Goal: Task Accomplishment & Management: Manage account settings

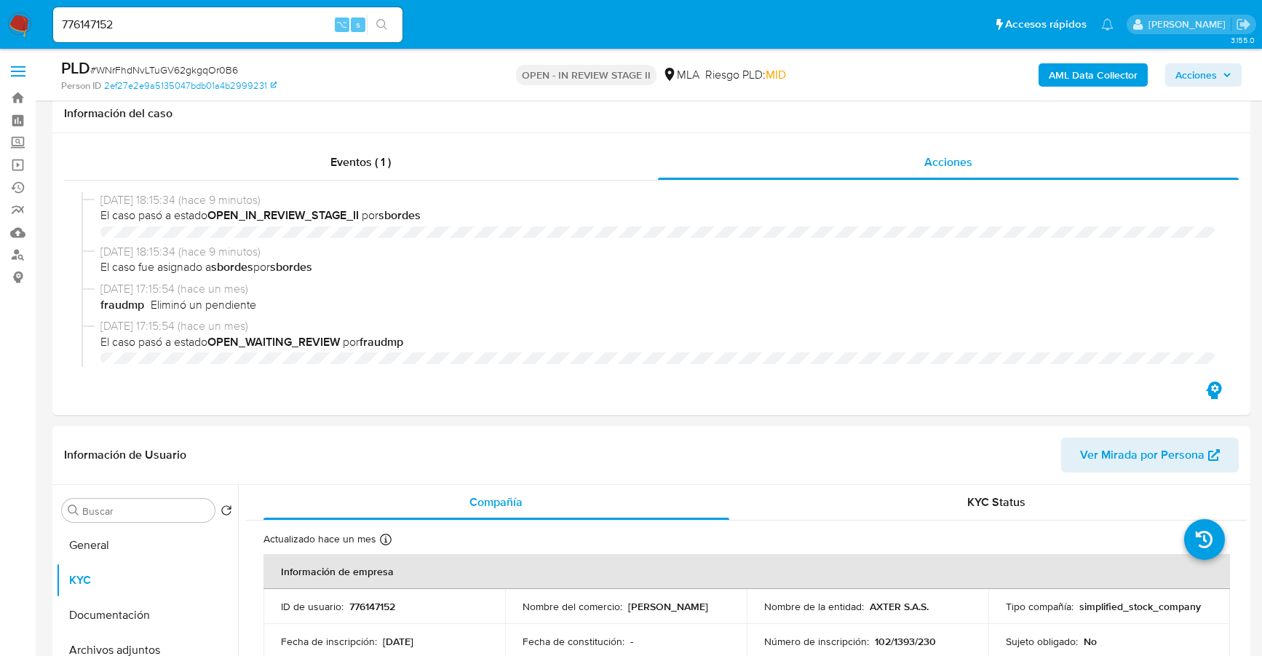
select select "10"
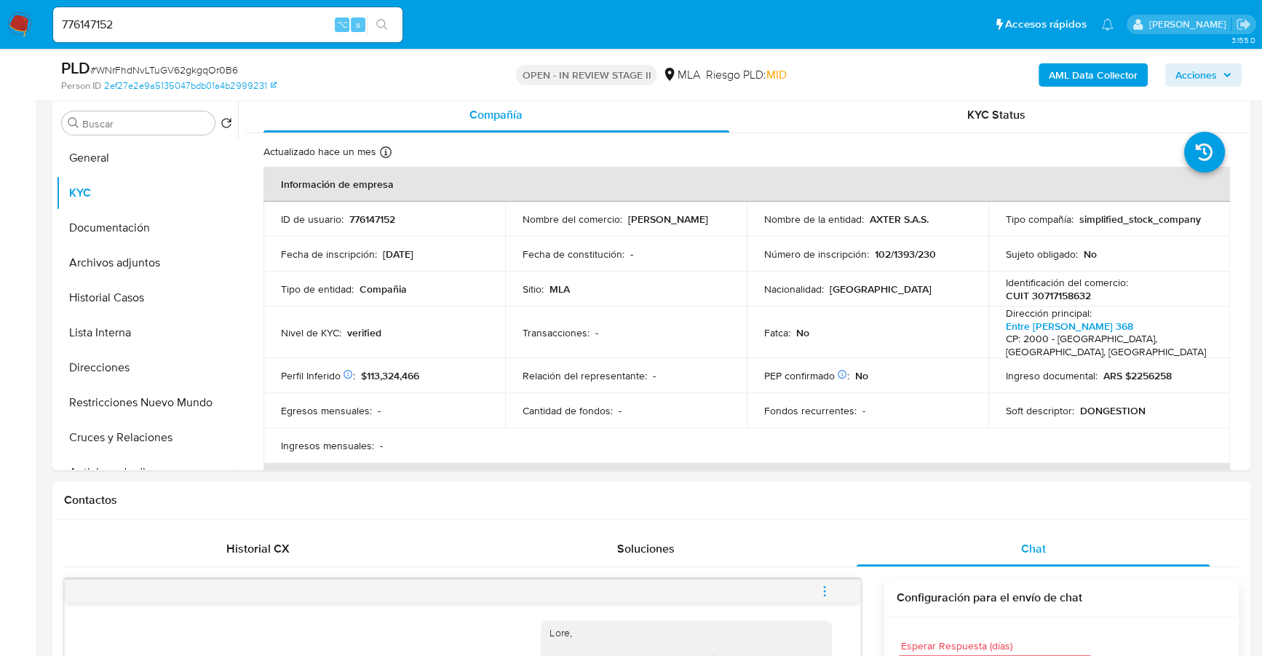
scroll to position [705, 0]
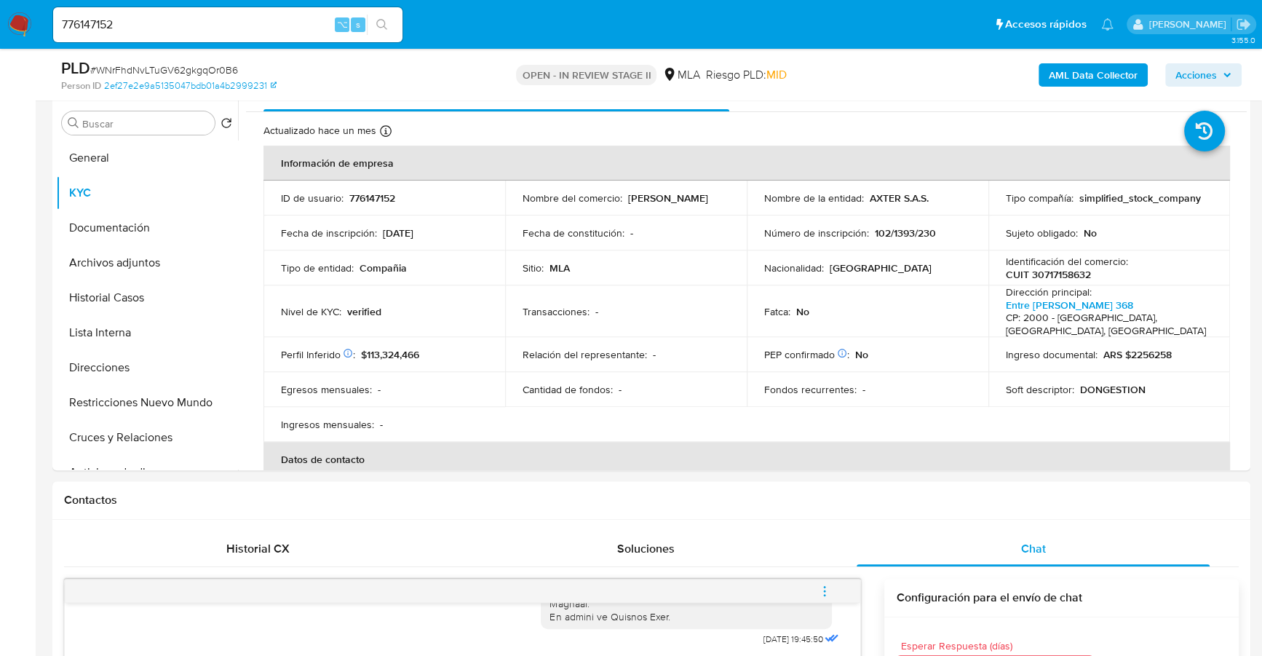
click at [417, 80] on div "Person ID 2ef27e2e9a5135047bdb01a4b2999231" at bounding box center [255, 85] width 389 height 13
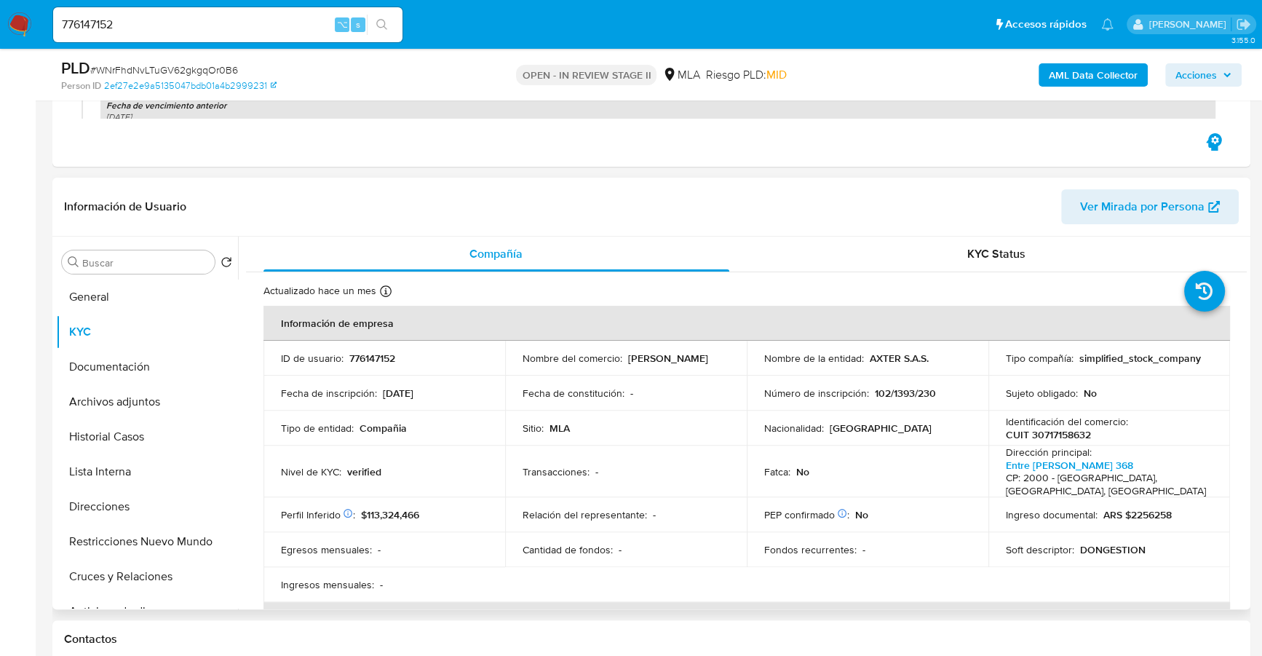
scroll to position [371, 0]
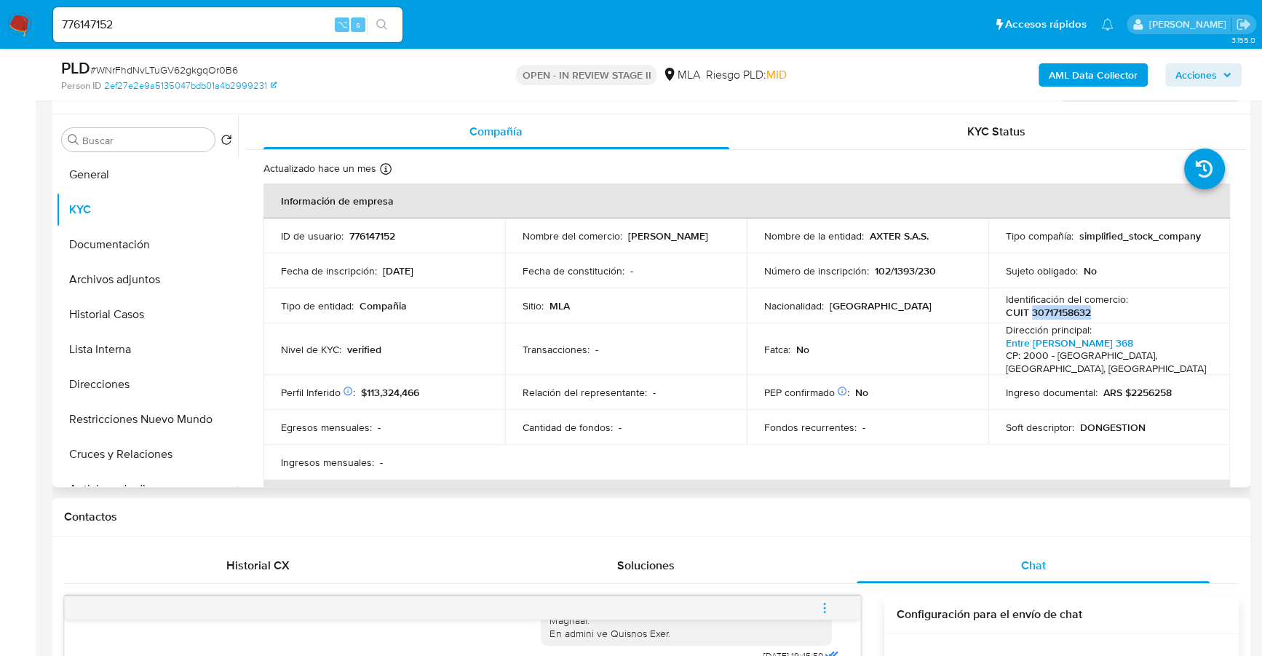
copy p "30717158632"
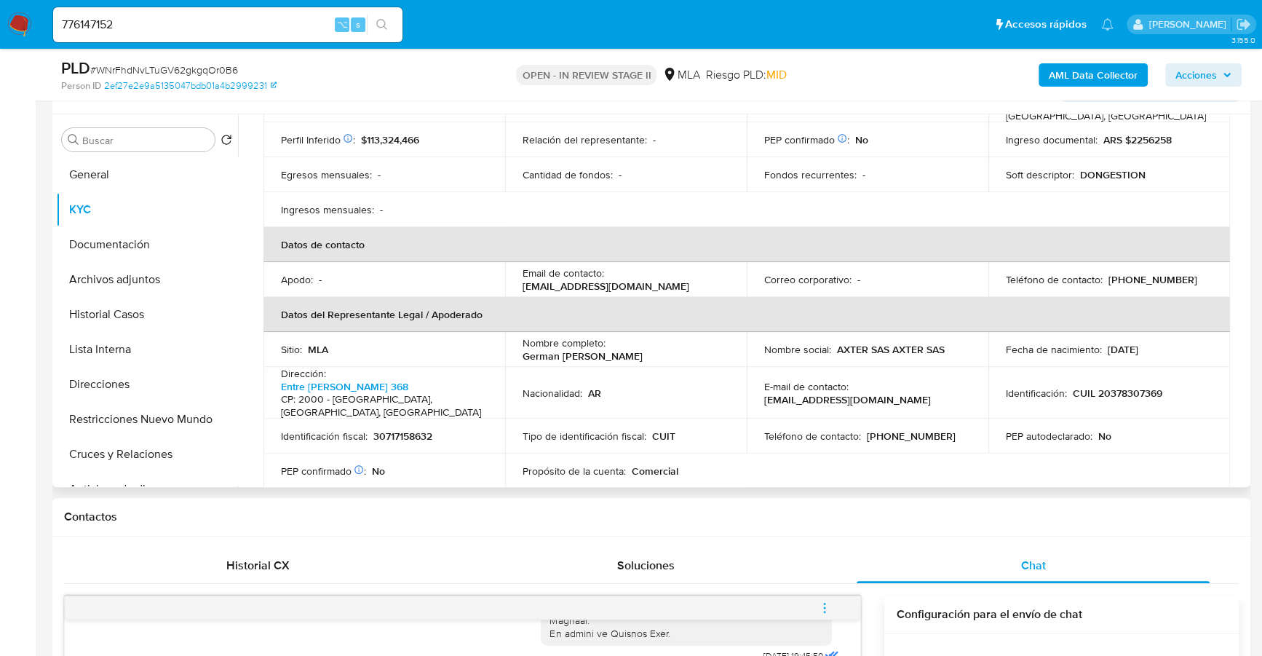
scroll to position [976, 0]
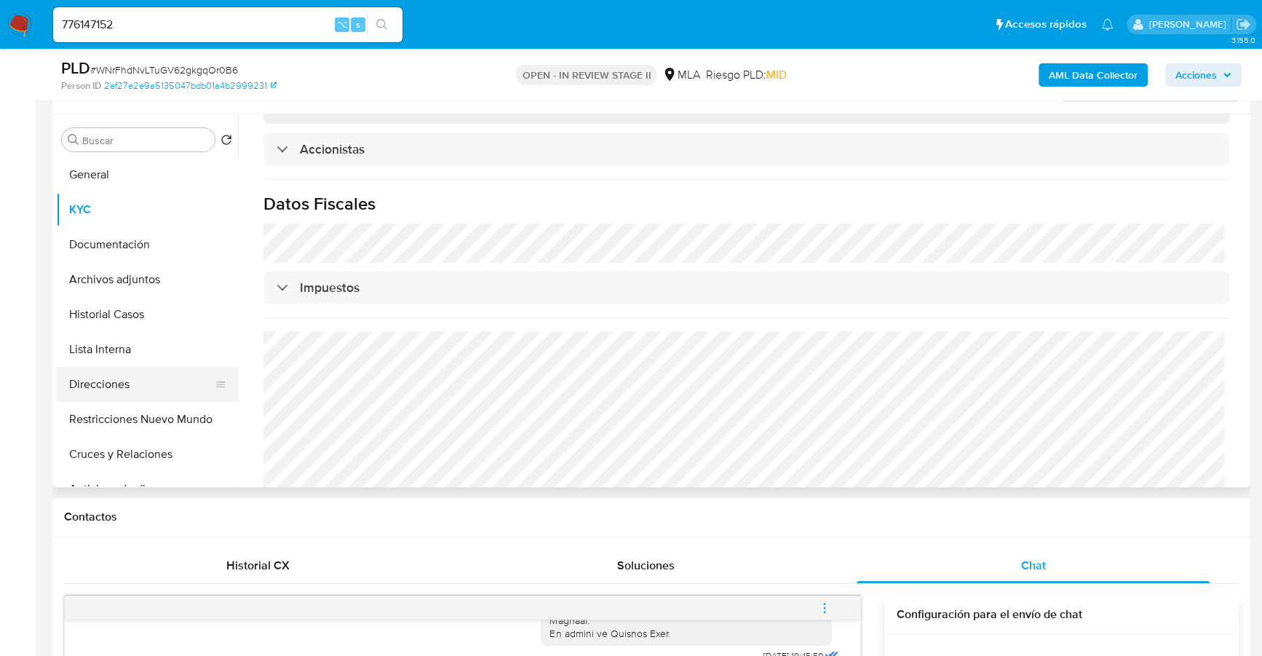
click at [119, 385] on button "Direcciones" at bounding box center [141, 384] width 170 height 35
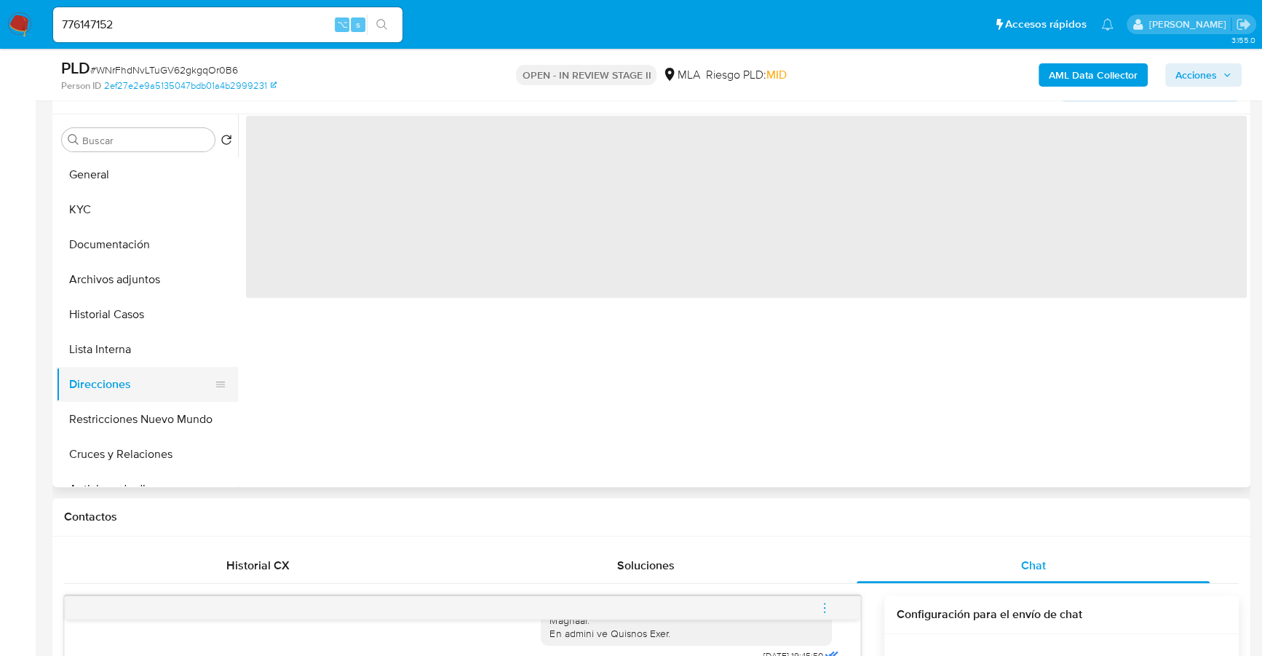
scroll to position [0, 0]
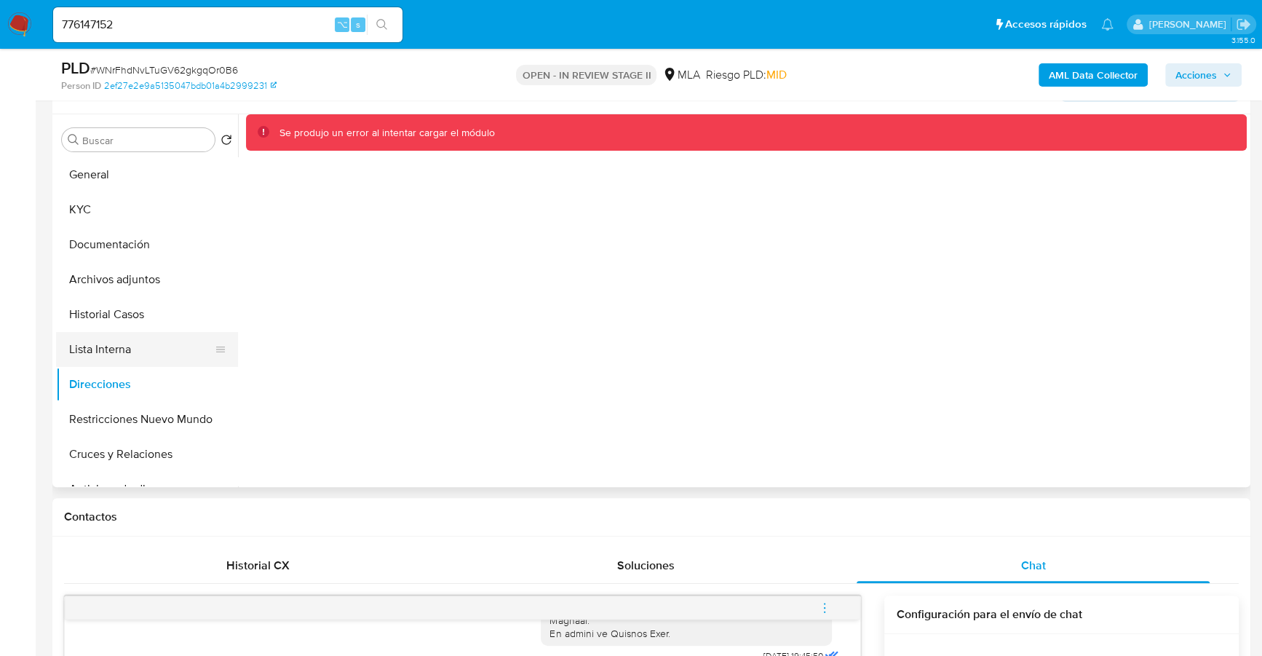
click at [125, 332] on button "Lista Interna" at bounding box center [141, 349] width 170 height 35
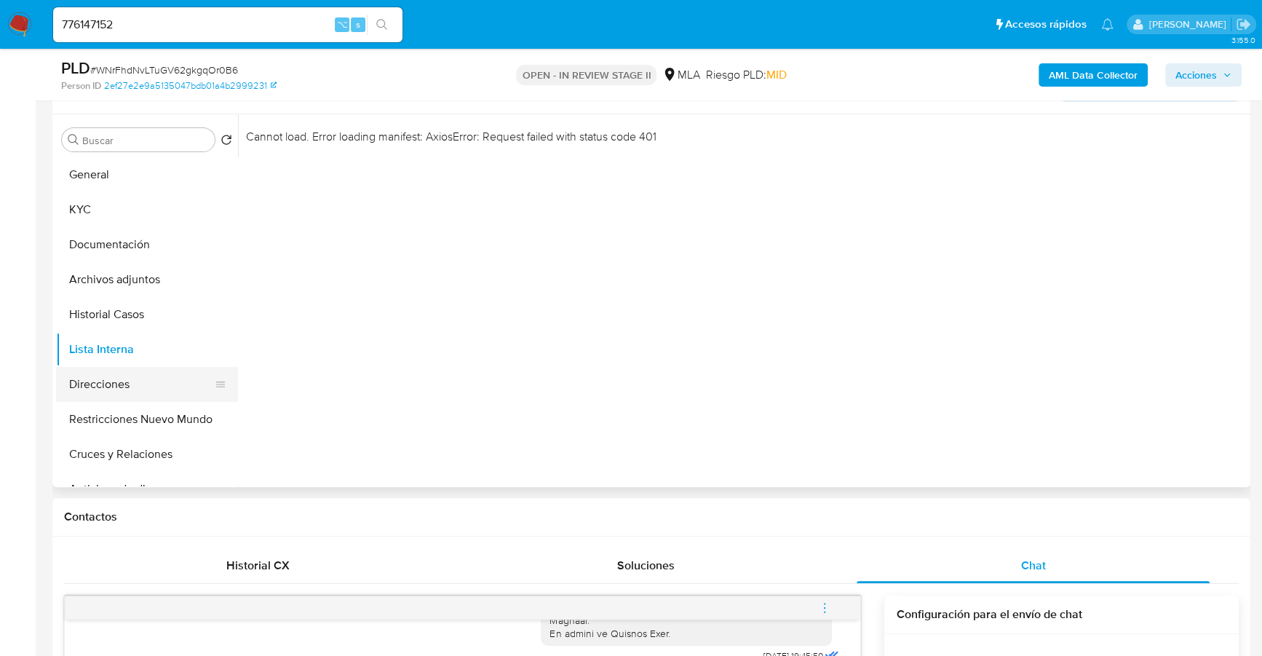
click at [132, 384] on button "Direcciones" at bounding box center [141, 384] width 170 height 35
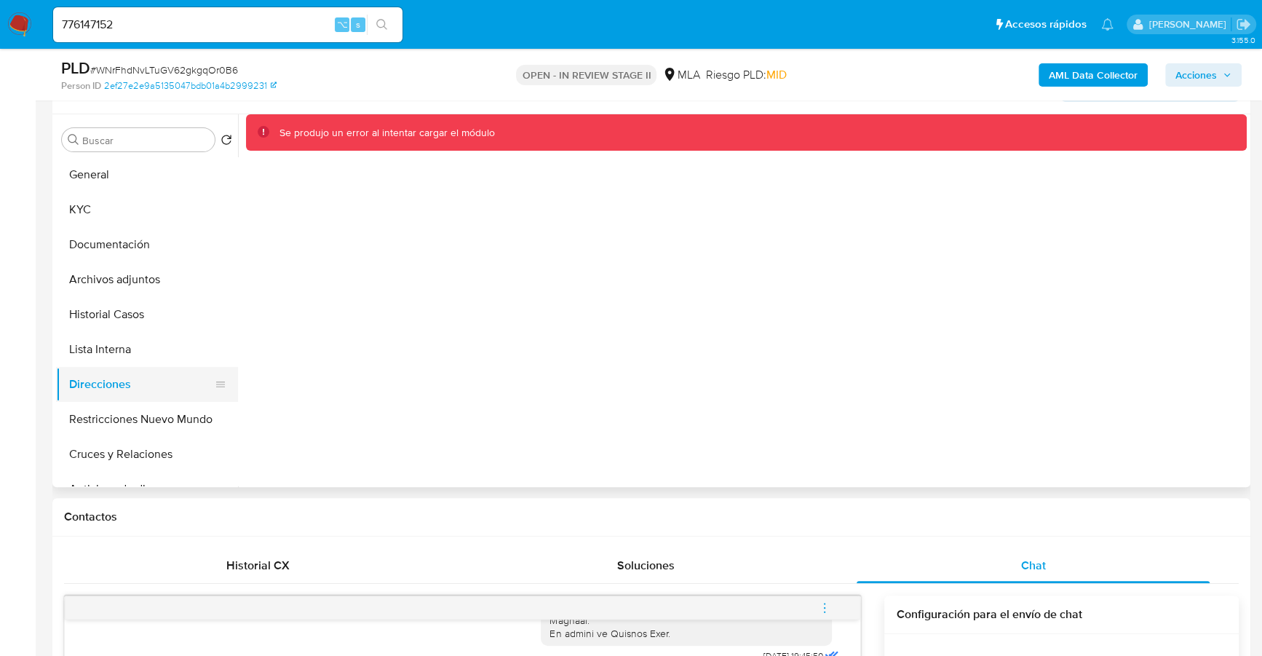
click at [108, 367] on button "Direcciones" at bounding box center [141, 384] width 170 height 35
click at [115, 350] on button "Lista Interna" at bounding box center [141, 349] width 170 height 35
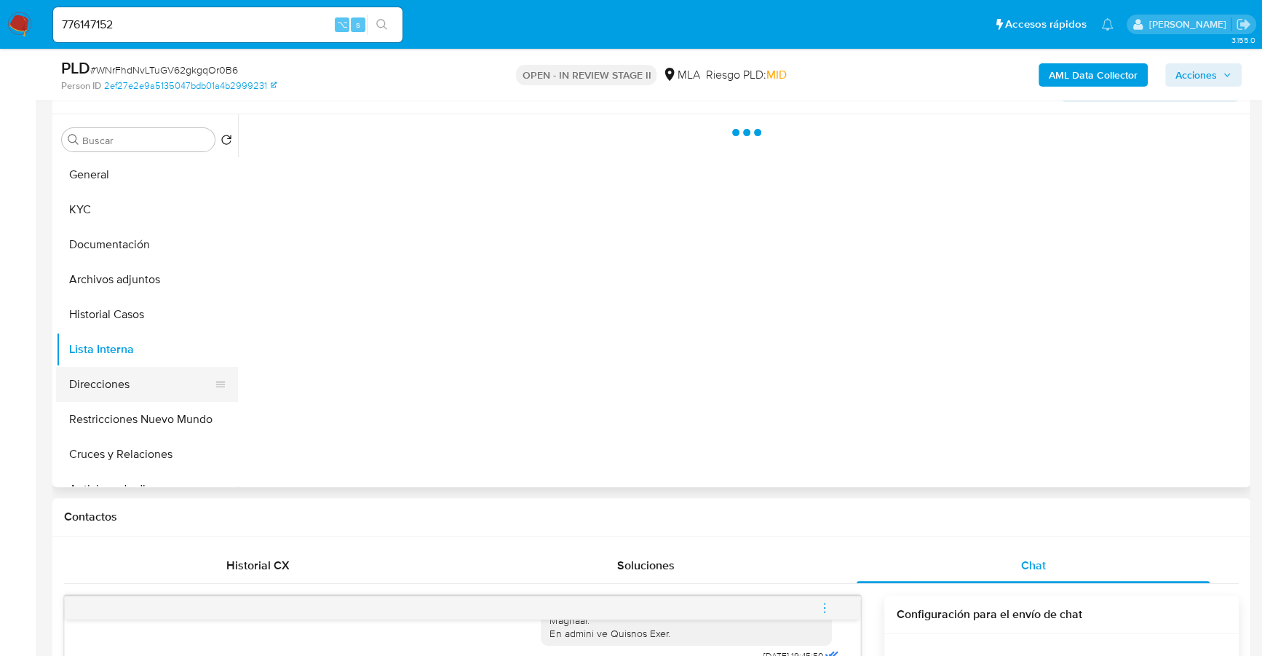
click at [117, 380] on button "Direcciones" at bounding box center [141, 384] width 170 height 35
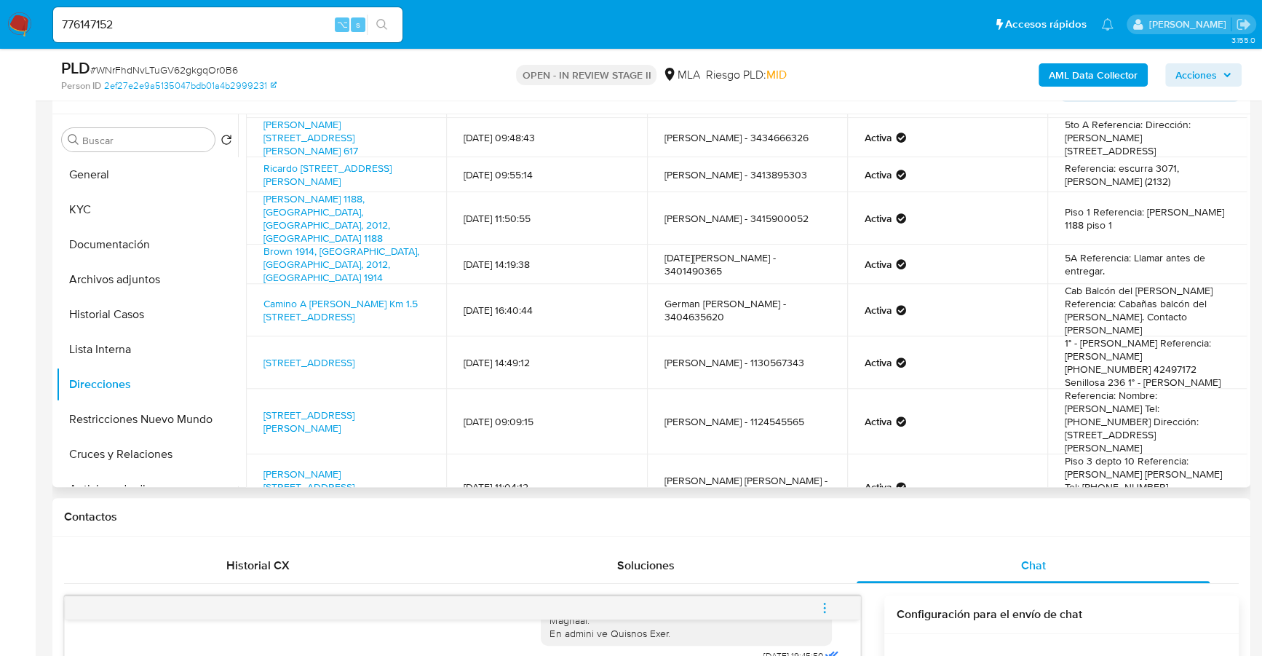
scroll to position [136, 0]
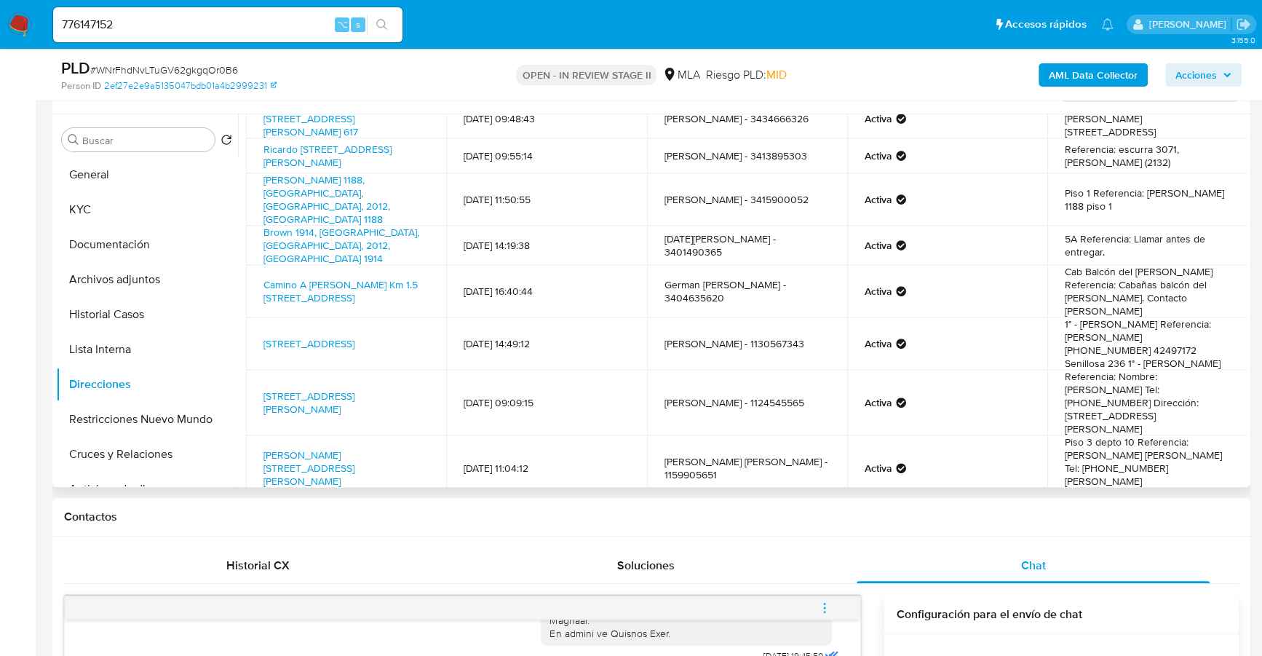
click at [668, 524] on link "2" at bounding box center [677, 535] width 23 height 23
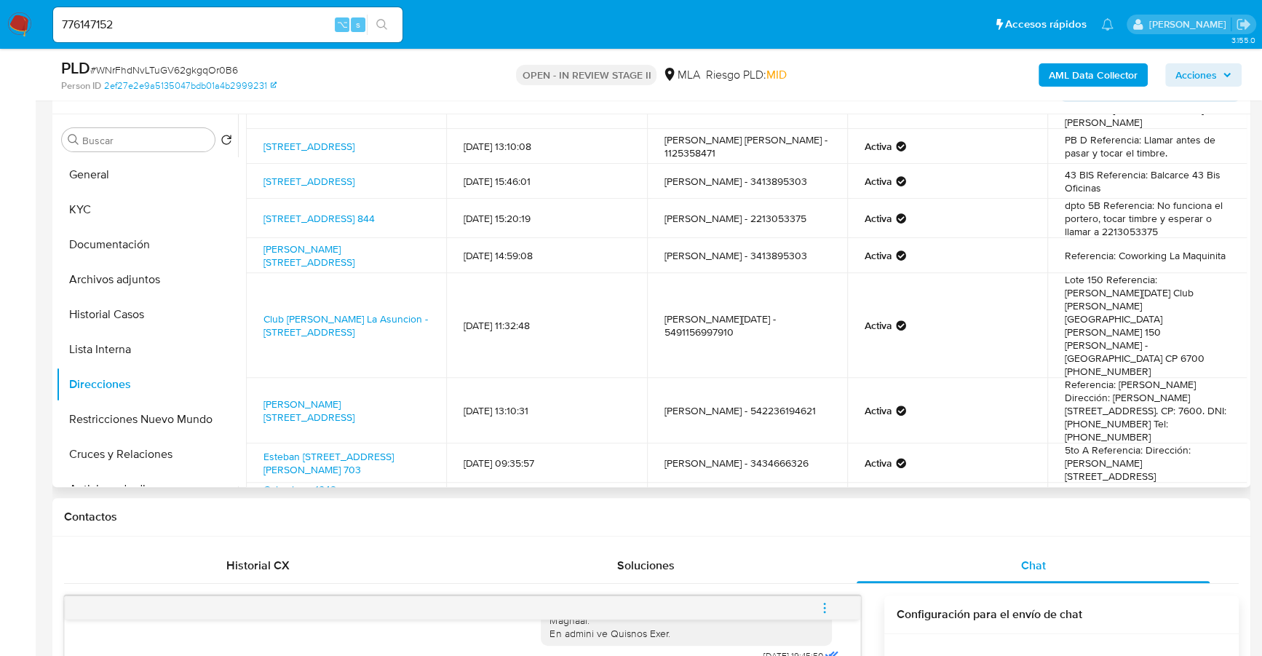
scroll to position [189, 0]
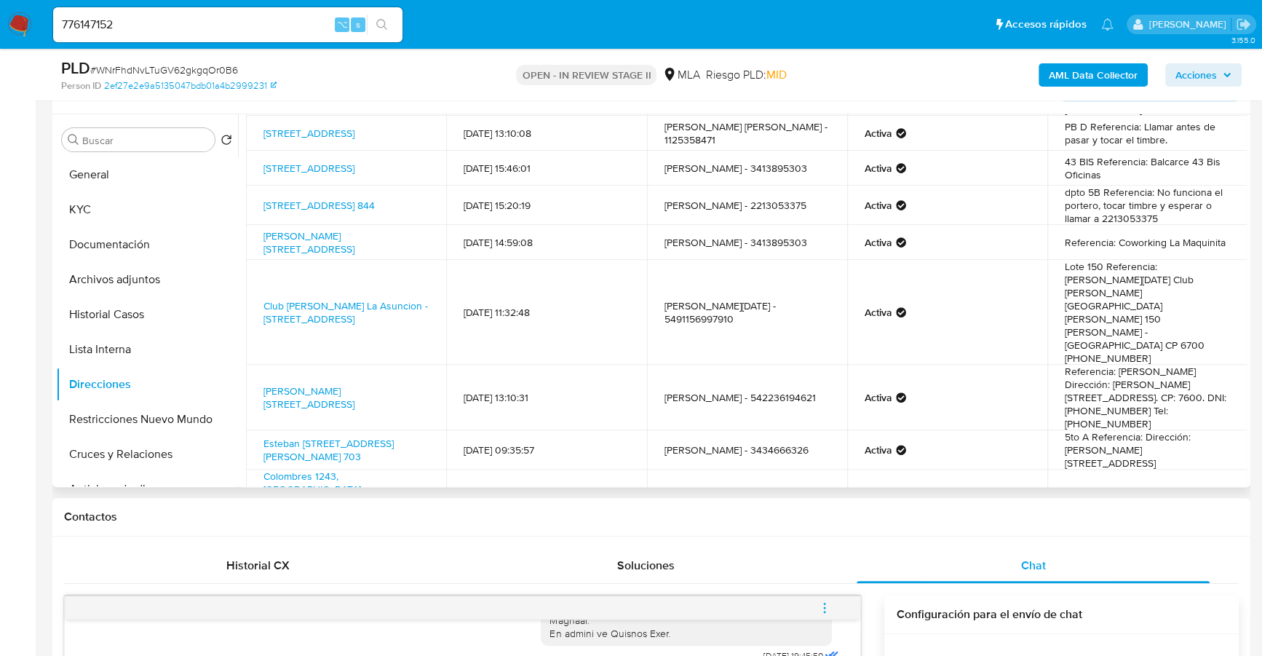
click at [739, 545] on link "3" at bounding box center [743, 556] width 23 height 23
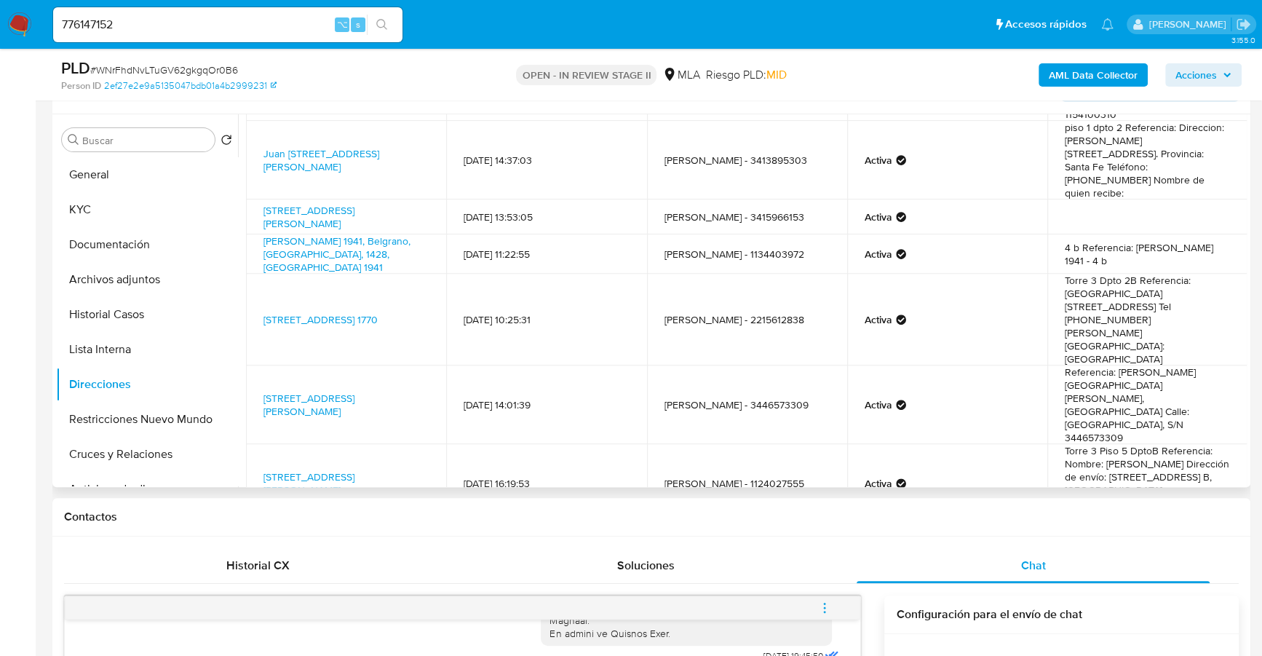
scroll to position [211, 0]
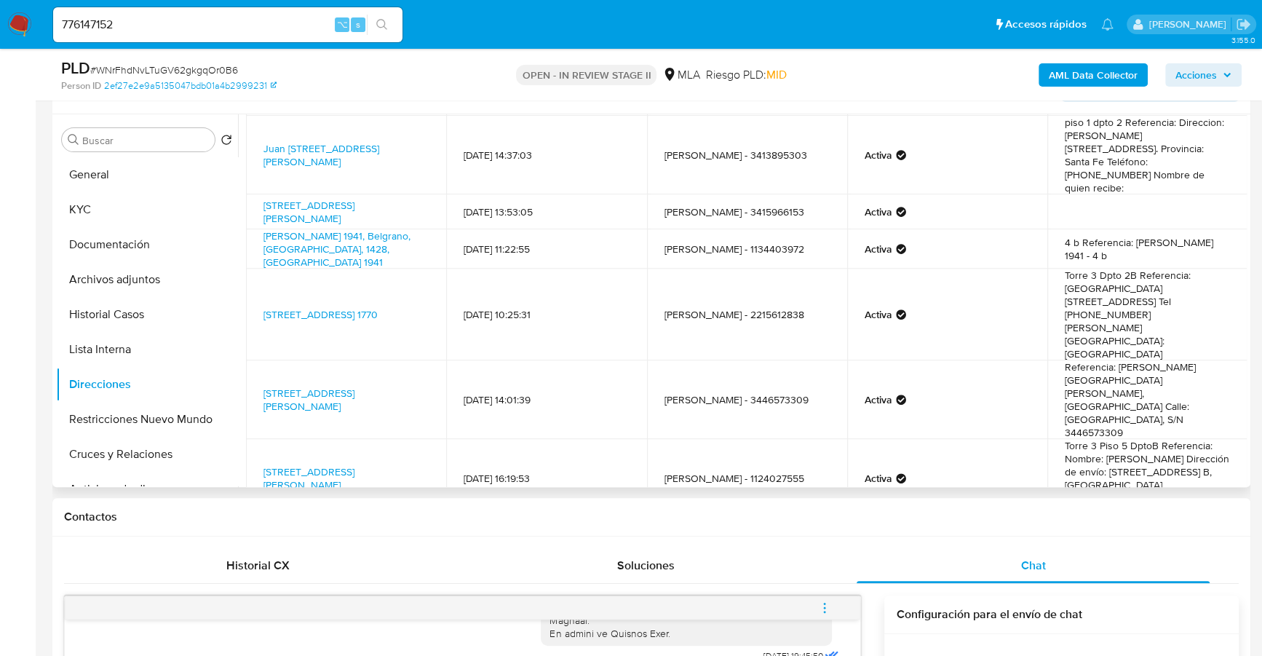
click at [760, 576] on link "4" at bounding box center [769, 587] width 23 height 23
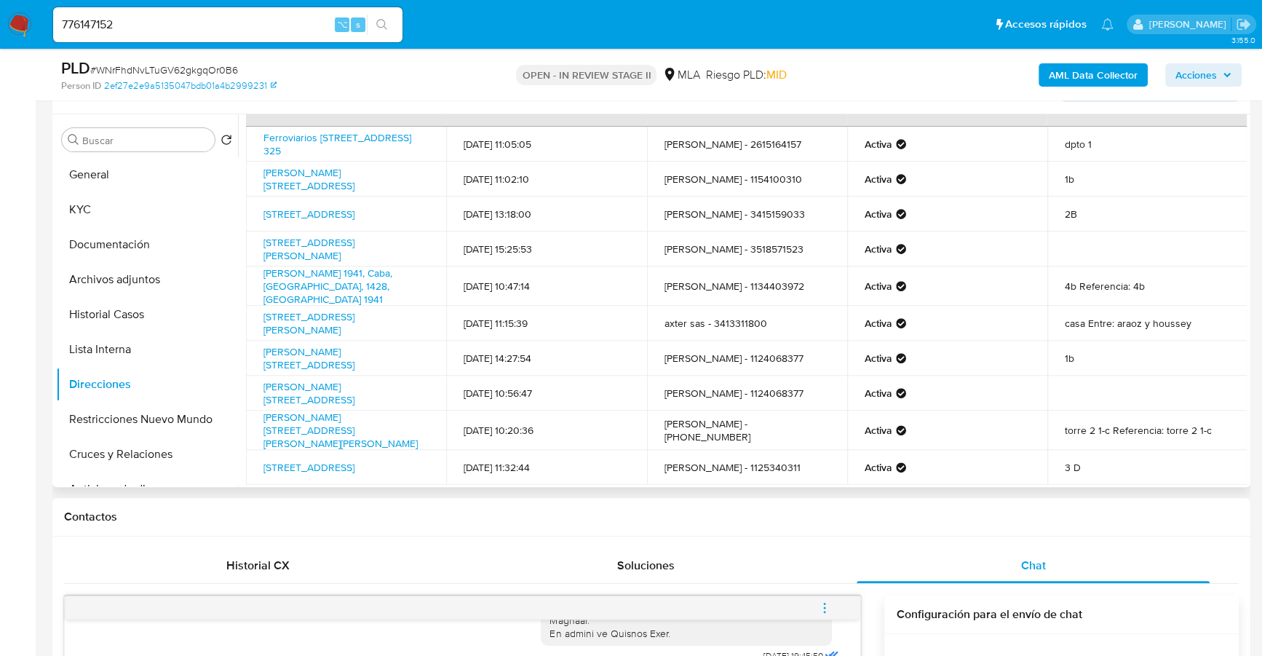
scroll to position [102, 0]
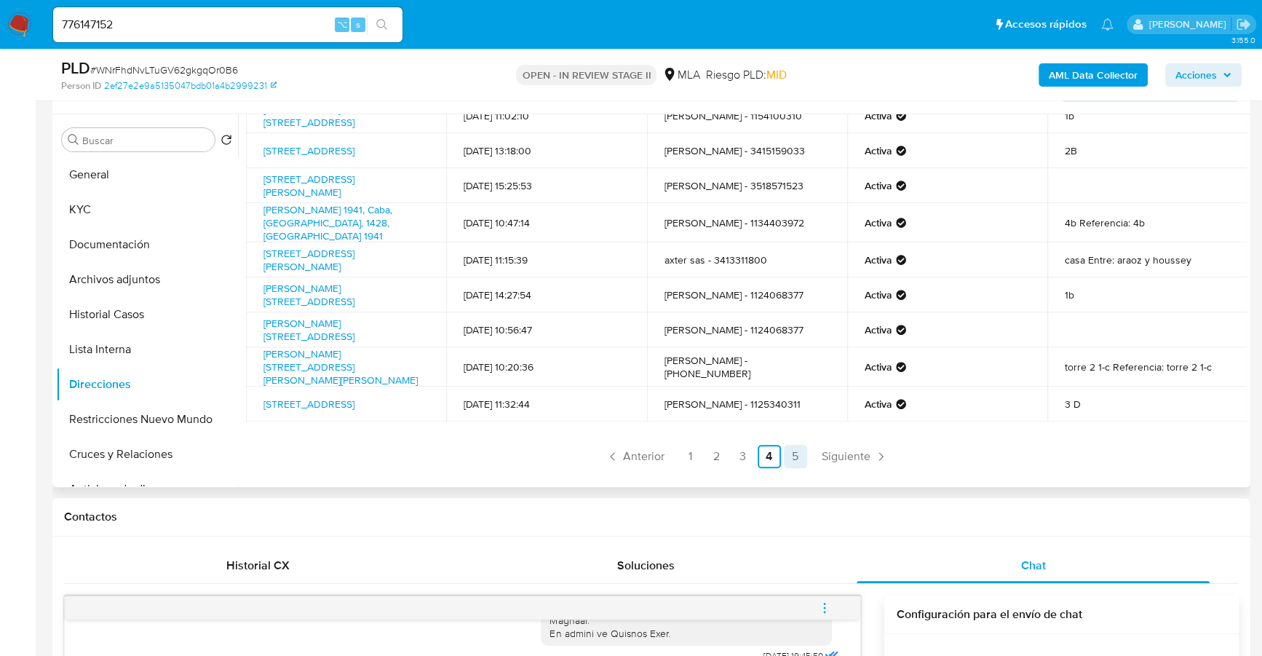
click at [784, 462] on link "5" at bounding box center [795, 456] width 23 height 23
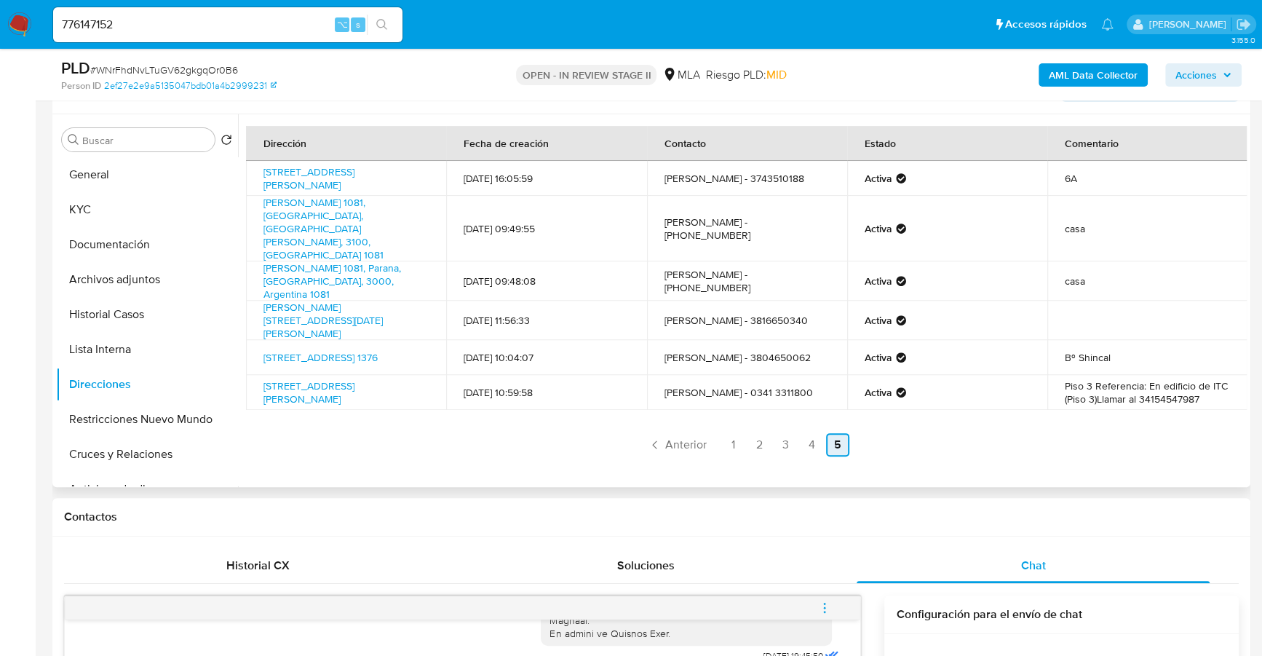
scroll to position [0, 0]
click at [528, 442] on div "Dirección Fecha de creación Contacto Estado Comentario Rivadavia 247, Leandro N…" at bounding box center [742, 300] width 1009 height 373
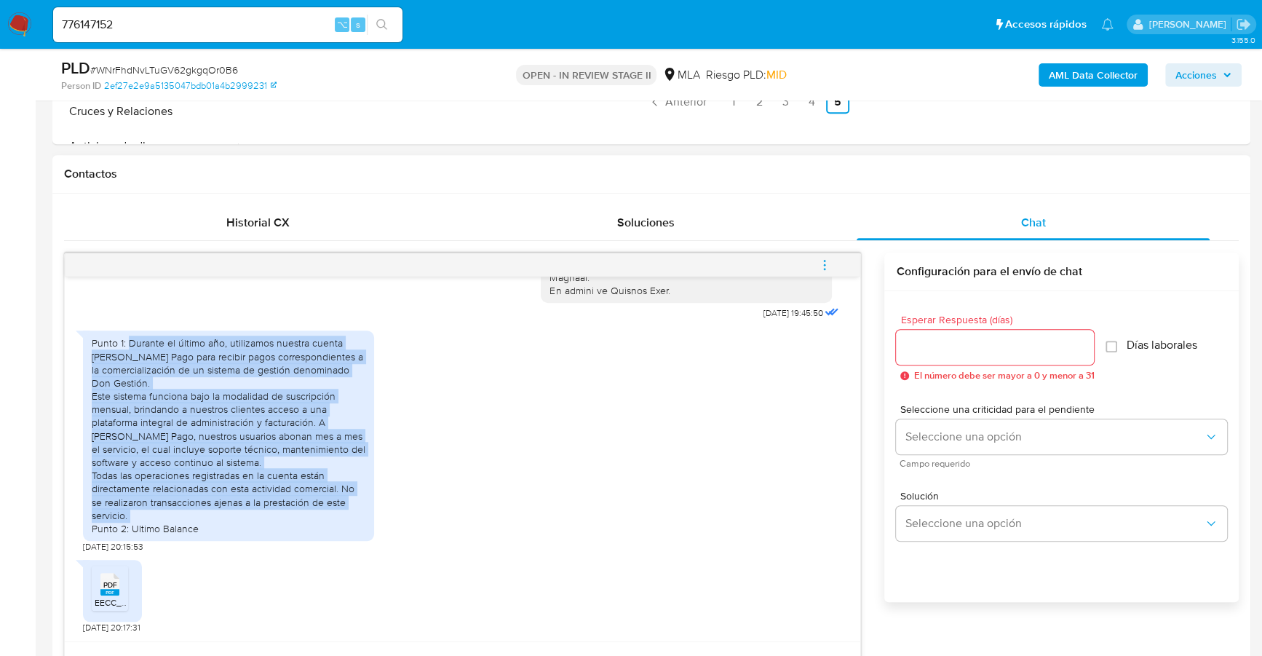
drag, startPoint x: 128, startPoint y: 340, endPoint x: 342, endPoint y: 518, distance: 278.1
click at [342, 518] on div "Punto 1: Durante el último año, utilizamos nuestra cuenta de Mercado Pago para …" at bounding box center [229, 435] width 274 height 199
copy div "Durante el último año, utilizamos nuestra cuenta de Mercado Pago para recibir p…"
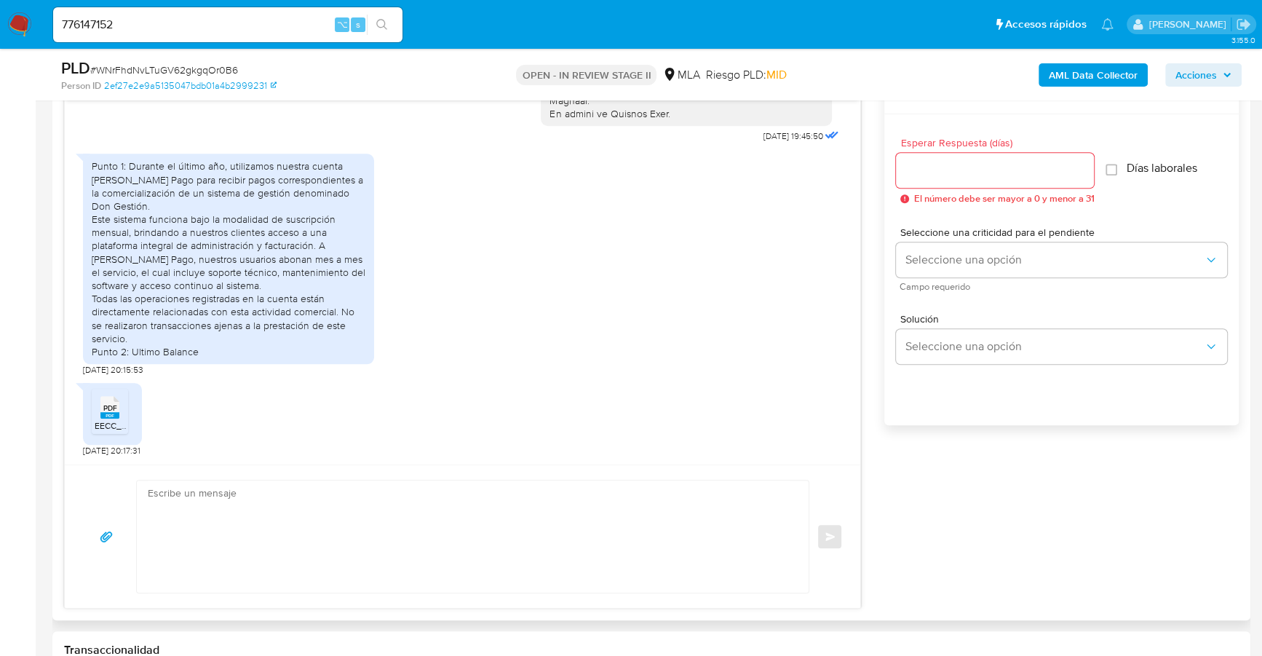
click at [347, 518] on textarea at bounding box center [469, 536] width 643 height 112
paste textarea "Hola, ¡Muchas gracias por tu respuesta! Confirmamos la recepción de la document…"
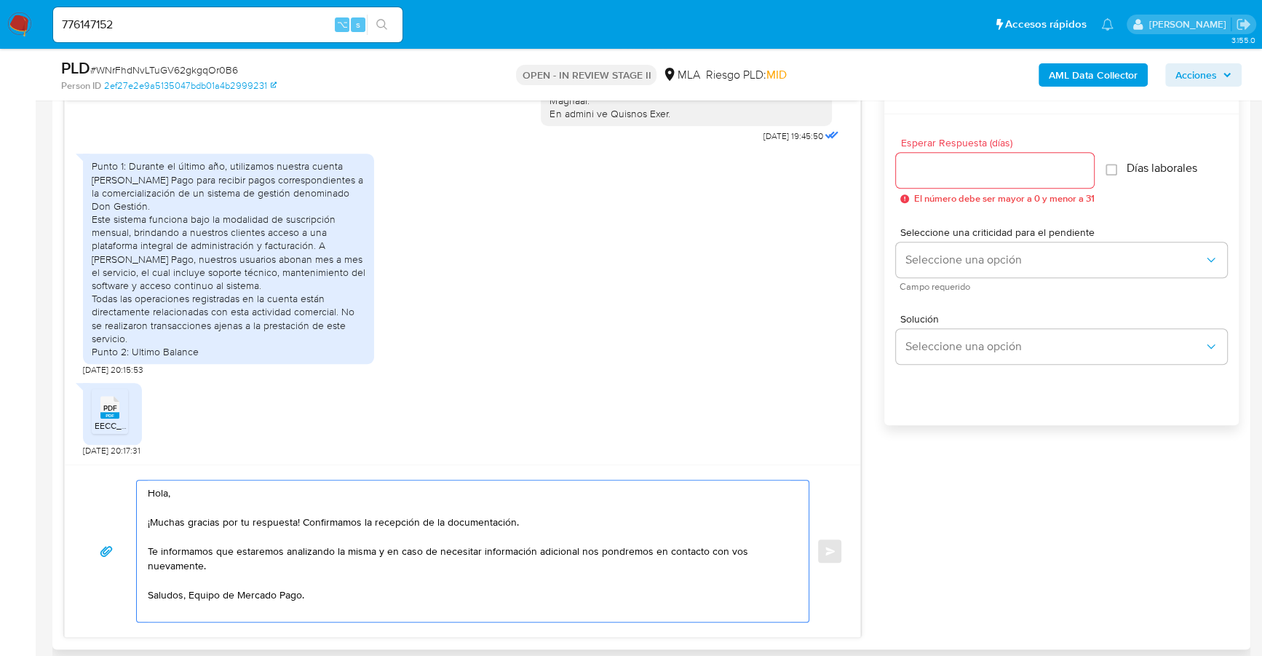
type textarea "Hola, ¡Muchas gracias por tu respuesta! Confirmamos la recepción de la document…"
click at [974, 181] on div at bounding box center [995, 170] width 198 height 35
click at [970, 171] on input "Esperar Respuesta (días)" at bounding box center [995, 170] width 198 height 19
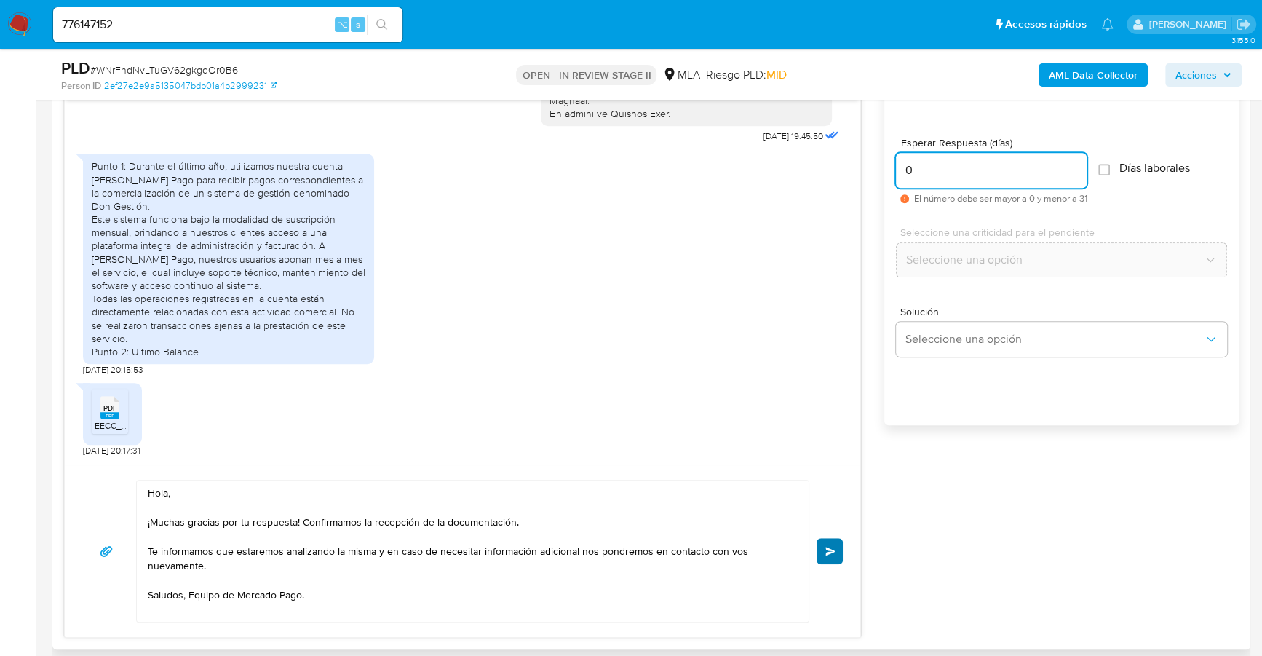
type input "0"
click at [826, 548] on span "Enviar" at bounding box center [831, 551] width 10 height 9
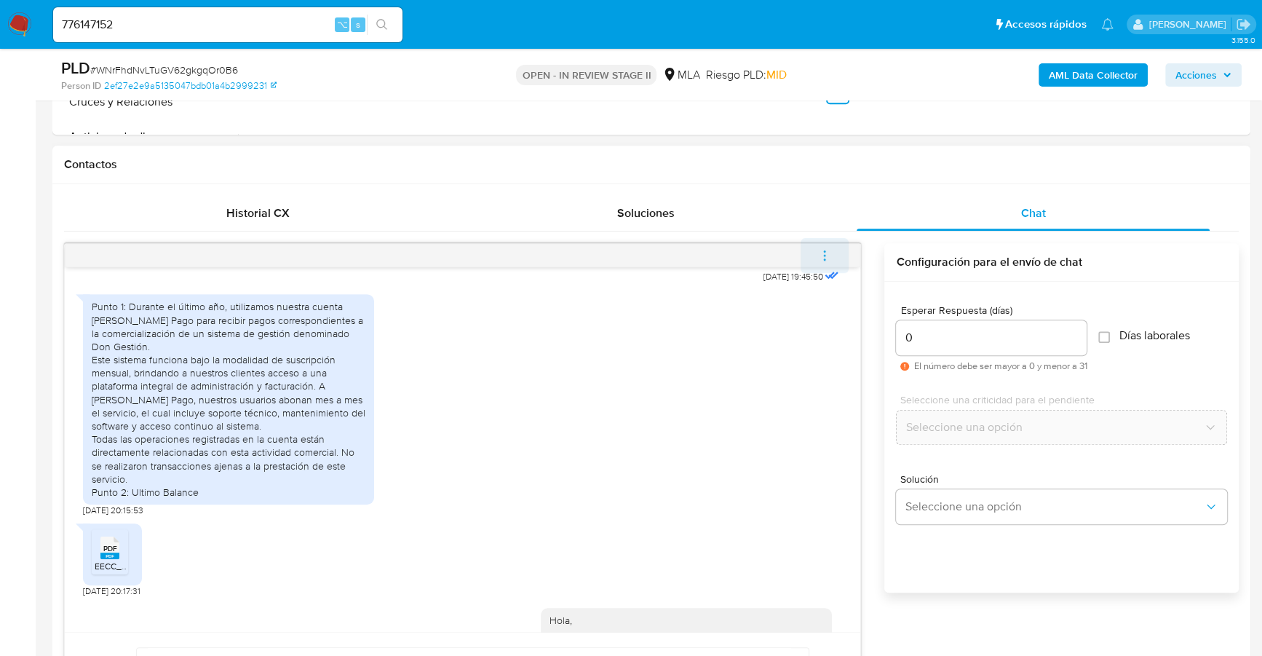
scroll to position [879, 0]
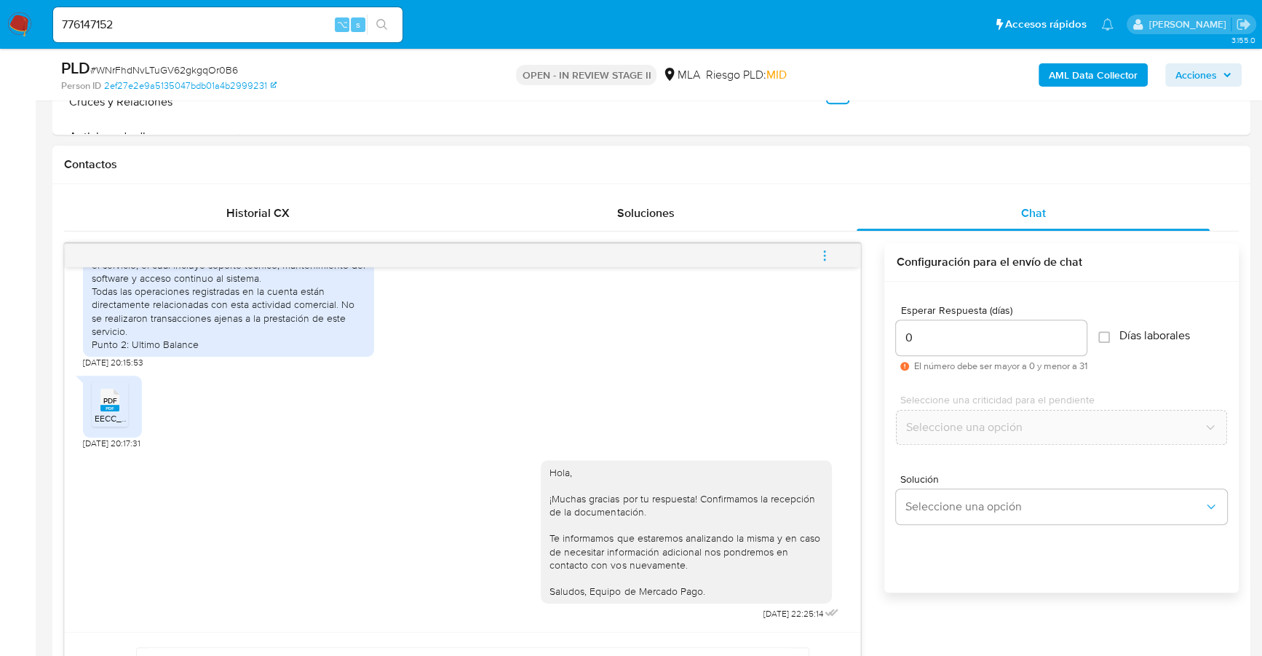
click at [828, 251] on icon "menu-action" at bounding box center [824, 255] width 13 height 13
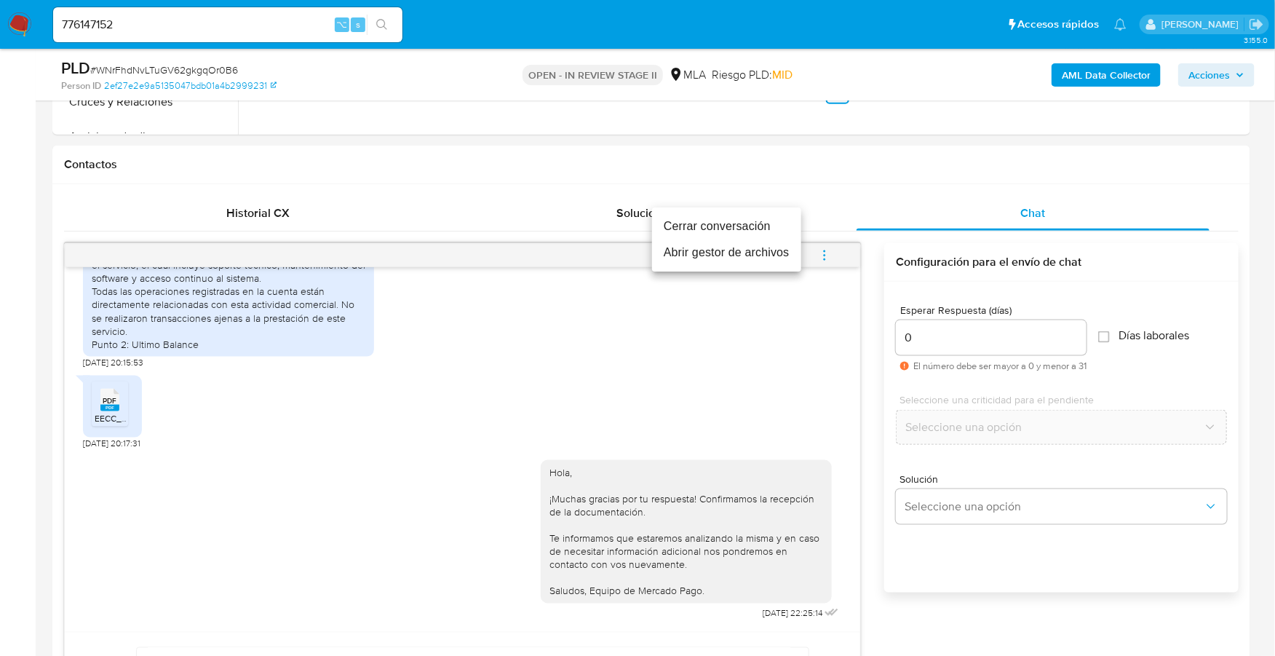
click at [711, 223] on li "Cerrar conversación" at bounding box center [726, 226] width 149 height 26
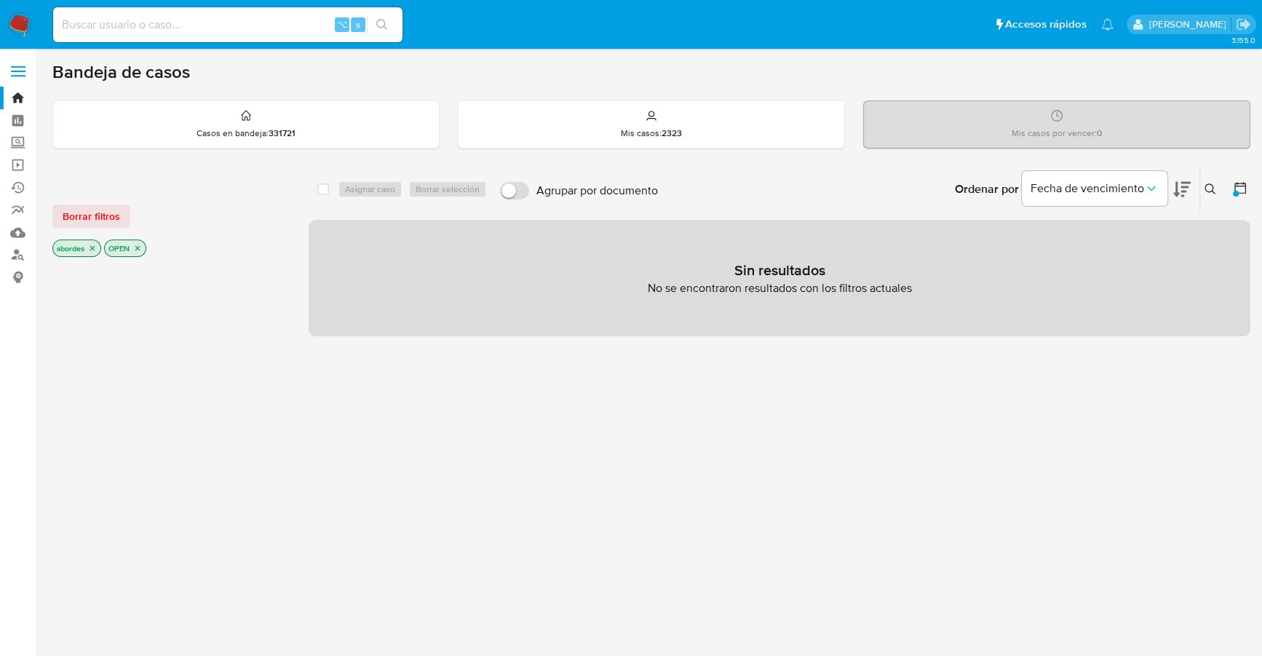
click at [23, 28] on img at bounding box center [19, 24] width 25 height 25
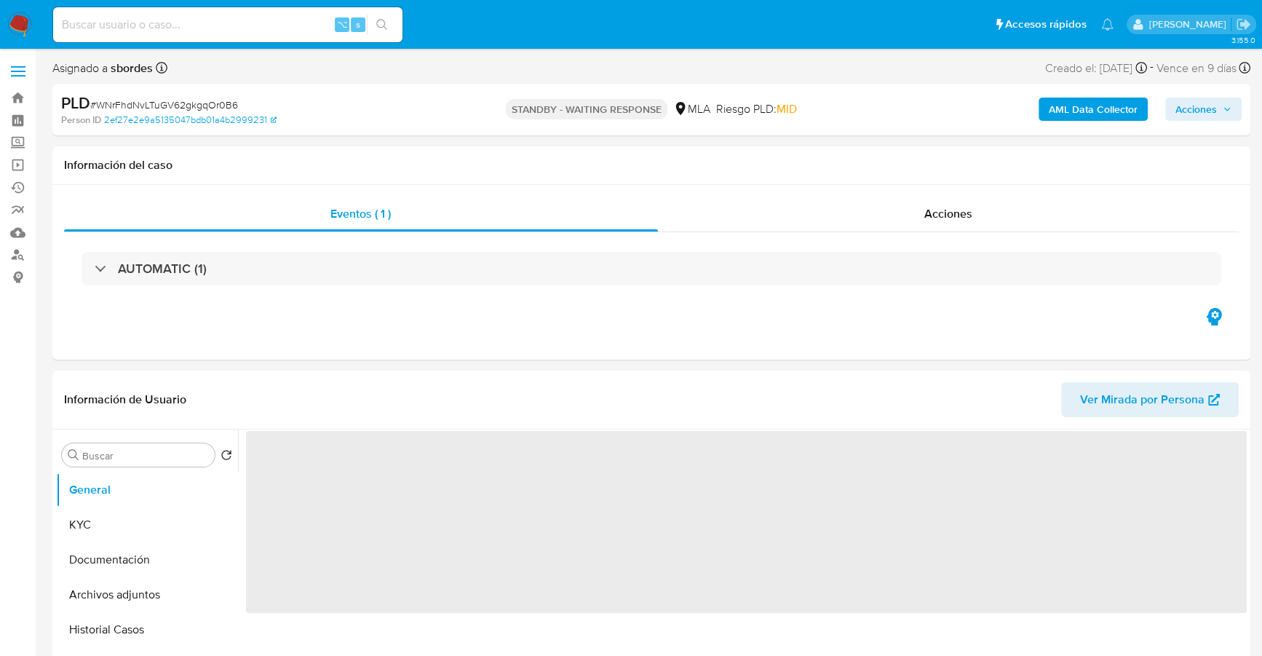
select select "10"
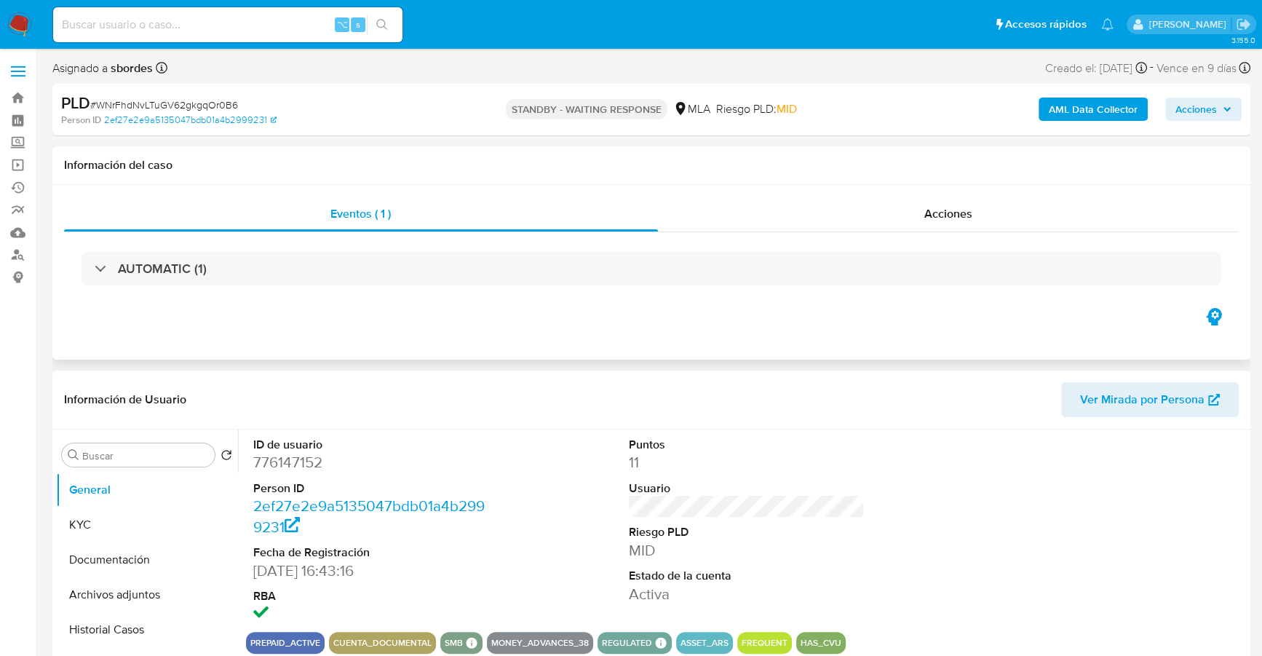
scroll to position [349, 0]
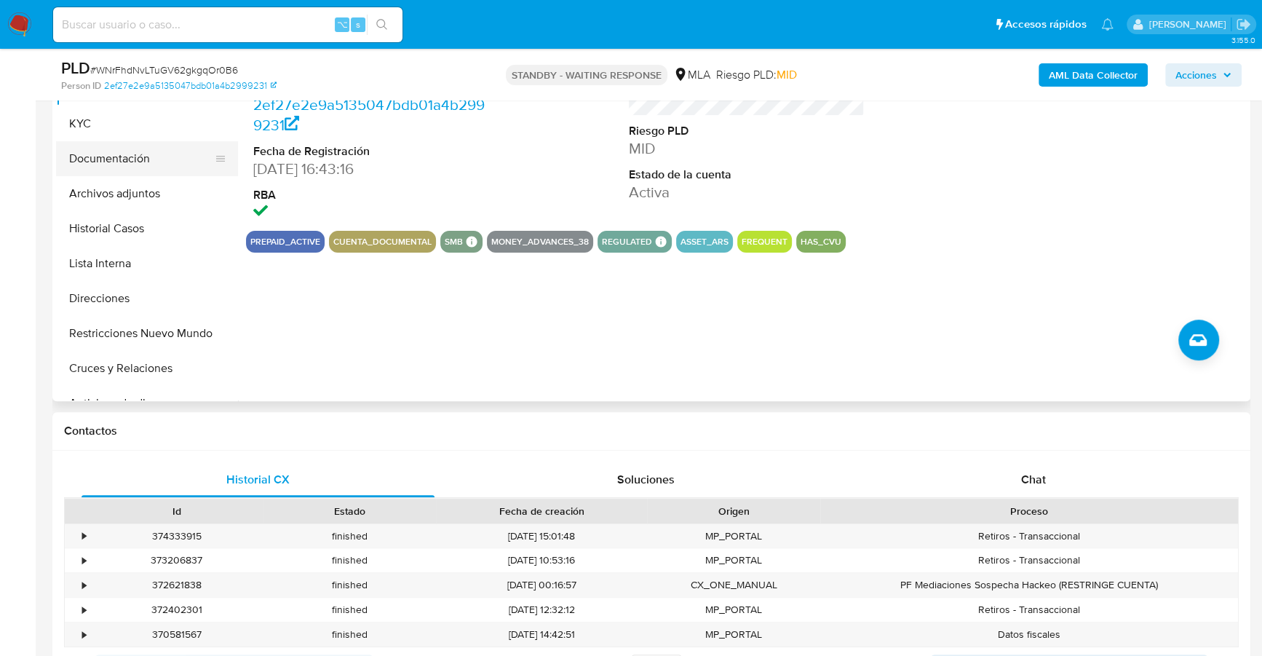
click at [87, 143] on button "Documentación" at bounding box center [141, 158] width 170 height 35
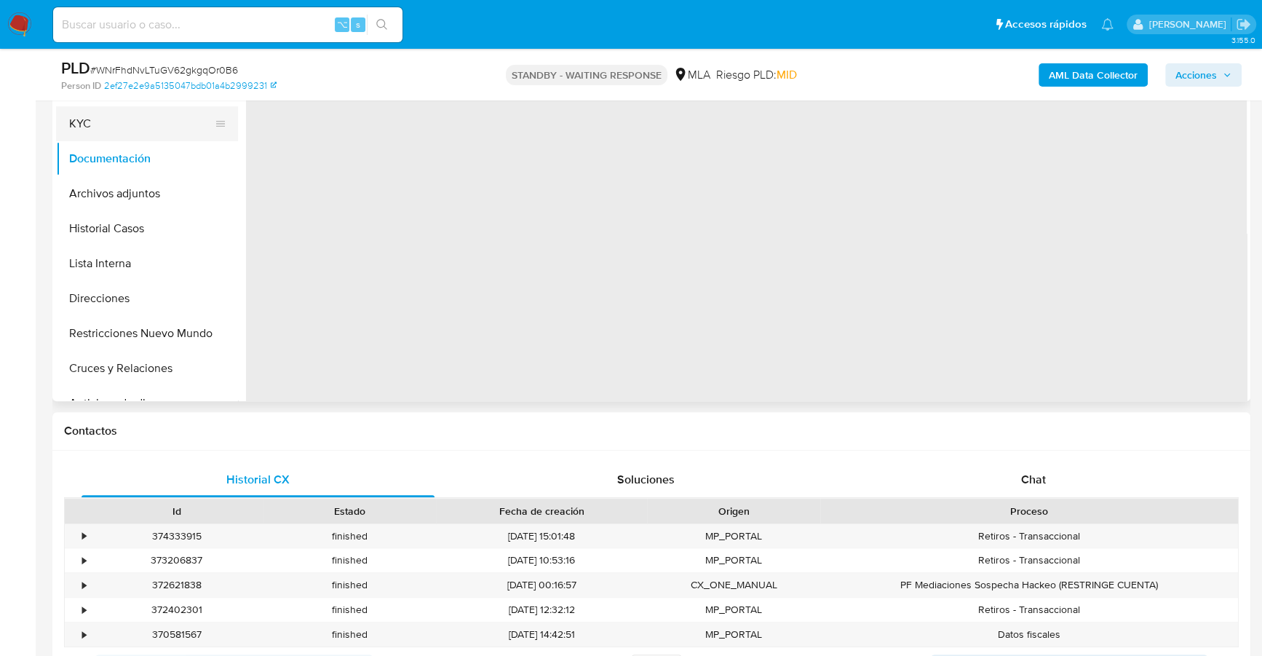
click at [110, 118] on button "KYC" at bounding box center [141, 123] width 170 height 35
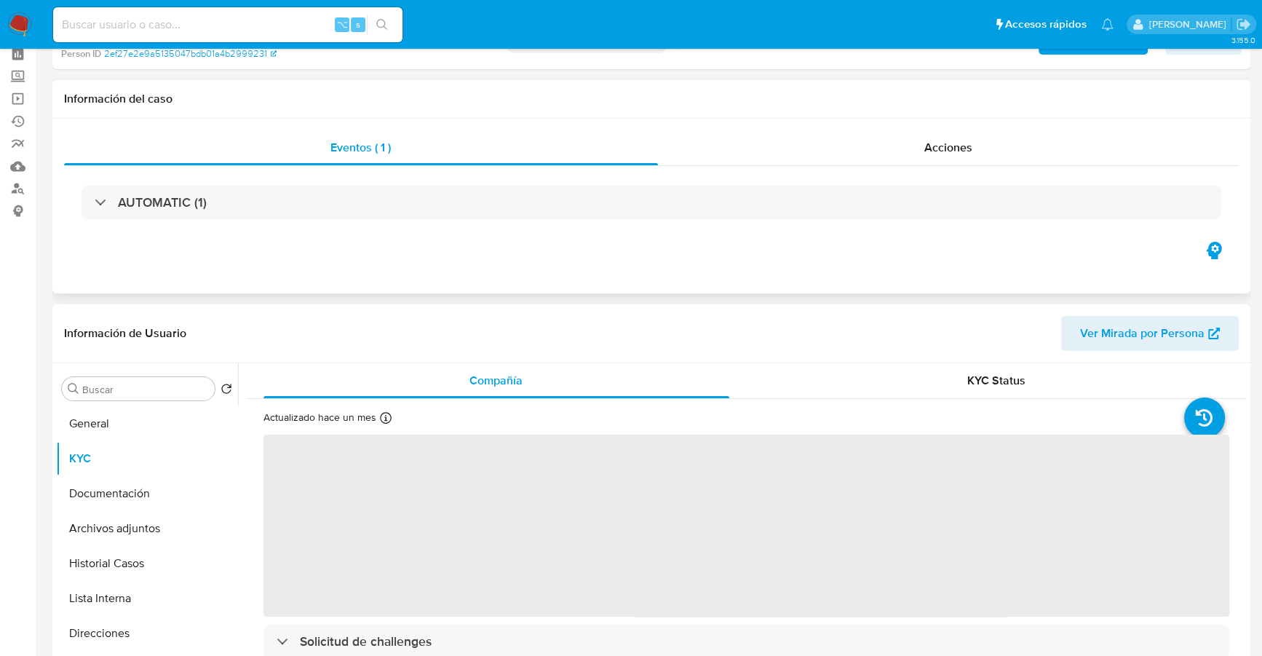
scroll to position [0, 0]
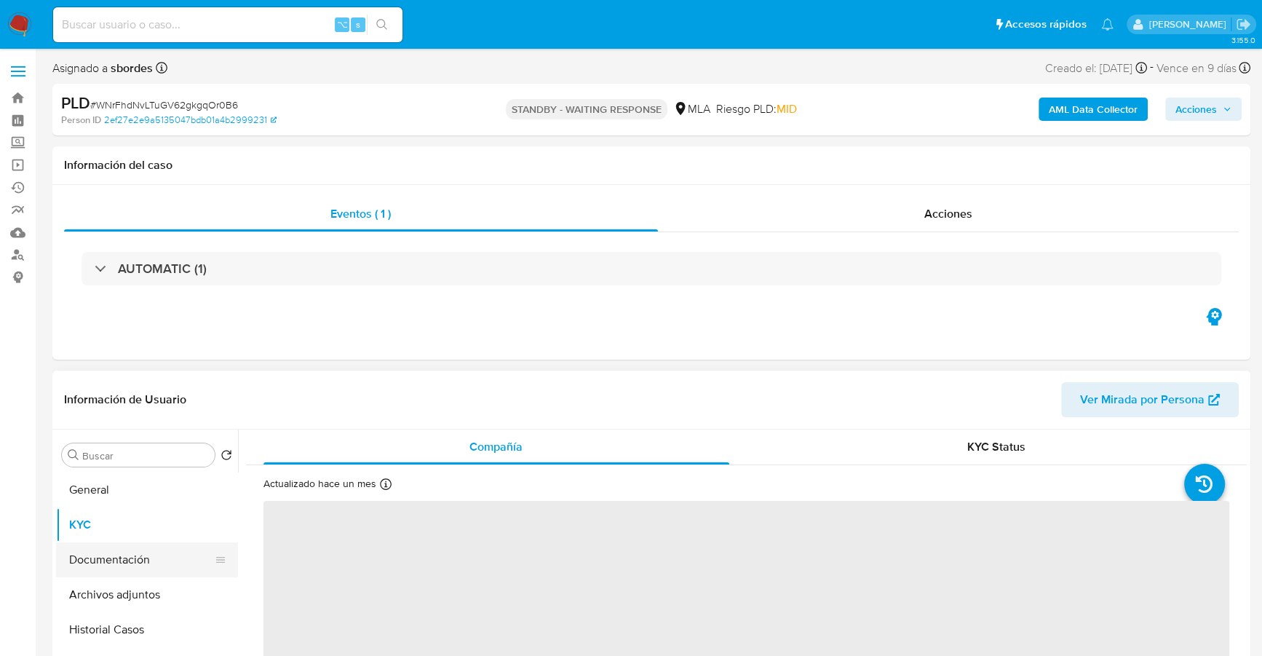
click at [136, 567] on button "Documentación" at bounding box center [141, 559] width 170 height 35
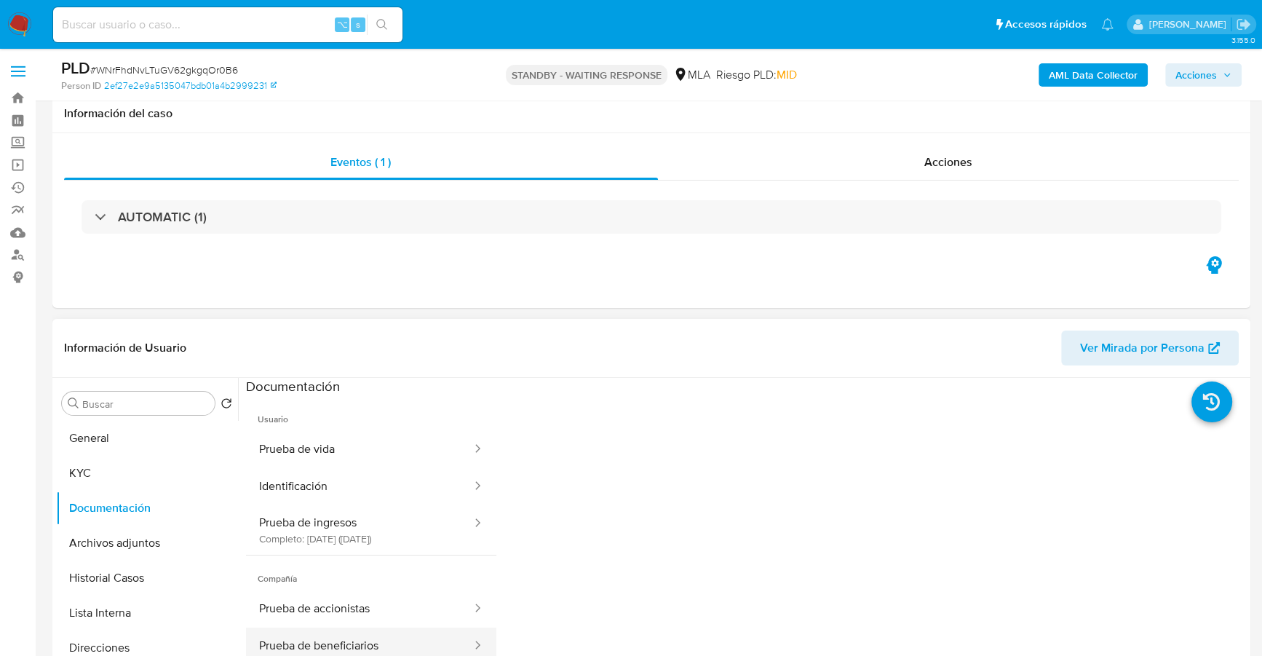
scroll to position [297, 0]
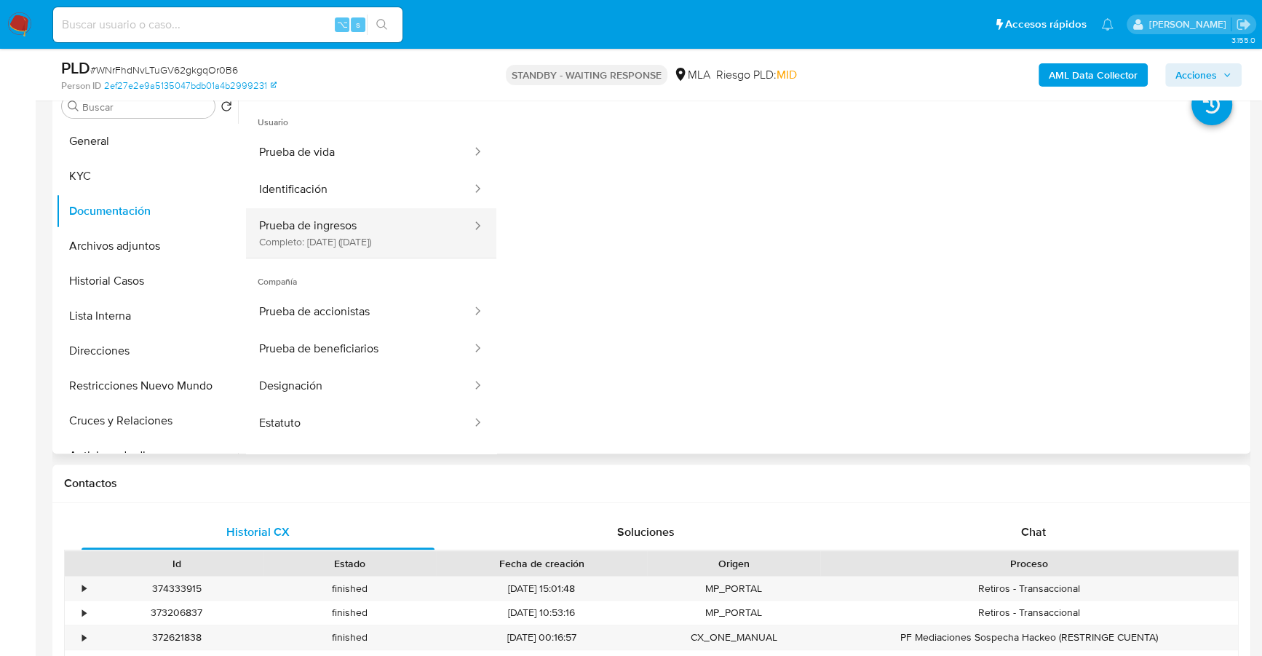
click at [316, 213] on button "Prueba de ingresos Completo: 22/11/2022 (hace 3 años)" at bounding box center [359, 233] width 227 height 50
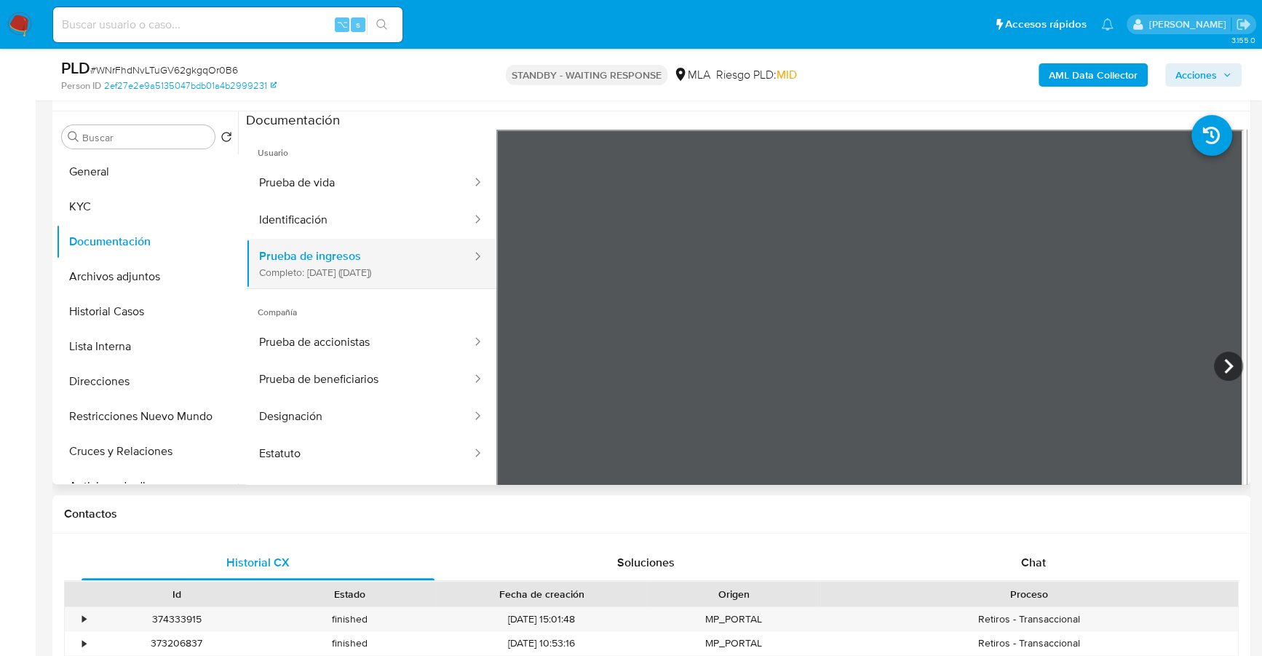
scroll to position [265, 0]
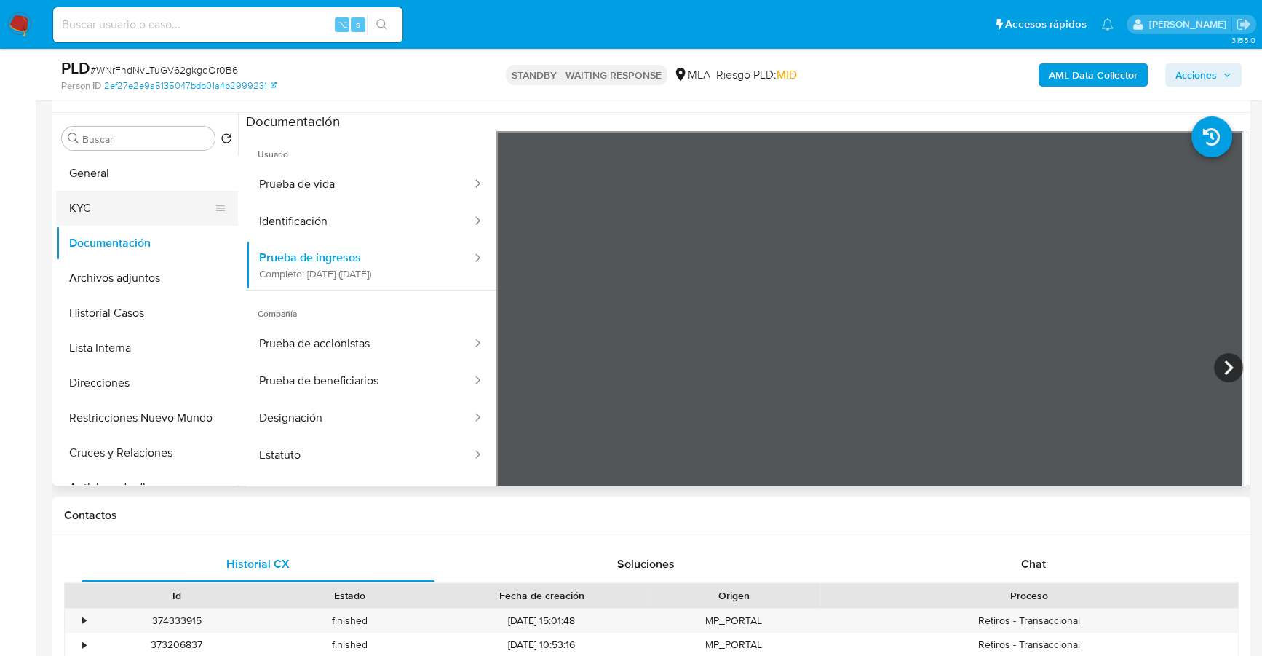
click at [125, 215] on button "KYC" at bounding box center [141, 208] width 170 height 35
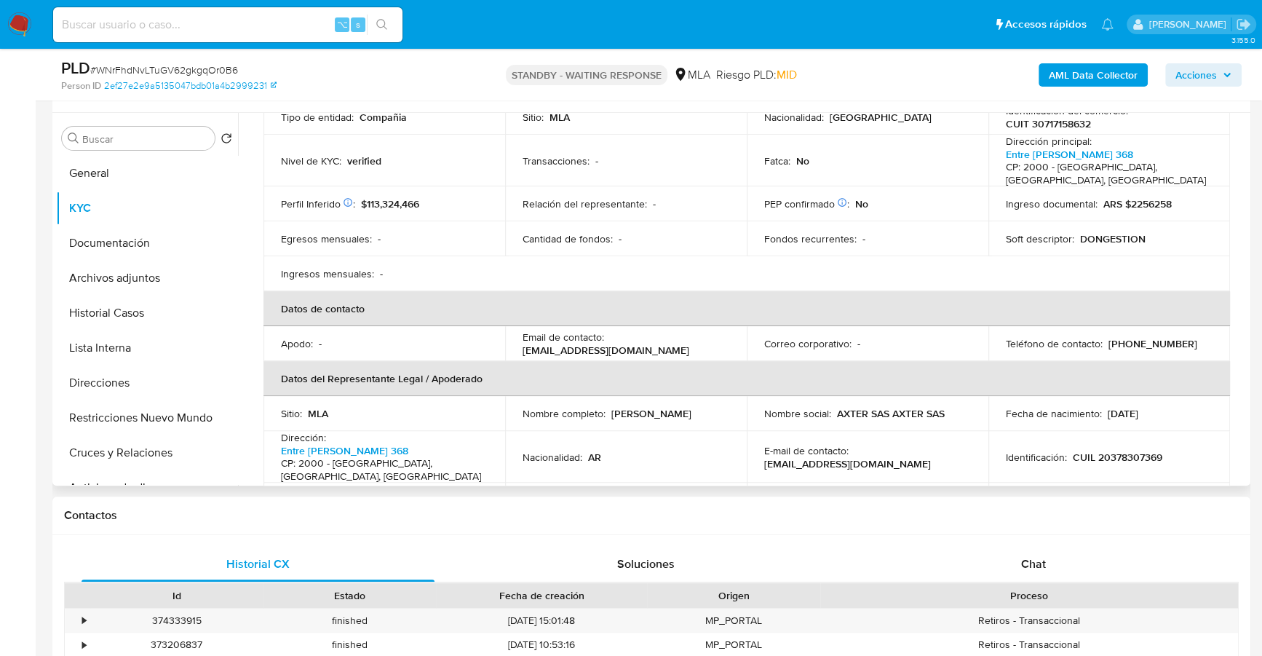
scroll to position [202, 0]
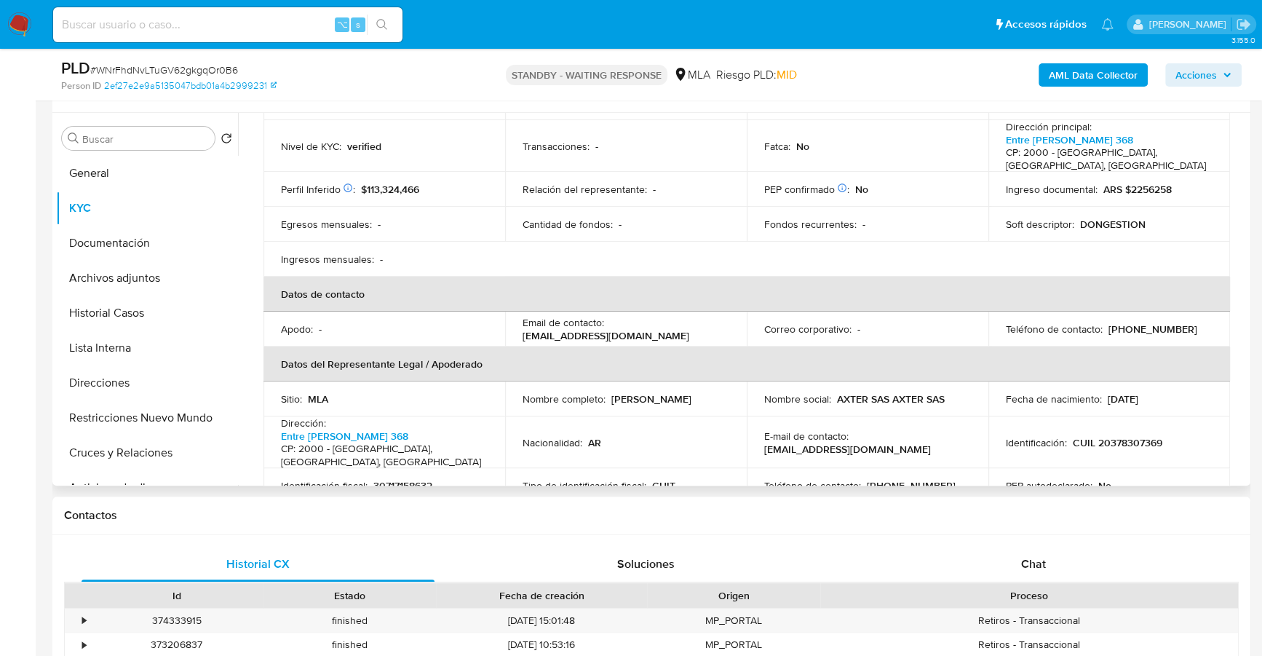
drag, startPoint x: 608, startPoint y: 383, endPoint x: 719, endPoint y: 385, distance: 111.4
click at [719, 392] on div "Nombre completo : German Matias Hofer" at bounding box center [626, 398] width 207 height 13
drag, startPoint x: 705, startPoint y: 385, endPoint x: 609, endPoint y: 384, distance: 96.1
click at [609, 392] on div "Nombre completo : German Matias Hofer" at bounding box center [626, 398] width 207 height 13
copy p "German Matias Hofer"
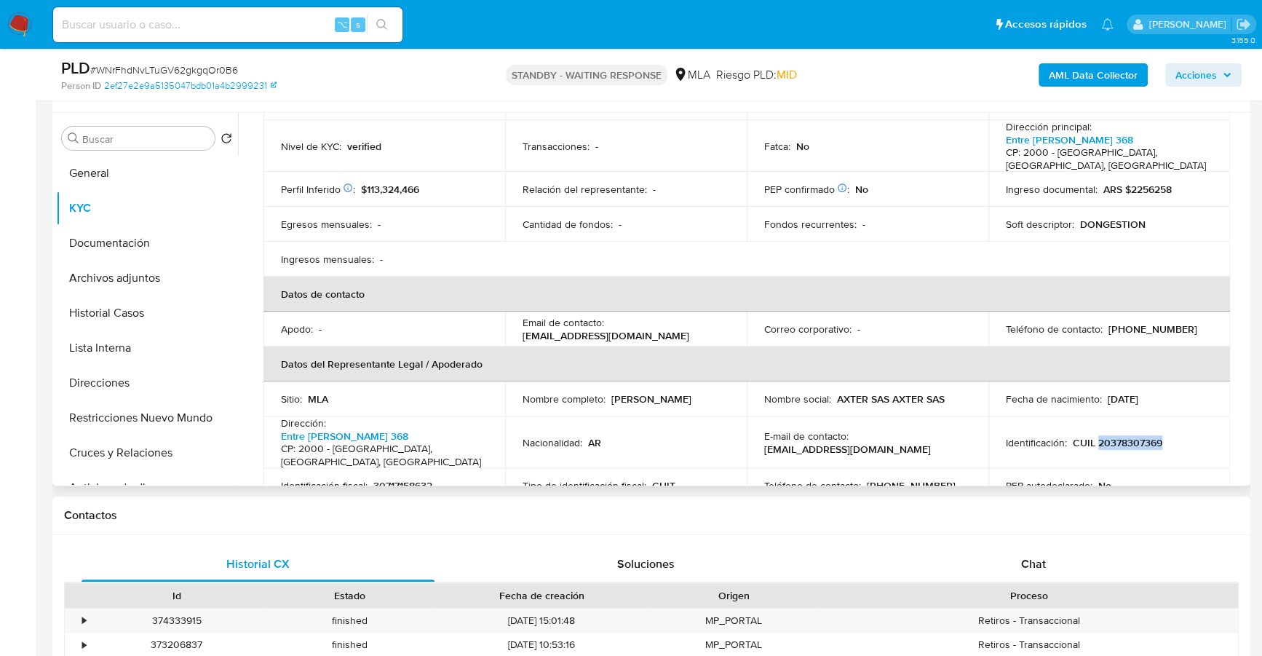
copy p "20378307369"
click at [1135, 436] on p "CUIL 20378307369" at bounding box center [1118, 442] width 90 height 13
drag, startPoint x: 1096, startPoint y: 425, endPoint x: 1197, endPoint y: 426, distance: 101.2
click at [1197, 436] on div "Identificación : CUIL 20378307369" at bounding box center [1109, 442] width 207 height 13
copy p "20378307369"
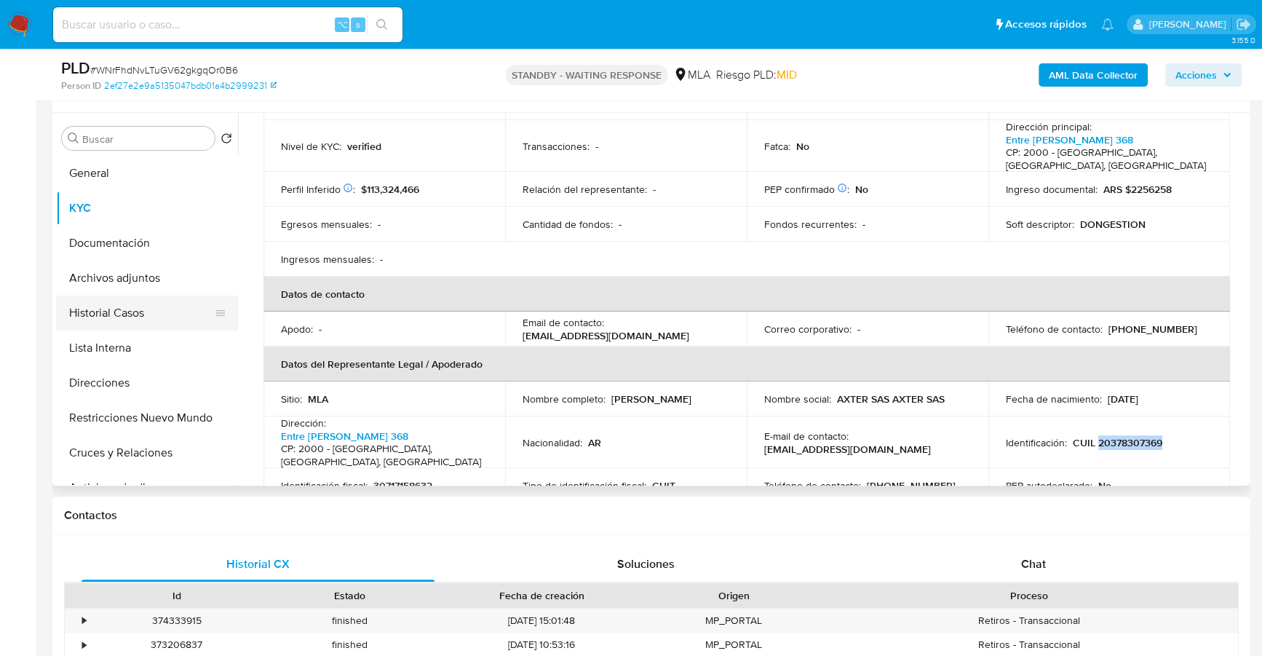
click at [150, 312] on button "Historial Casos" at bounding box center [141, 313] width 170 height 35
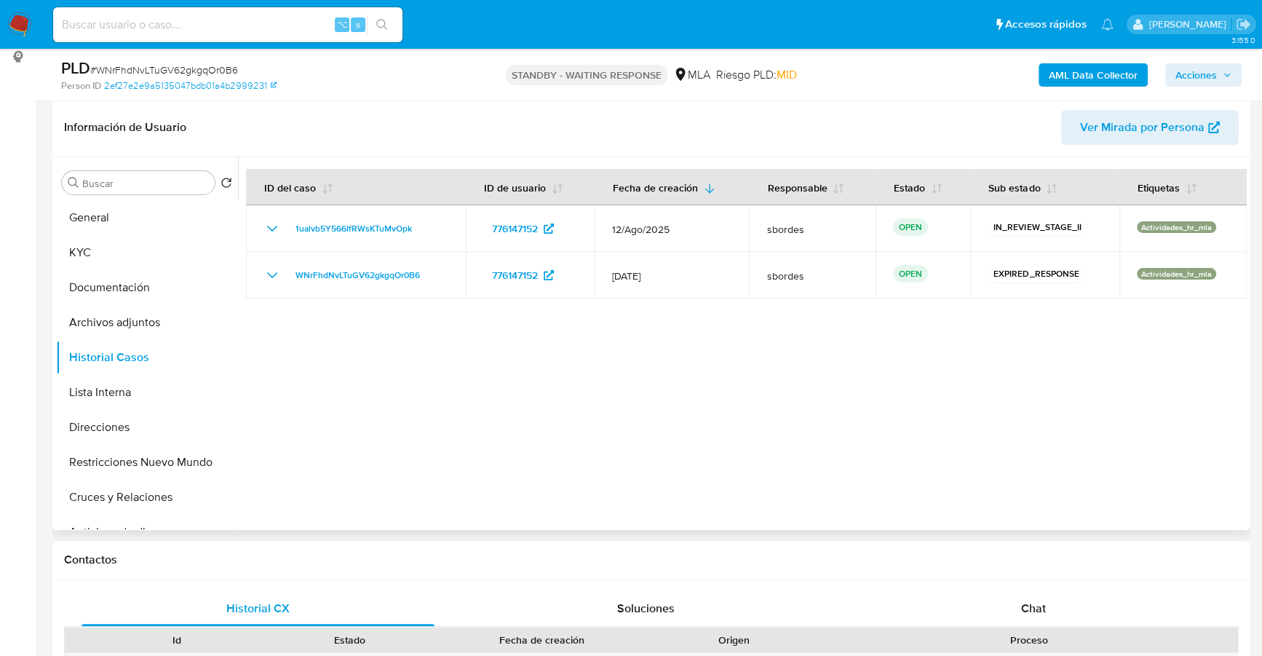
scroll to position [201, 0]
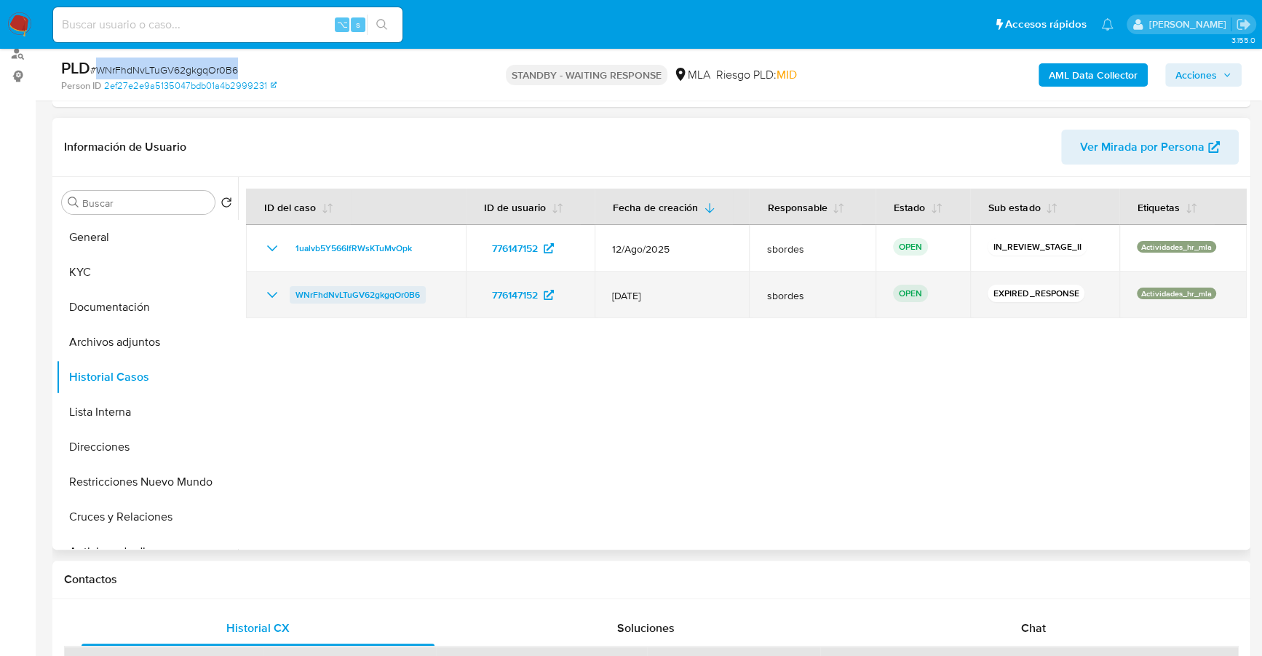
click at [319, 297] on span "WNrFhdNvLTuGV62gkgqOr0B6" at bounding box center [358, 294] width 124 height 17
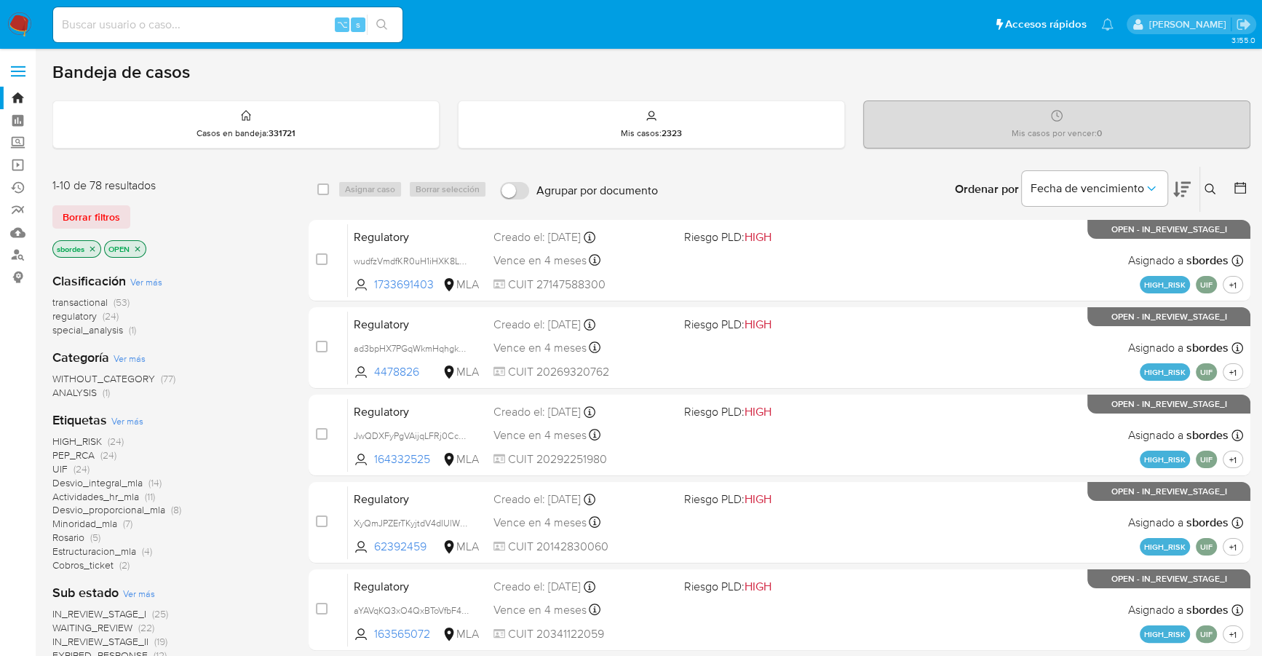
click at [1212, 183] on icon at bounding box center [1211, 189] width 12 height 12
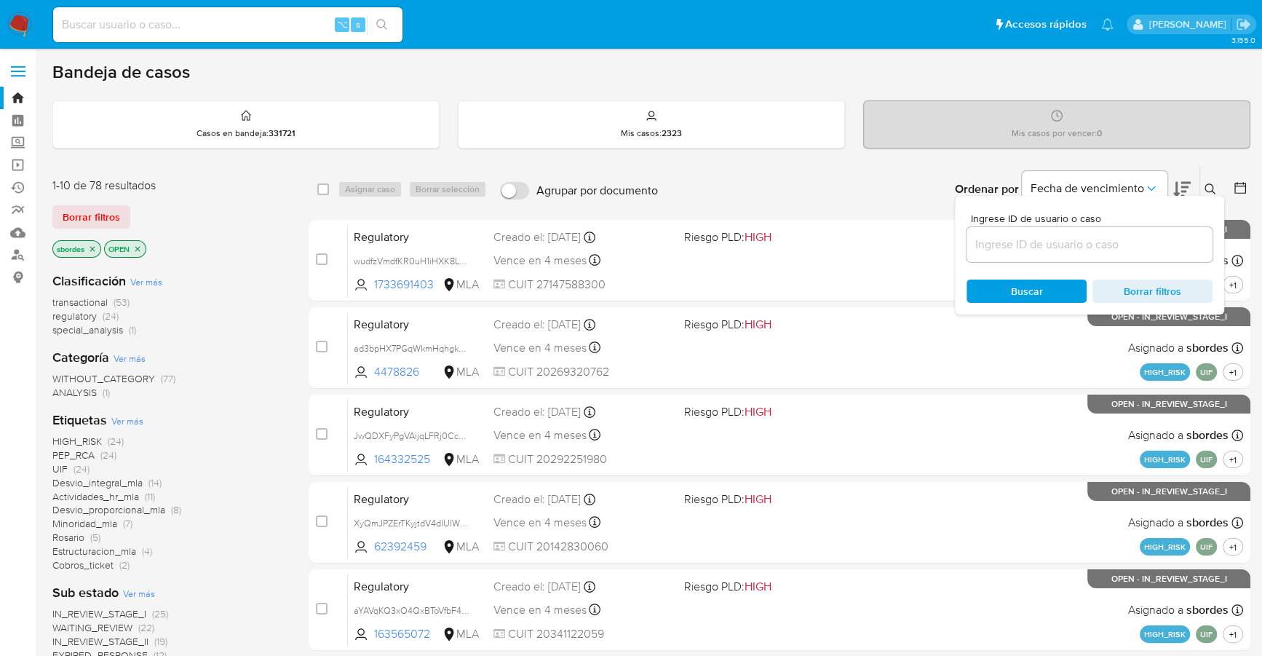
click at [1084, 243] on input at bounding box center [1090, 244] width 246 height 19
type input "WNrFhdNvLTuGV62gkgqOr0B6"
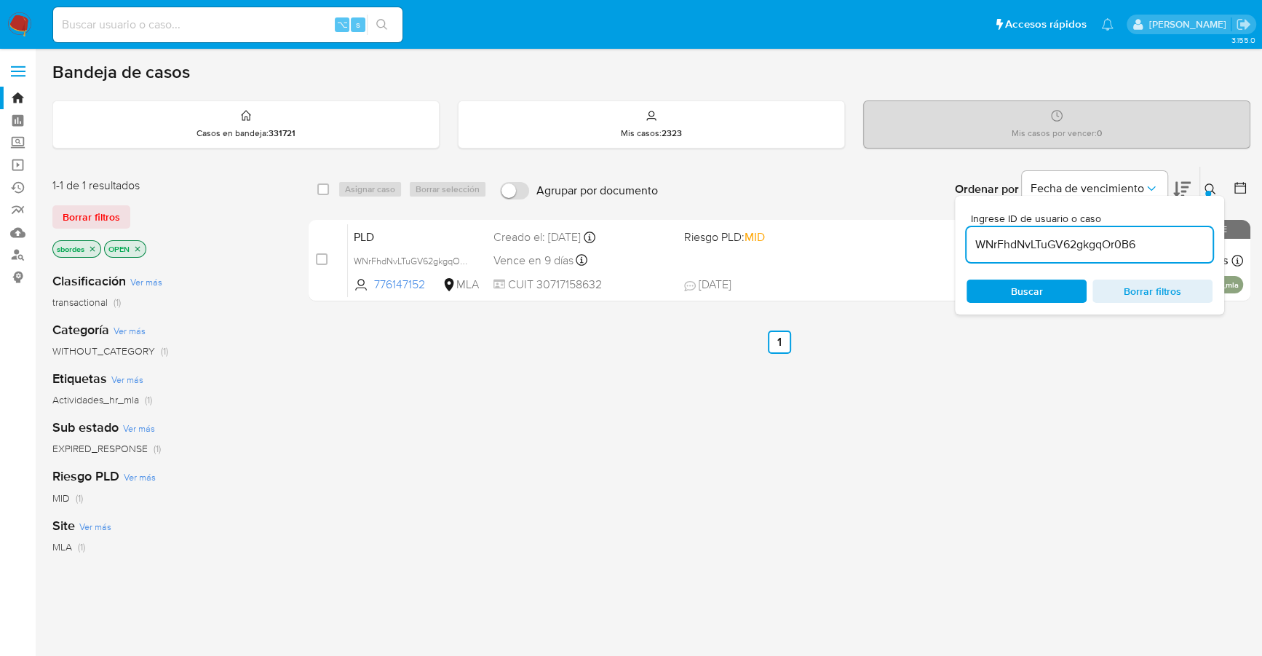
click at [1214, 183] on icon at bounding box center [1211, 189] width 12 height 12
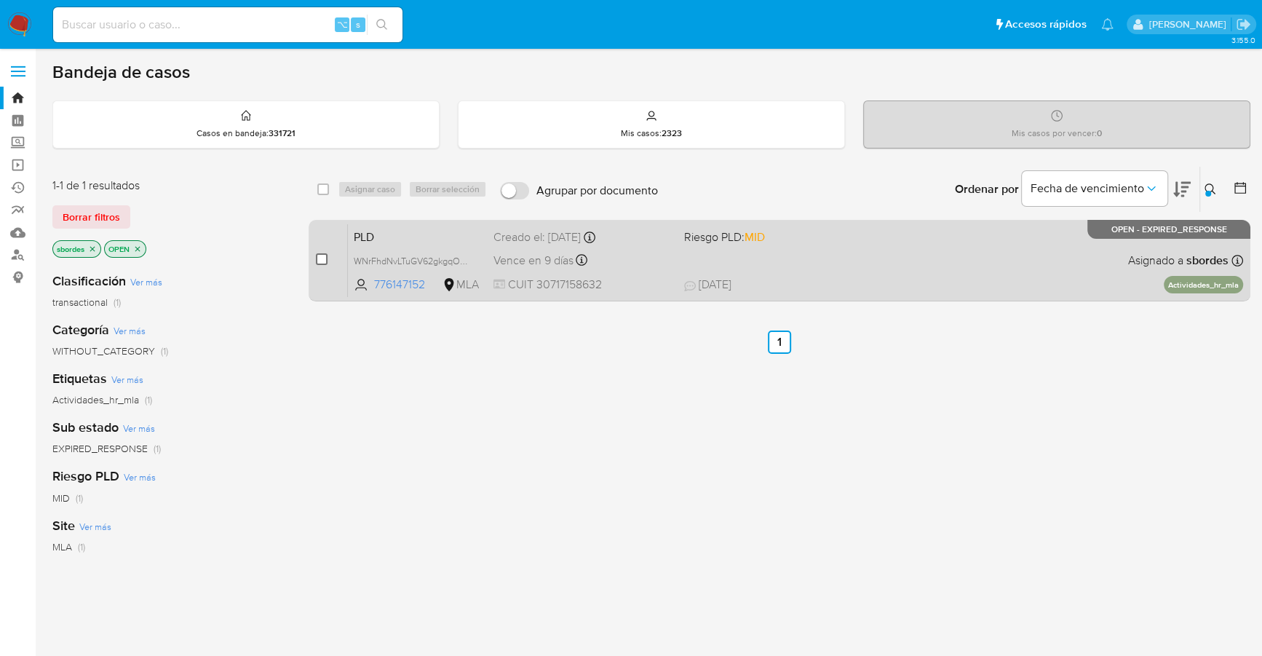
click at [323, 256] on input "checkbox" at bounding box center [322, 259] width 12 height 12
checkbox input "true"
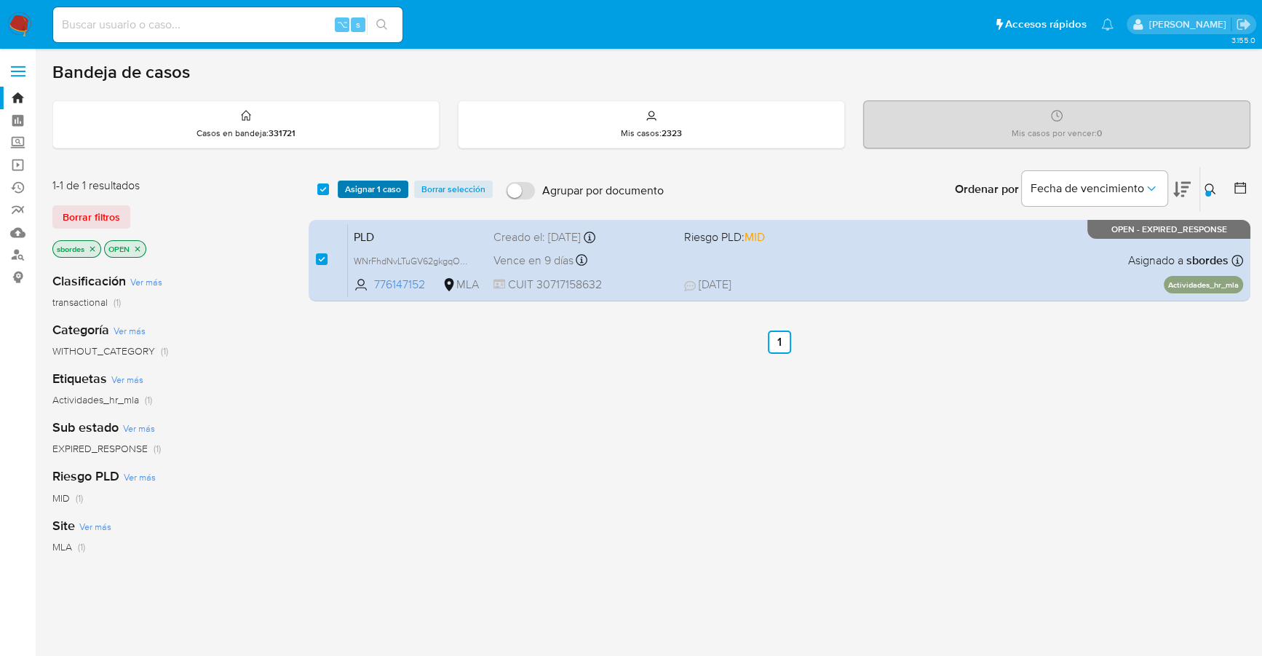
click at [361, 184] on span "Asignar 1 caso" at bounding box center [373, 189] width 56 height 15
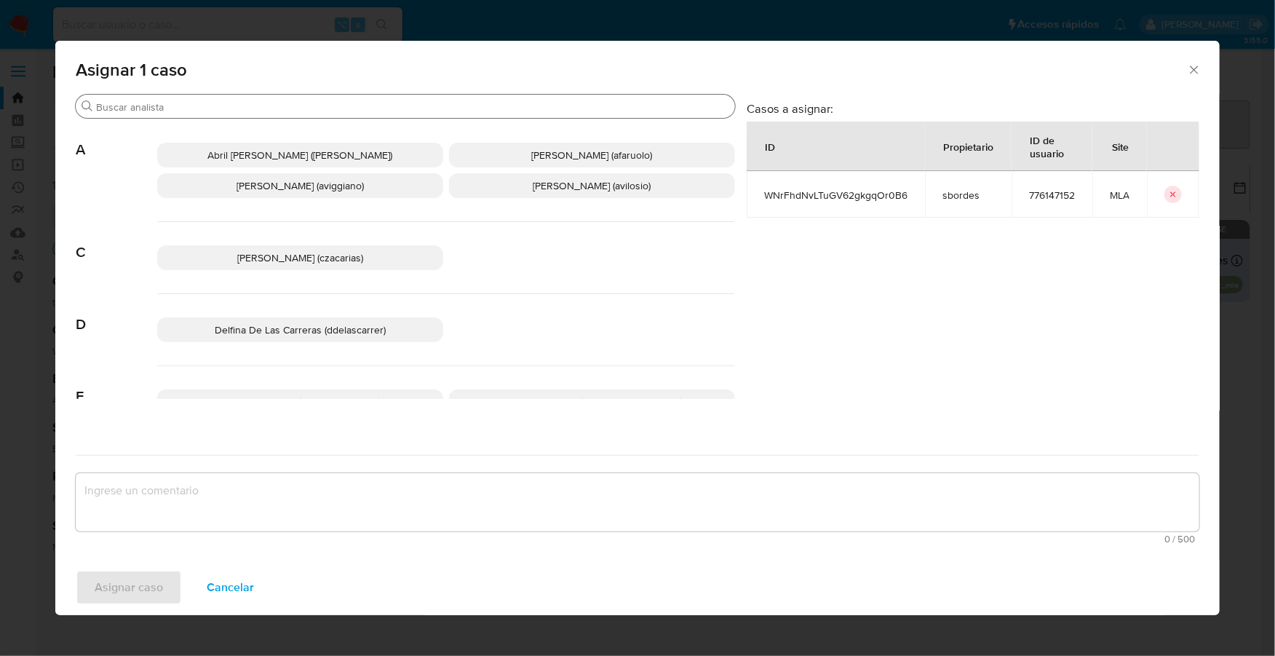
click at [230, 114] on div "Buscar" at bounding box center [406, 106] width 660 height 23
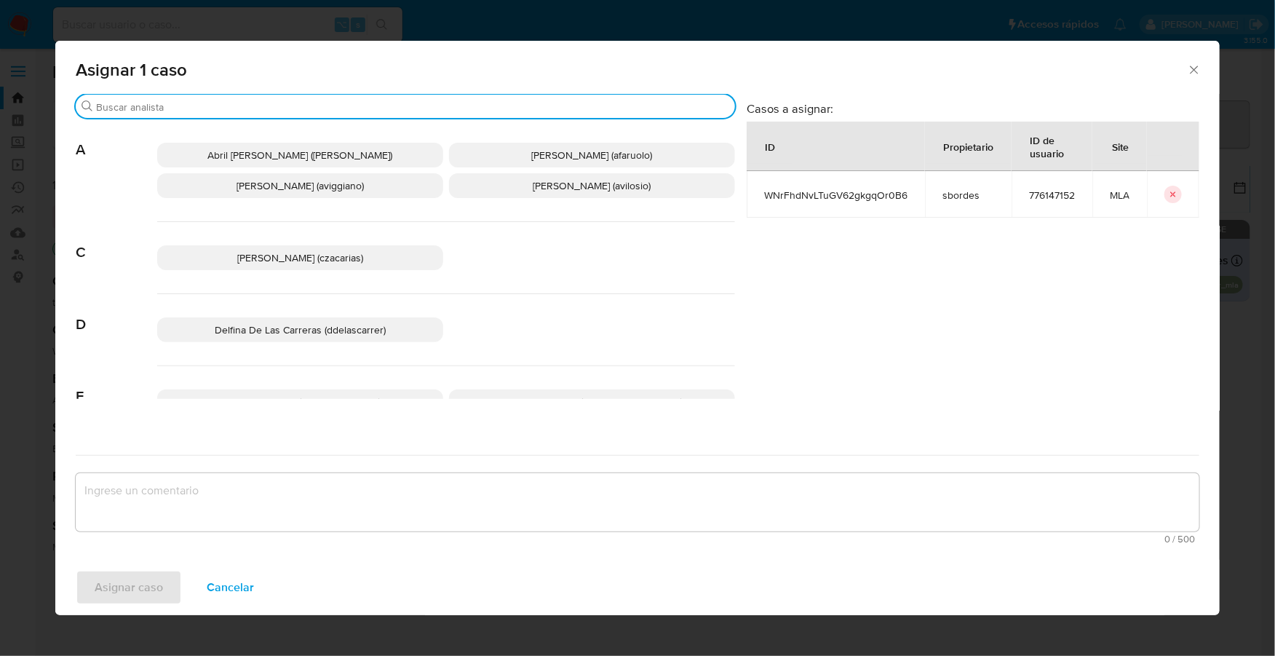
click at [231, 107] on input "Buscar" at bounding box center [412, 106] width 633 height 13
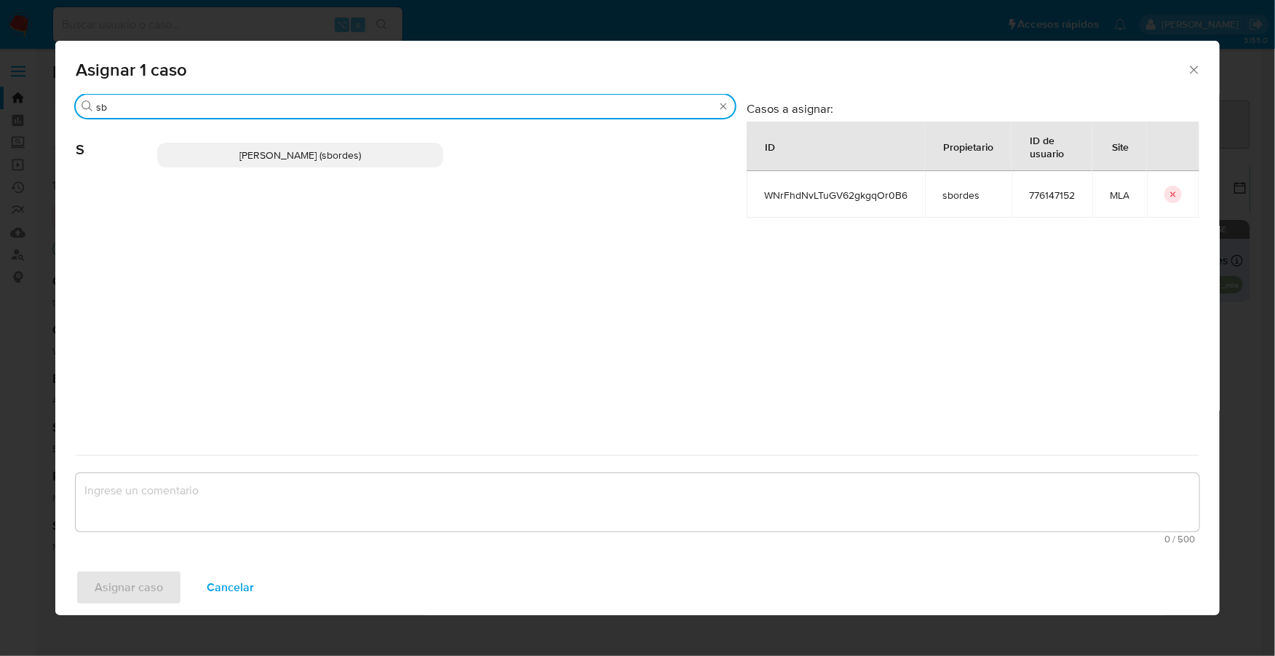
type input "sb"
click at [265, 158] on span "Stefania Bordes (sbordes)" at bounding box center [300, 155] width 122 height 15
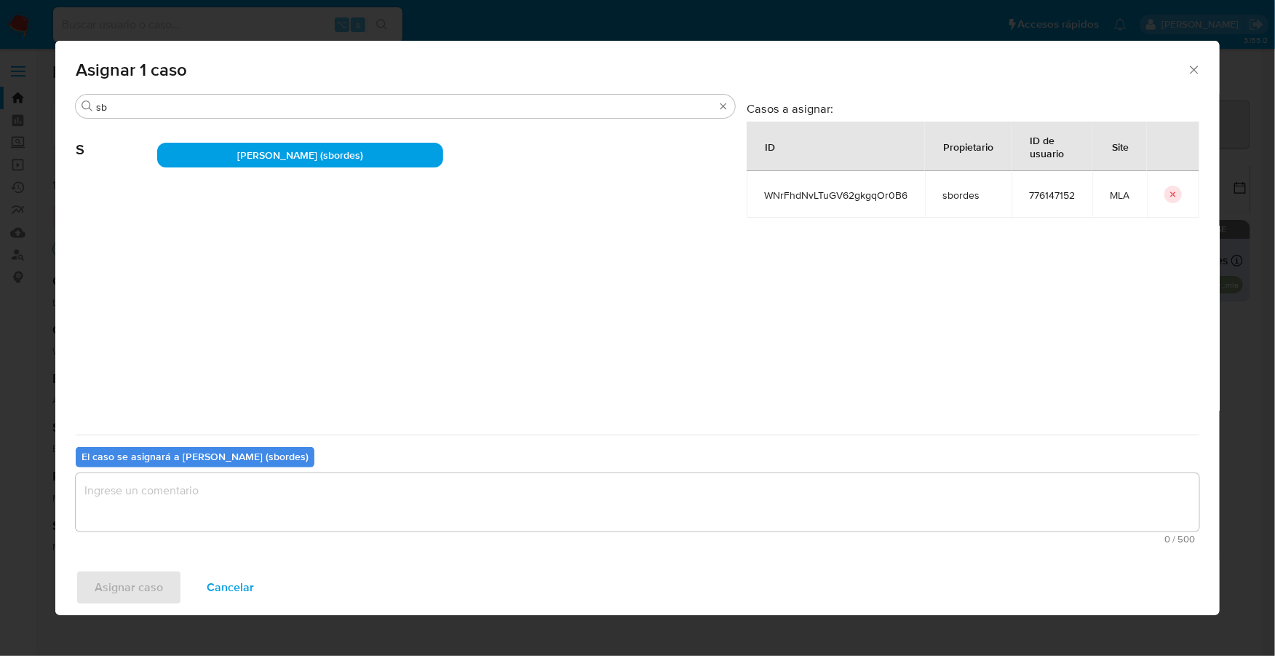
click at [219, 506] on textarea "assign-modal" at bounding box center [638, 502] width 1124 height 58
click at [157, 589] on span "Asignar caso" at bounding box center [129, 587] width 68 height 32
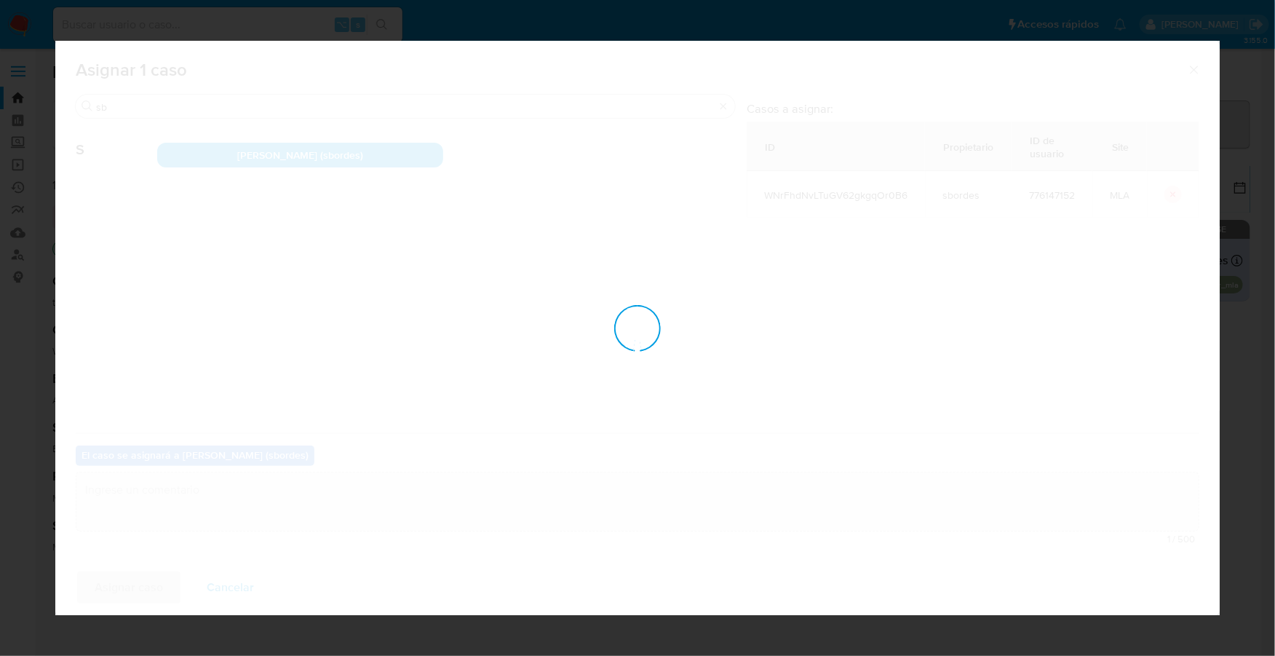
checkbox input "false"
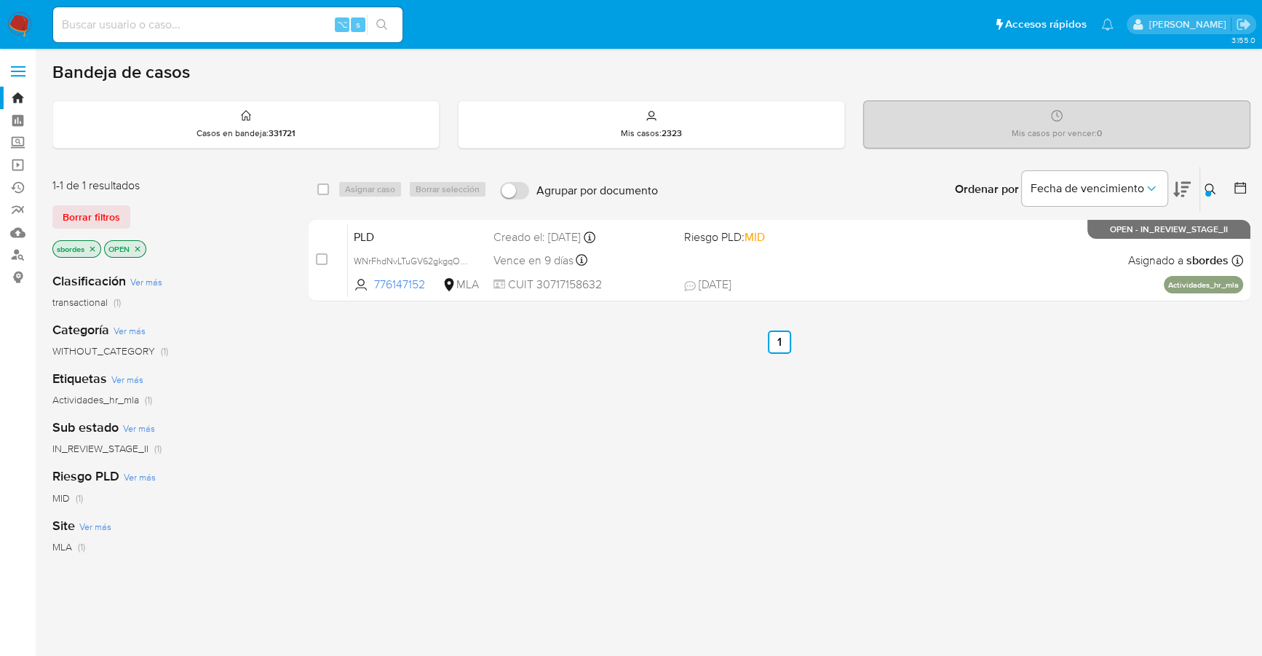
click at [20, 17] on img at bounding box center [19, 24] width 25 height 25
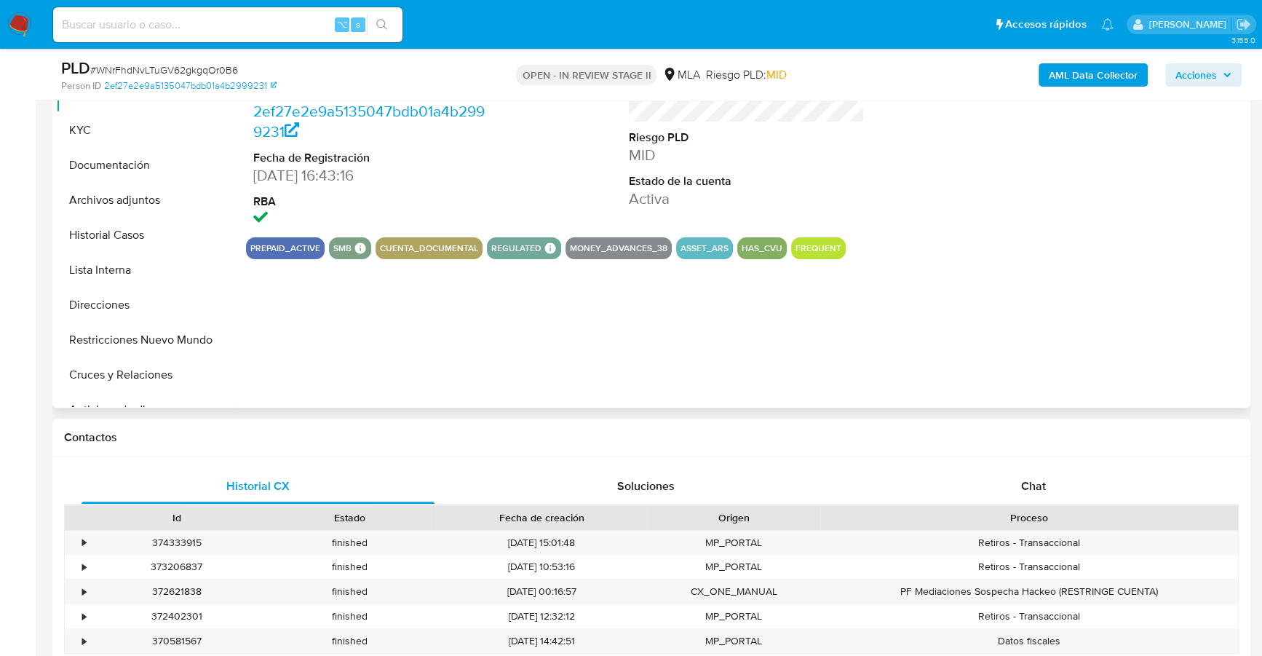
select select "10"
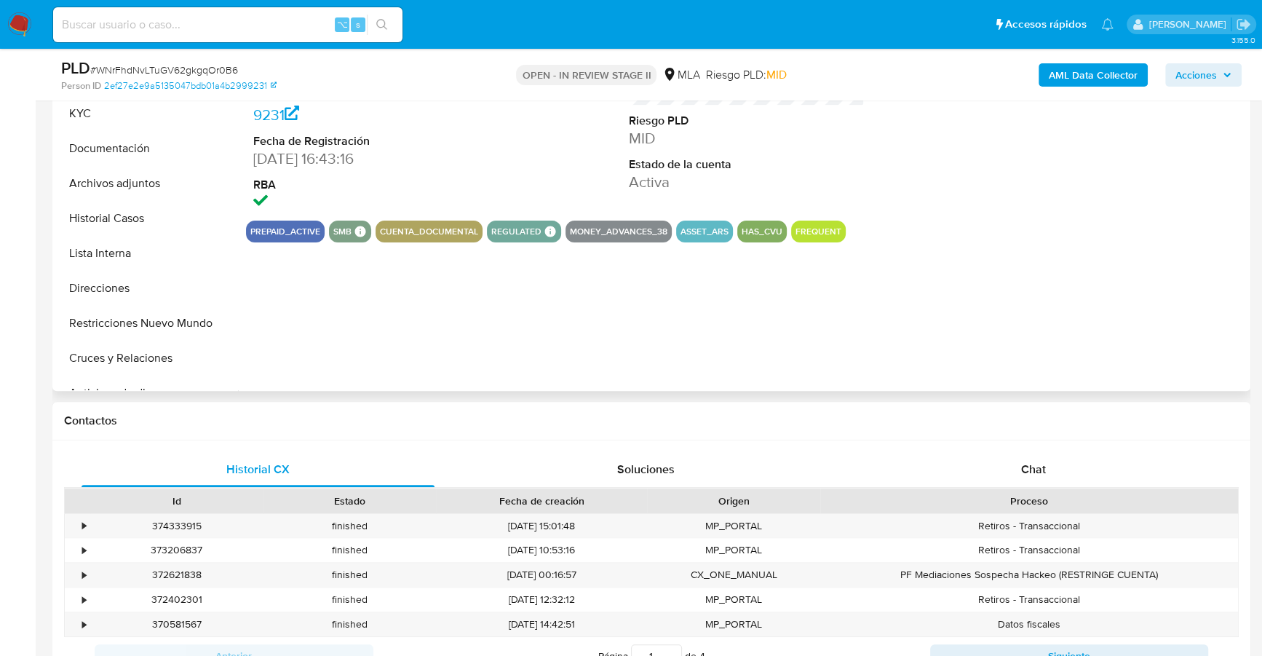
scroll to position [375, 0]
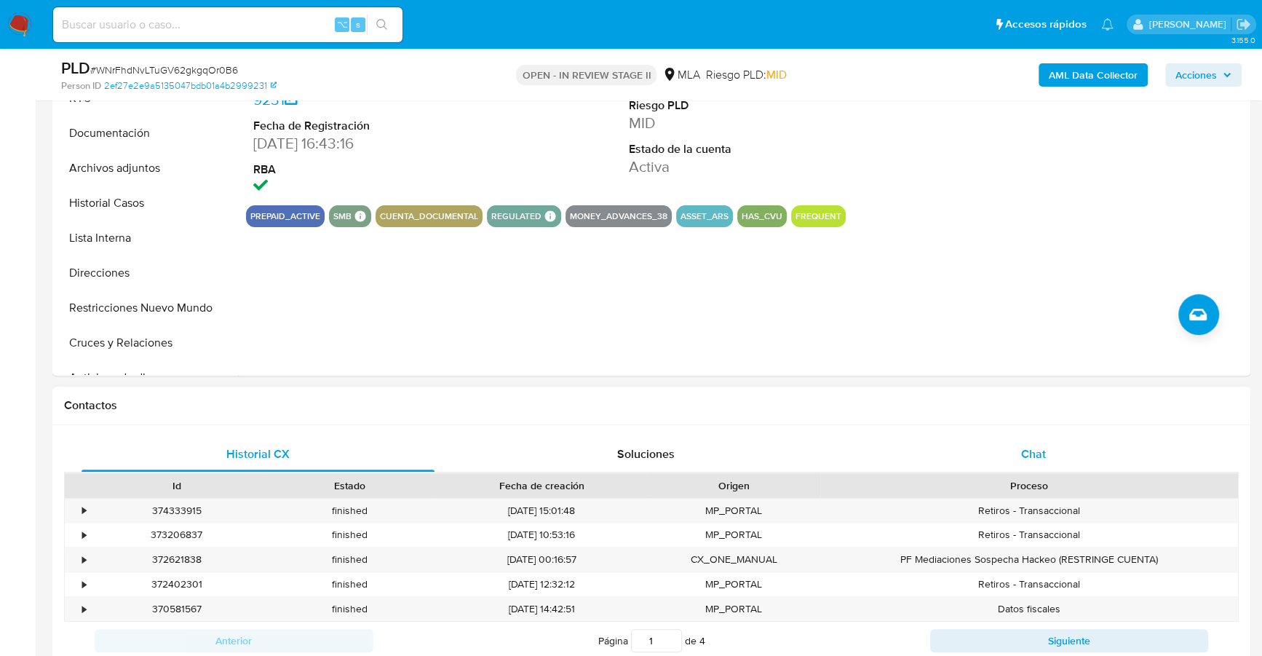
click at [1021, 452] on span "Chat" at bounding box center [1033, 454] width 25 height 17
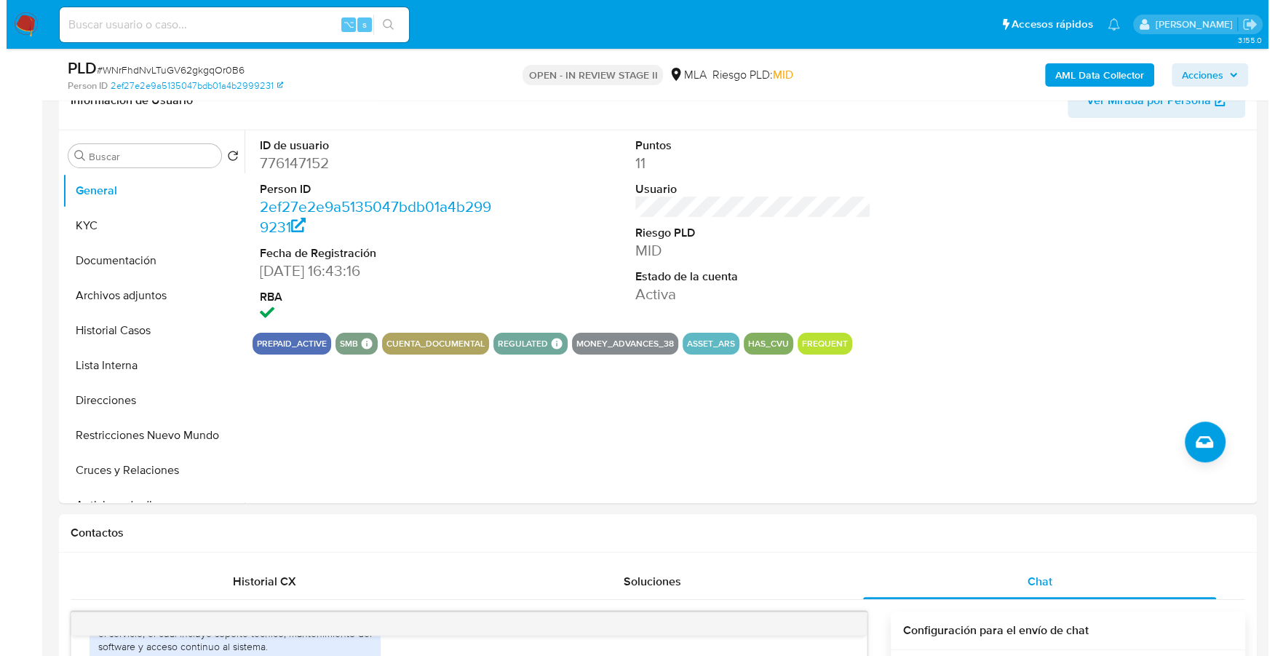
scroll to position [98, 0]
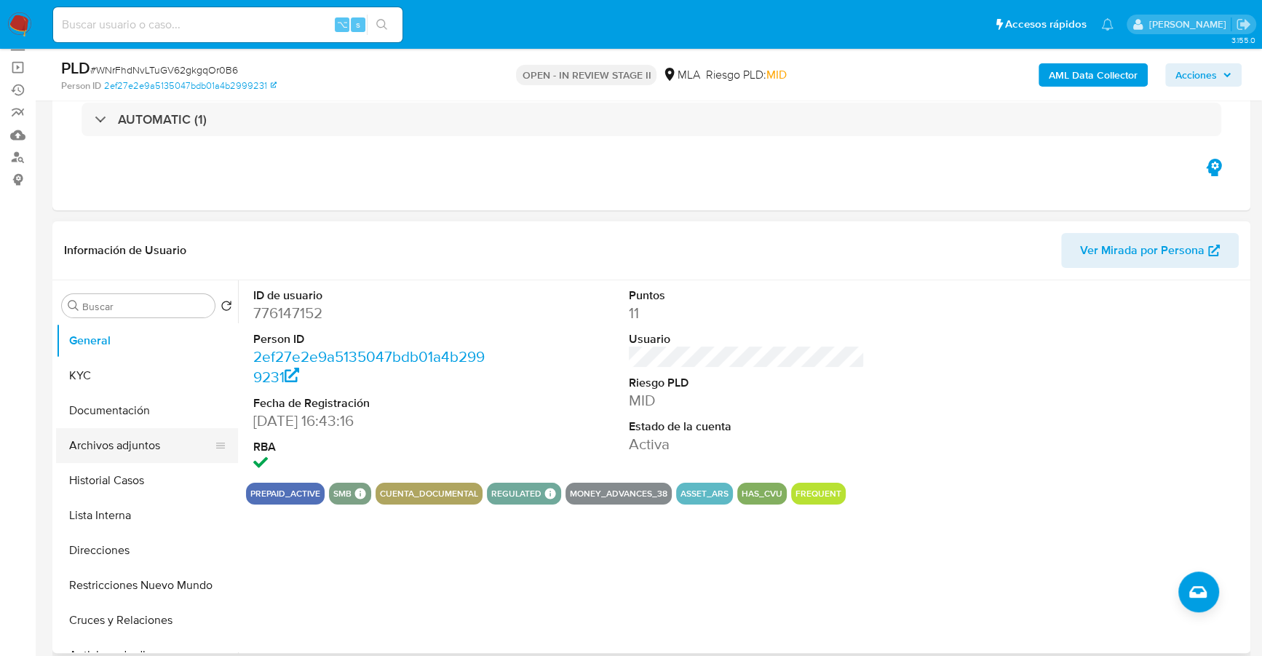
click at [99, 460] on button "Archivos adjuntos" at bounding box center [141, 445] width 170 height 35
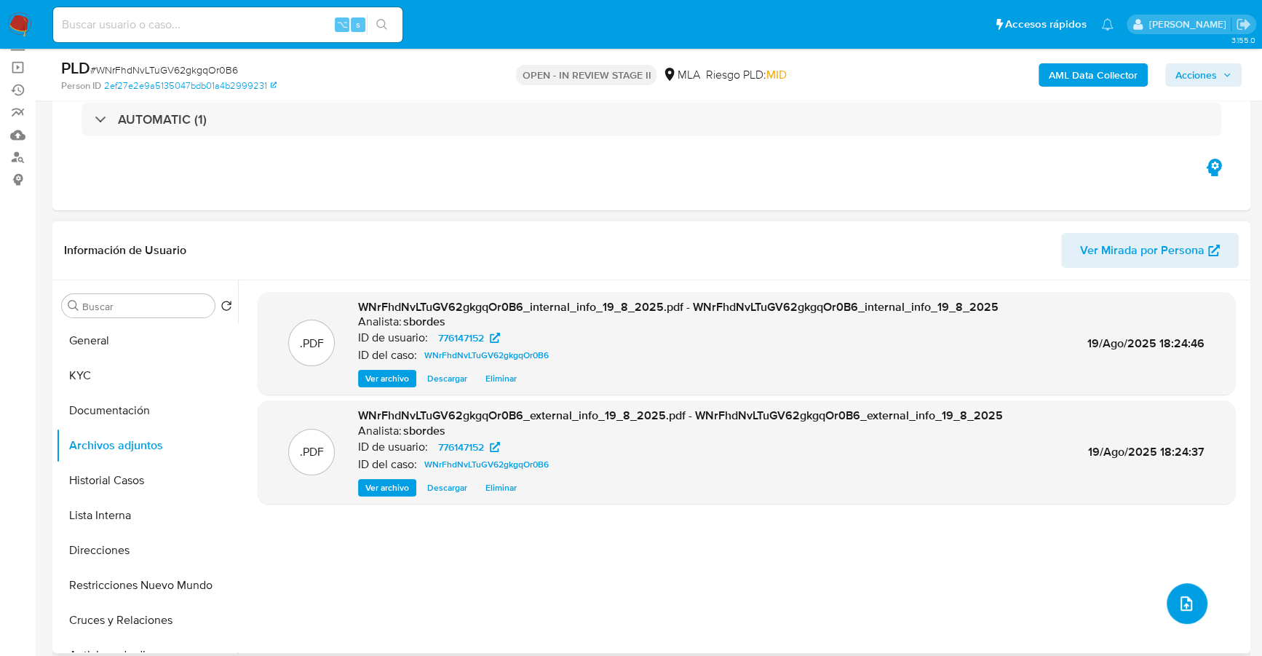
click at [1180, 611] on button "upload-file" at bounding box center [1187, 603] width 41 height 41
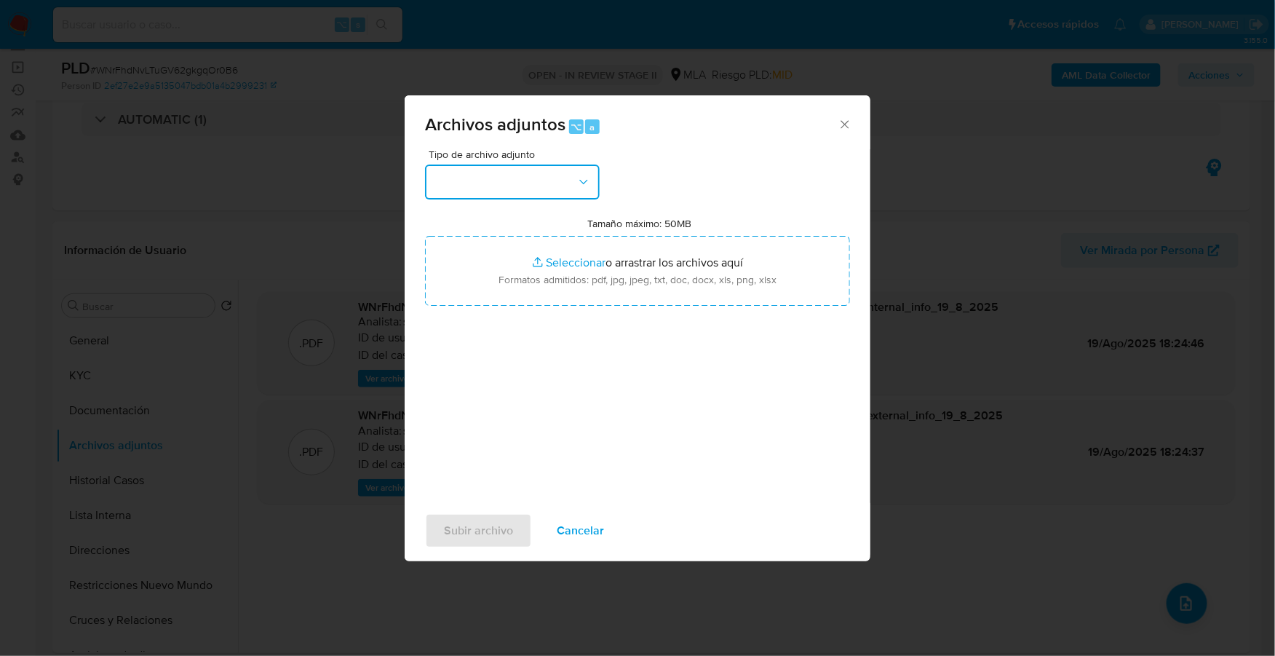
click at [535, 183] on button "button" at bounding box center [512, 182] width 175 height 35
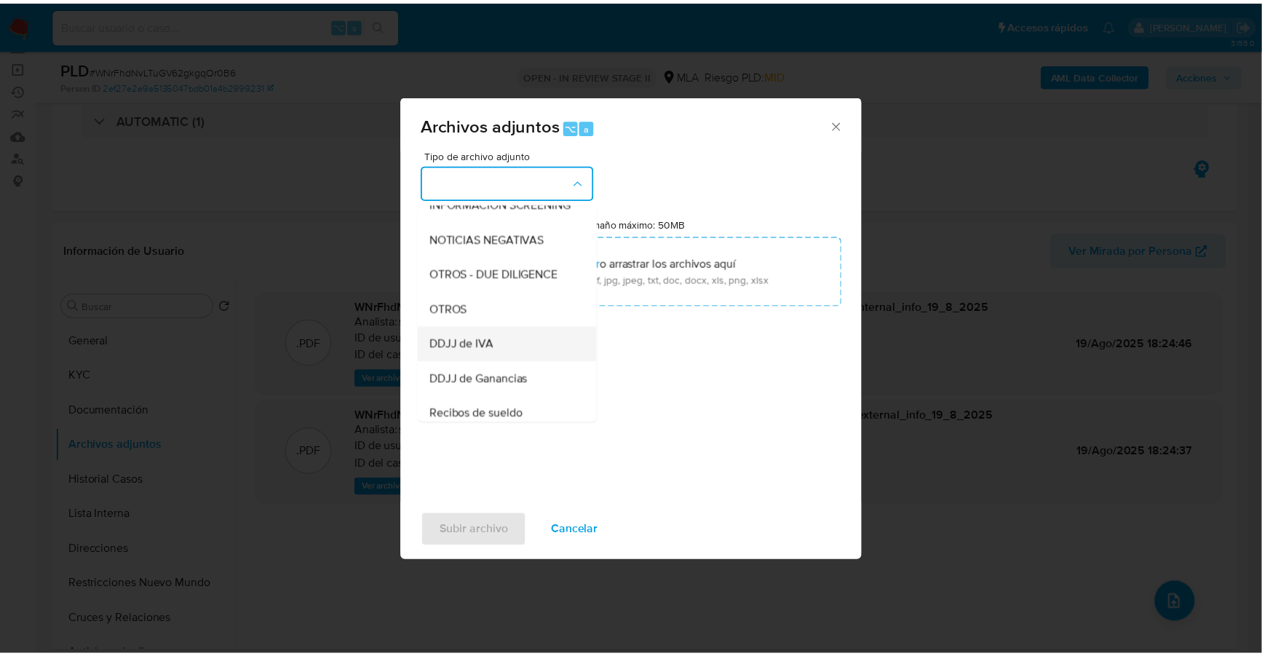
scroll to position [193, 0]
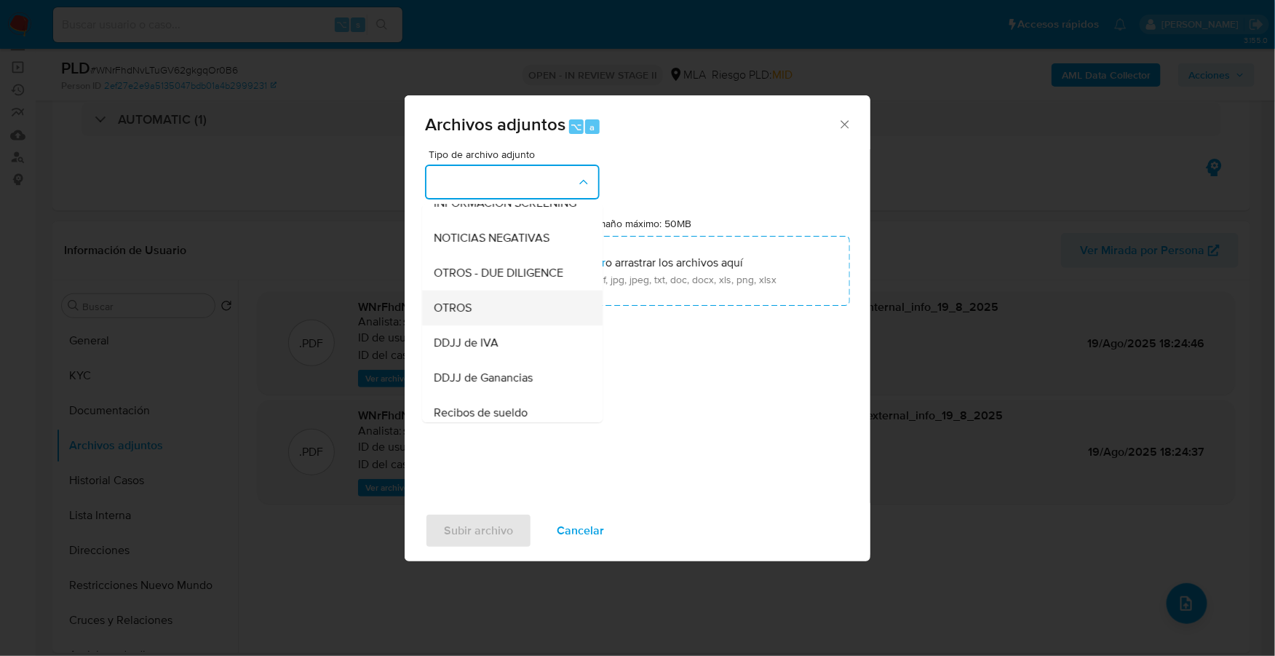
click at [510, 325] on div "OTROS" at bounding box center [508, 307] width 149 height 35
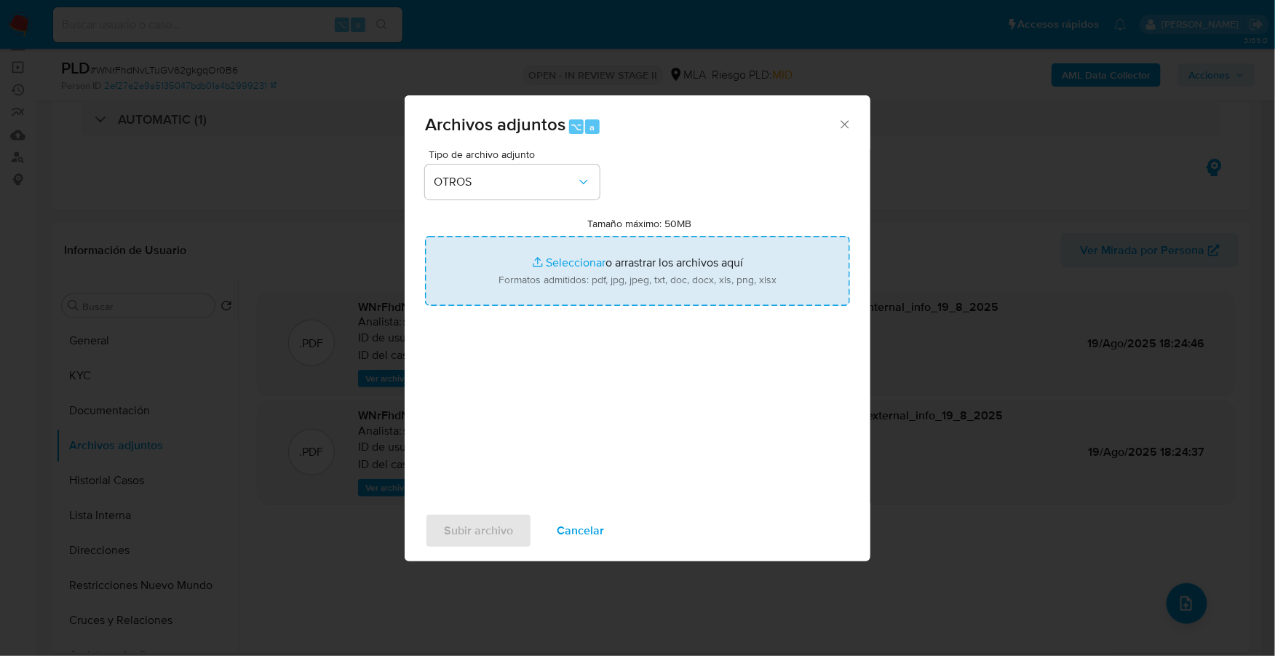
click at [595, 253] on input "Tamaño máximo: 50MB Seleccionar archivos" at bounding box center [637, 271] width 425 height 70
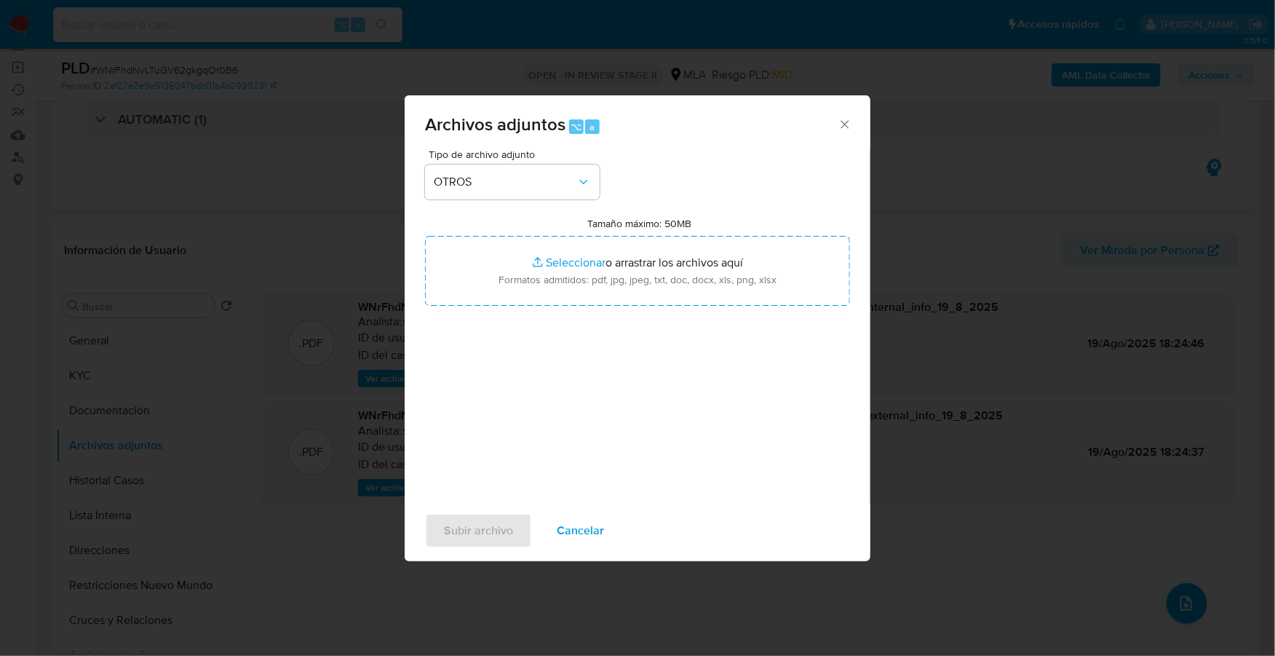
type input "C:\fakepath\Caselog WNrFhdNvLTuGV62gkgqOr0B6_2025_08_14_19_30_51.docx"
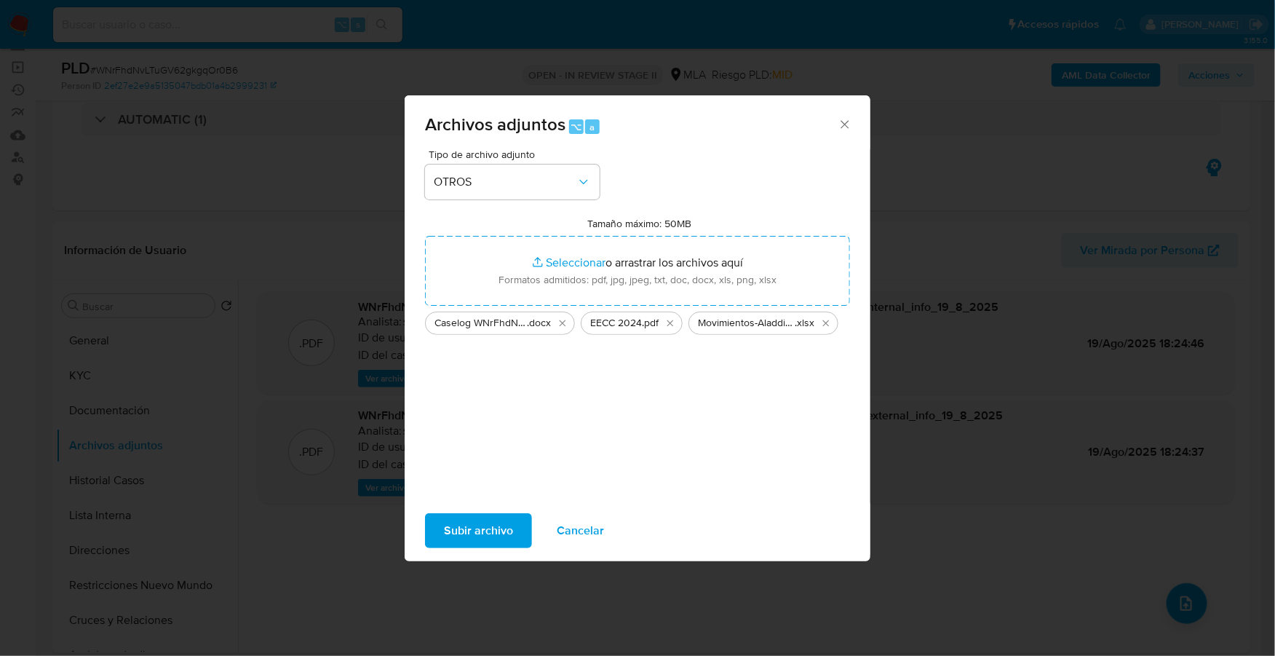
click at [476, 537] on span "Subir archivo" at bounding box center [478, 531] width 69 height 32
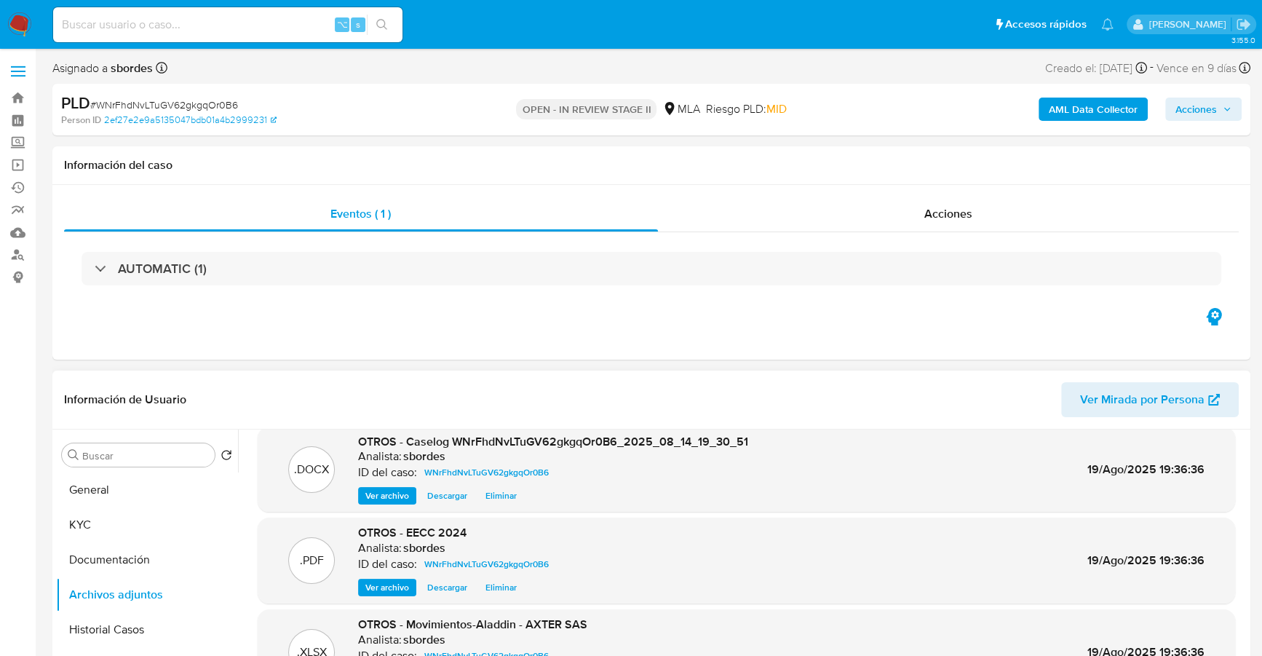
scroll to position [0, 0]
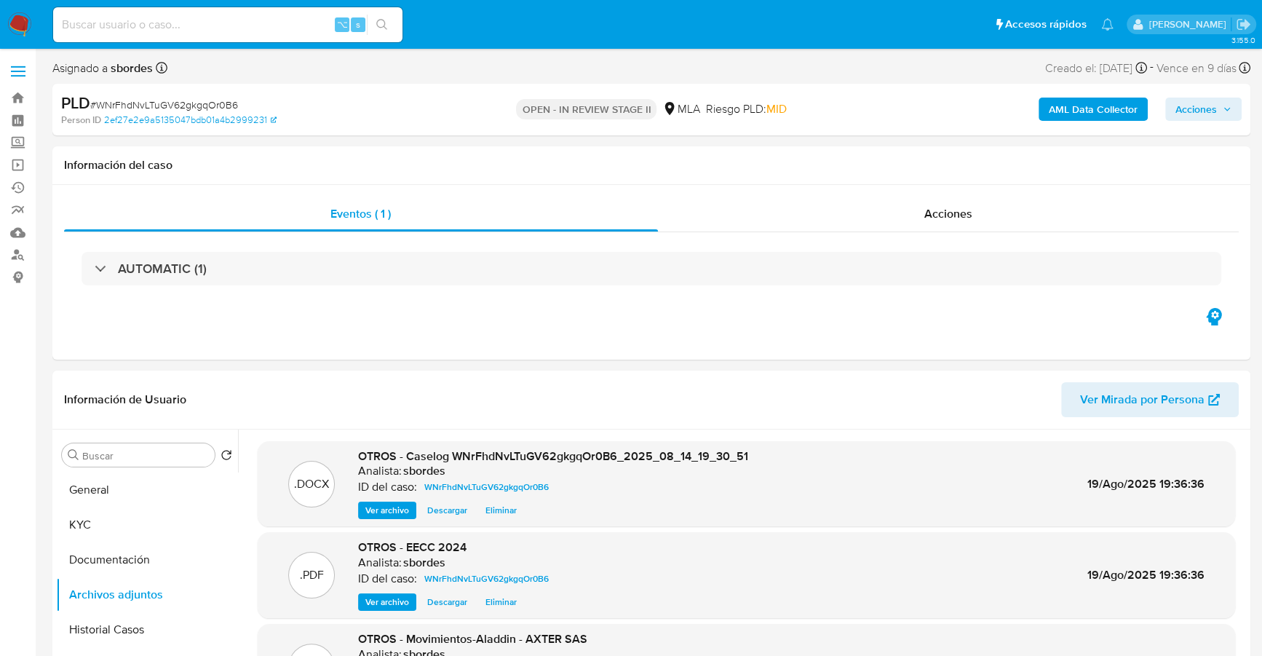
click at [1206, 106] on span "Acciones" at bounding box center [1196, 109] width 41 height 23
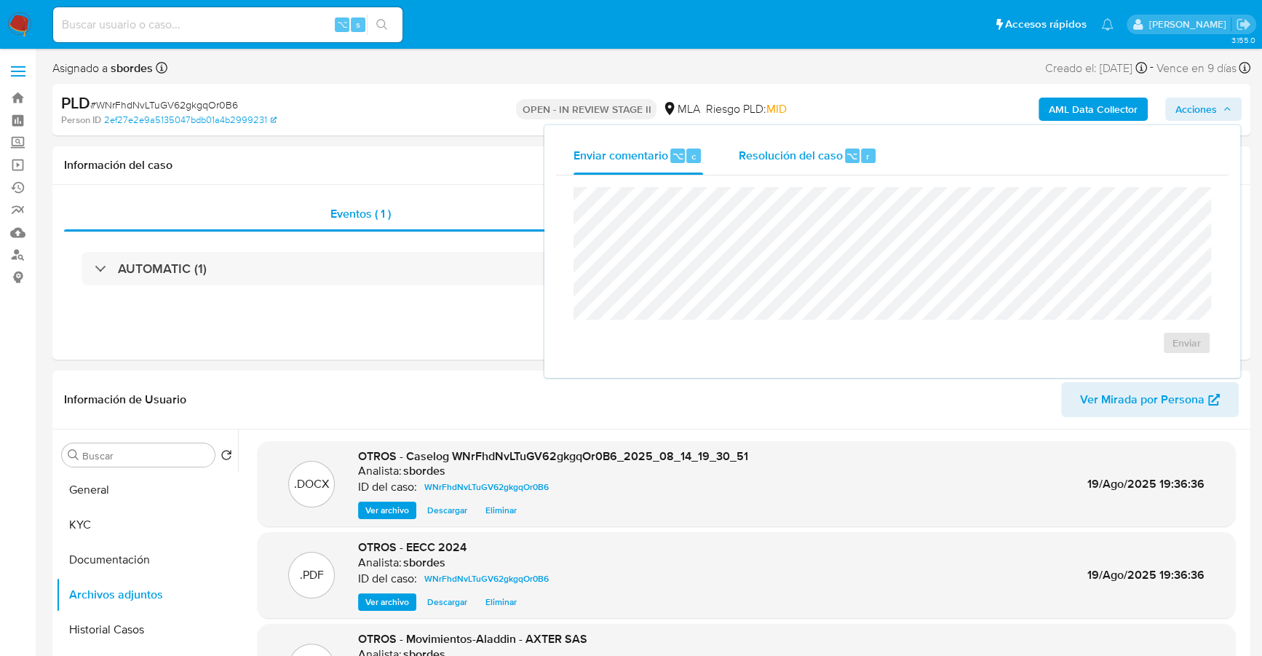
click at [813, 149] on span "Resolución del caso" at bounding box center [790, 155] width 104 height 17
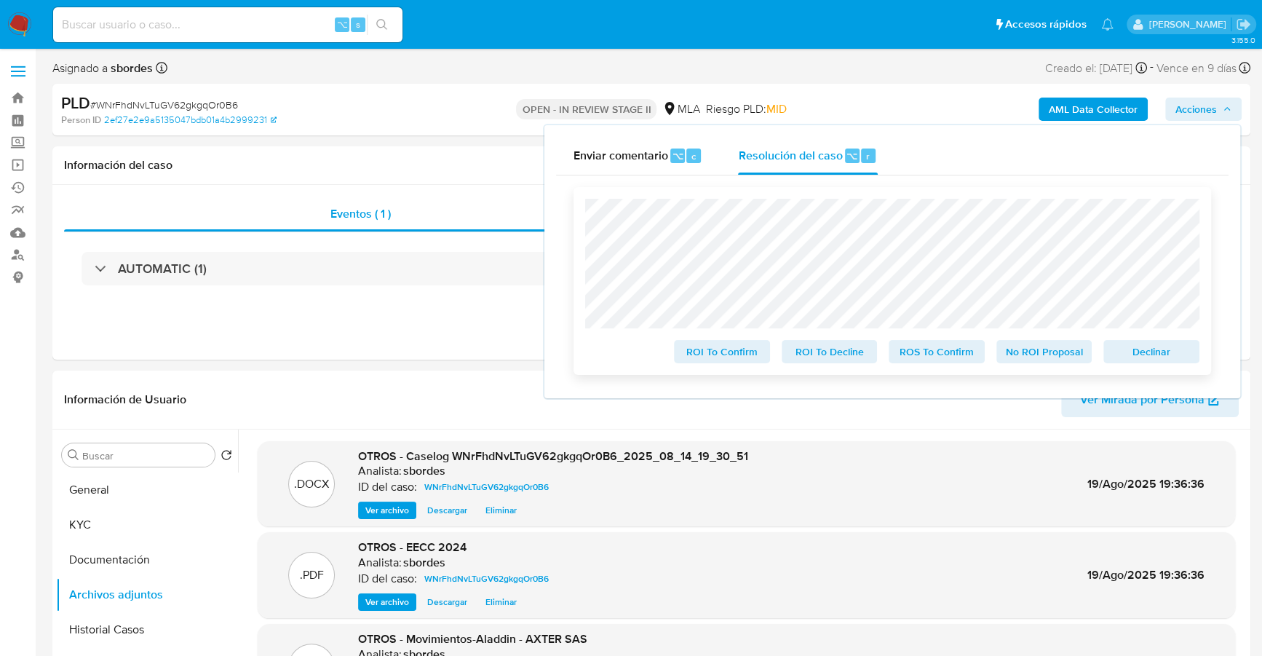
click at [1053, 350] on span "No ROI Proposal" at bounding box center [1045, 351] width 76 height 20
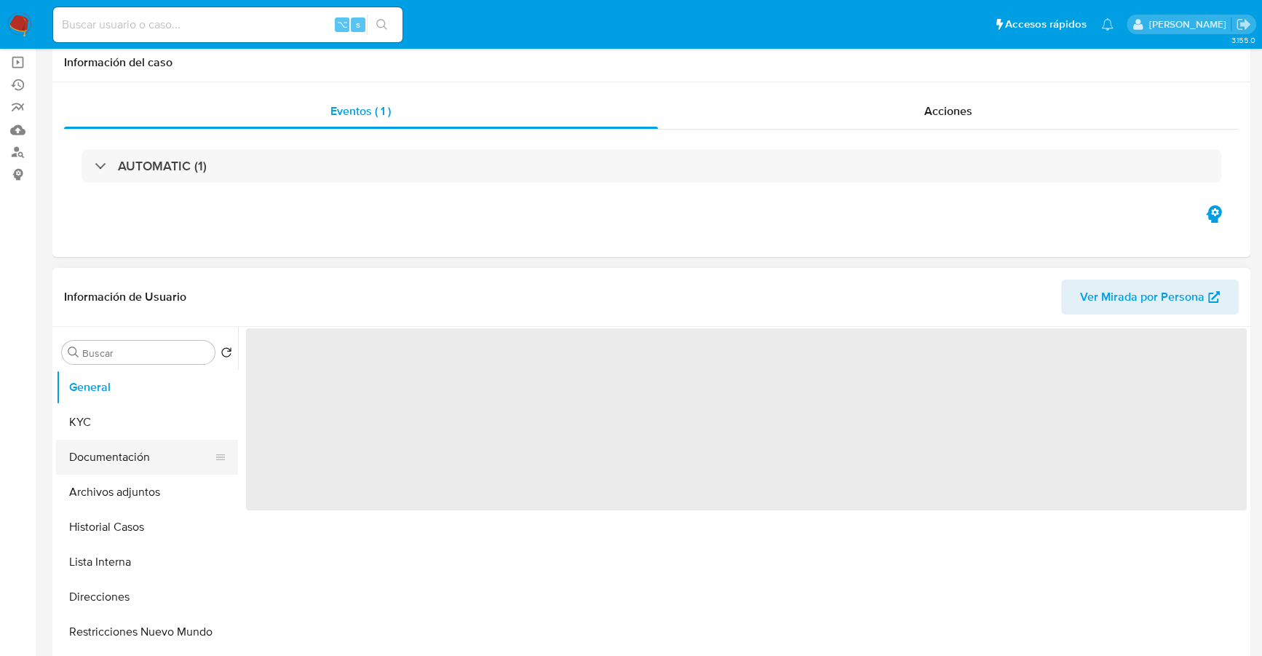
scroll to position [150, 0]
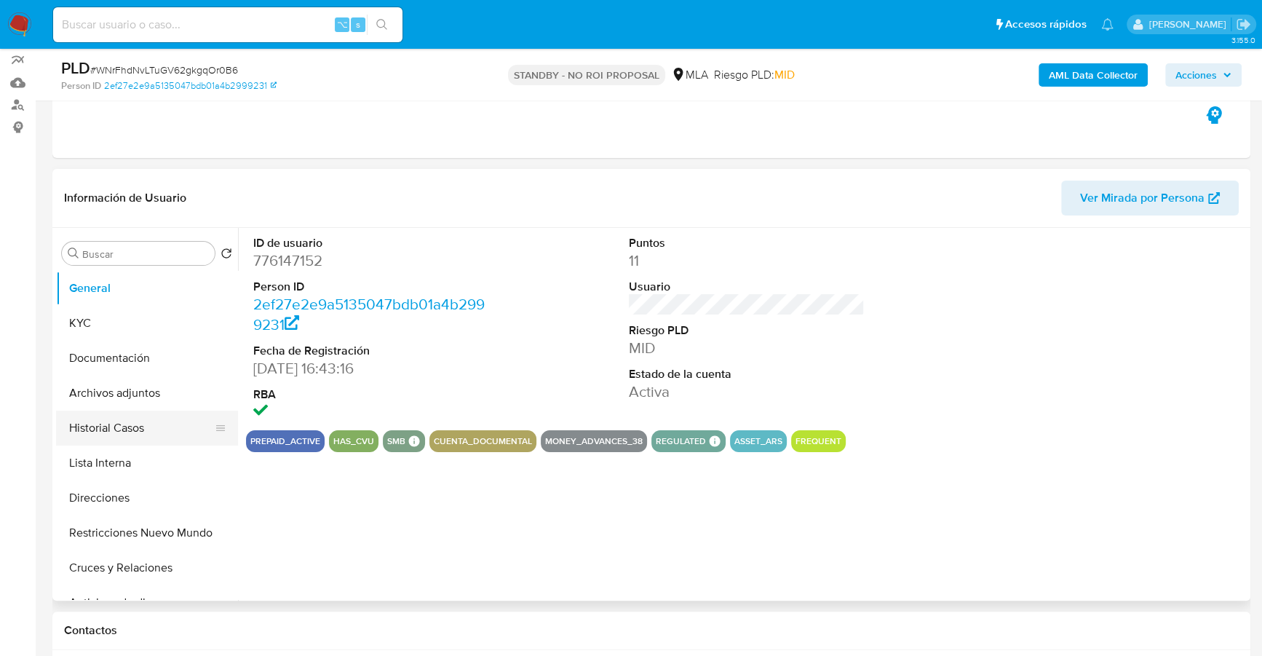
click at [130, 442] on button "Historial Casos" at bounding box center [141, 428] width 170 height 35
select select "10"
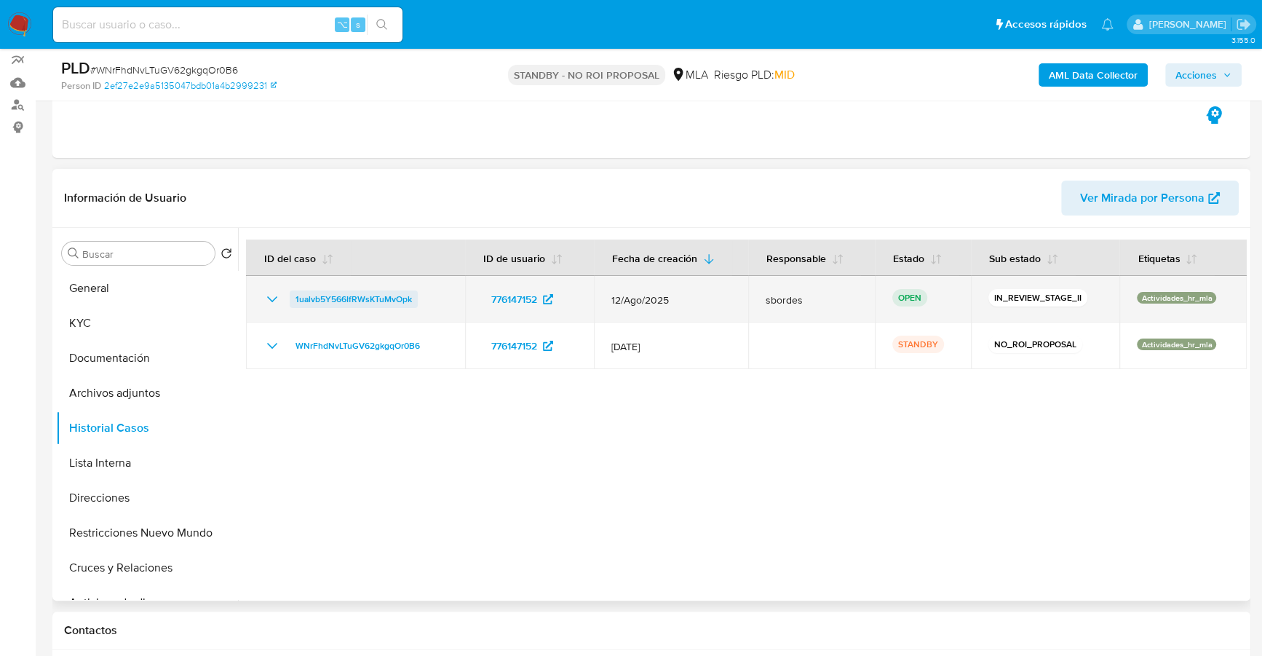
click at [323, 292] on span "1ualvb5Y566IfRWsKTuMvOpk" at bounding box center [354, 298] width 116 height 17
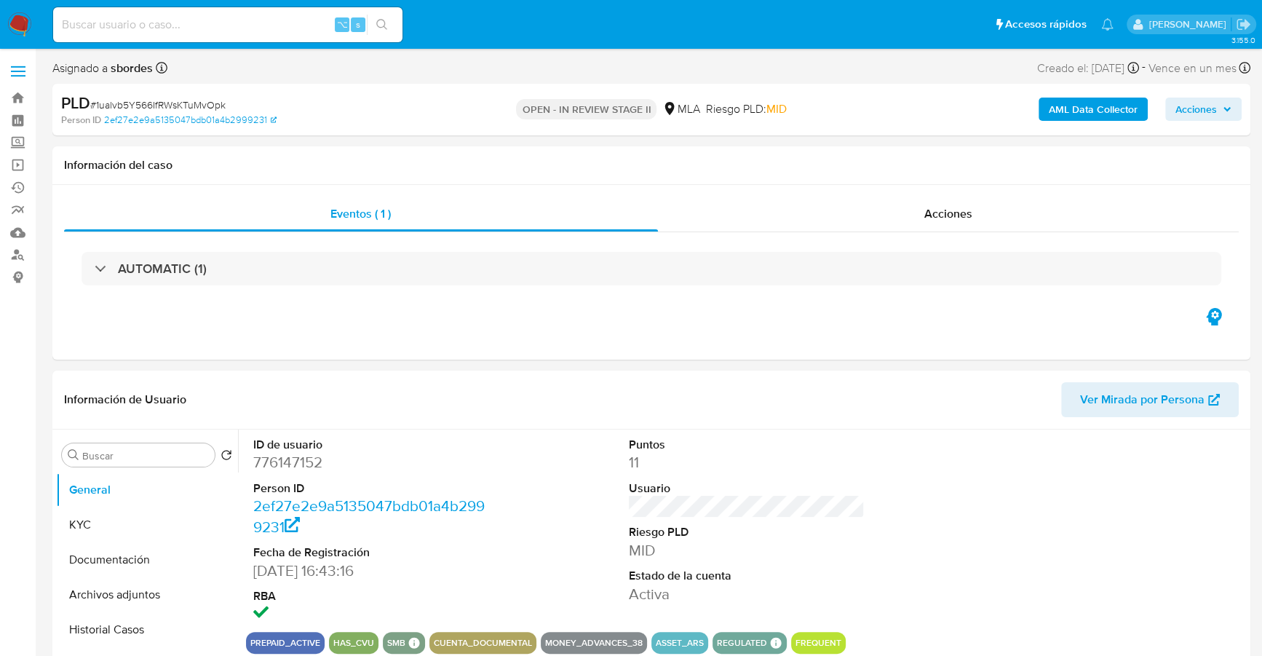
click at [1190, 106] on span "Acciones" at bounding box center [1196, 109] width 41 height 23
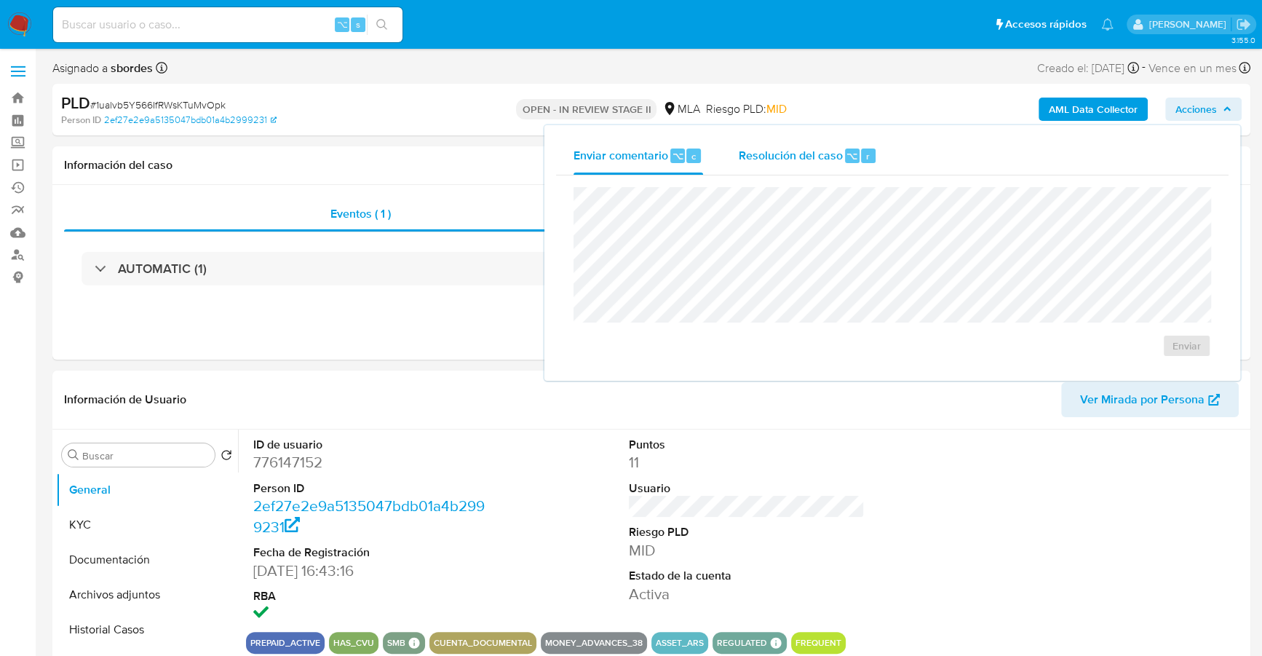
select select "10"
click at [840, 167] on div "Resolución del caso ⌥ r" at bounding box center [807, 156] width 139 height 38
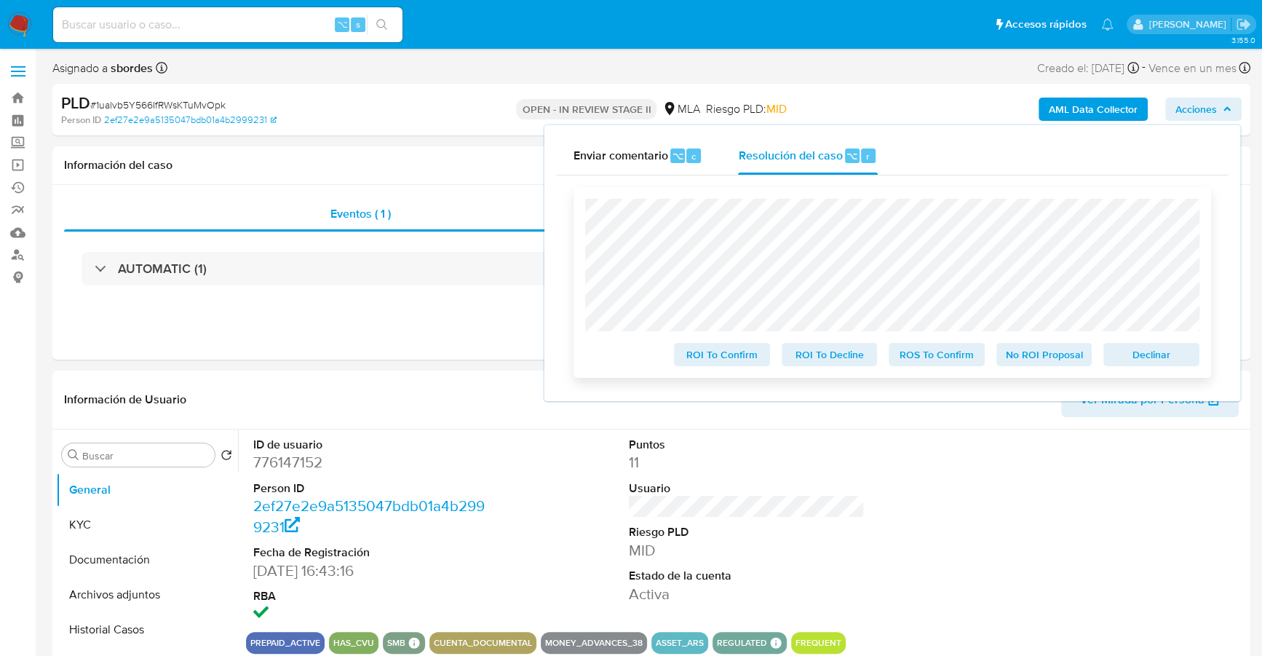
click at [1064, 355] on span "No ROI Proposal" at bounding box center [1045, 354] width 76 height 20
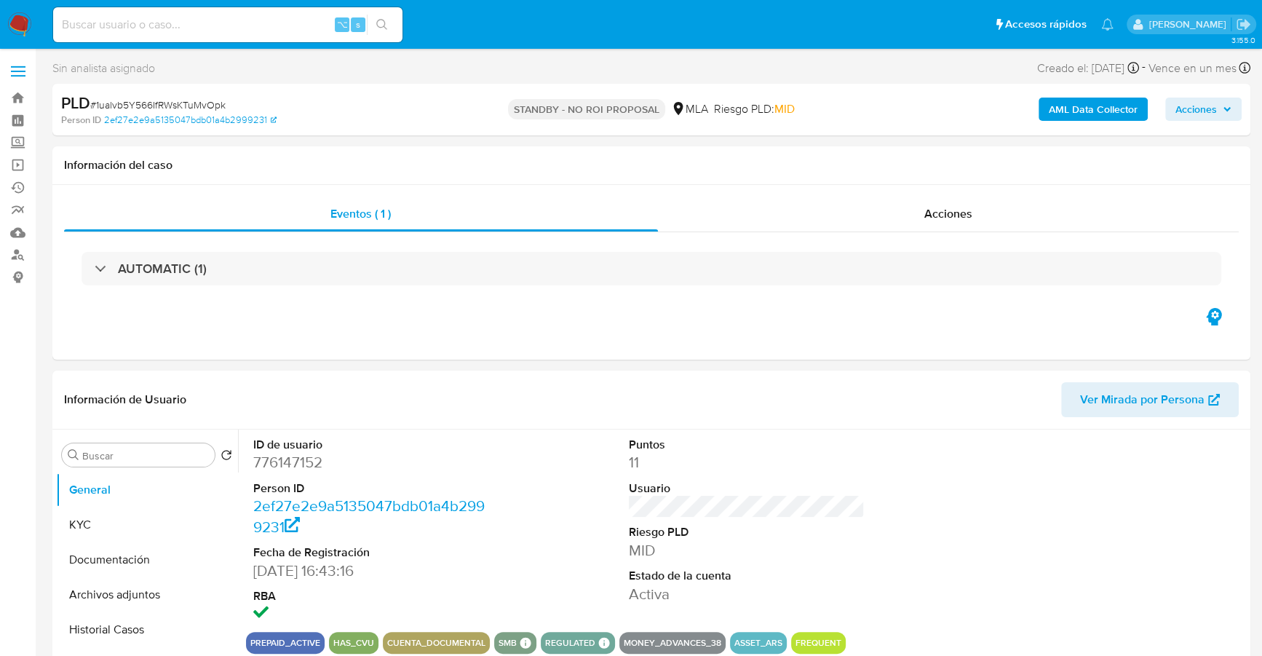
select select "10"
click at [200, 22] on input at bounding box center [227, 24] width 349 height 19
paste input "1804372662"
type input "1804372662"
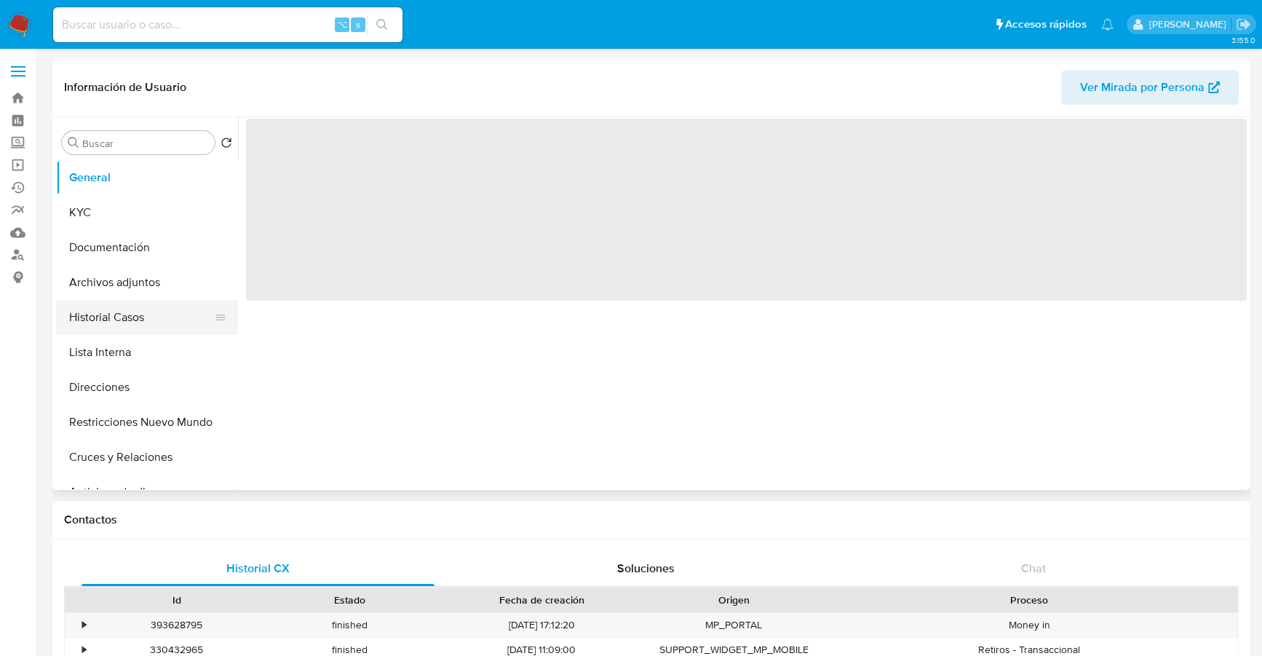
click at [120, 317] on button "Historial Casos" at bounding box center [141, 317] width 170 height 35
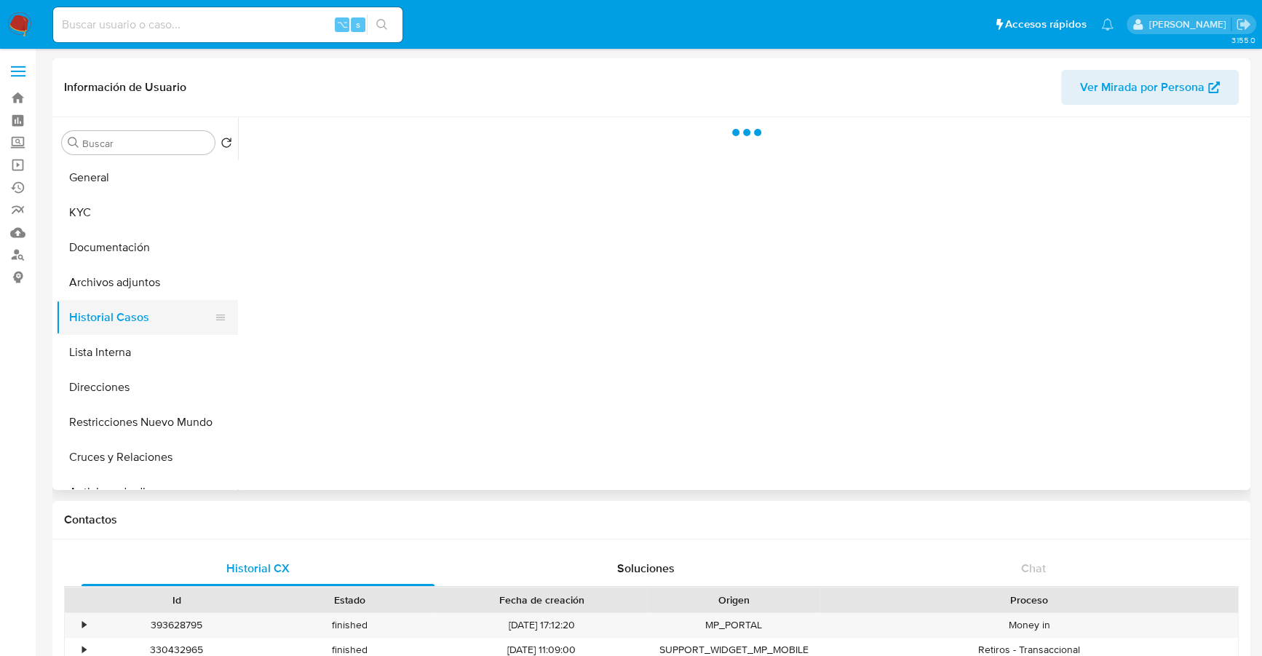
select select "10"
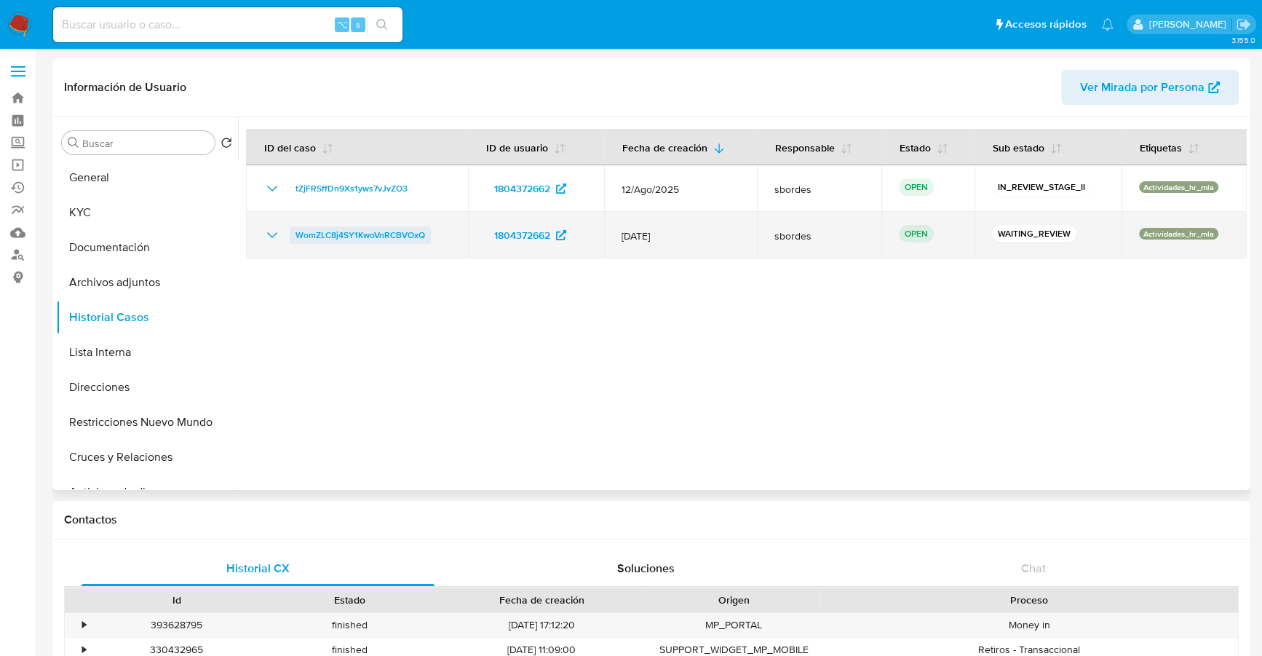
click at [347, 231] on span "WomZLC8j4SY1KwoVnRCBVOxQ" at bounding box center [361, 234] width 130 height 17
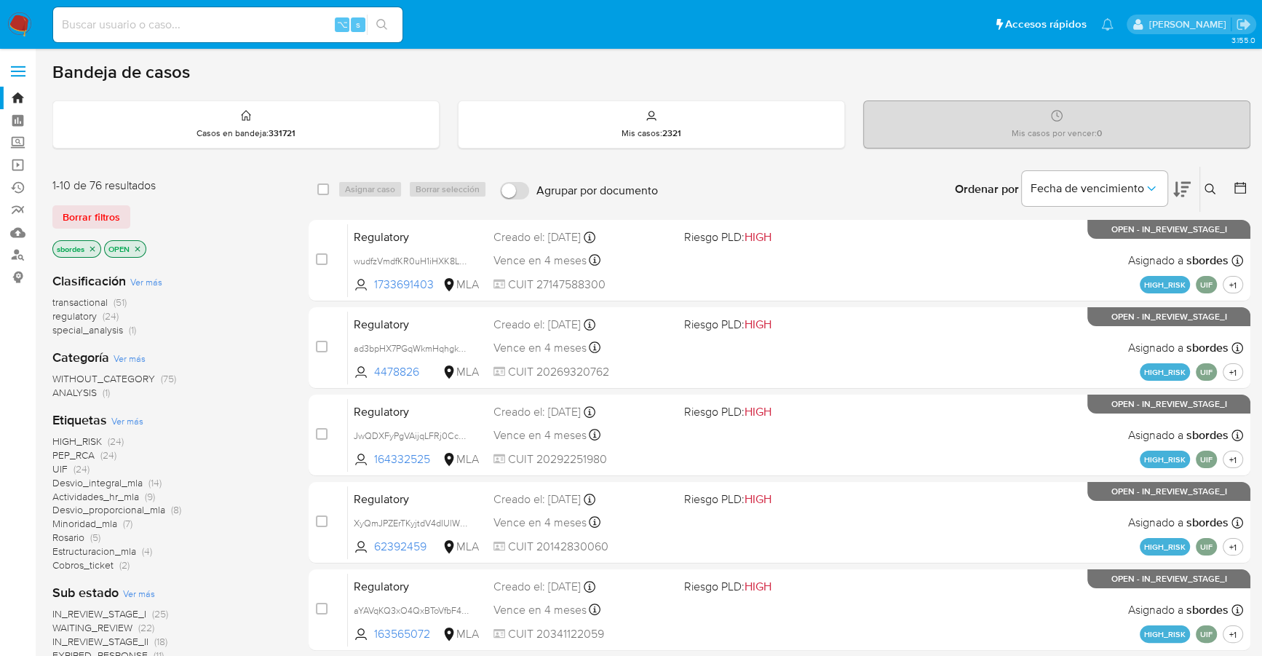
click at [20, 25] on img at bounding box center [19, 24] width 25 height 25
click at [94, 249] on icon "close-filter" at bounding box center [92, 249] width 9 height 9
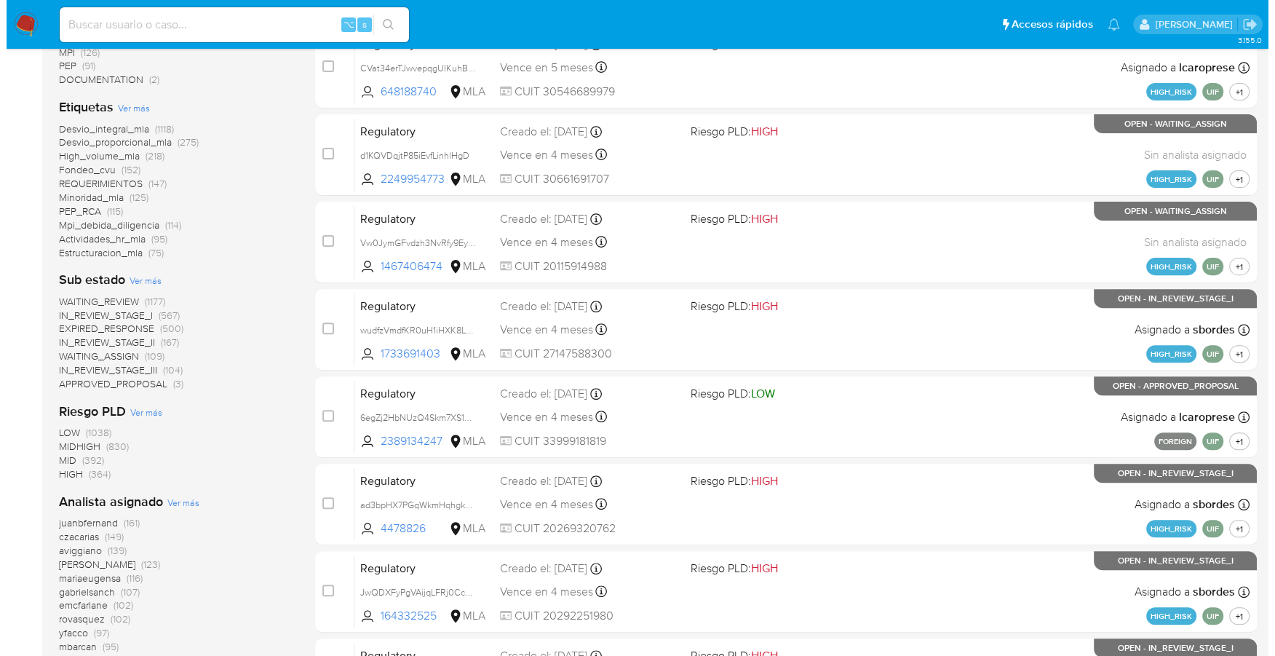
scroll to position [492, 0]
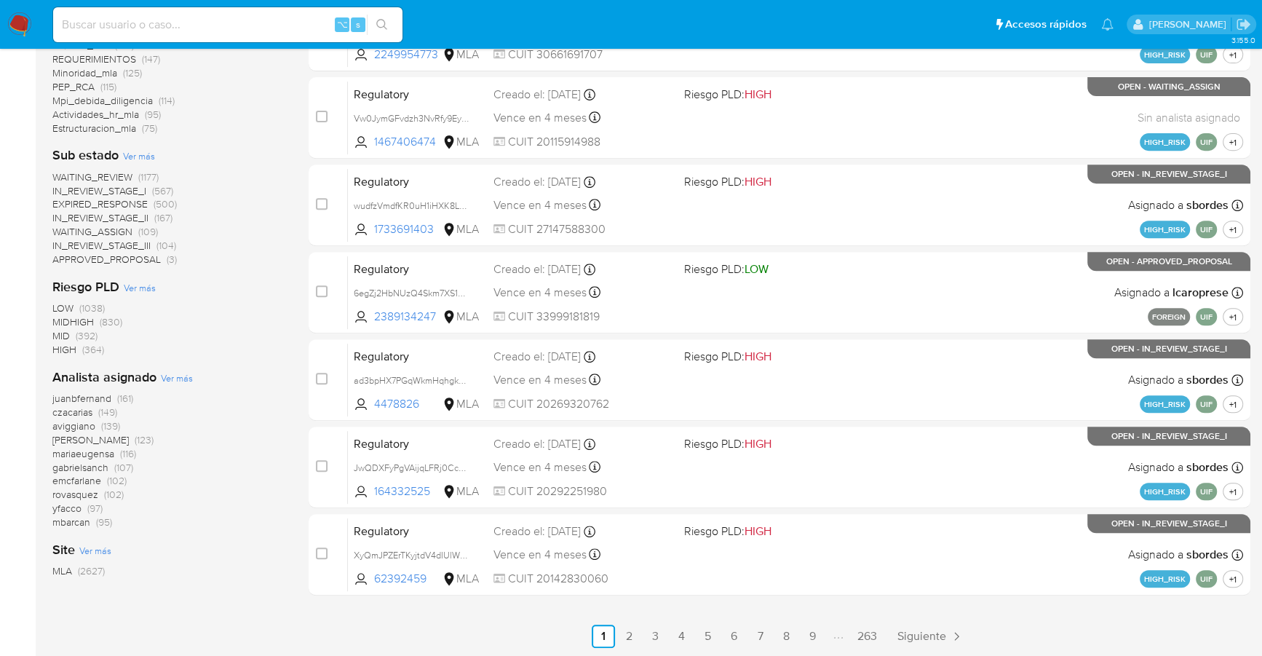
click at [171, 379] on span "Ver más" at bounding box center [177, 377] width 32 height 13
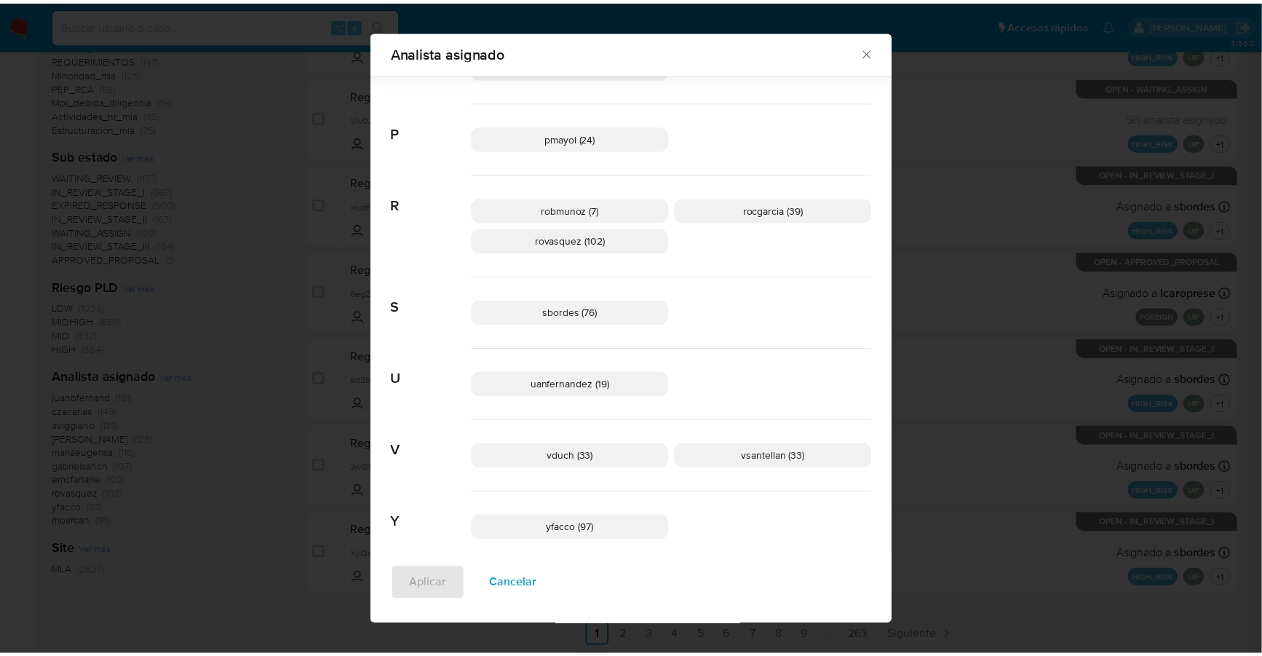
scroll to position [1035, 0]
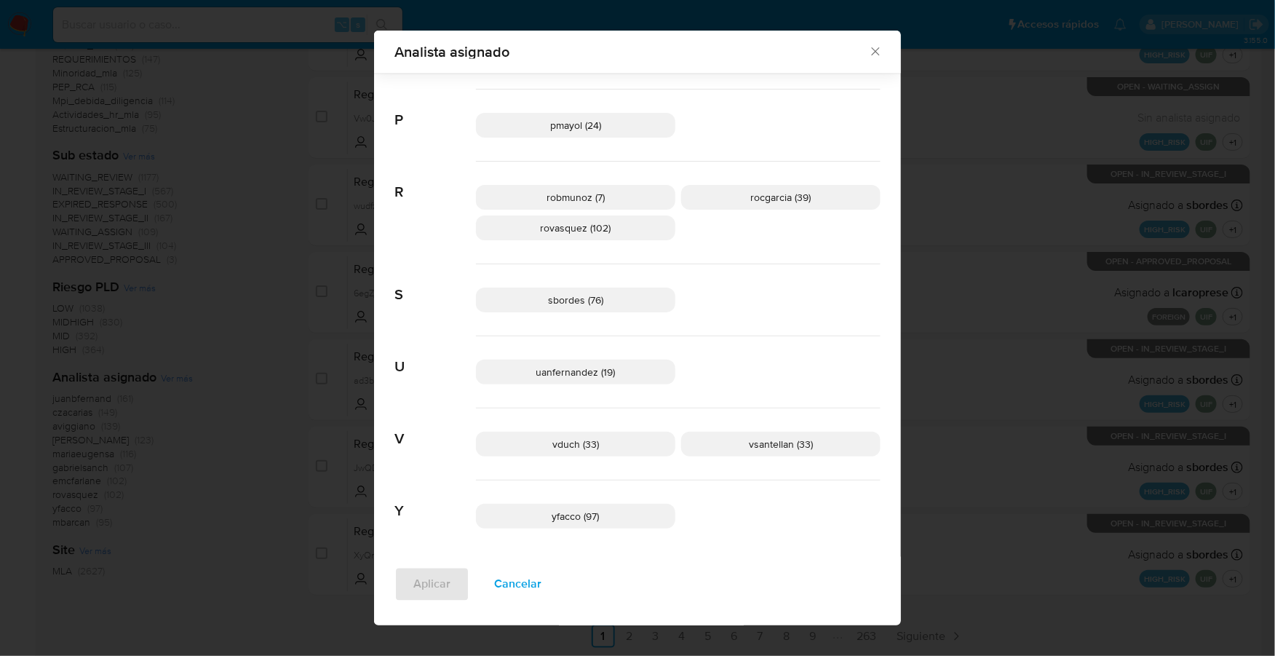
click at [868, 50] on icon "Cerrar" at bounding box center [875, 51] width 15 height 15
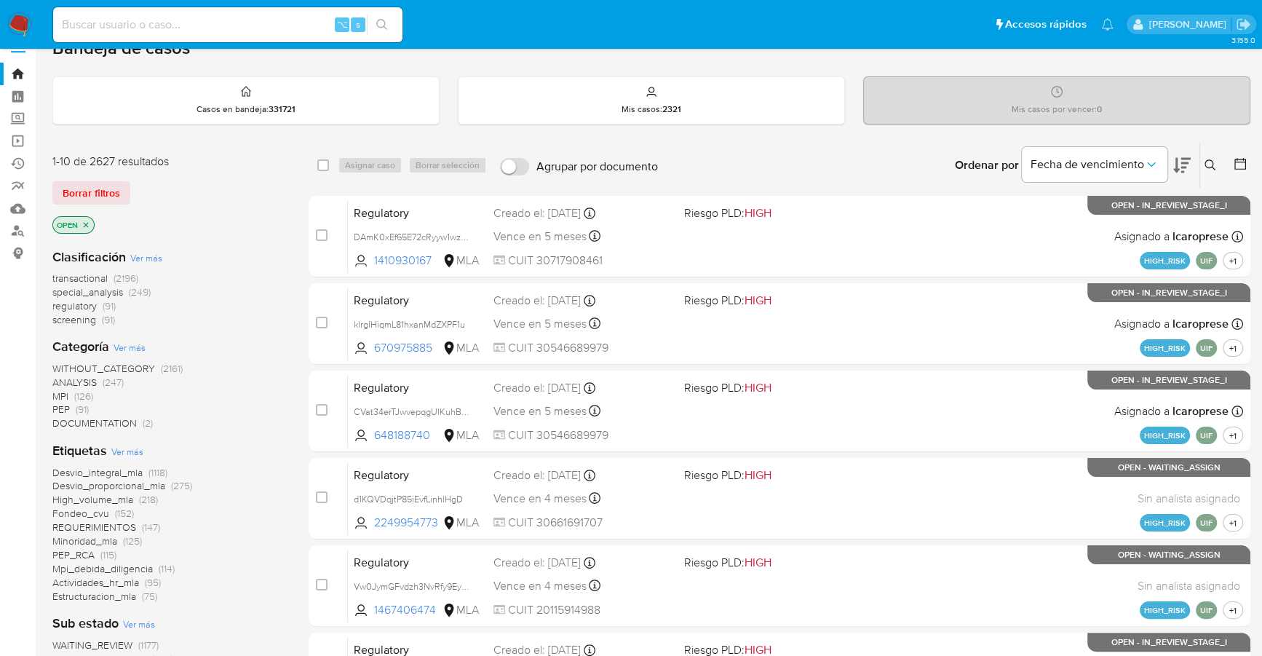
scroll to position [0, 0]
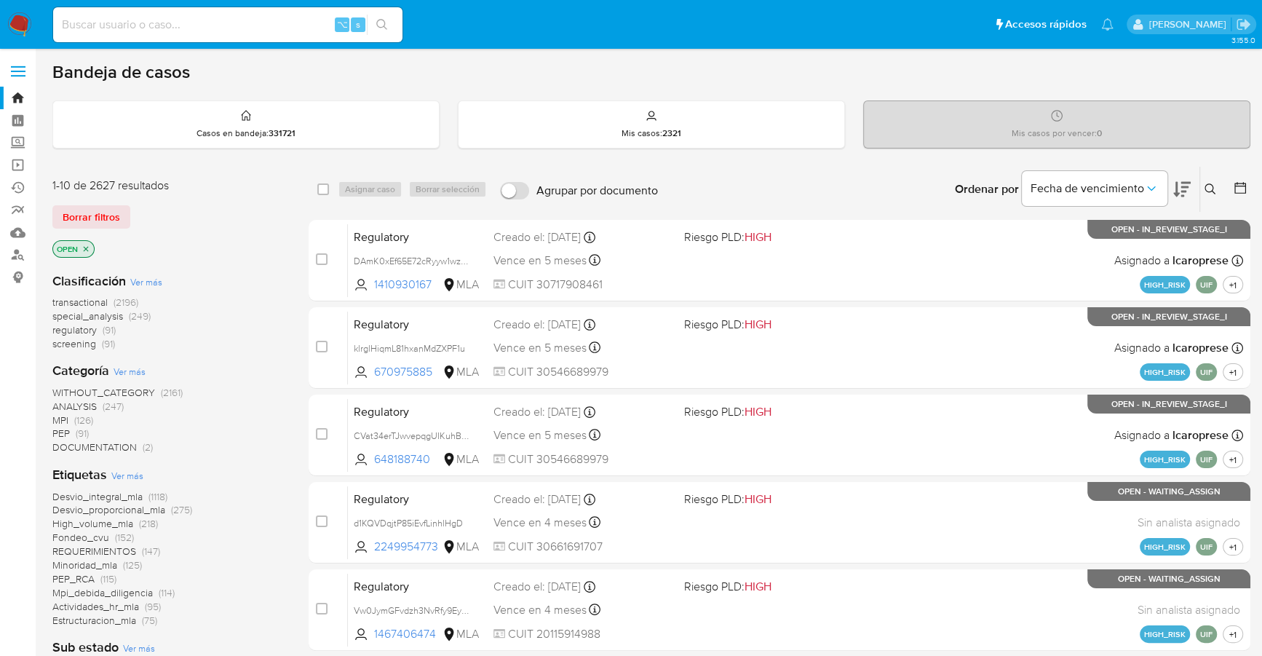
click at [1237, 184] on icon at bounding box center [1240, 188] width 15 height 15
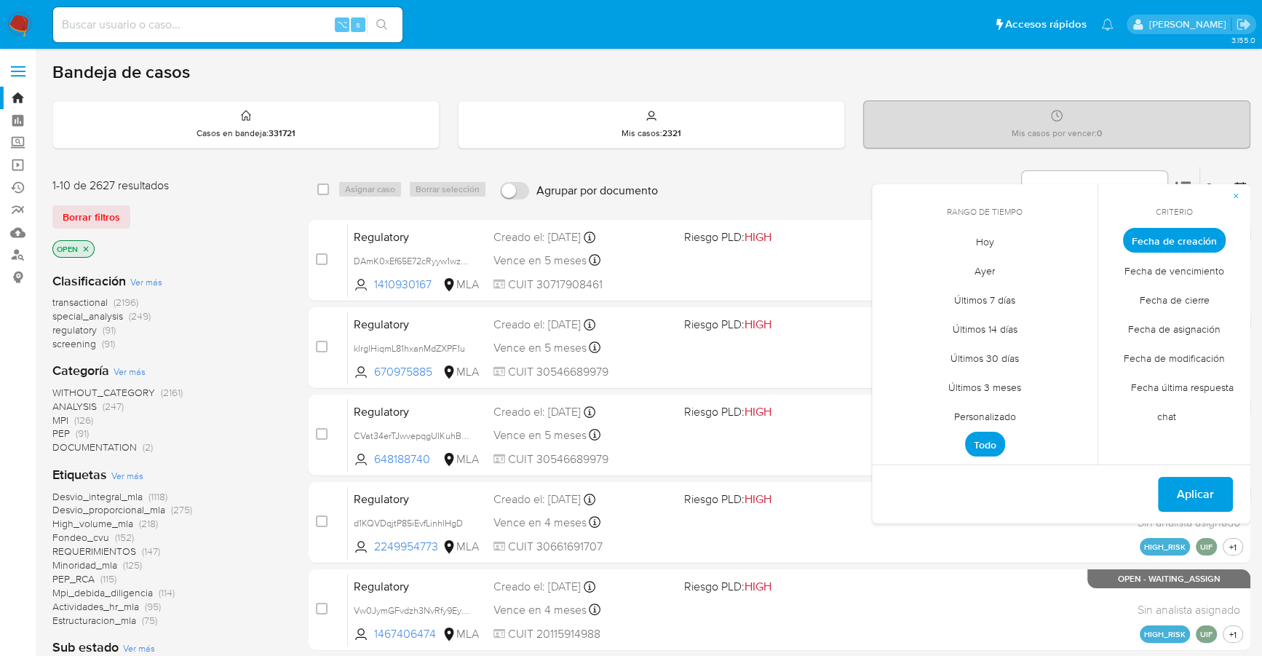
click at [981, 408] on span "Personalizado" at bounding box center [985, 416] width 92 height 30
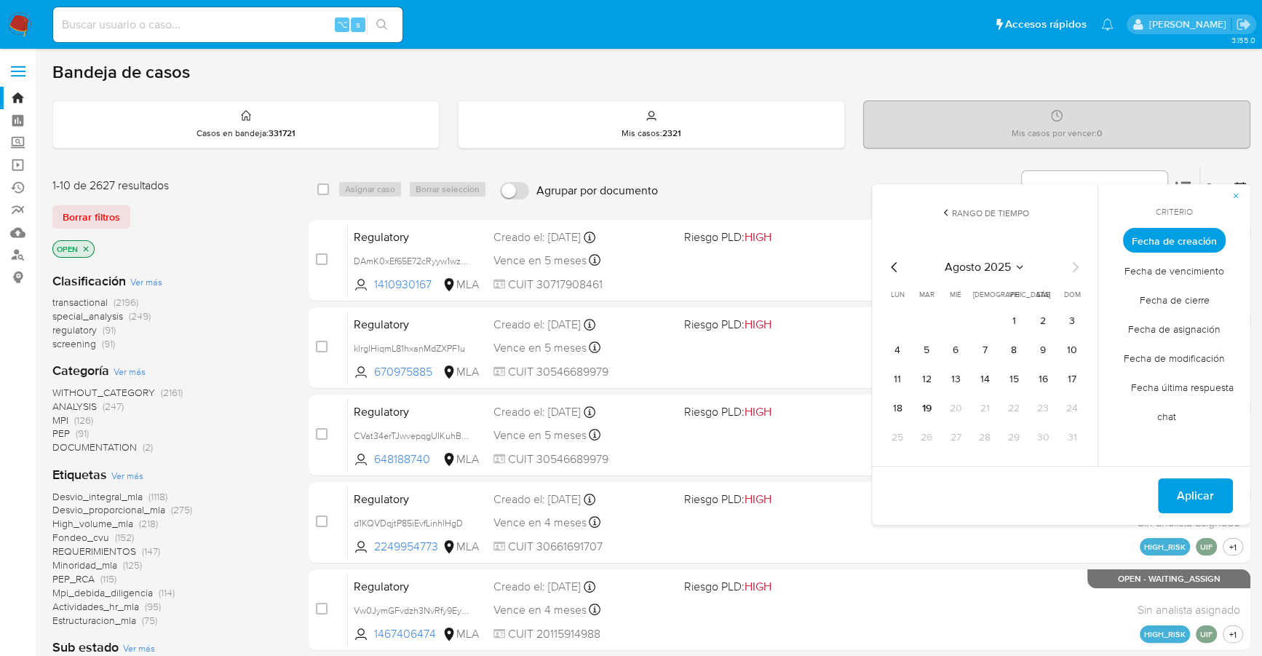
click at [890, 265] on icon "Mes anterior" at bounding box center [894, 266] width 17 height 17
click at [930, 318] on button "1" at bounding box center [926, 320] width 23 height 23
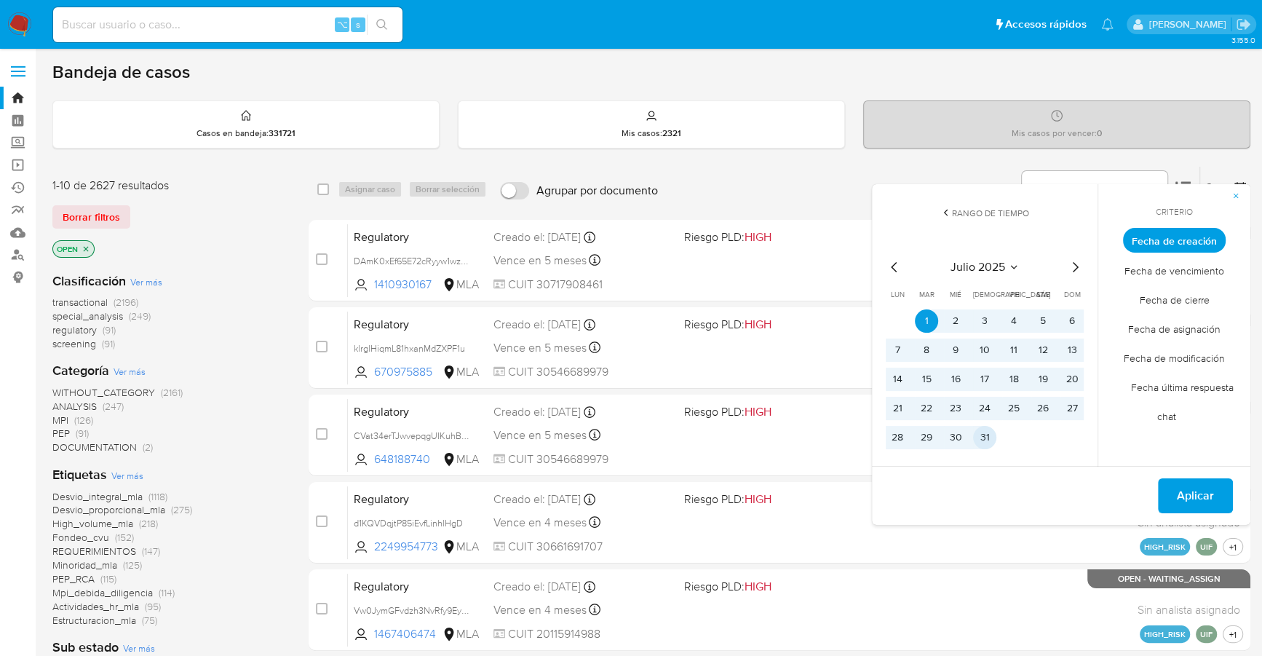
click at [991, 439] on button "31" at bounding box center [984, 437] width 23 height 23
click at [1201, 495] on span "Aplicar" at bounding box center [1195, 496] width 37 height 32
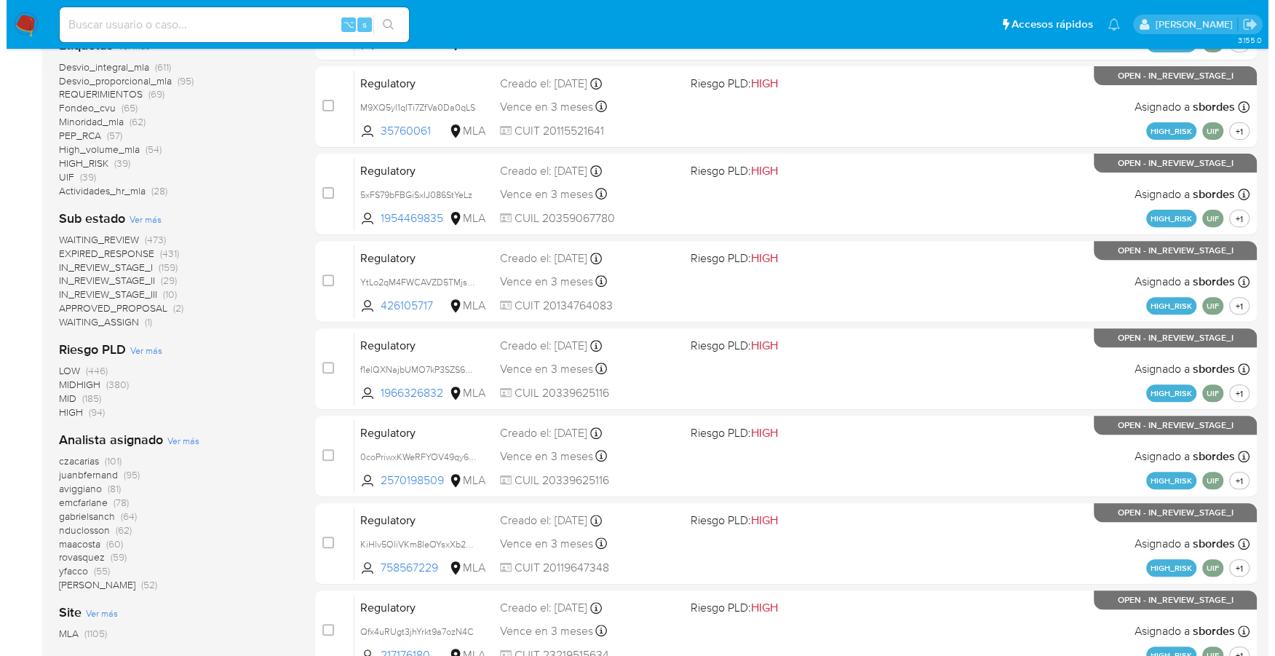
scroll to position [491, 0]
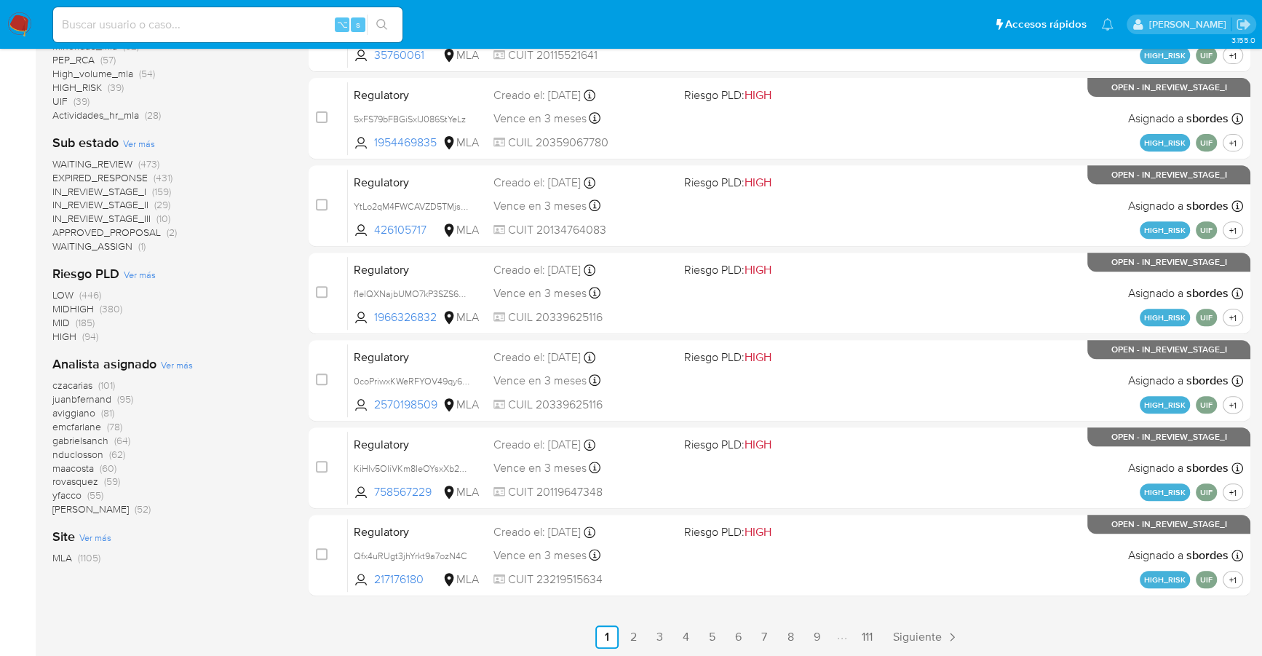
click at [175, 365] on span "Ver más" at bounding box center [177, 364] width 32 height 13
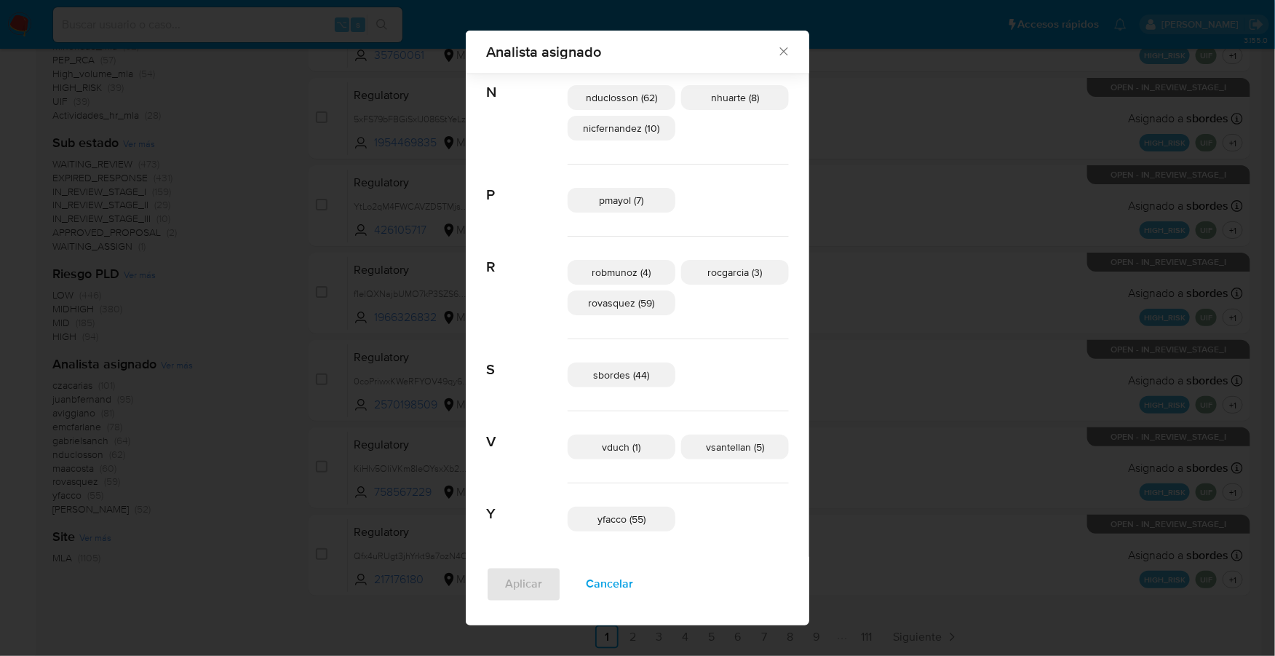
scroll to position [861, 0]
click at [648, 373] on span "sbordes (44)" at bounding box center [622, 371] width 56 height 15
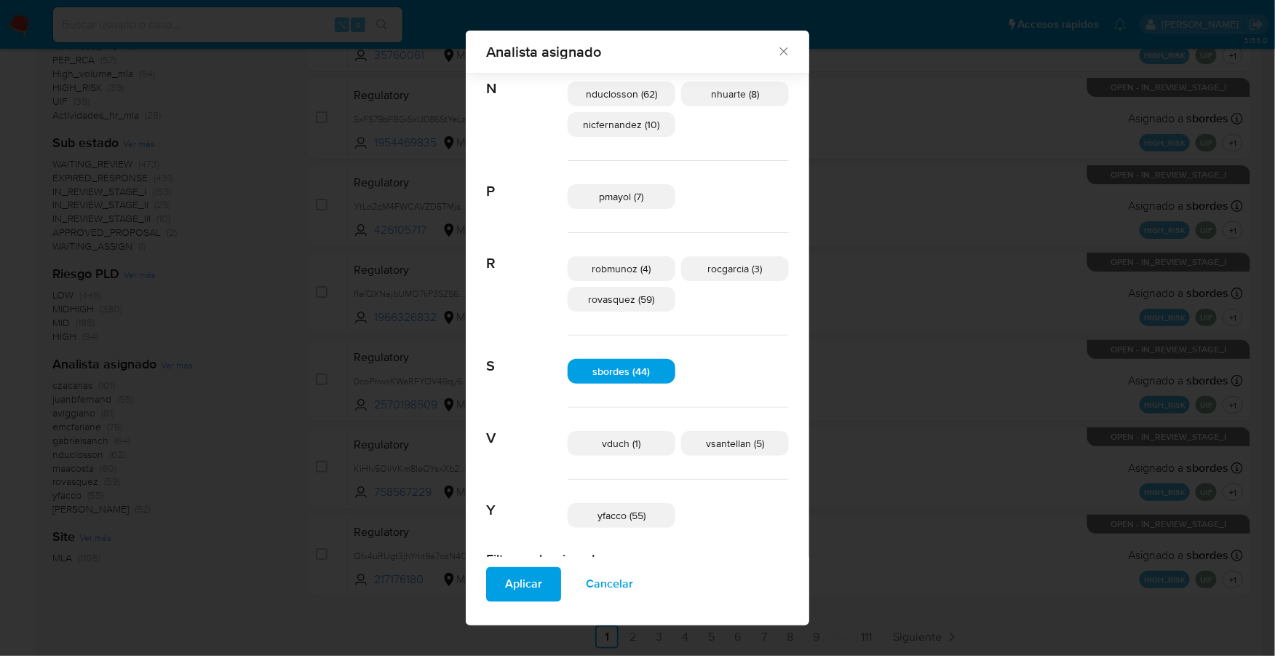
click at [529, 580] on span "Aplicar" at bounding box center [523, 585] width 37 height 32
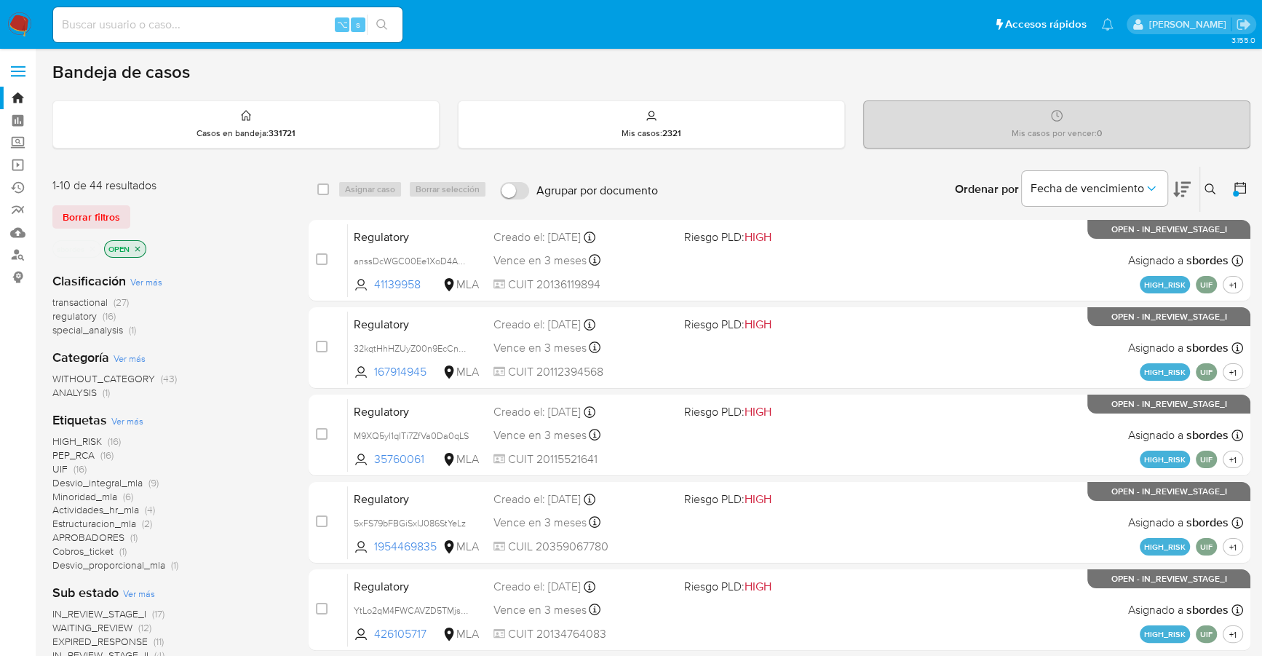
click at [1240, 185] on icon at bounding box center [1240, 188] width 15 height 15
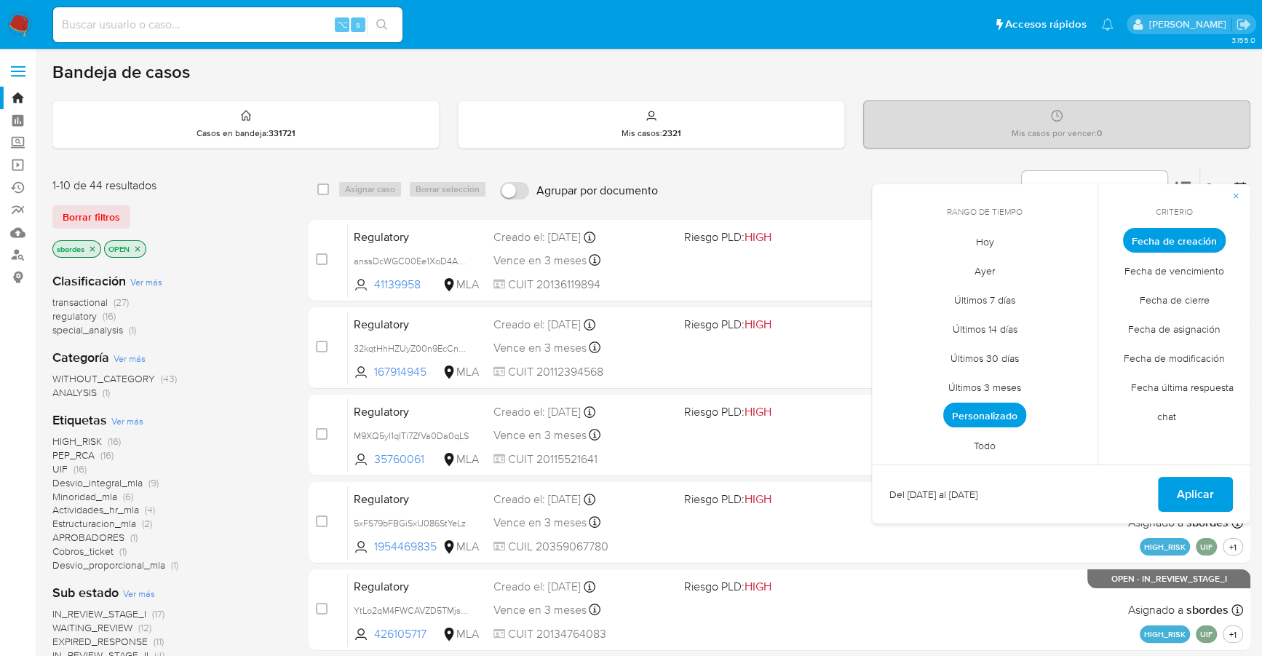
click at [984, 417] on span "Personalizado" at bounding box center [984, 415] width 83 height 25
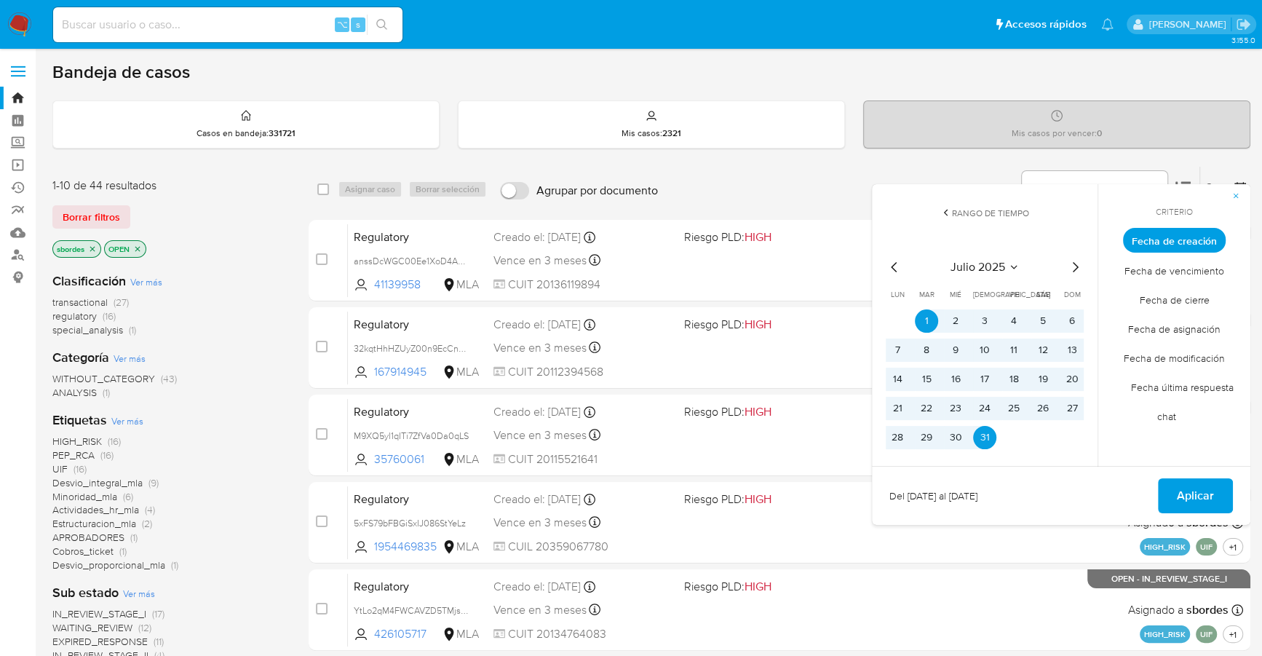
click at [893, 266] on icon "Mes anterior" at bounding box center [894, 266] width 17 height 17
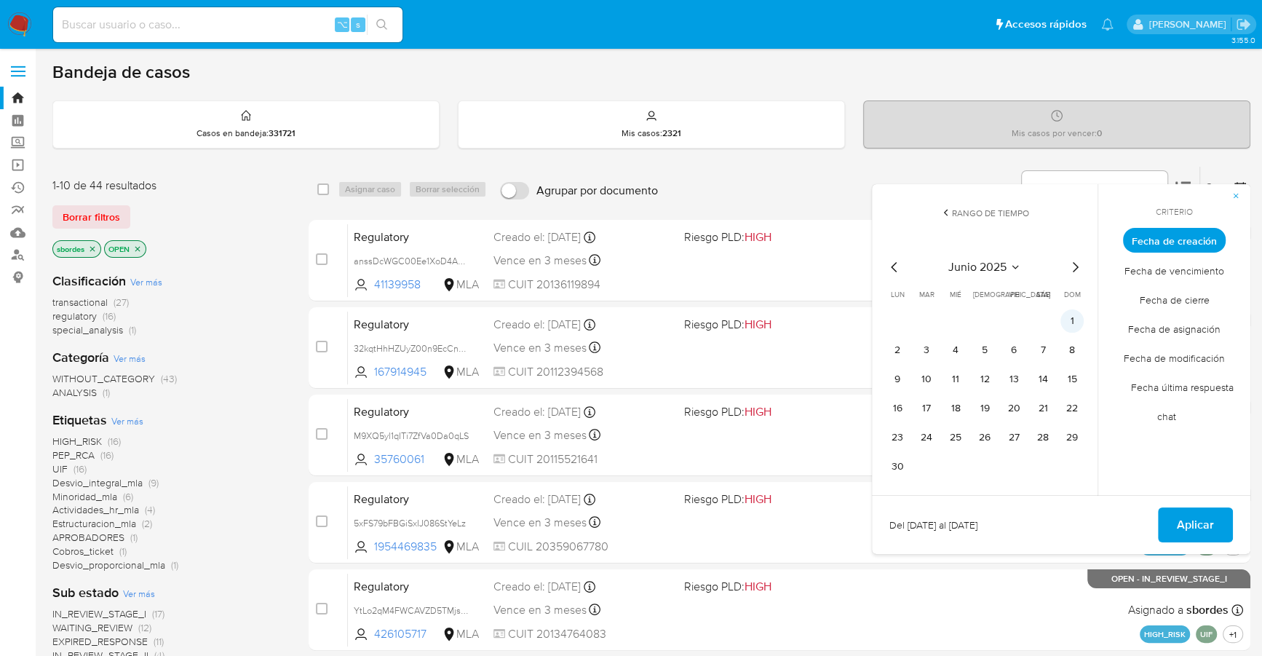
click at [1068, 325] on button "1" at bounding box center [1072, 320] width 23 height 23
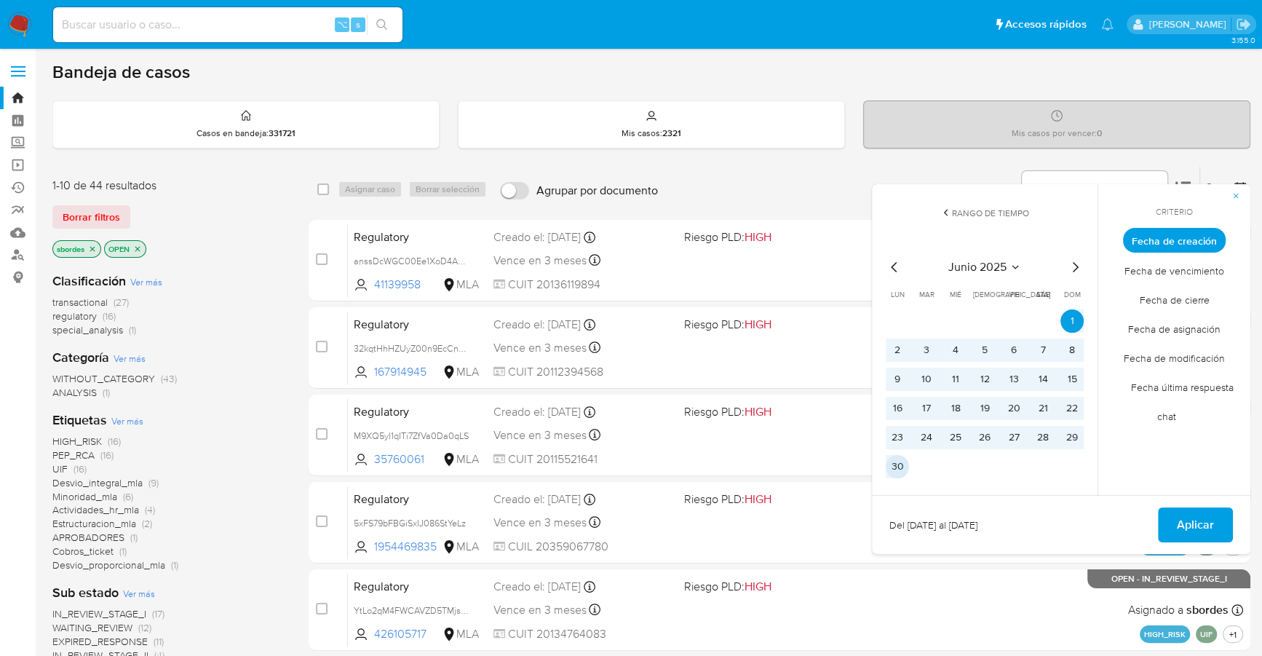
click at [891, 460] on button "30" at bounding box center [897, 466] width 23 height 23
click at [1163, 514] on button "Aplicar" at bounding box center [1195, 524] width 75 height 35
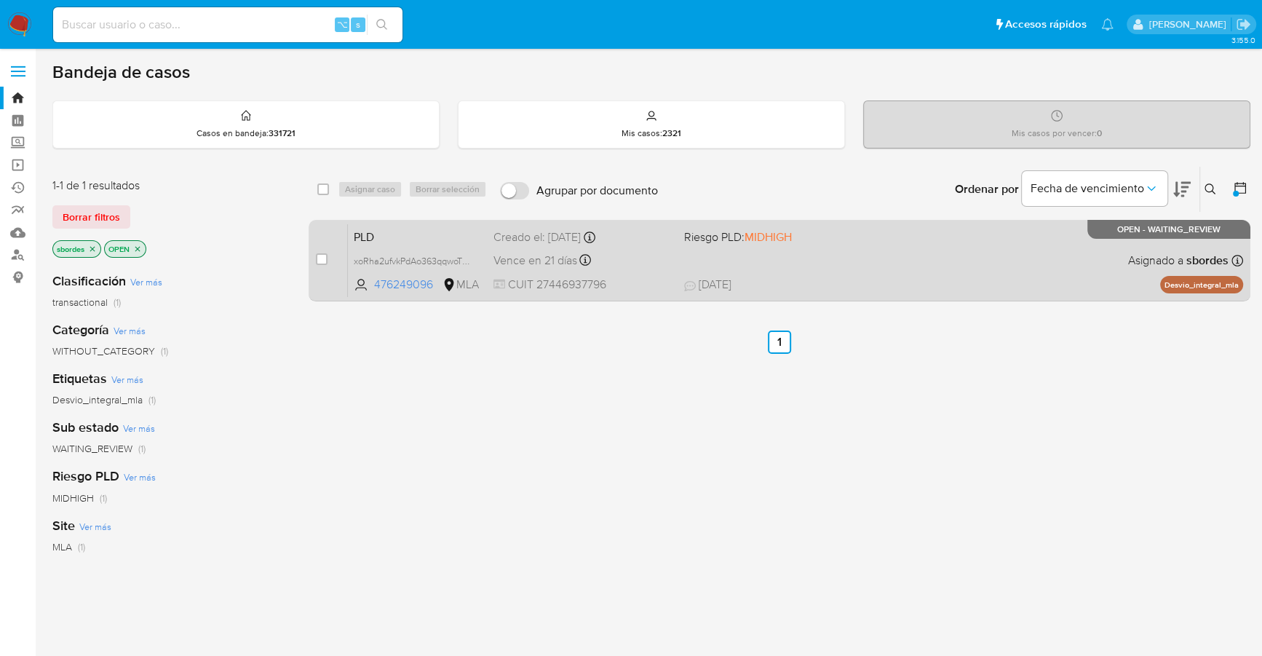
click at [729, 253] on div "PLD xoRha2ufvkPdAo363qqwoTWR 476249096 MLA Riesgo PLD: MIDHIGH Creado el: 12/06…" at bounding box center [795, 260] width 895 height 74
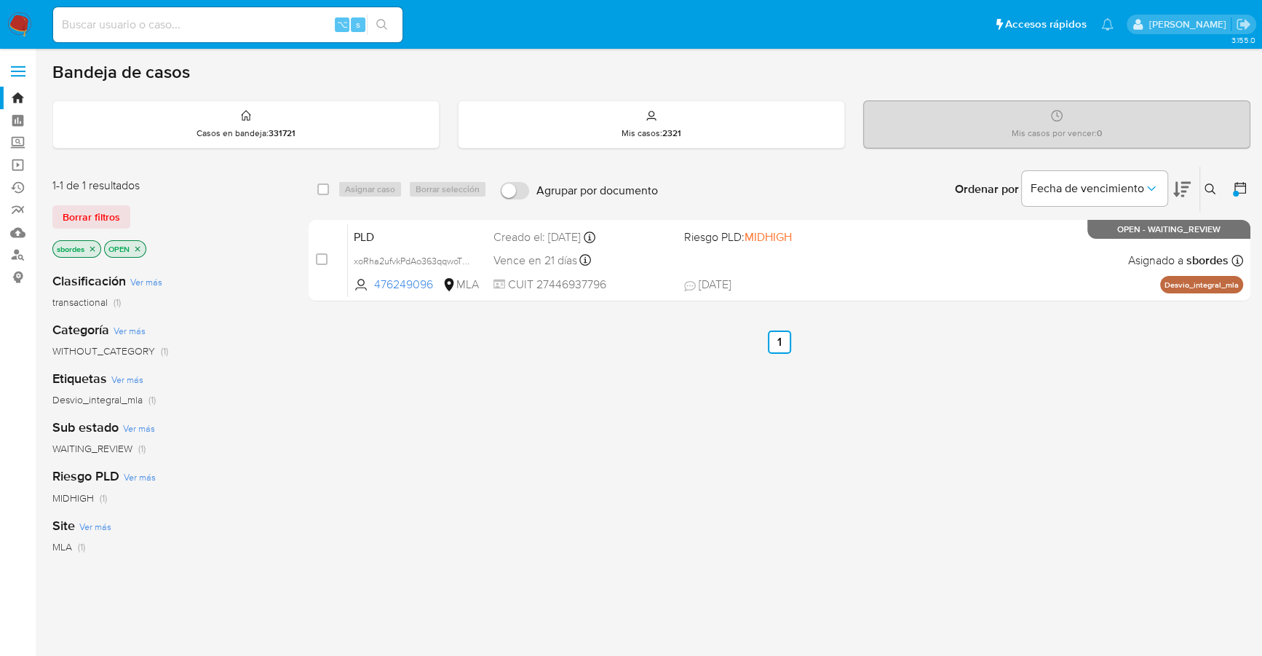
click at [1206, 190] on icon at bounding box center [1210, 188] width 11 height 11
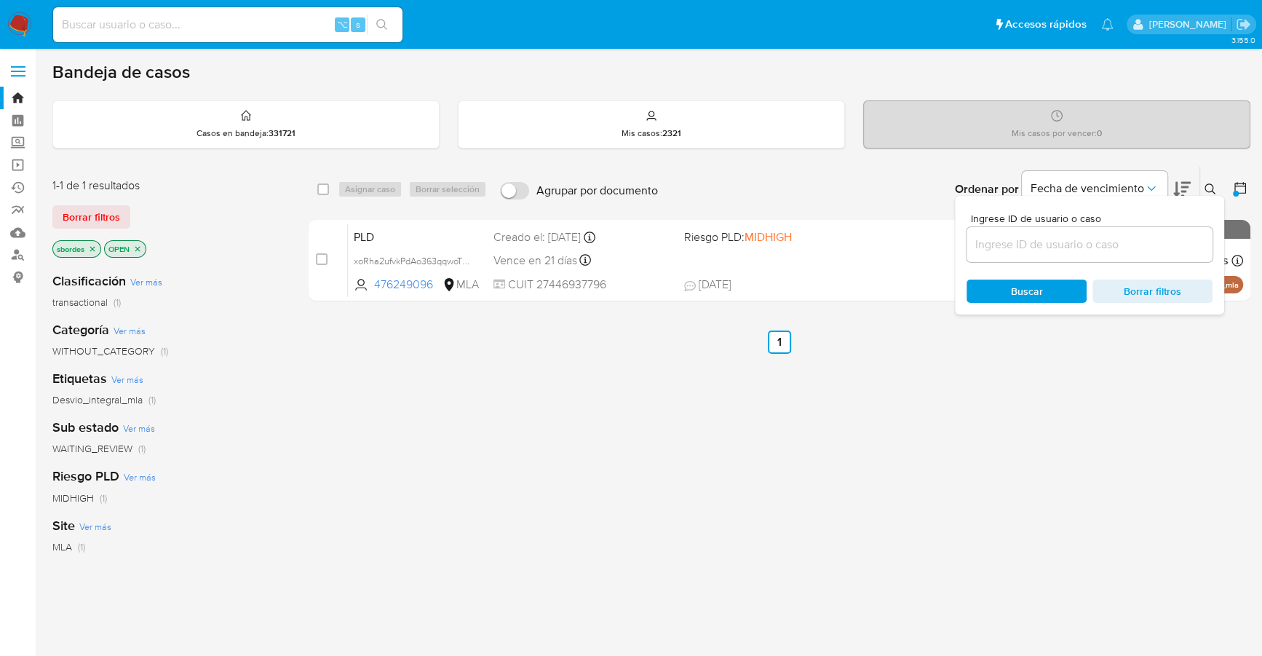
click at [1042, 249] on input at bounding box center [1090, 244] width 246 height 19
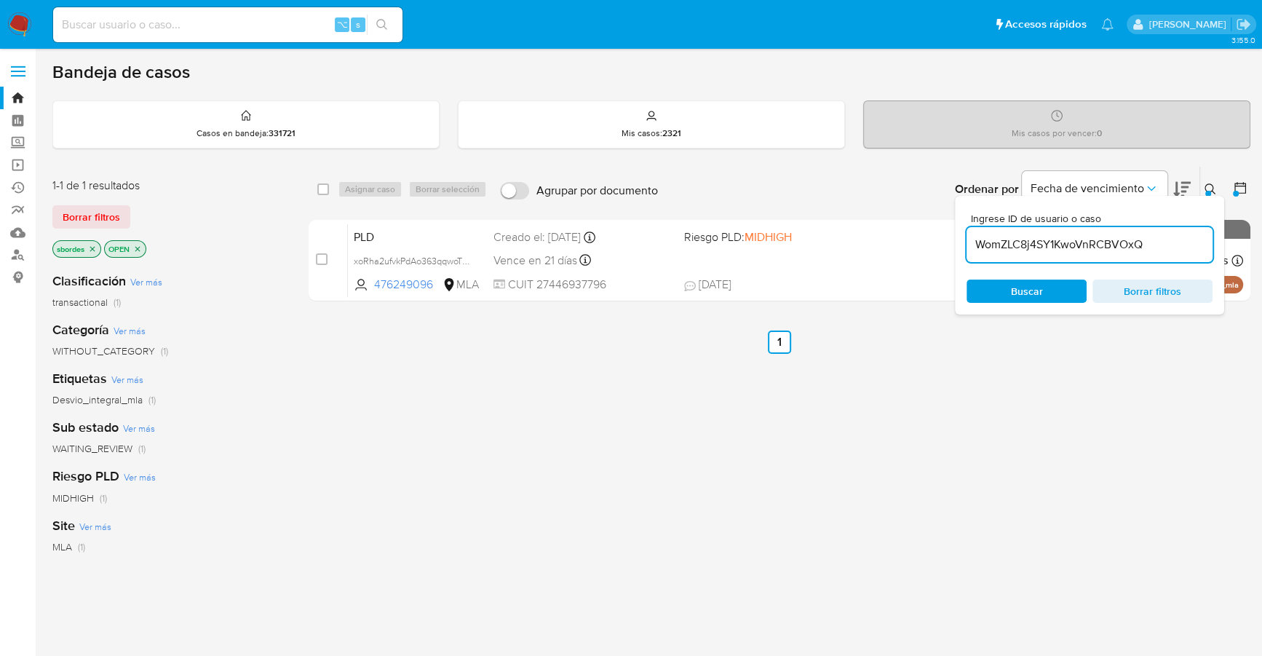
type input "WomZLC8j4SY1KwoVnRCBVOxQ"
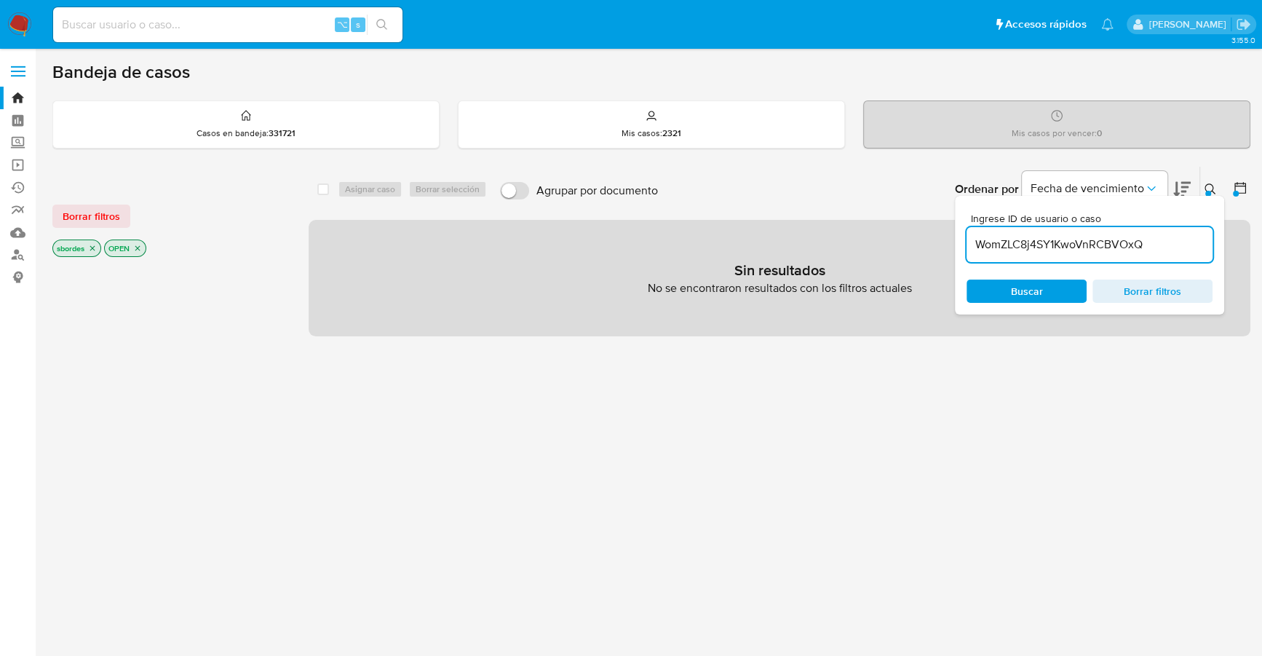
click at [1211, 183] on icon at bounding box center [1210, 188] width 11 height 11
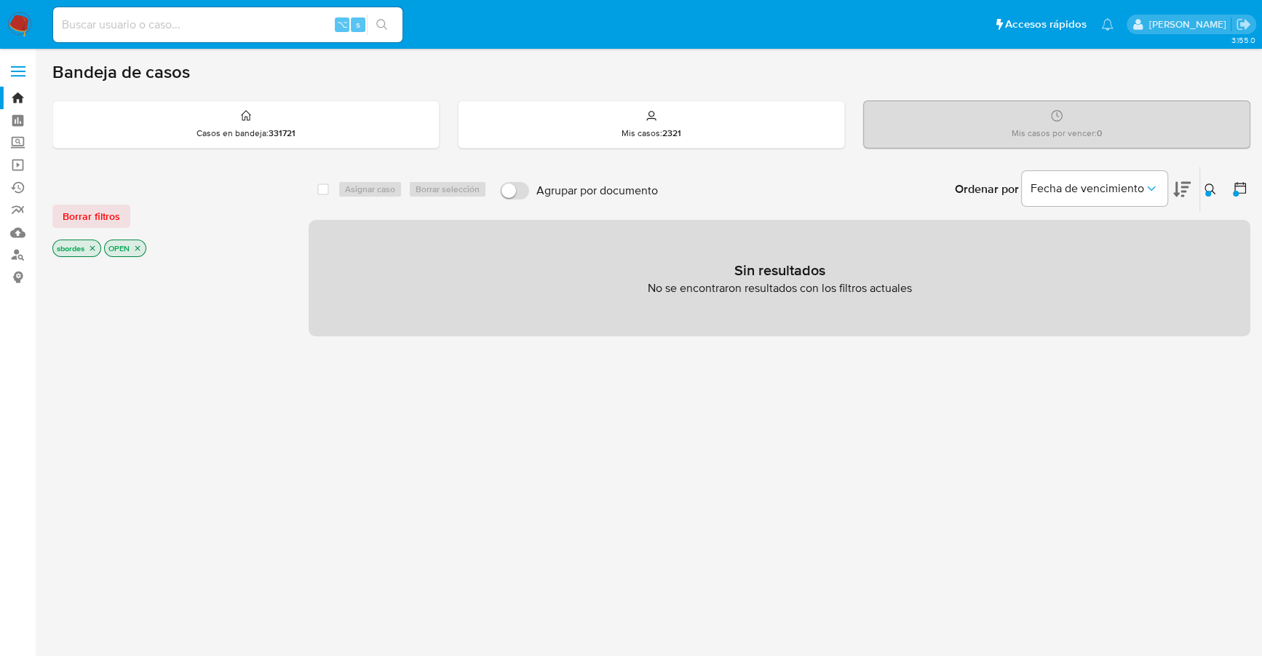
click at [1238, 174] on div at bounding box center [1237, 189] width 26 height 45
click at [1235, 191] on div at bounding box center [1236, 194] width 6 height 6
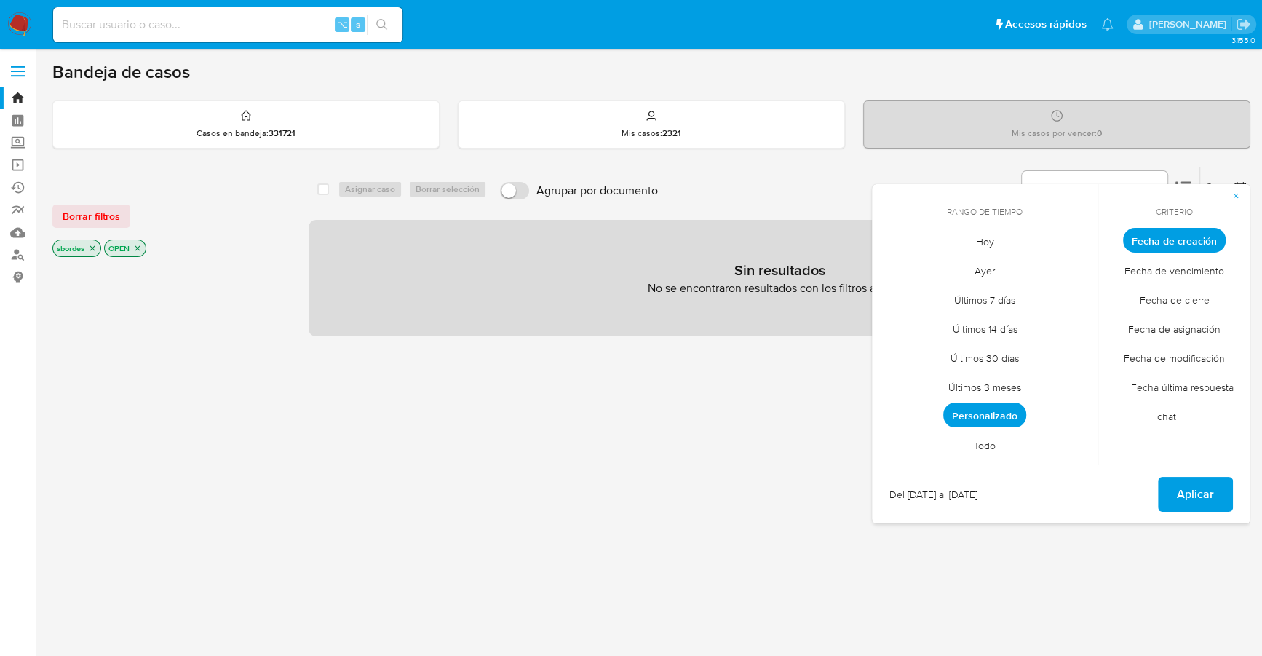
click at [988, 439] on span "Todo" at bounding box center [985, 445] width 52 height 30
click at [1171, 483] on button "Aplicar" at bounding box center [1195, 494] width 75 height 35
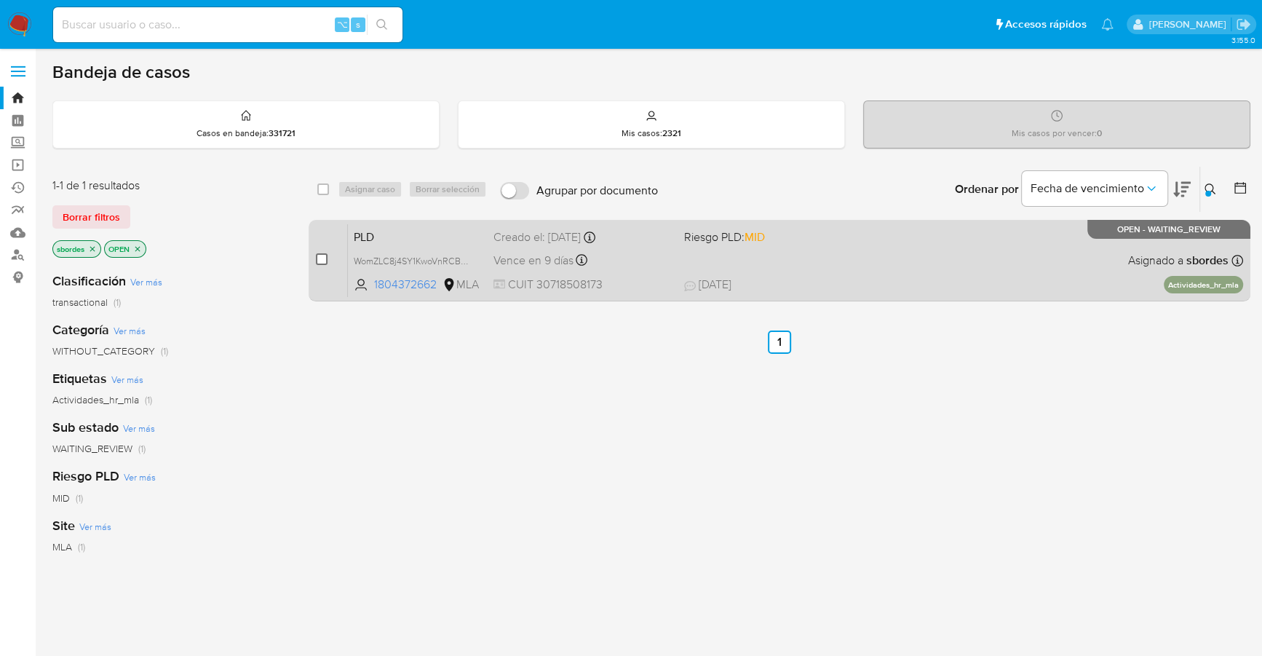
click at [322, 259] on input "checkbox" at bounding box center [322, 259] width 12 height 12
checkbox input "true"
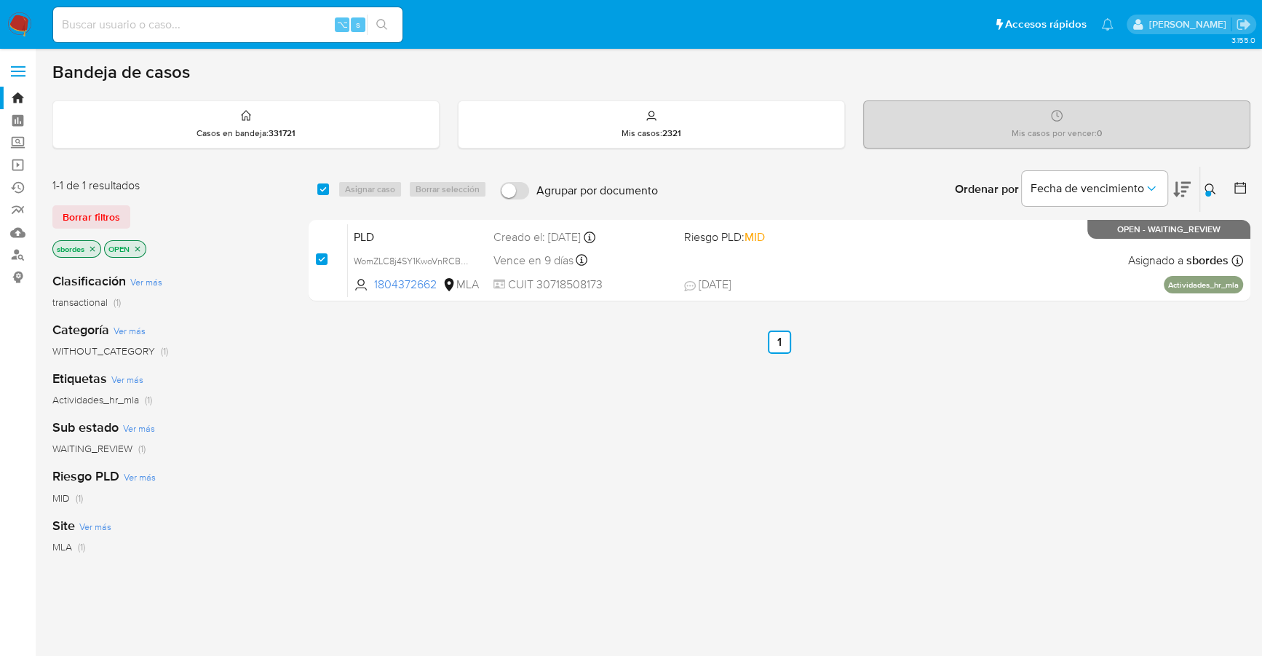
checkbox input "true"
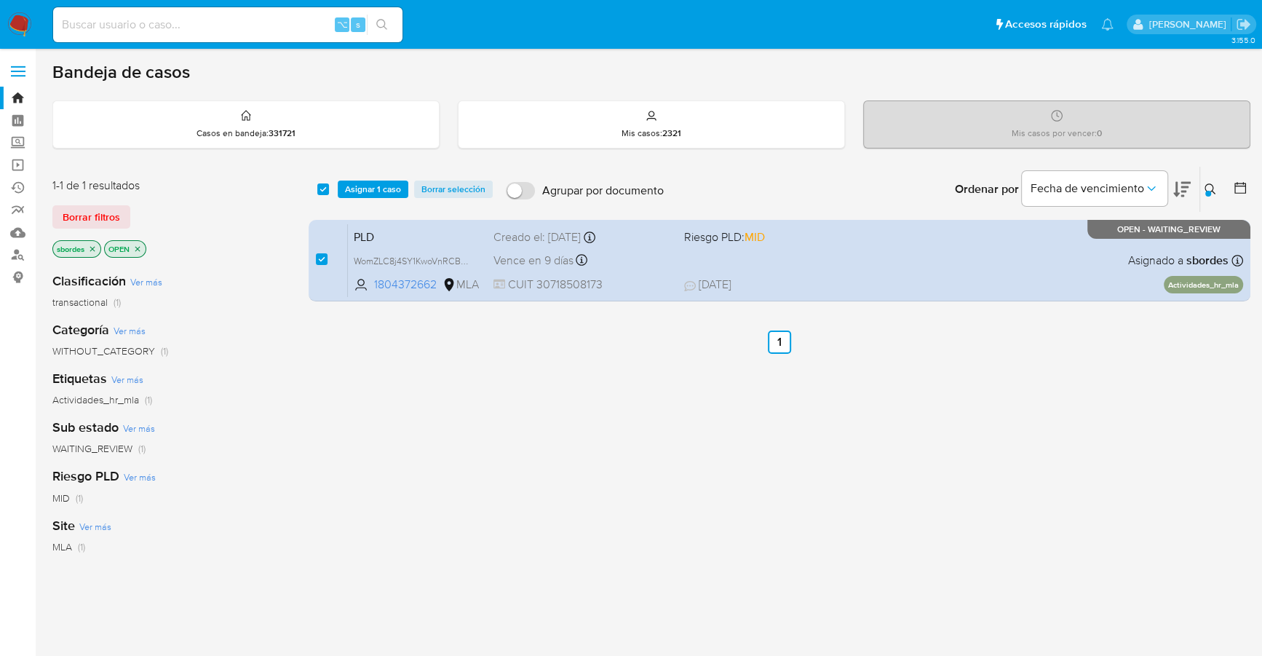
click at [386, 177] on div "select-all-cases-checkbox Asignar 1 caso Borrar selección Agrupar por documento…" at bounding box center [780, 189] width 942 height 45
click at [387, 182] on span "Asignar 1 caso" at bounding box center [373, 189] width 56 height 15
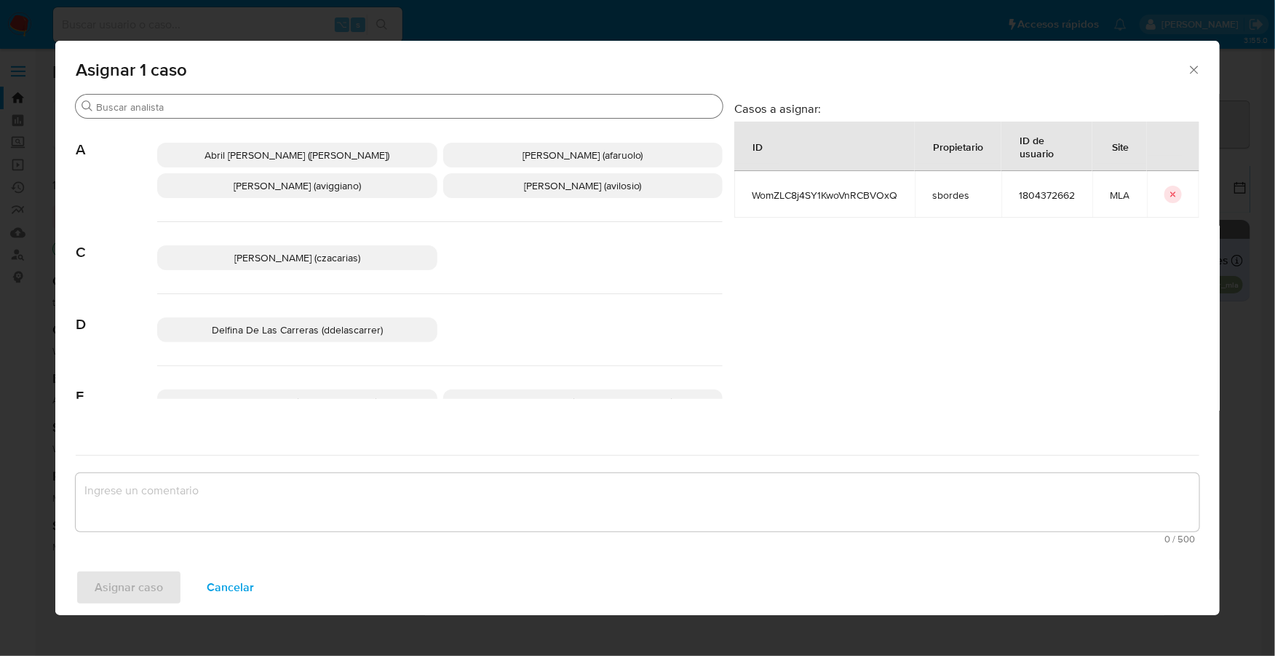
click at [242, 108] on input "Buscar" at bounding box center [406, 106] width 621 height 13
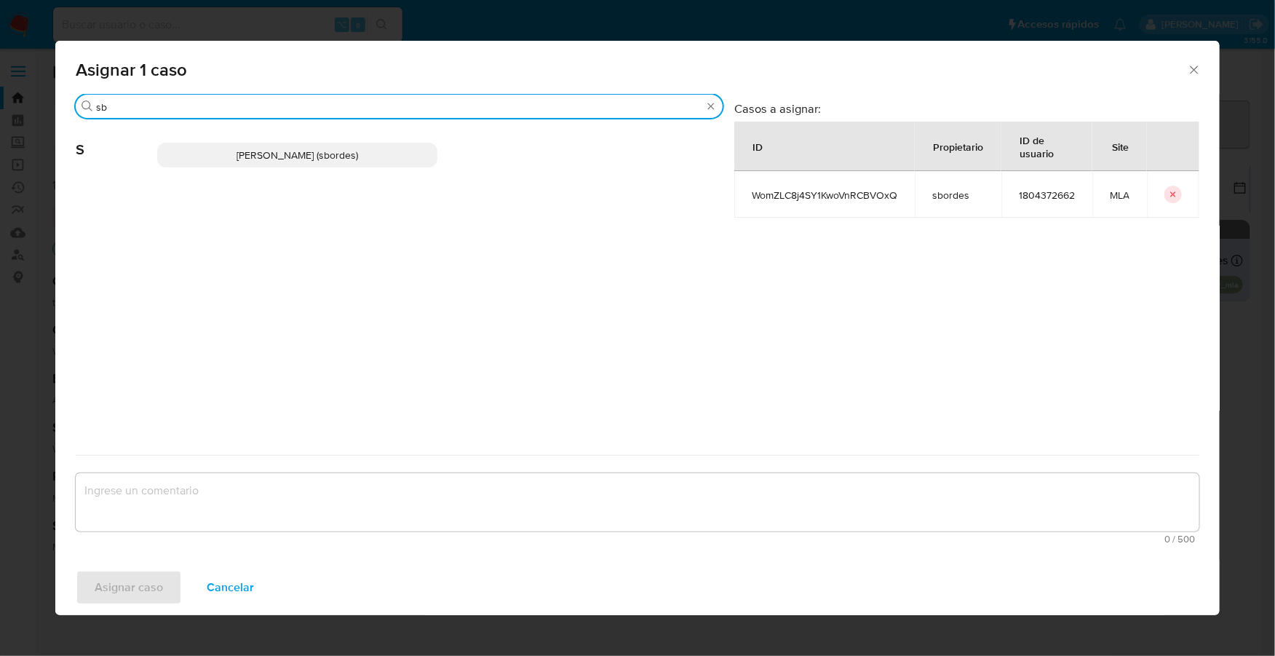
type input "sb"
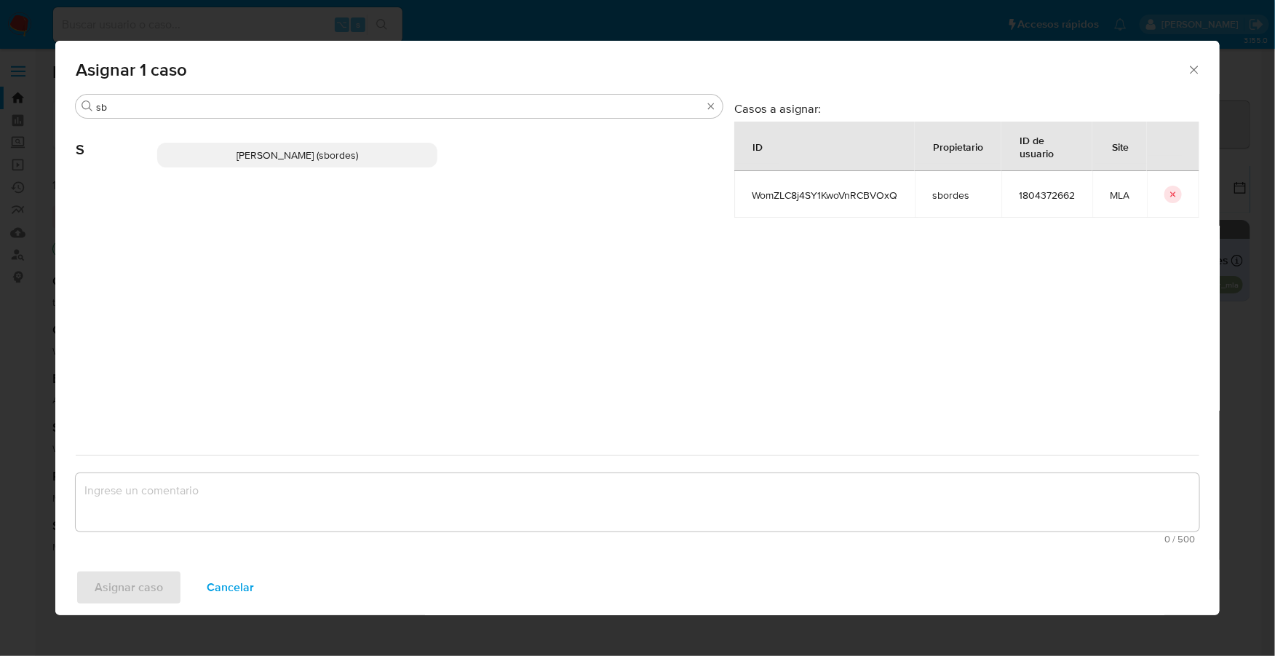
click at [291, 162] on p "Stefania Bordes (sbordes)" at bounding box center [297, 155] width 280 height 25
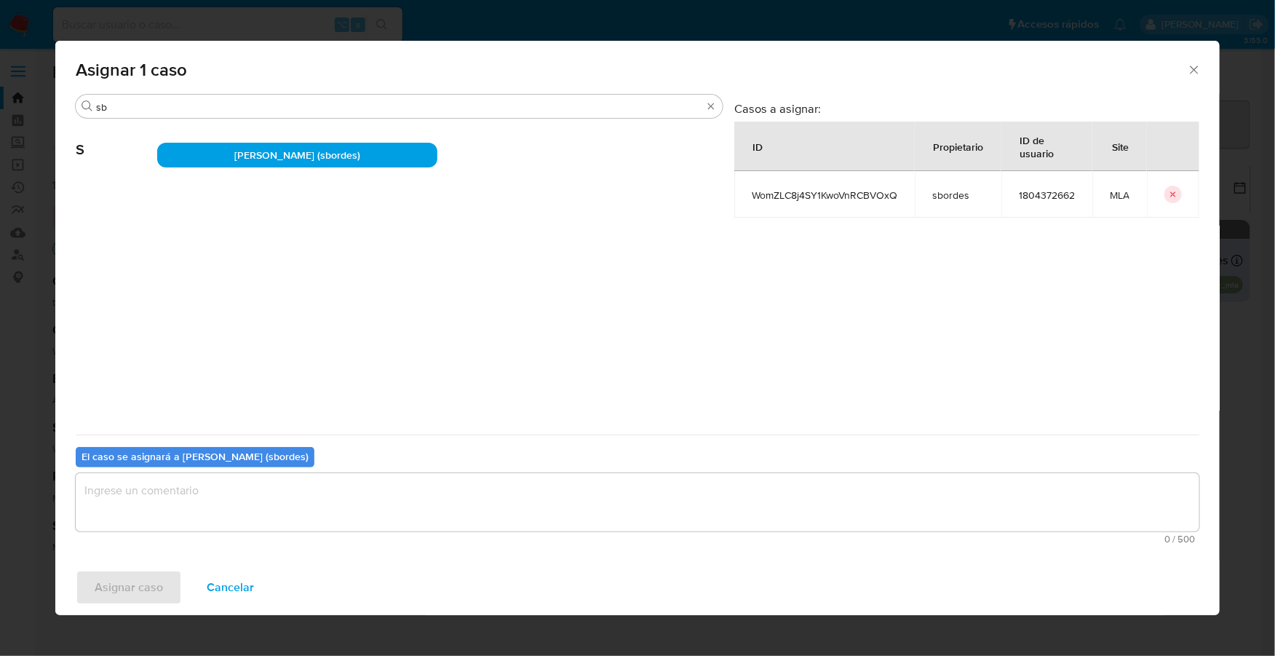
click at [230, 499] on textarea "assign-modal" at bounding box center [638, 502] width 1124 height 58
click at [108, 572] on span "Asignar caso" at bounding box center [129, 587] width 68 height 32
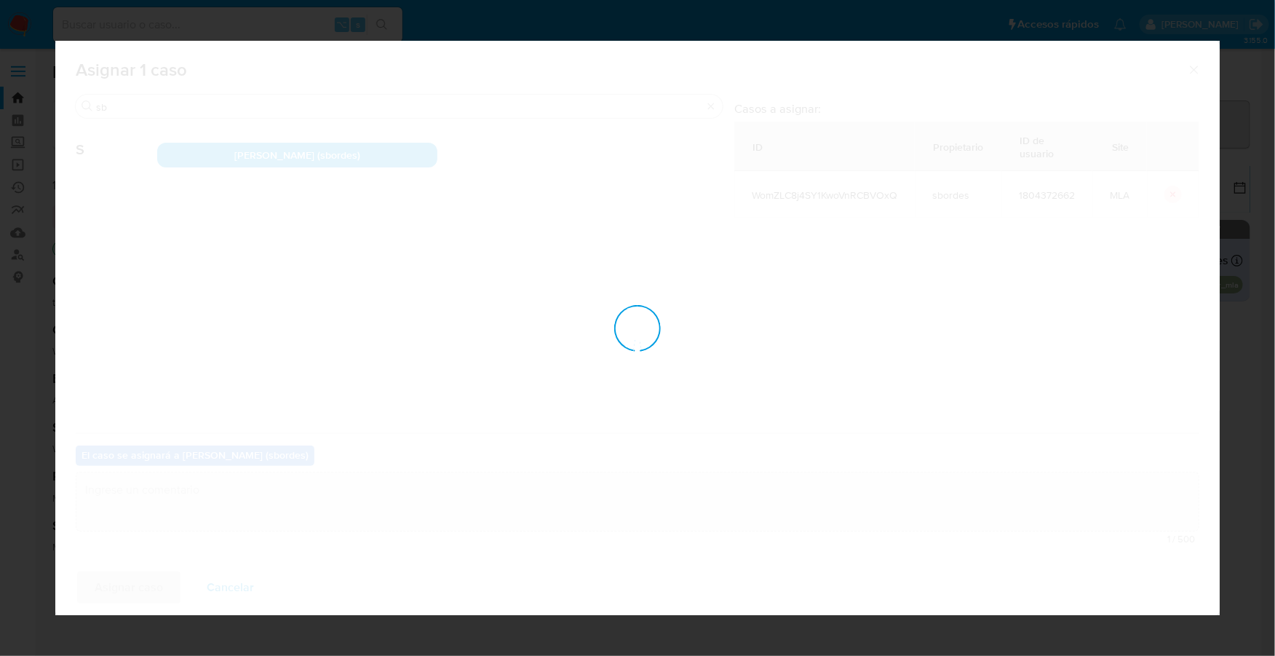
checkbox input "false"
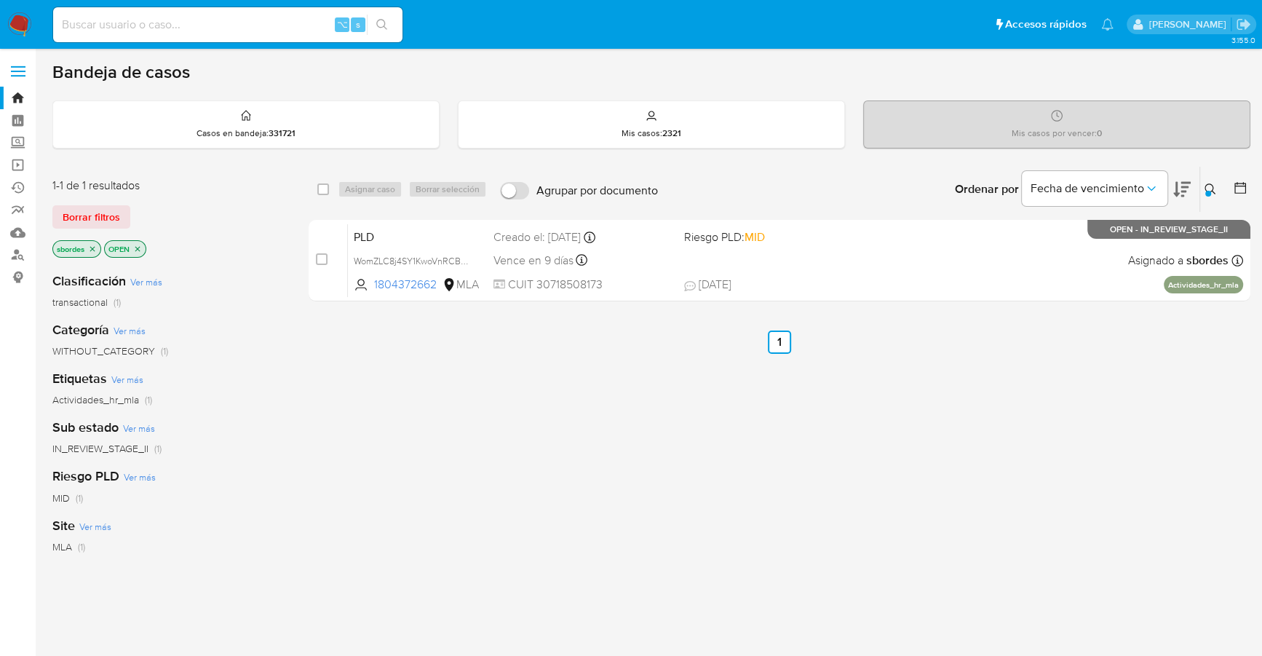
click at [25, 27] on img at bounding box center [19, 24] width 25 height 25
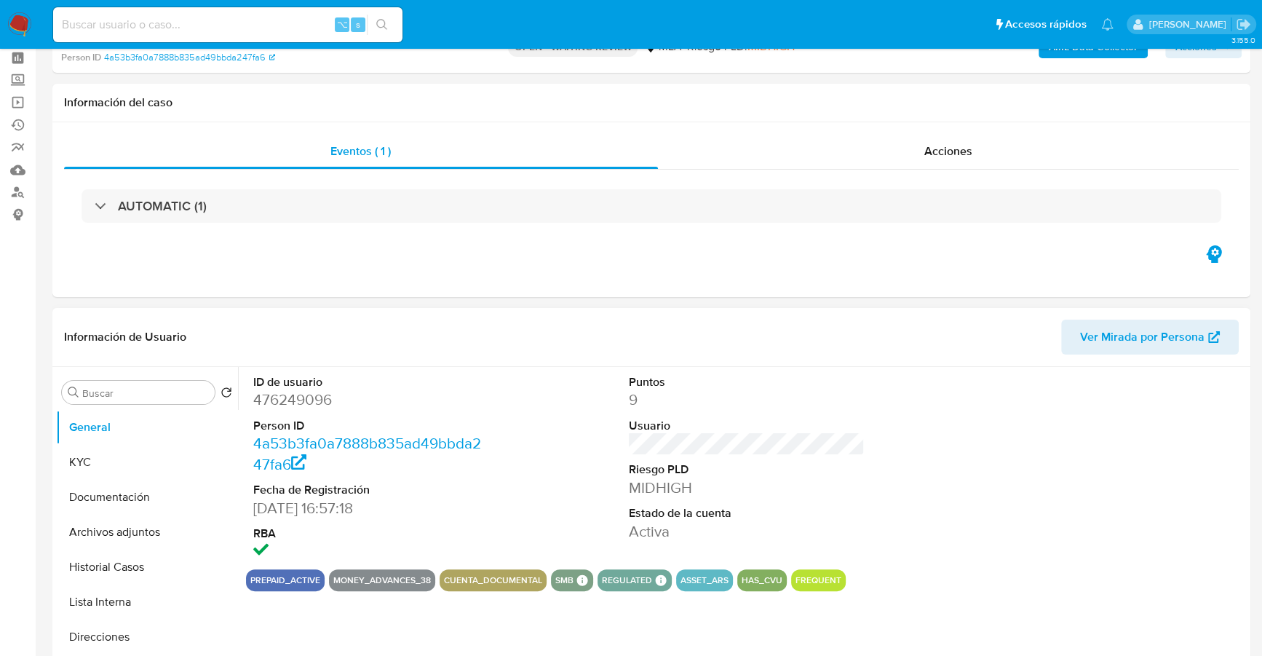
scroll to position [306, 0]
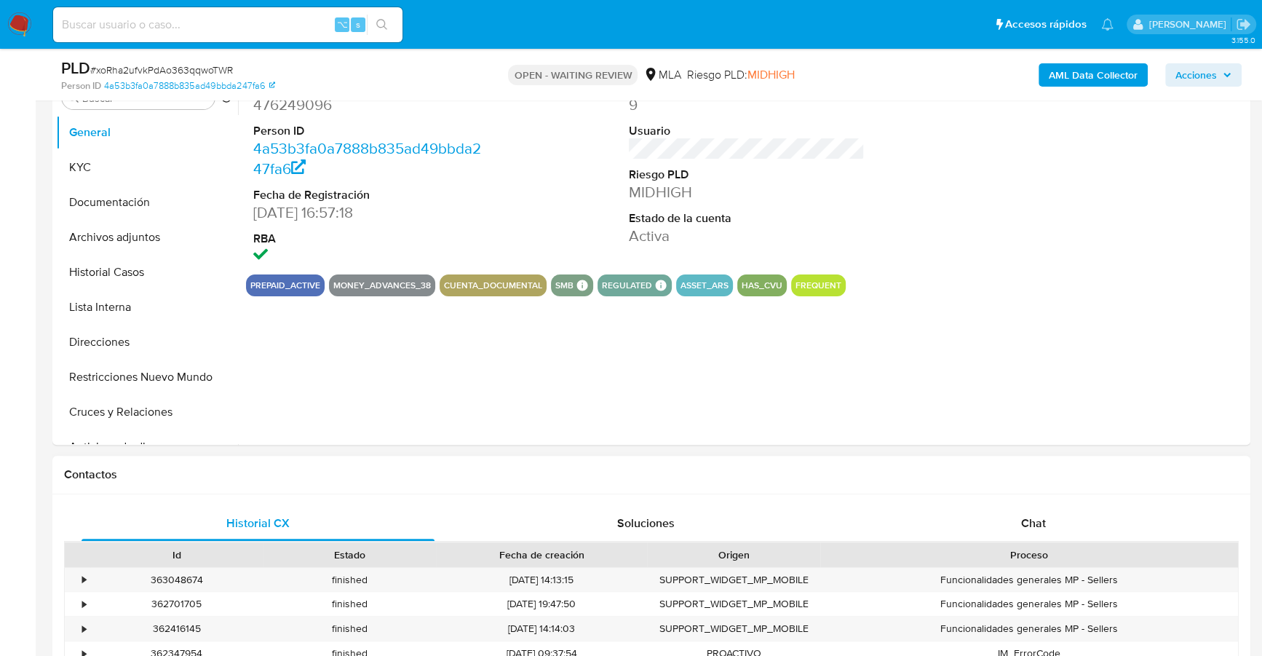
select select "10"
click at [1029, 480] on h1 "Contactos" at bounding box center [651, 474] width 1175 height 15
click at [1042, 515] on span "Chat" at bounding box center [1033, 523] width 25 height 17
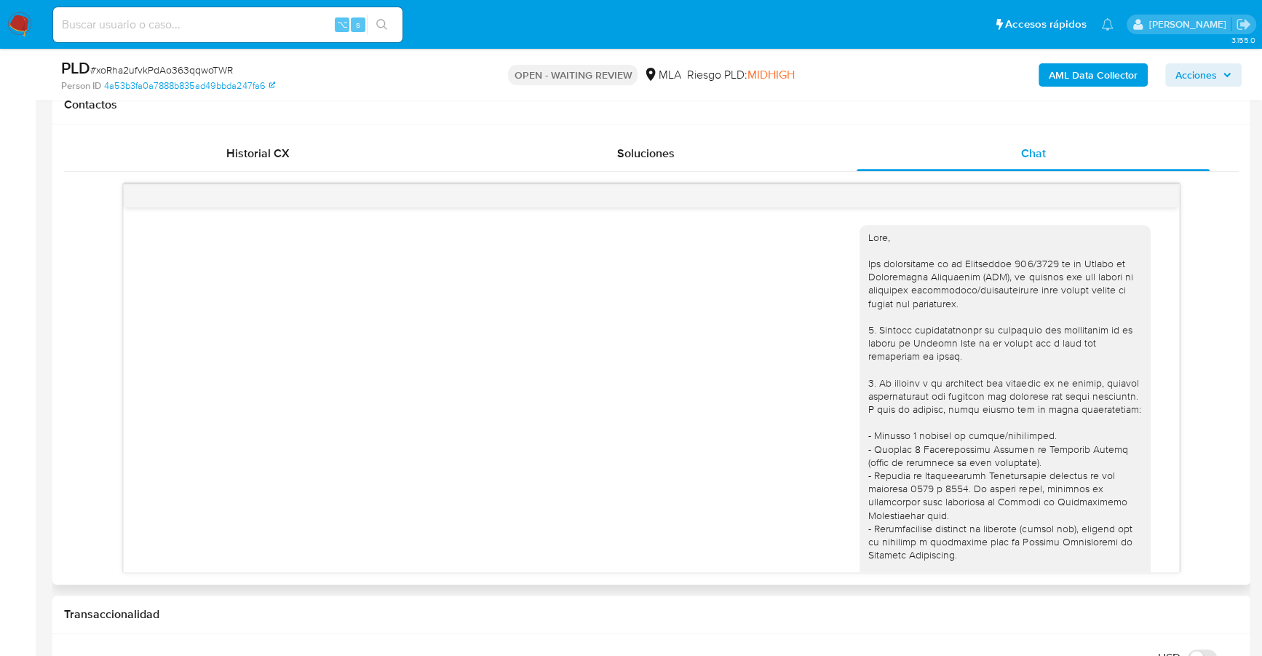
scroll to position [1669, 0]
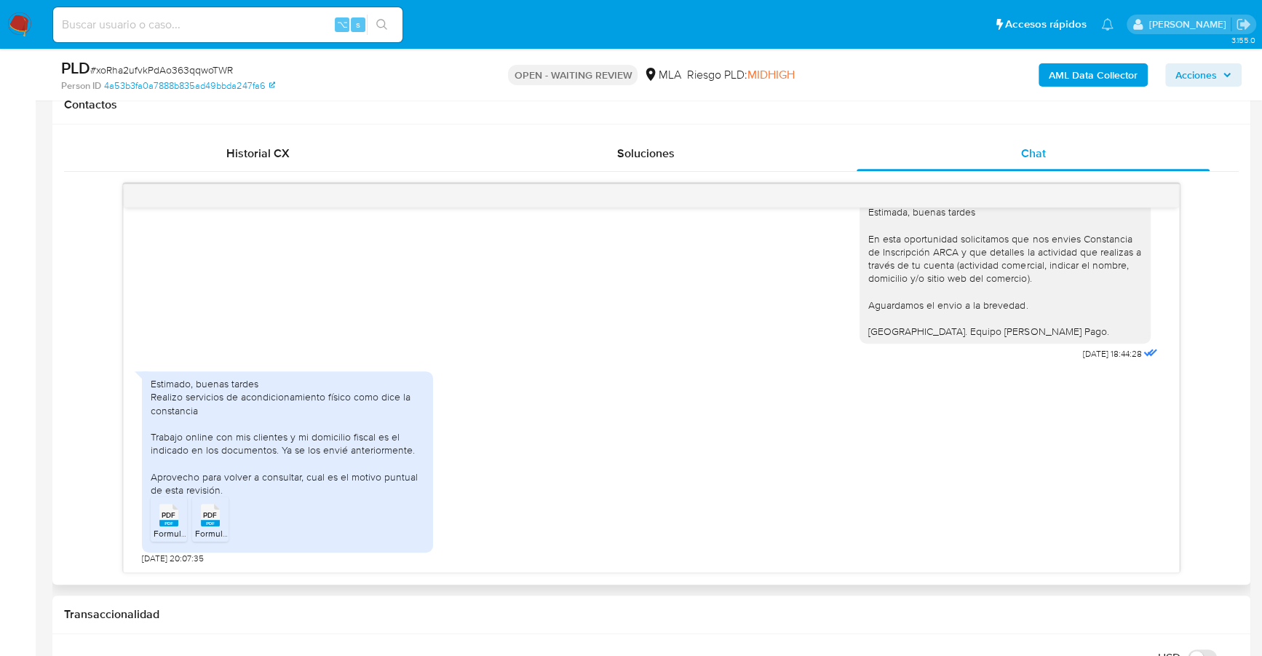
click at [169, 512] on span "PDF" at bounding box center [169, 514] width 14 height 9
click at [210, 516] on span "PDF" at bounding box center [210, 514] width 14 height 9
drag, startPoint x: 177, startPoint y: 399, endPoint x: 396, endPoint y: 415, distance: 219.7
click at [396, 415] on div "Estimado, buenas tardes Realizo servicios de acondicionamiento físico como dice…" at bounding box center [288, 436] width 274 height 119
click at [371, 450] on div "Estimado, buenas tardes Realizo servicios de acondicionamiento físico como dice…" at bounding box center [288, 436] width 274 height 119
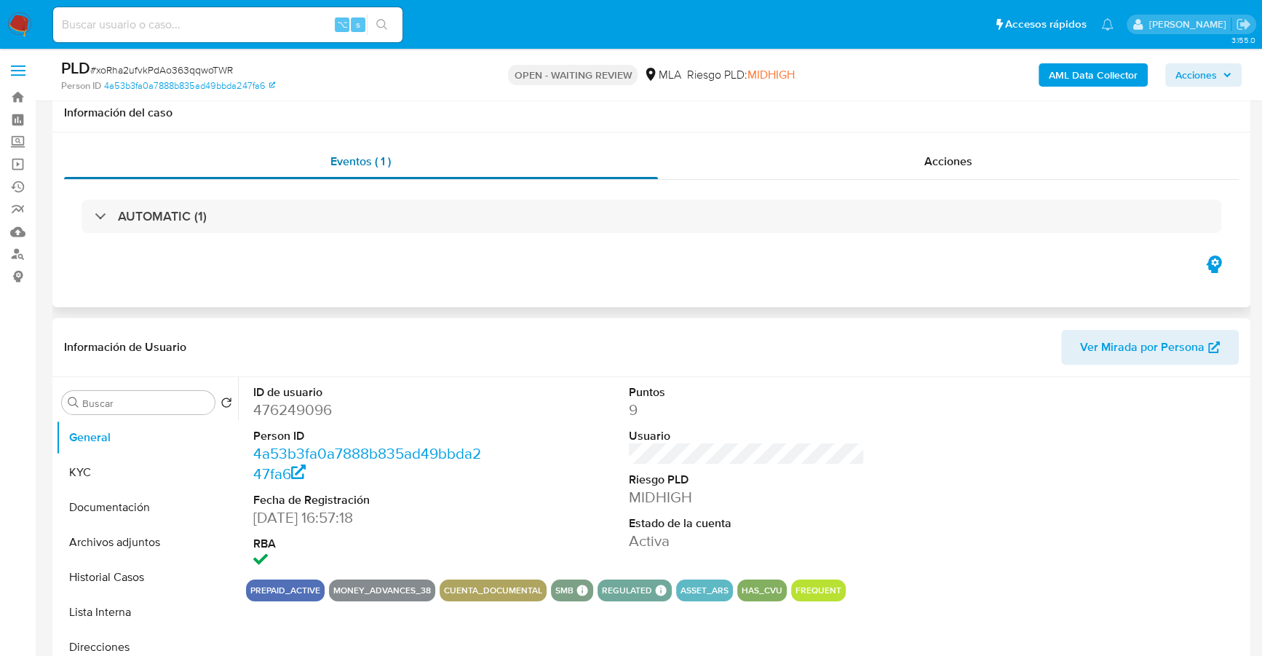
scroll to position [0, 0]
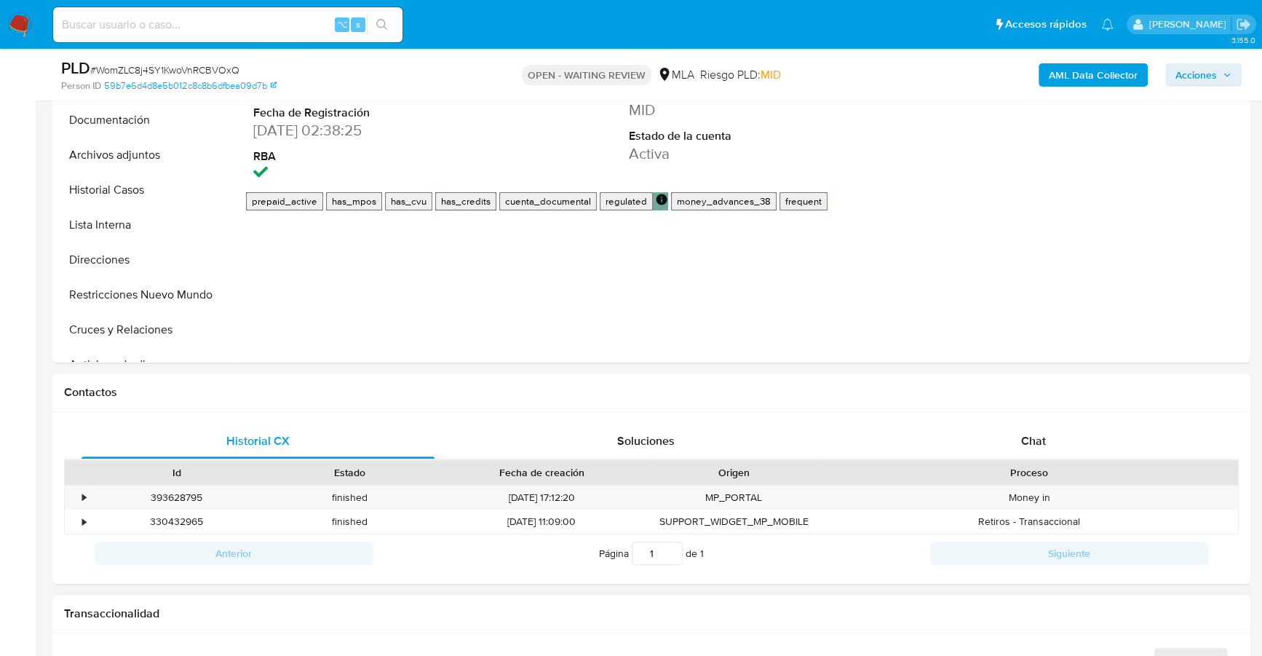
scroll to position [496, 0]
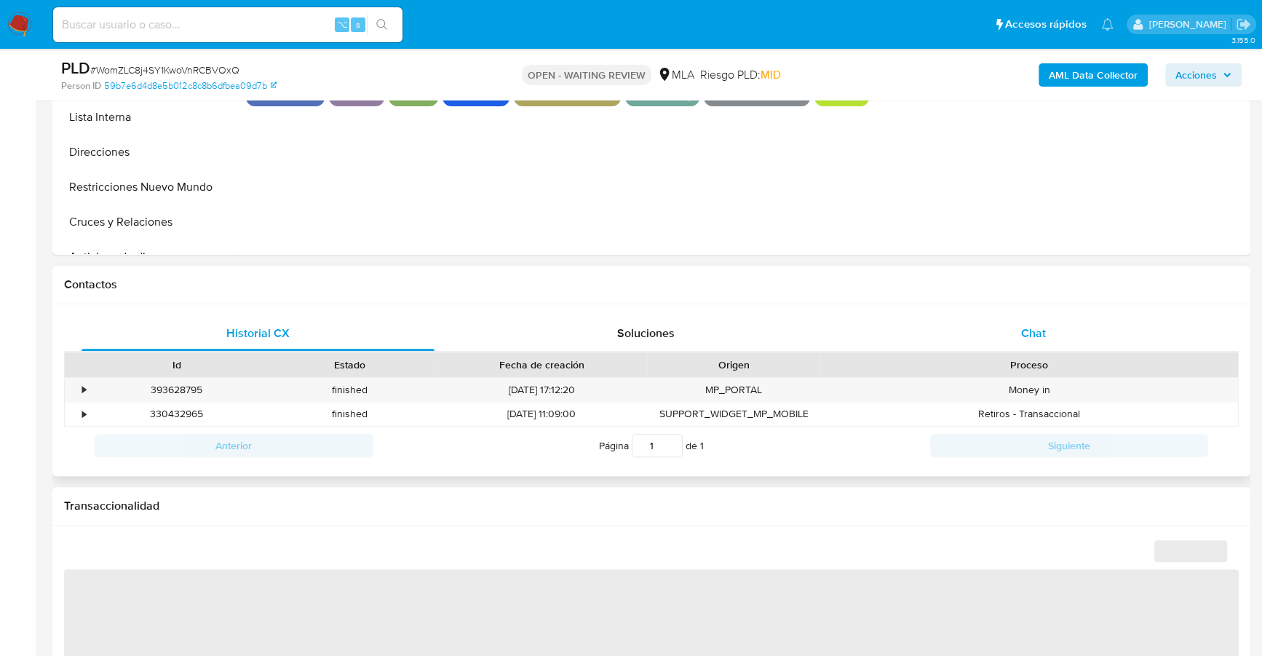
select select "10"
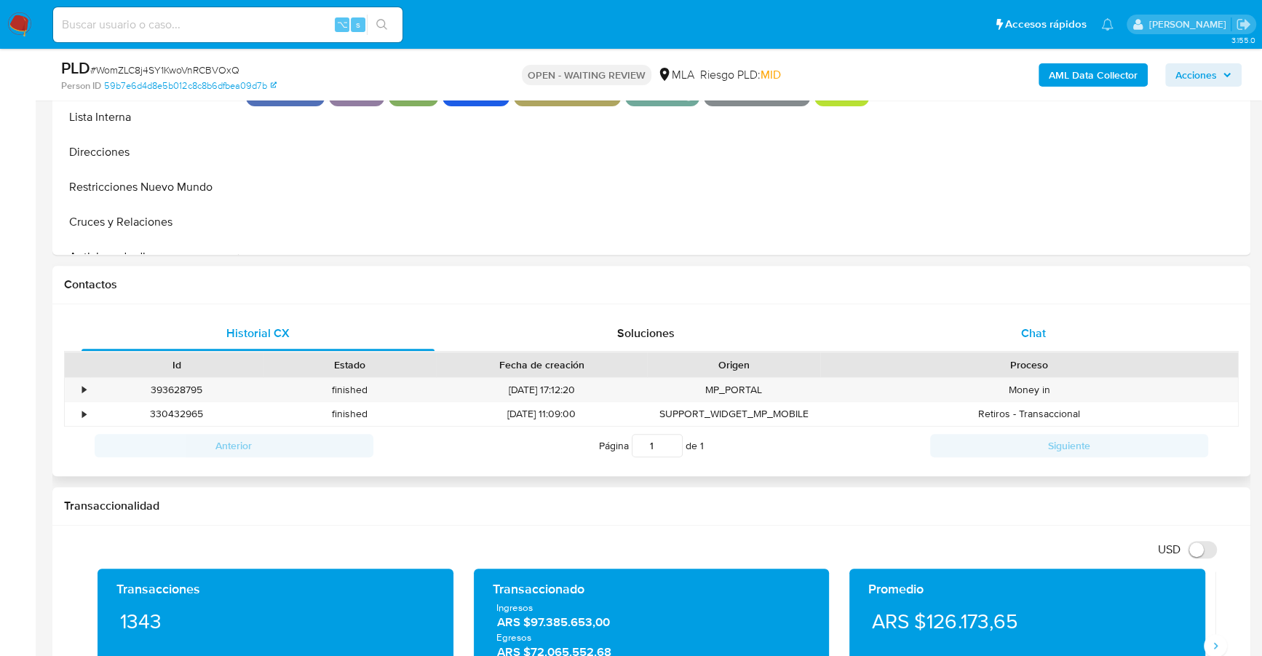
click at [1045, 320] on div "Chat" at bounding box center [1033, 333] width 353 height 35
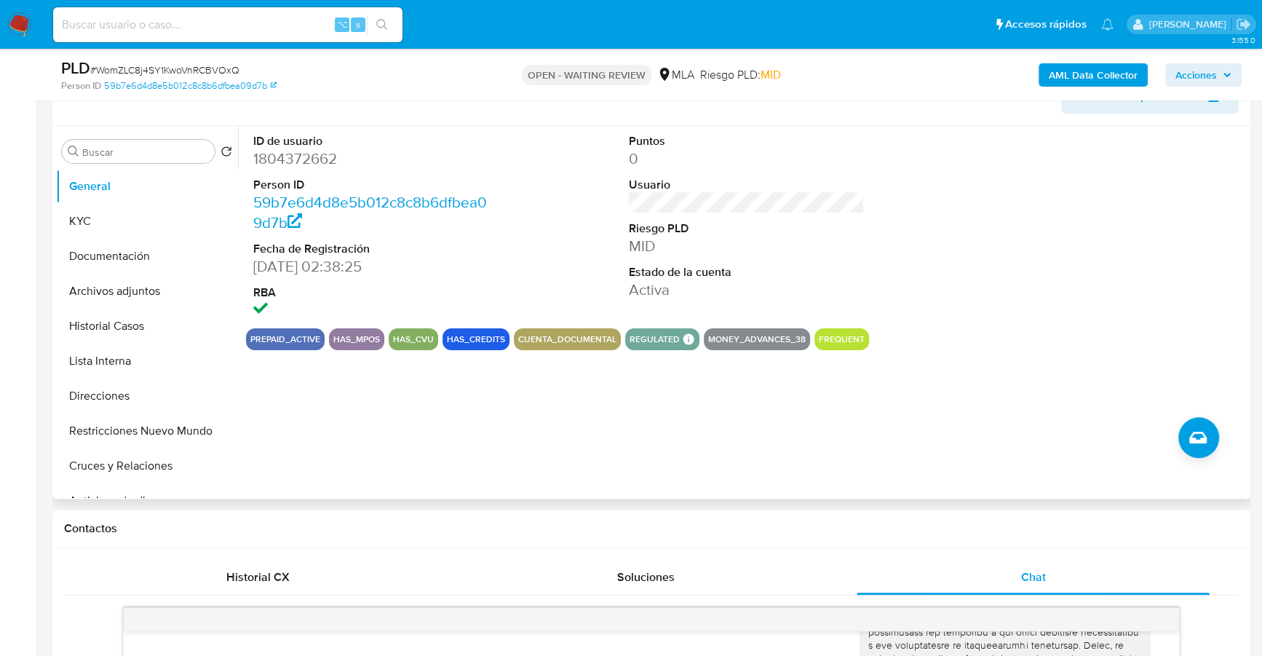
scroll to position [175, 0]
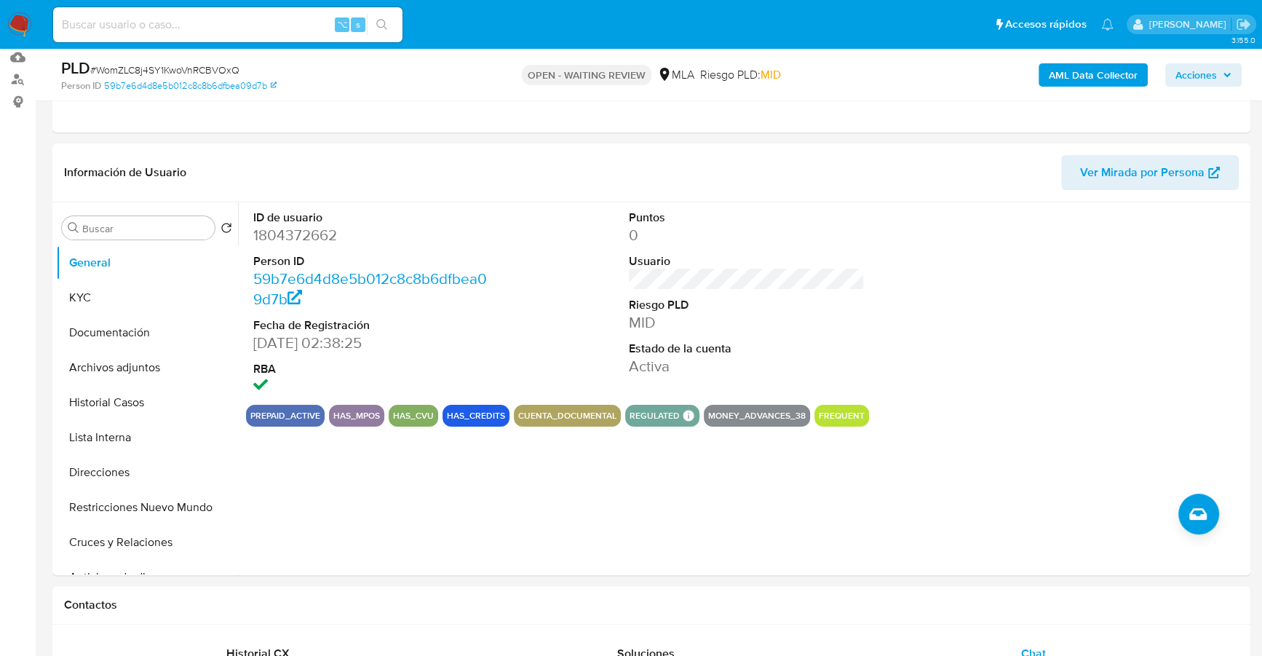
click at [237, 35] on div "⌥ s" at bounding box center [227, 24] width 349 height 35
click at [255, 25] on input at bounding box center [227, 24] width 349 height 19
paste input "1804372662"
type input "1804372662"
click at [132, 300] on button "KYC" at bounding box center [141, 297] width 170 height 35
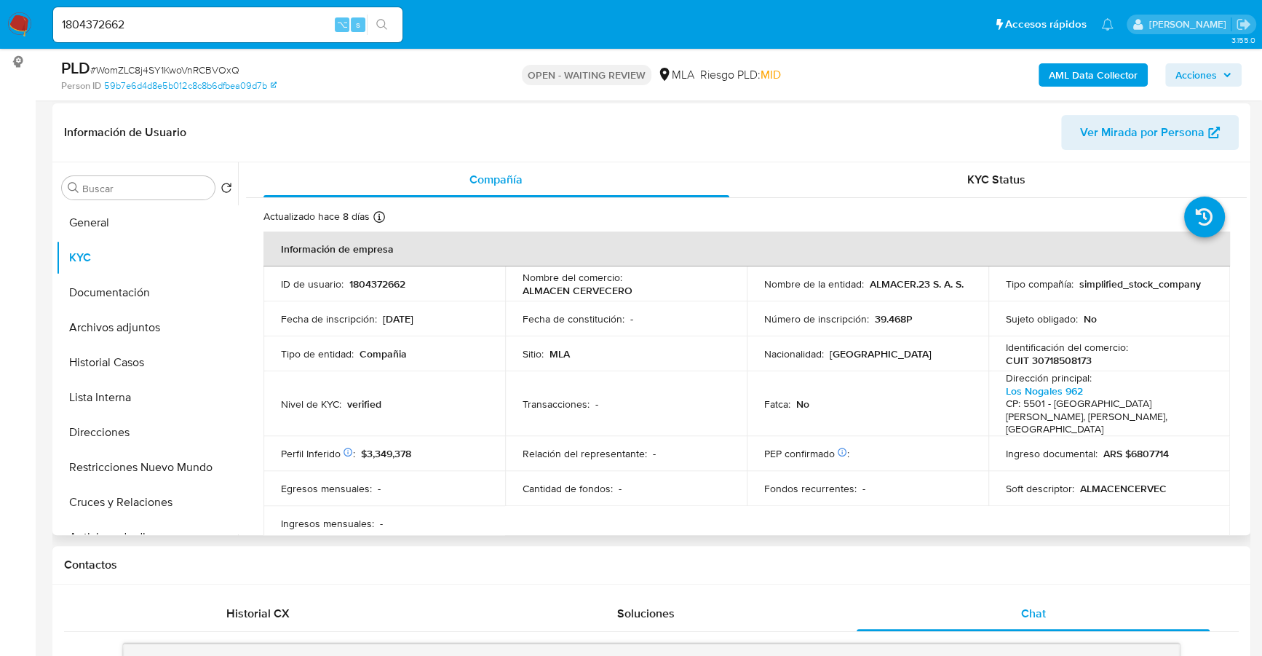
scroll to position [236, 0]
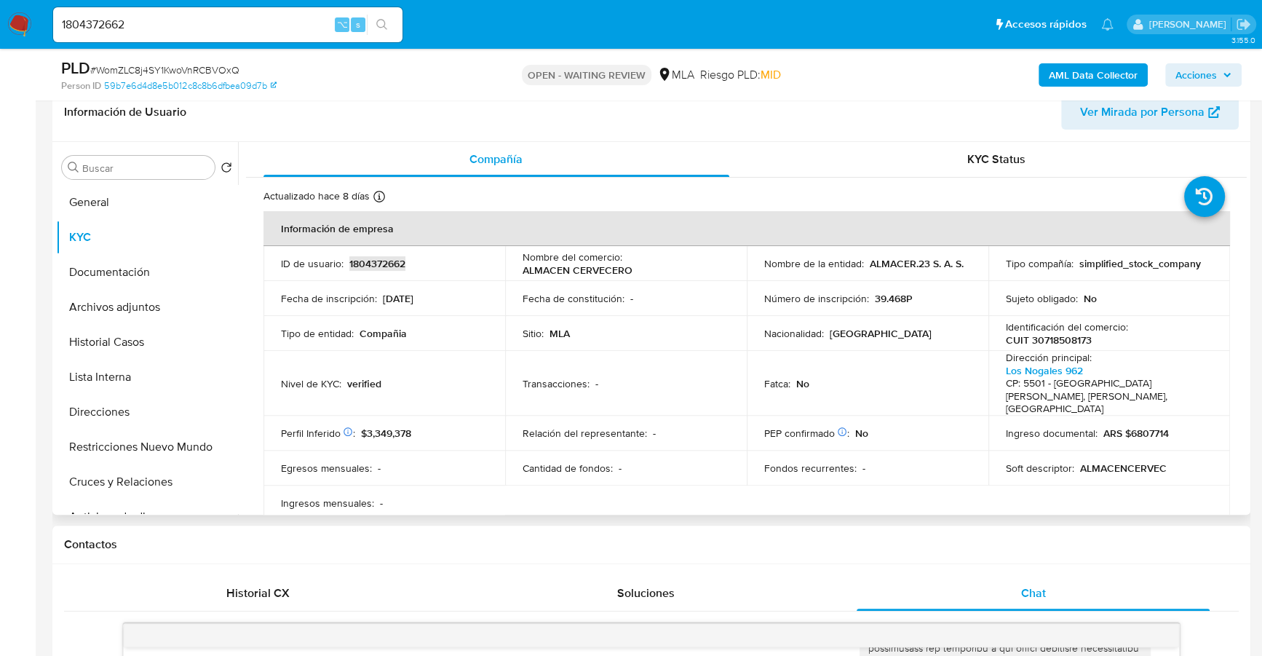
copy p "1804372662"
click at [146, 332] on button "Historial Casos" at bounding box center [141, 342] width 170 height 35
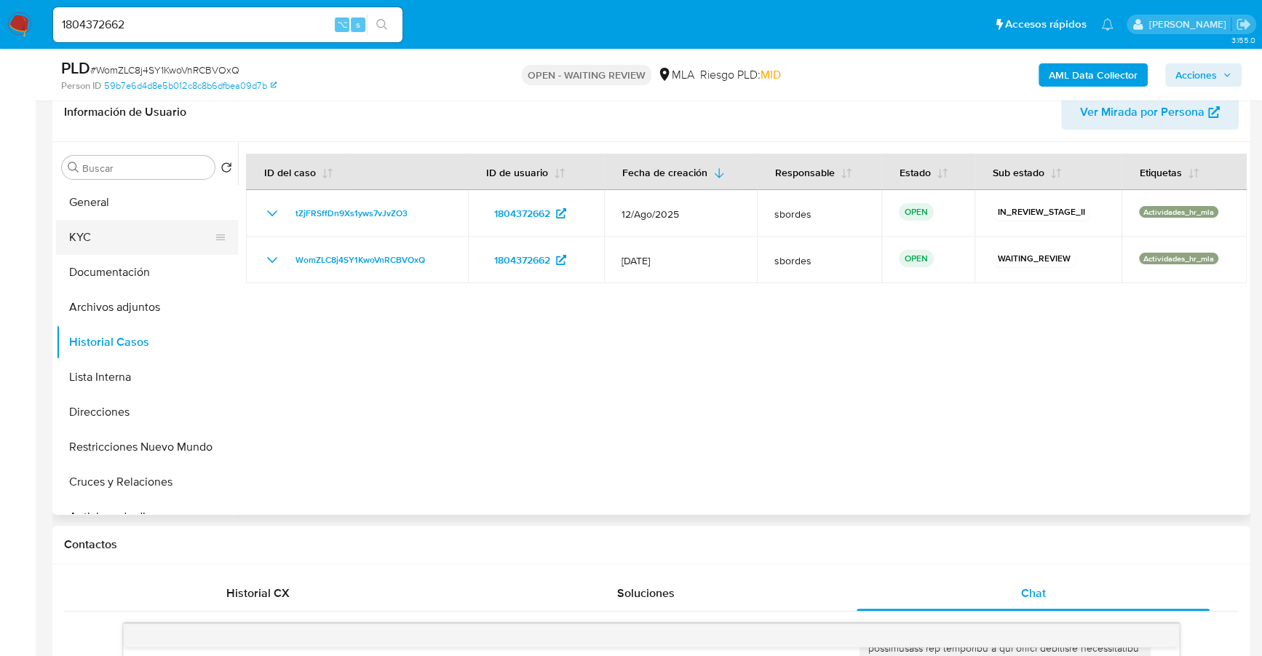
click at [117, 229] on button "KYC" at bounding box center [141, 237] width 170 height 35
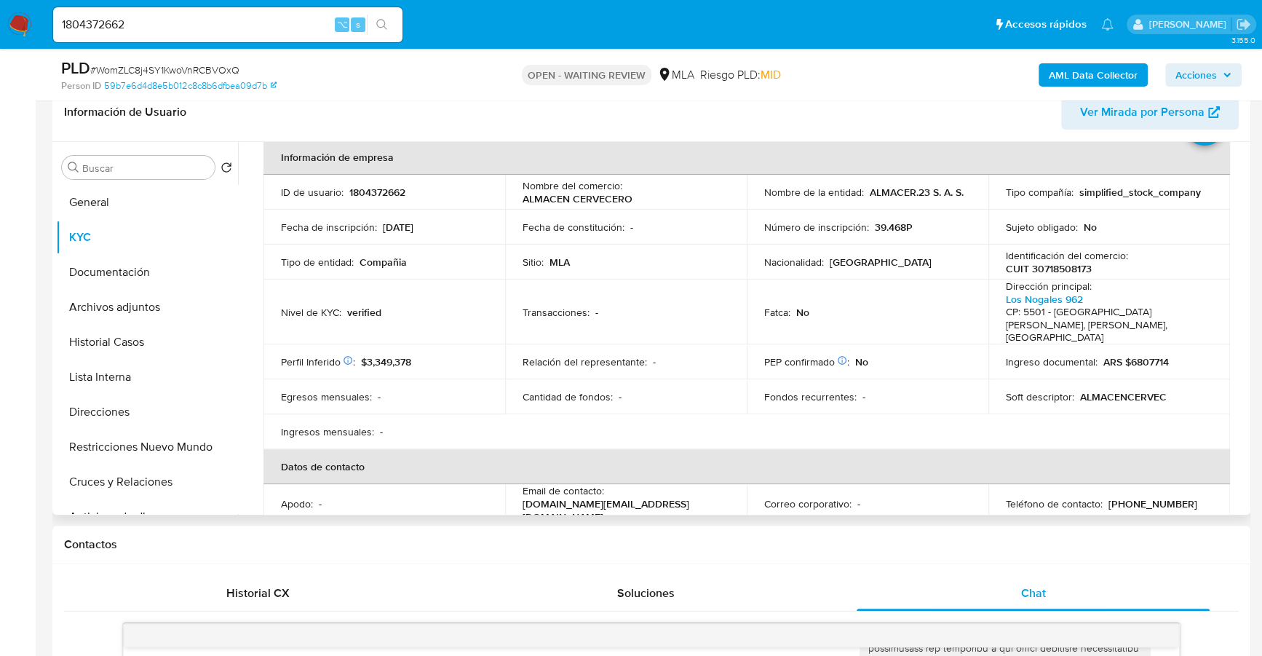
scroll to position [177, 0]
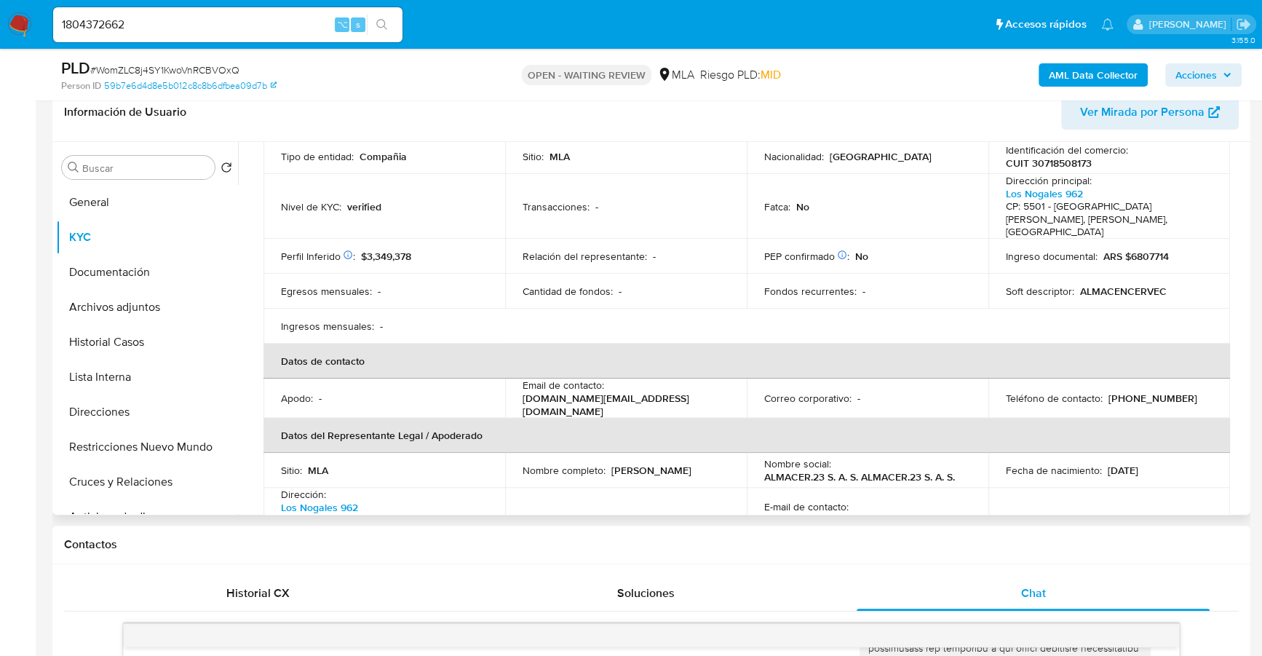
click at [1163, 392] on p "(261) 2379262" at bounding box center [1153, 398] width 89 height 13
copy p "2379262"
drag, startPoint x: 521, startPoint y: 388, endPoint x: 693, endPoint y: 389, distance: 171.8
click at [693, 389] on div "Email de contacto : almacencervecero.beer@gmail.com" at bounding box center [626, 398] width 207 height 39
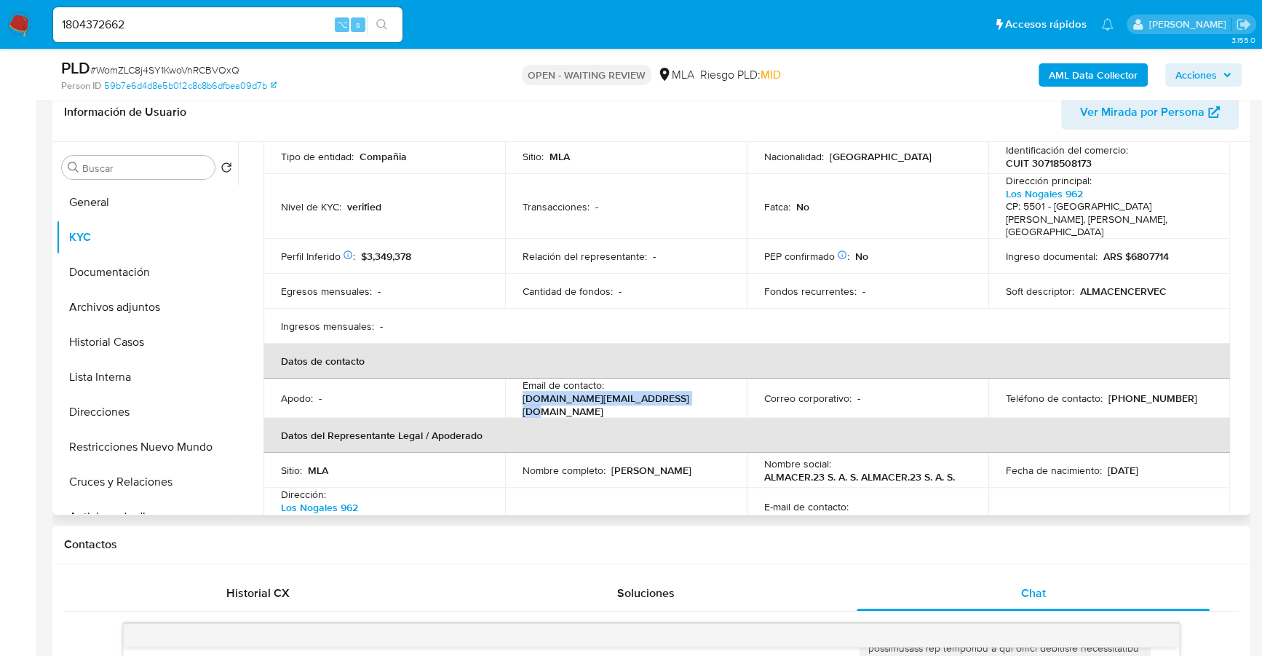
copy p "almacencervecero.beer@gmail.com"
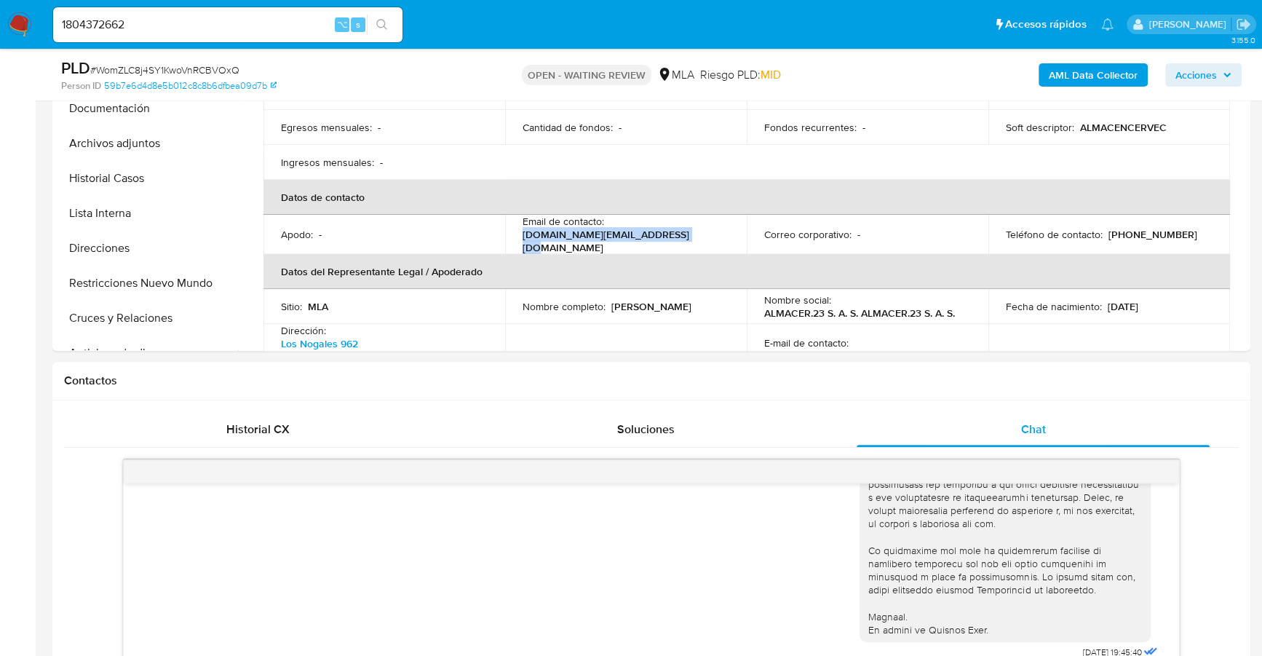
scroll to position [596, 0]
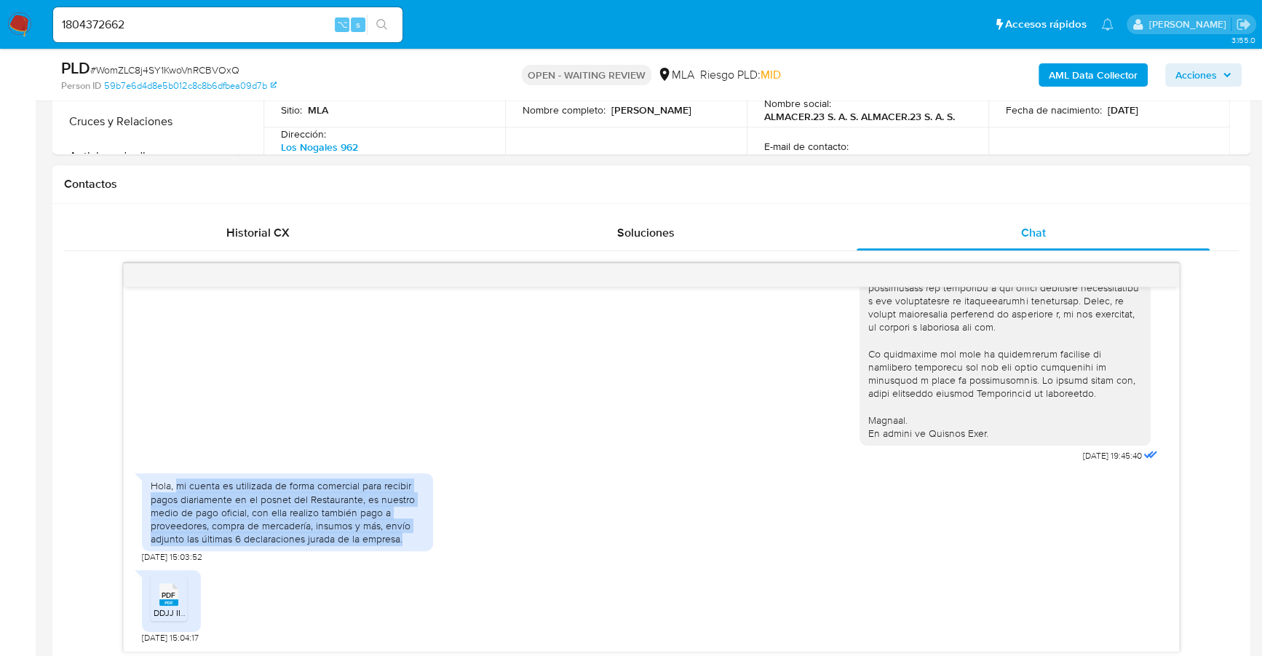
drag, startPoint x: 177, startPoint y: 486, endPoint x: 419, endPoint y: 536, distance: 246.7
click at [419, 536] on div "Hola, mi cuenta es utilizada de forma comercial para recibir pagos diariamente …" at bounding box center [288, 512] width 274 height 66
copy div "mi cuenta es utilizada de forma comercial para recibir pagos diariamente en el …"
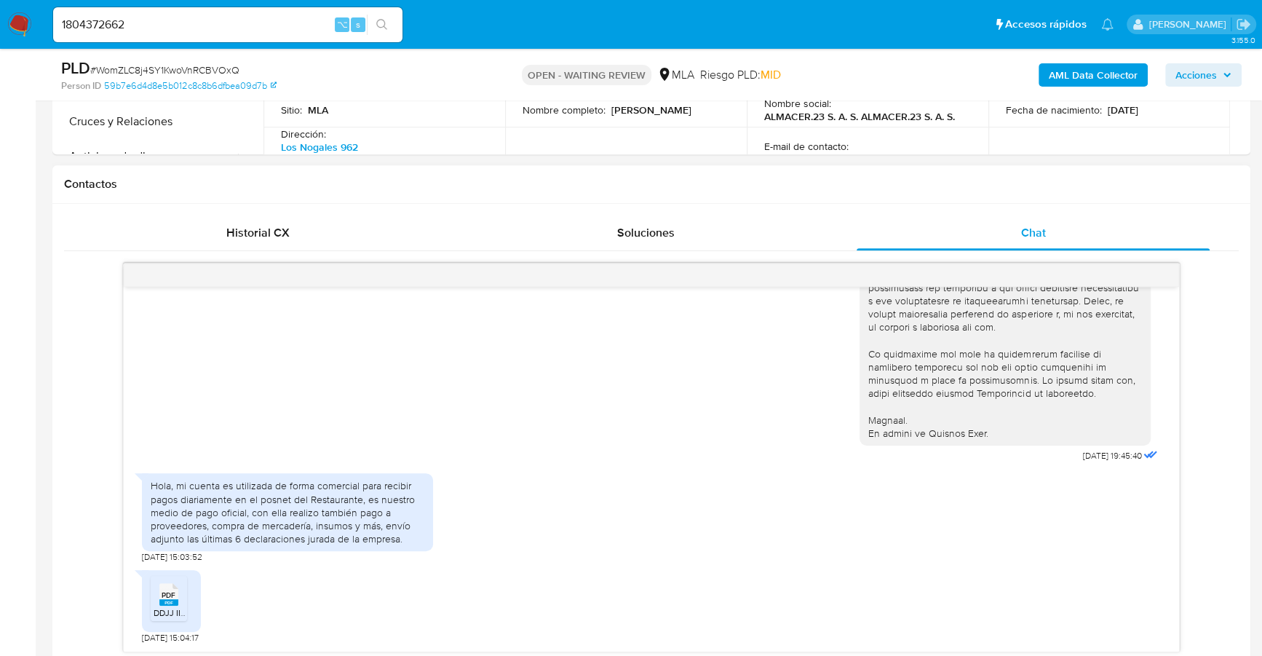
click at [167, 597] on span "PDF" at bounding box center [169, 594] width 14 height 9
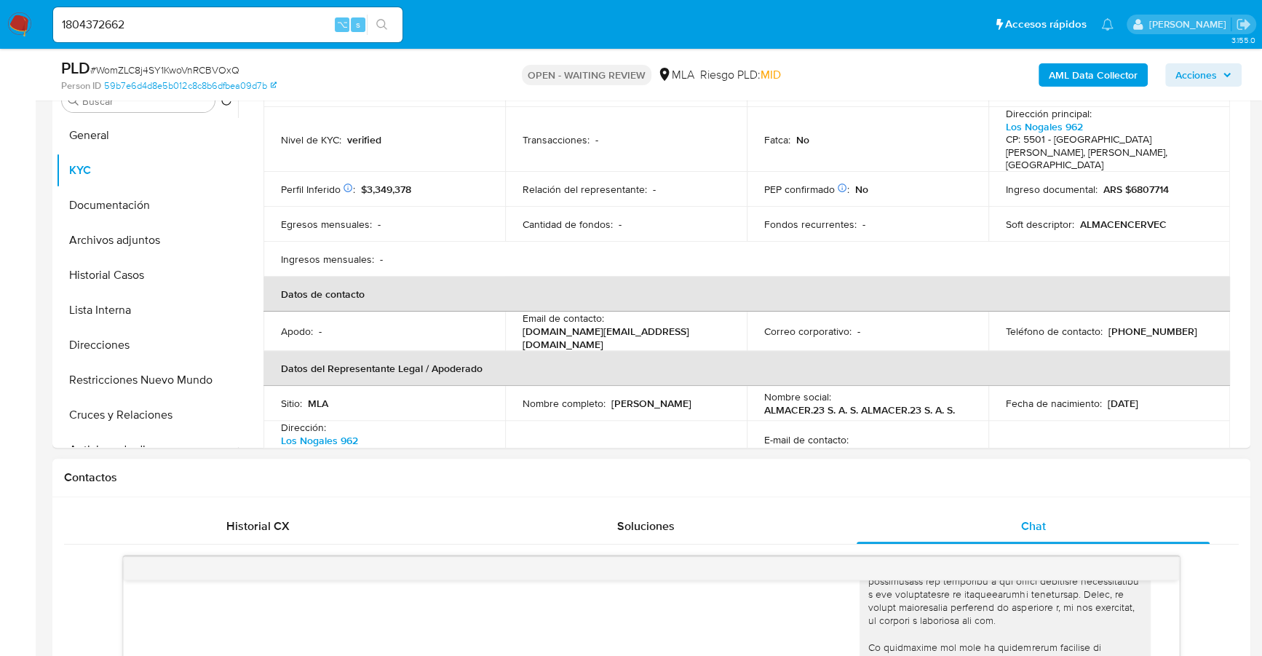
scroll to position [231, 0]
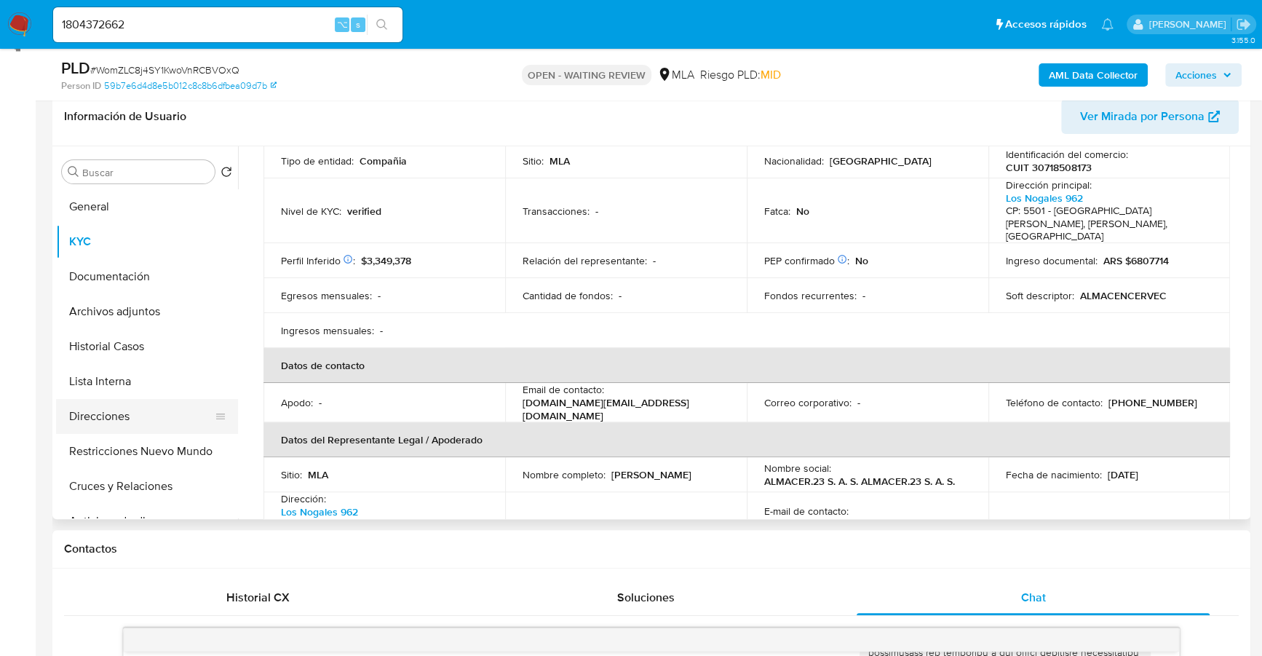
click at [108, 412] on button "Direcciones" at bounding box center [141, 416] width 170 height 35
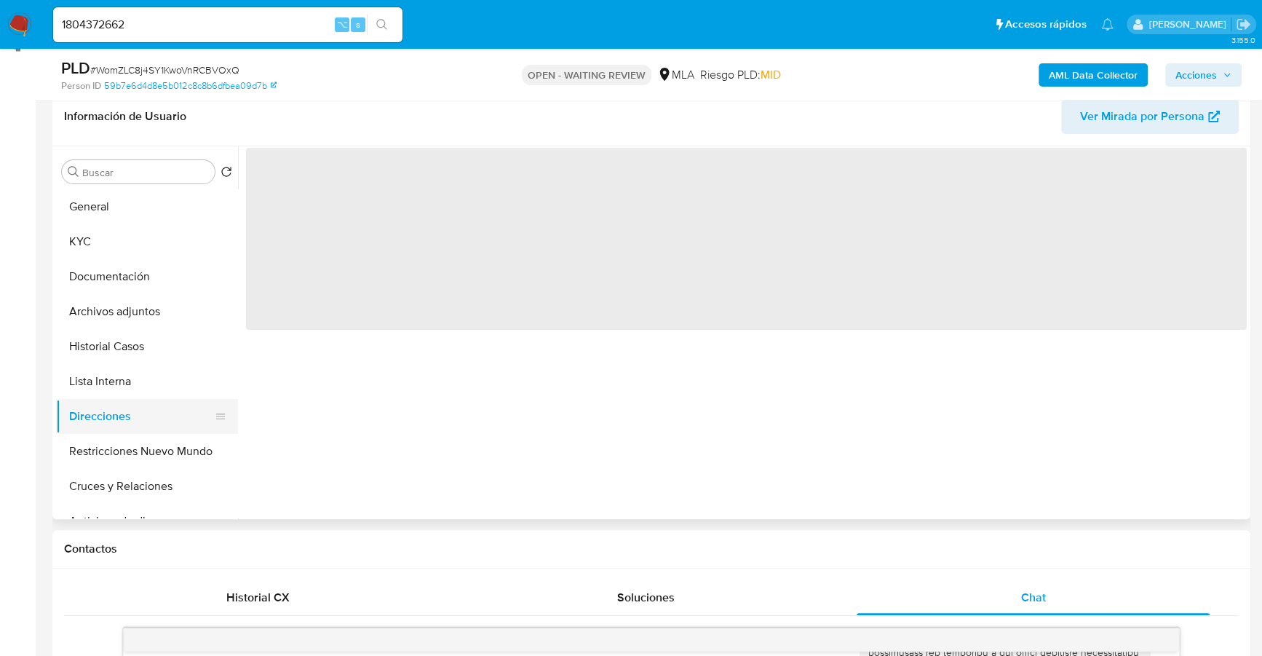
scroll to position [0, 0]
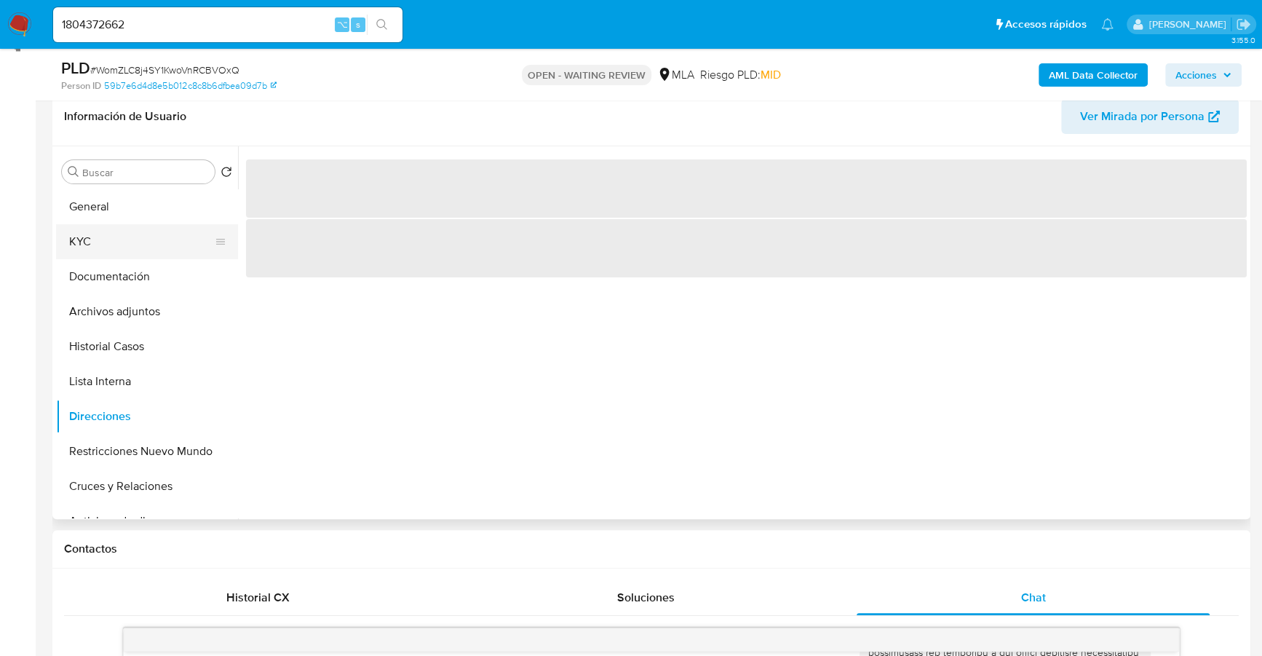
click at [96, 233] on button "KYC" at bounding box center [141, 241] width 170 height 35
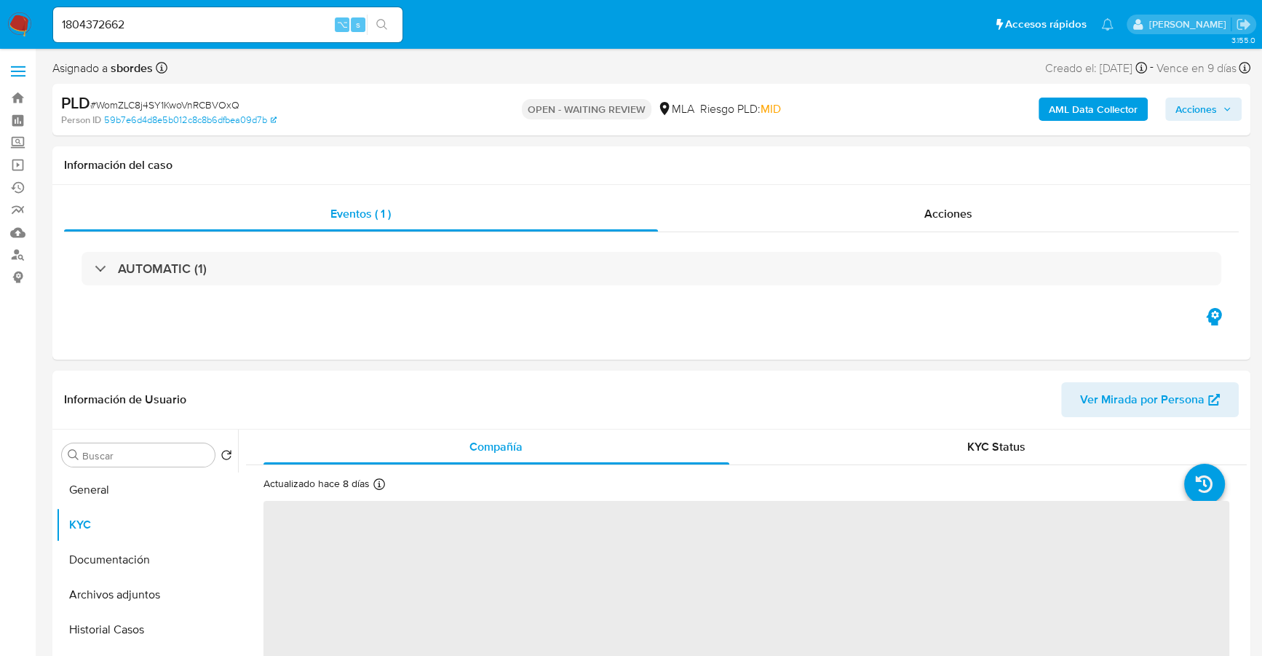
click at [1070, 119] on b "AML Data Collector" at bounding box center [1093, 109] width 89 height 23
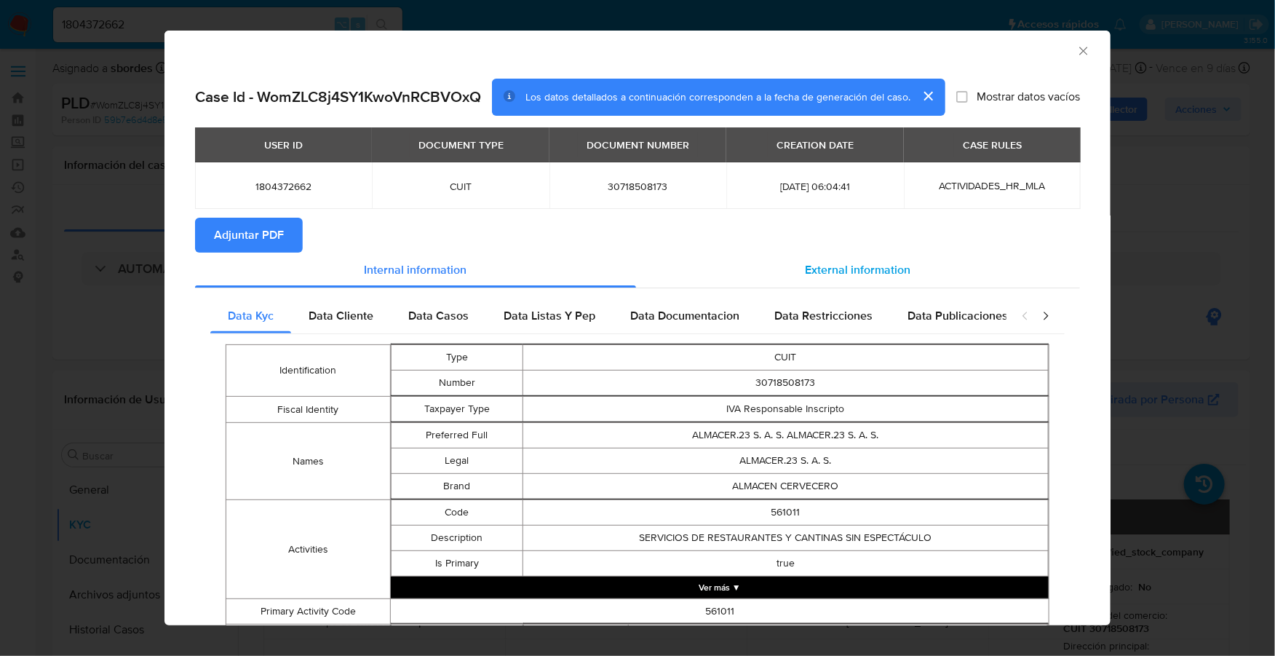
click at [841, 263] on span "External information" at bounding box center [859, 269] width 106 height 17
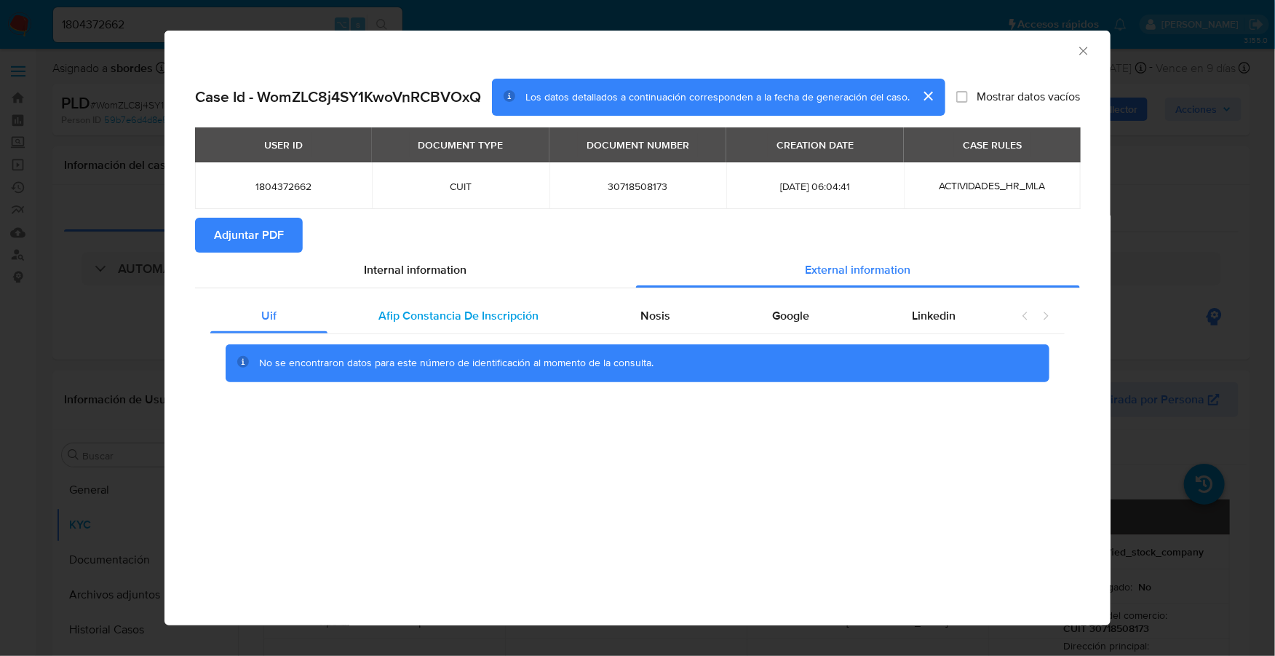
click at [512, 315] on span "Afip Constancia De Inscripción" at bounding box center [459, 315] width 160 height 17
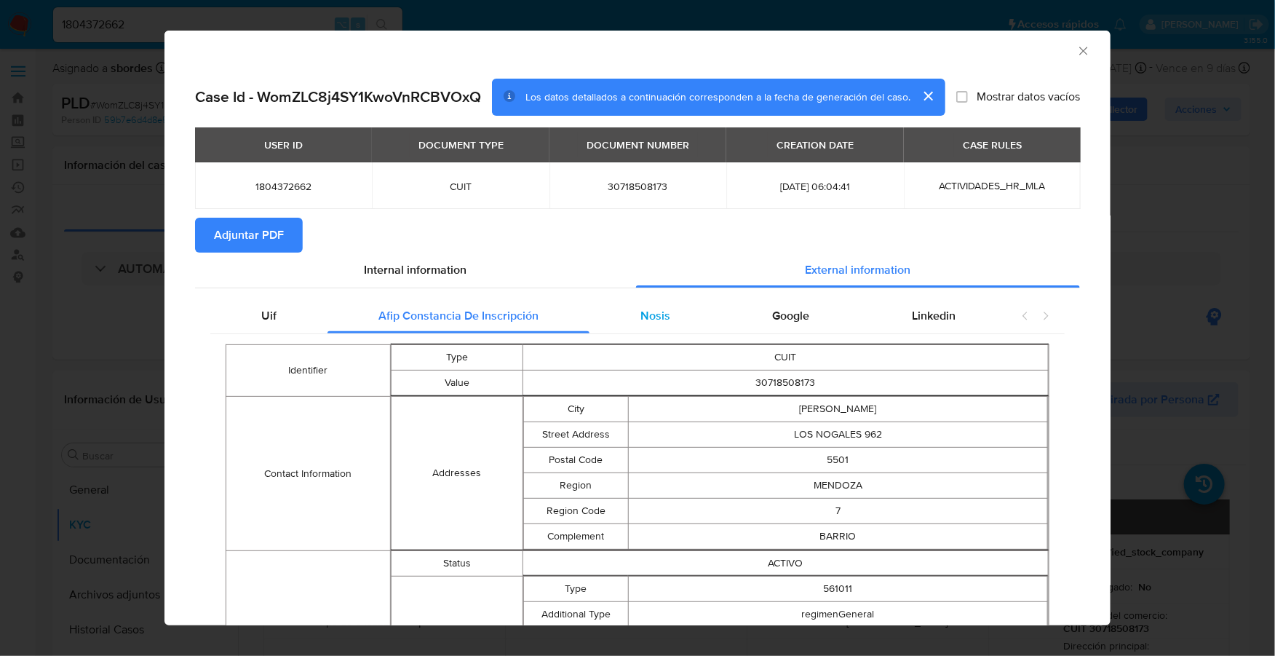
click at [669, 316] on div "Nosis" at bounding box center [656, 315] width 132 height 35
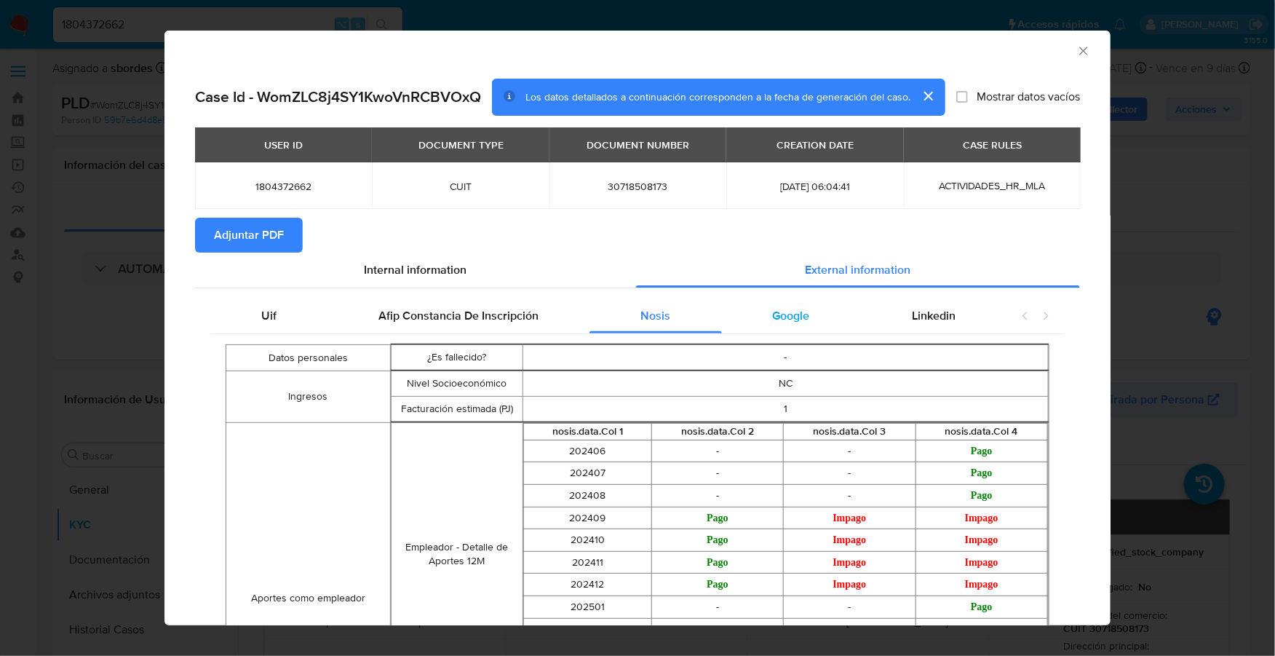
click at [794, 318] on span "Google" at bounding box center [791, 315] width 37 height 17
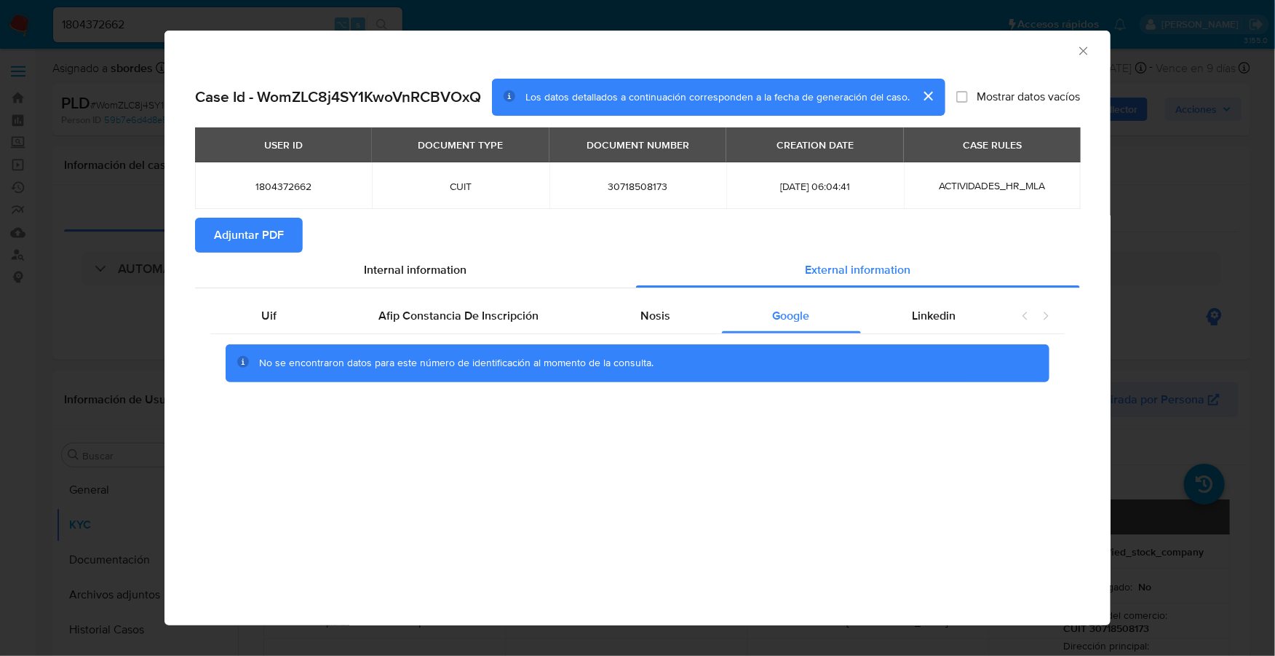
click at [944, 296] on div "Uif Afip Constancia De Inscripción Nosis Google Linkedin No se encontraron dato…" at bounding box center [637, 345] width 885 height 114
click at [950, 311] on span "Linkedin" at bounding box center [934, 315] width 44 height 17
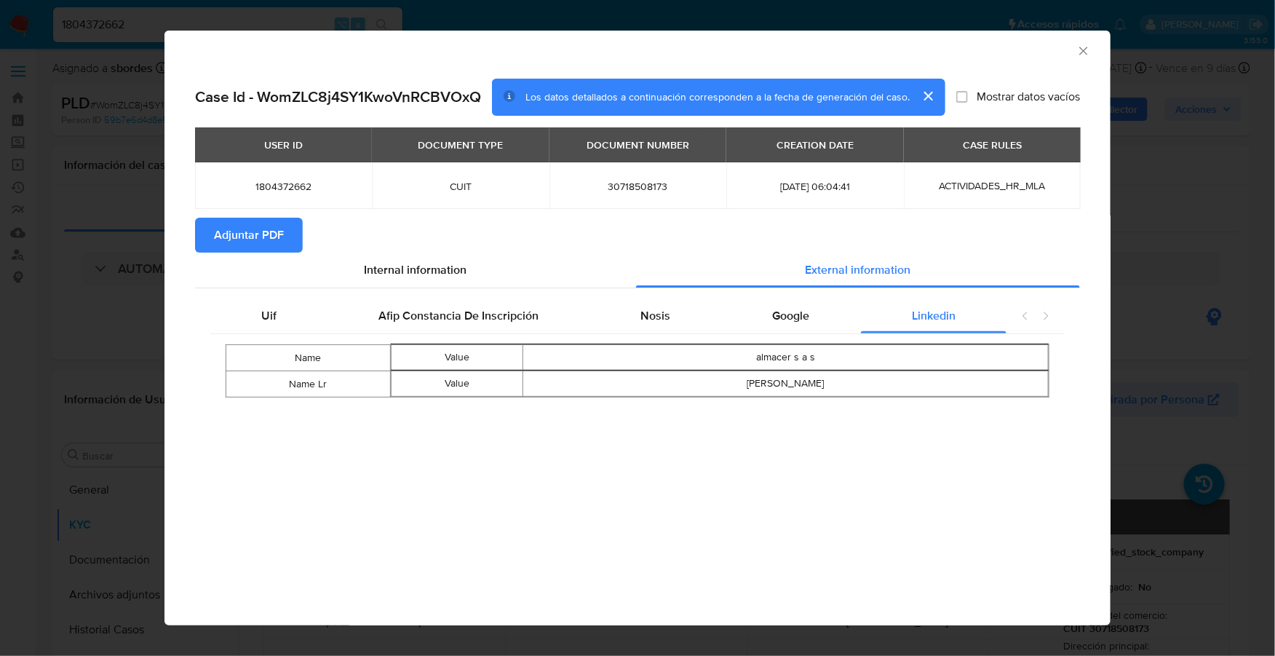
click at [248, 225] on span "Adjuntar PDF" at bounding box center [249, 235] width 70 height 32
click at [1077, 48] on icon "Cerrar ventana" at bounding box center [1084, 51] width 15 height 15
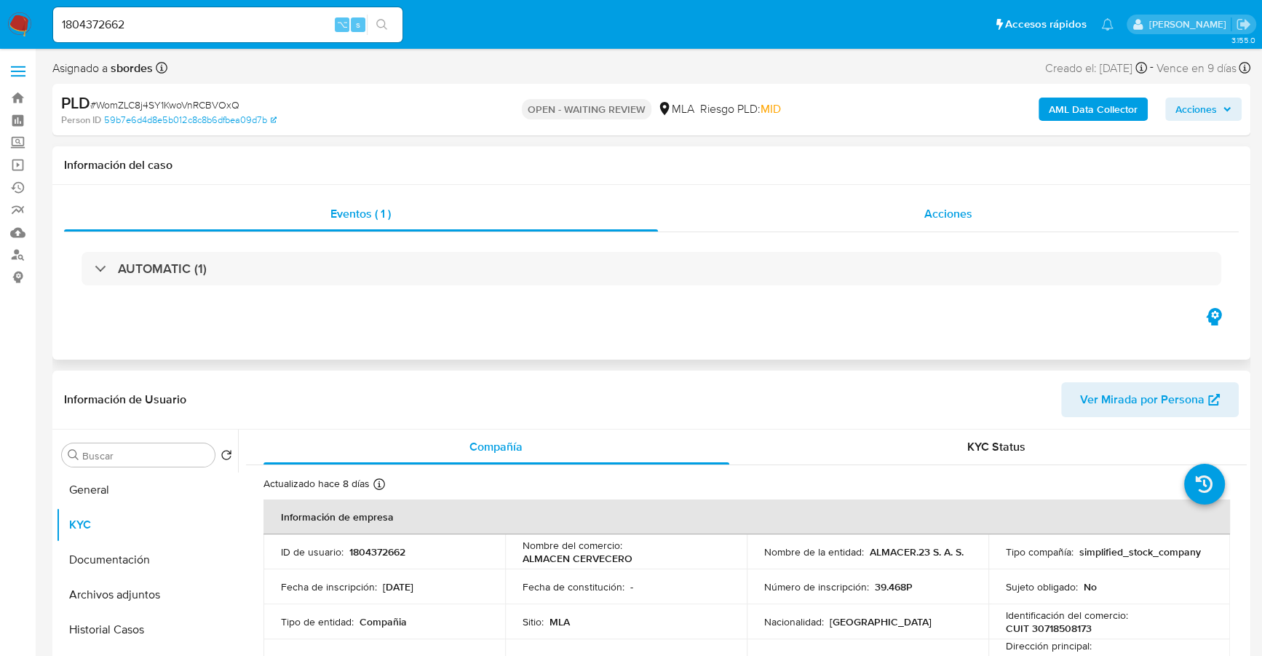
click at [872, 216] on div "Acciones" at bounding box center [949, 214] width 582 height 35
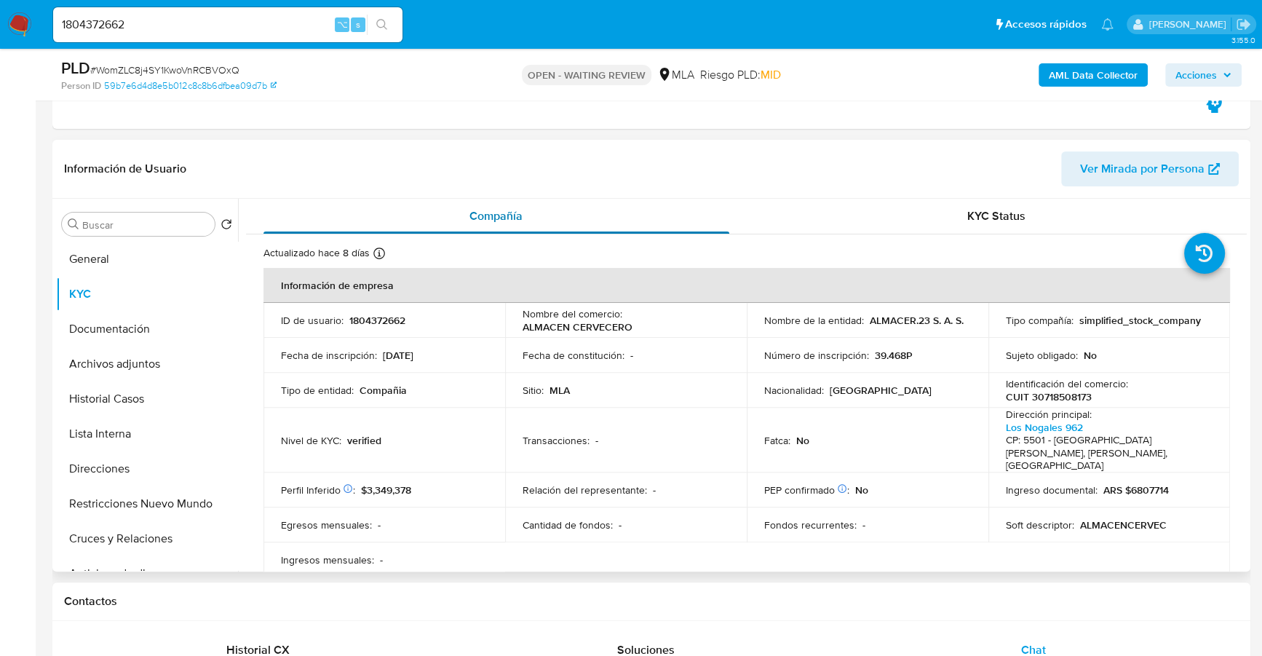
scroll to position [288, 0]
click at [82, 468] on button "Direcciones" at bounding box center [141, 467] width 170 height 35
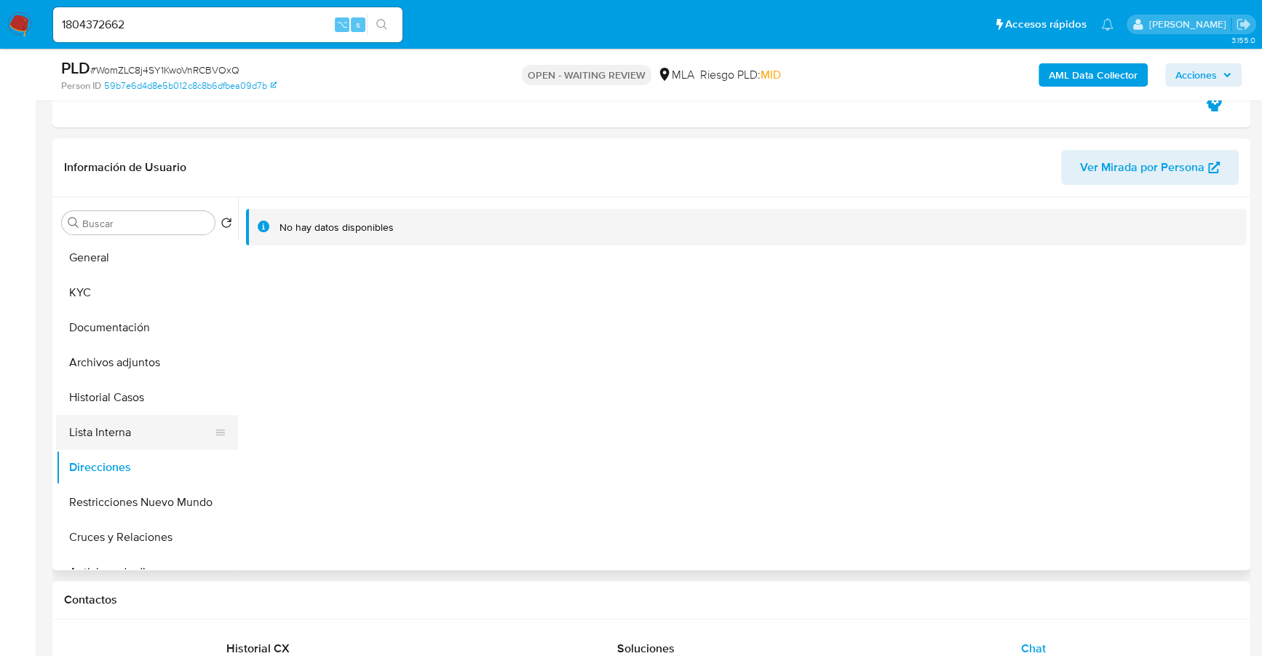
click at [134, 424] on button "Lista Interna" at bounding box center [141, 432] width 170 height 35
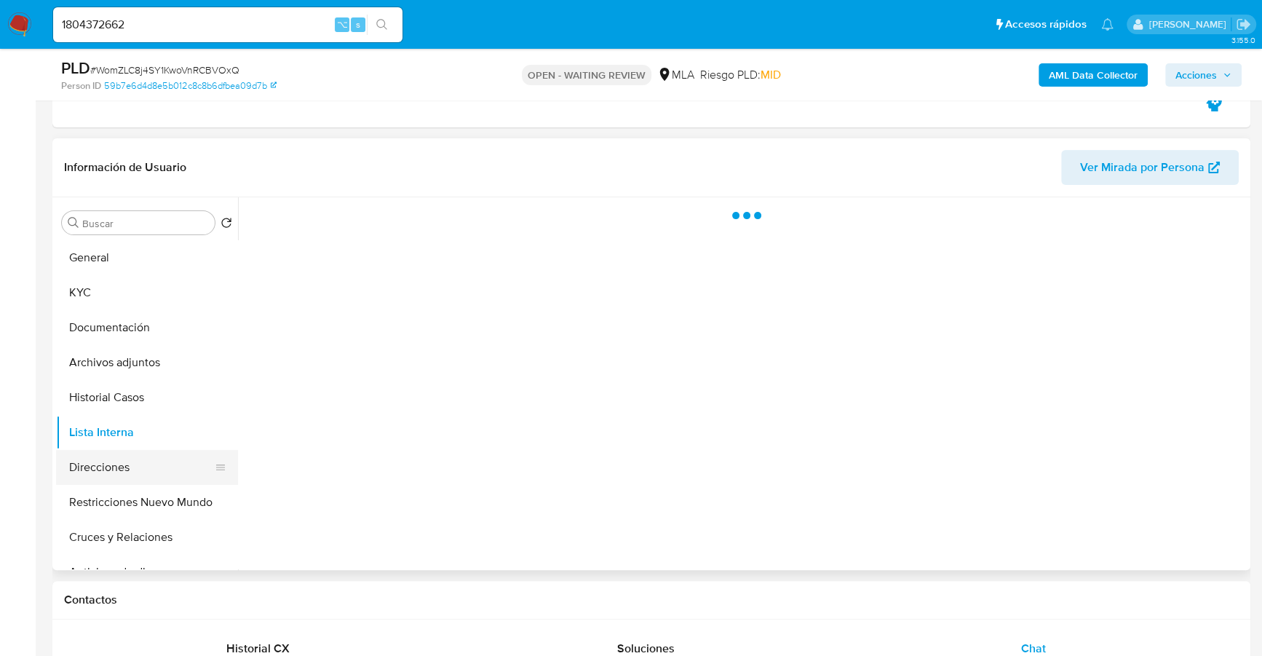
click at [120, 462] on button "Direcciones" at bounding box center [141, 467] width 170 height 35
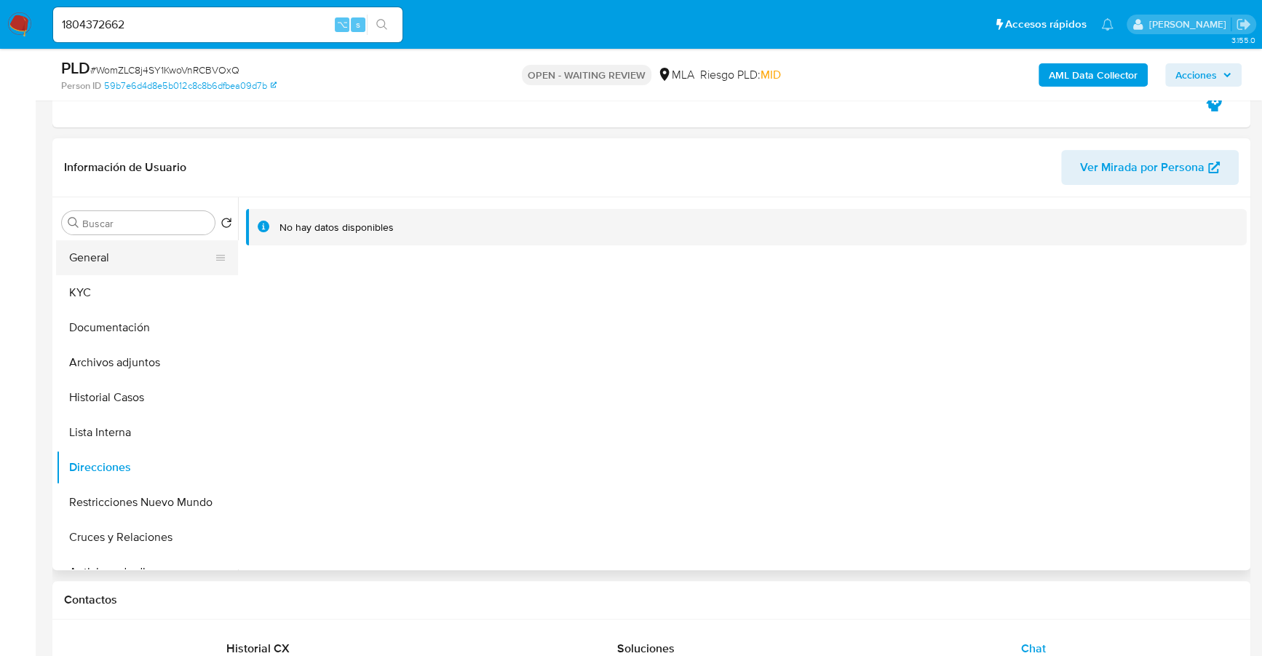
click at [111, 271] on button "General" at bounding box center [141, 257] width 170 height 35
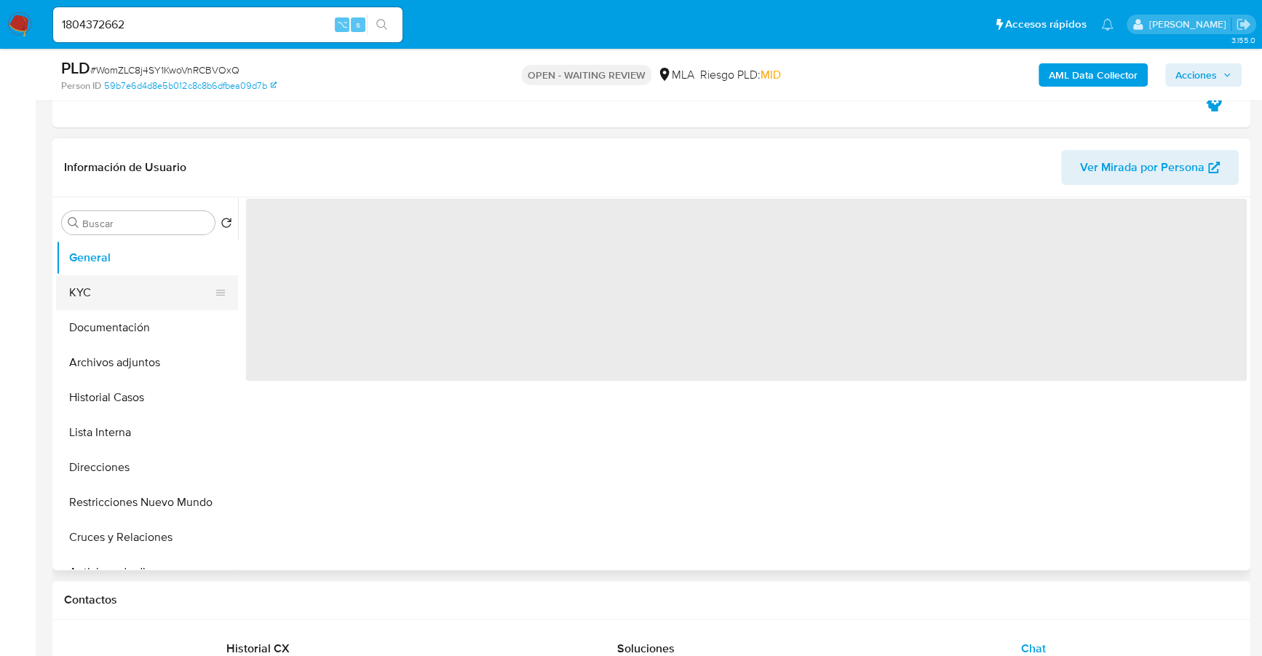
click at [108, 298] on button "KYC" at bounding box center [141, 292] width 170 height 35
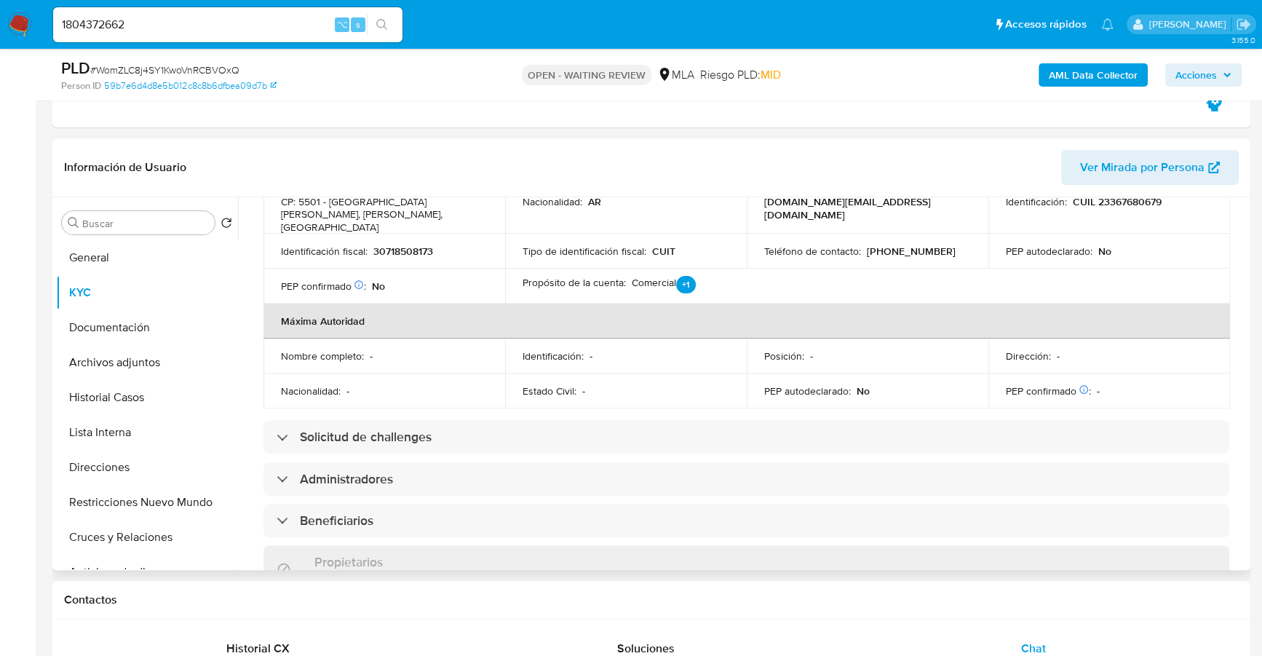
scroll to position [350, 0]
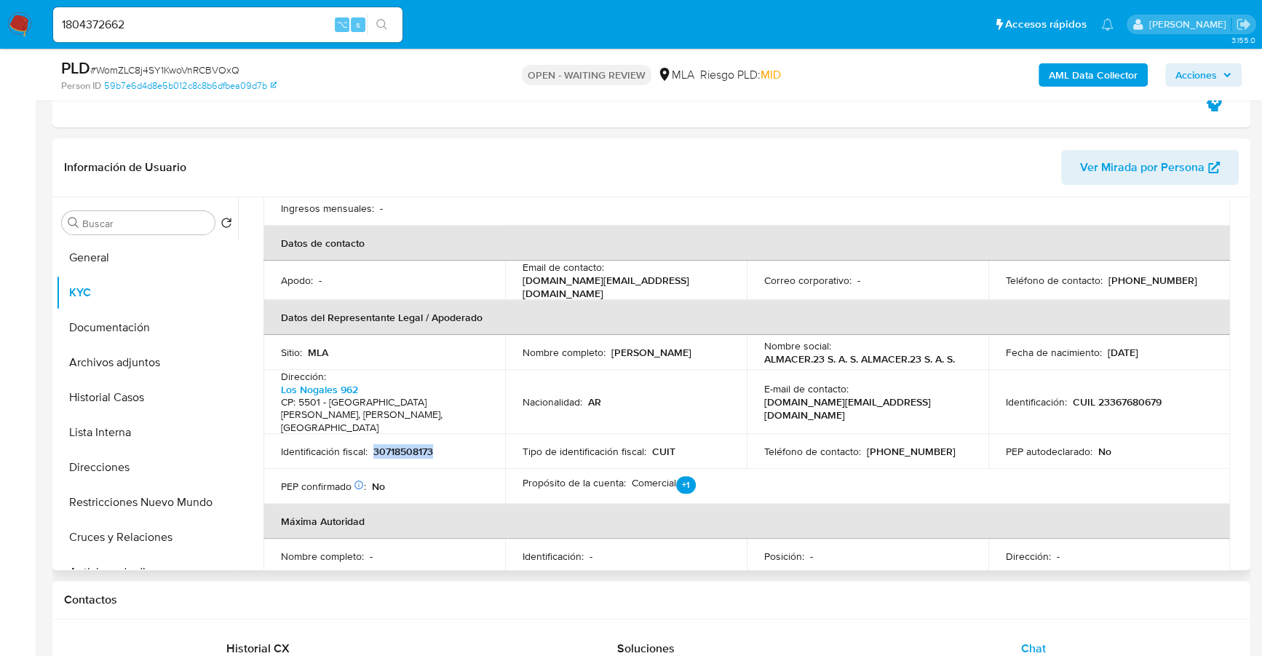
copy p "30718508173"
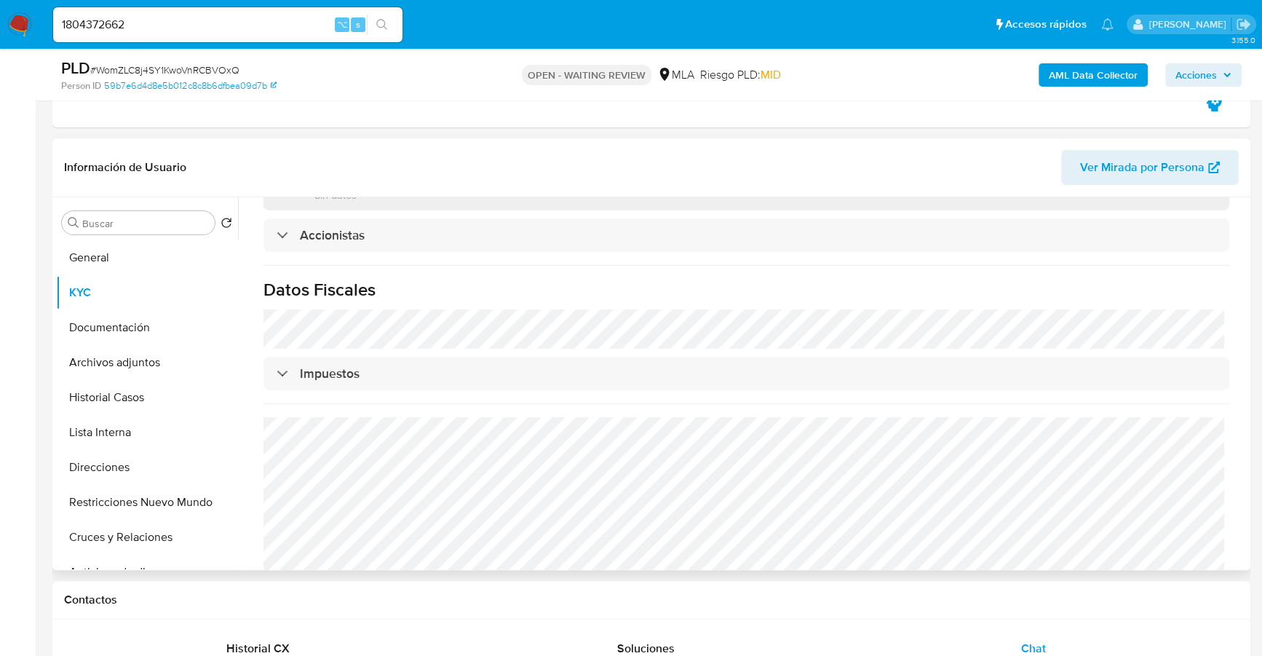
scroll to position [997, 0]
click at [77, 475] on button "Direcciones" at bounding box center [141, 467] width 170 height 35
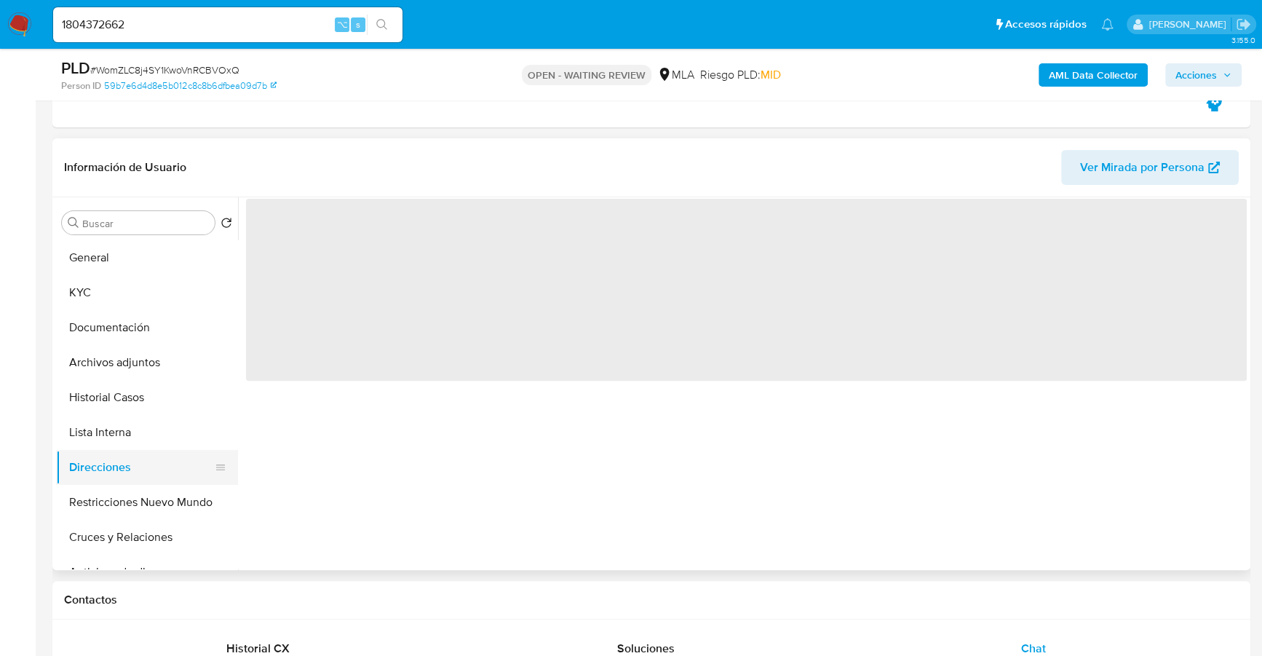
scroll to position [0, 0]
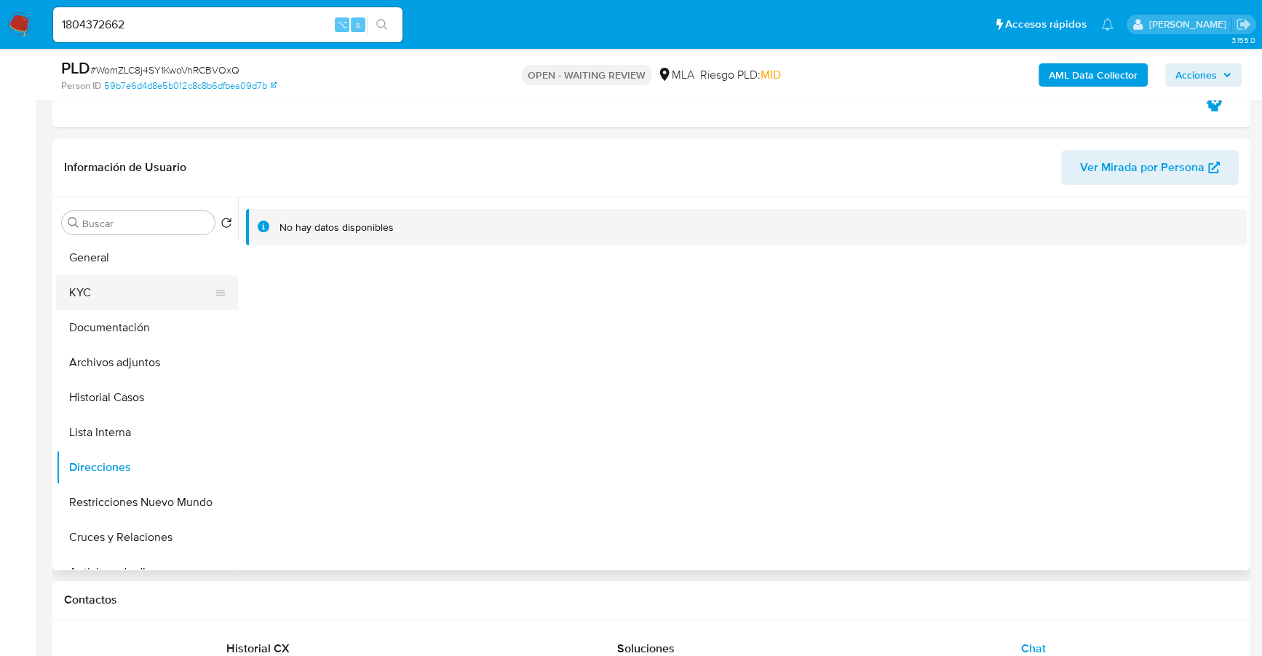
click at [99, 298] on button "KYC" at bounding box center [141, 292] width 170 height 35
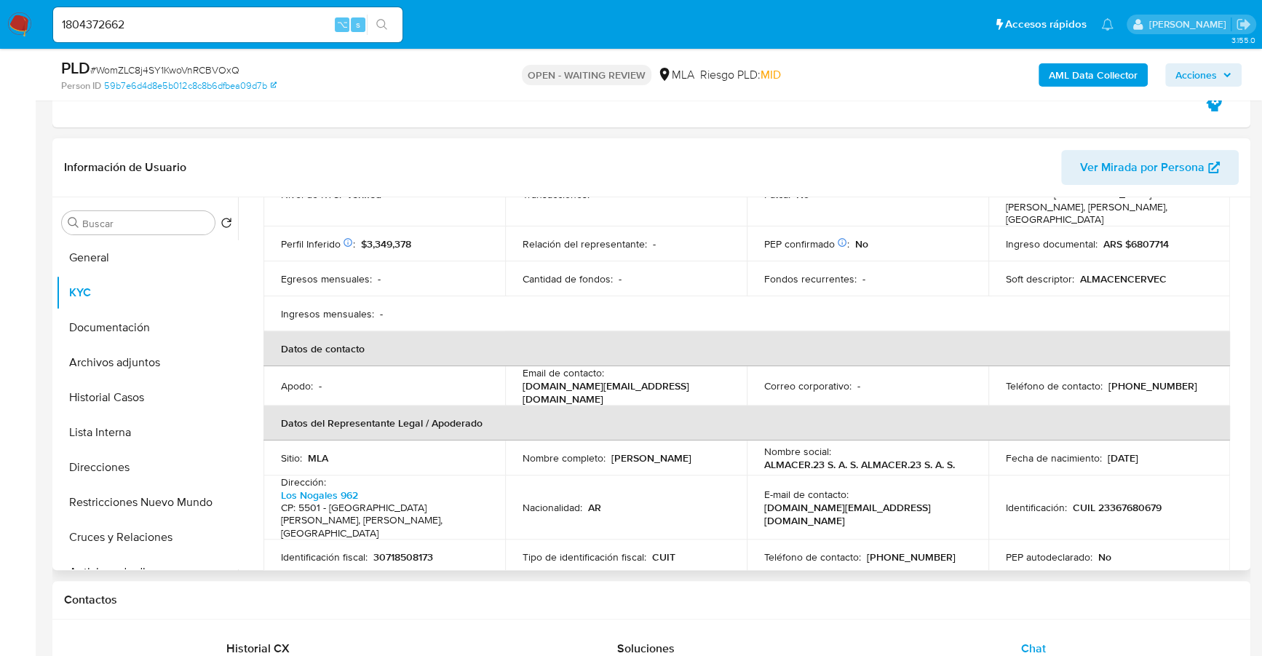
scroll to position [356, 0]
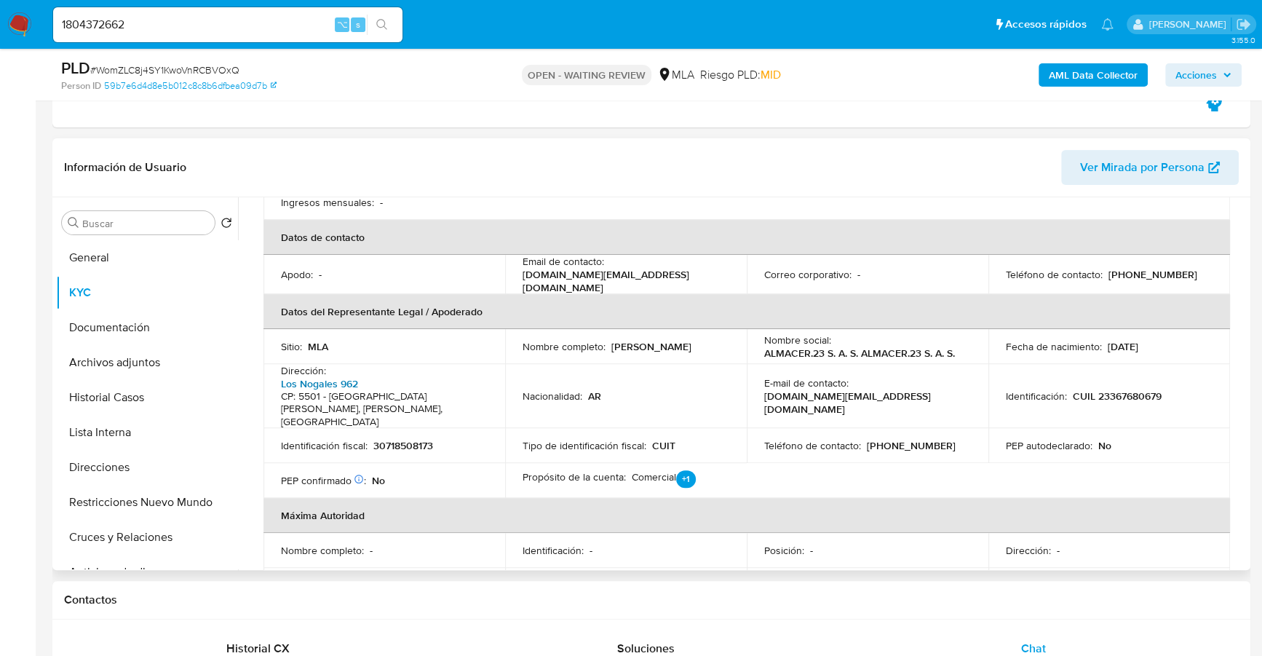
click at [334, 376] on link "Los Nogales 962" at bounding box center [319, 383] width 77 height 15
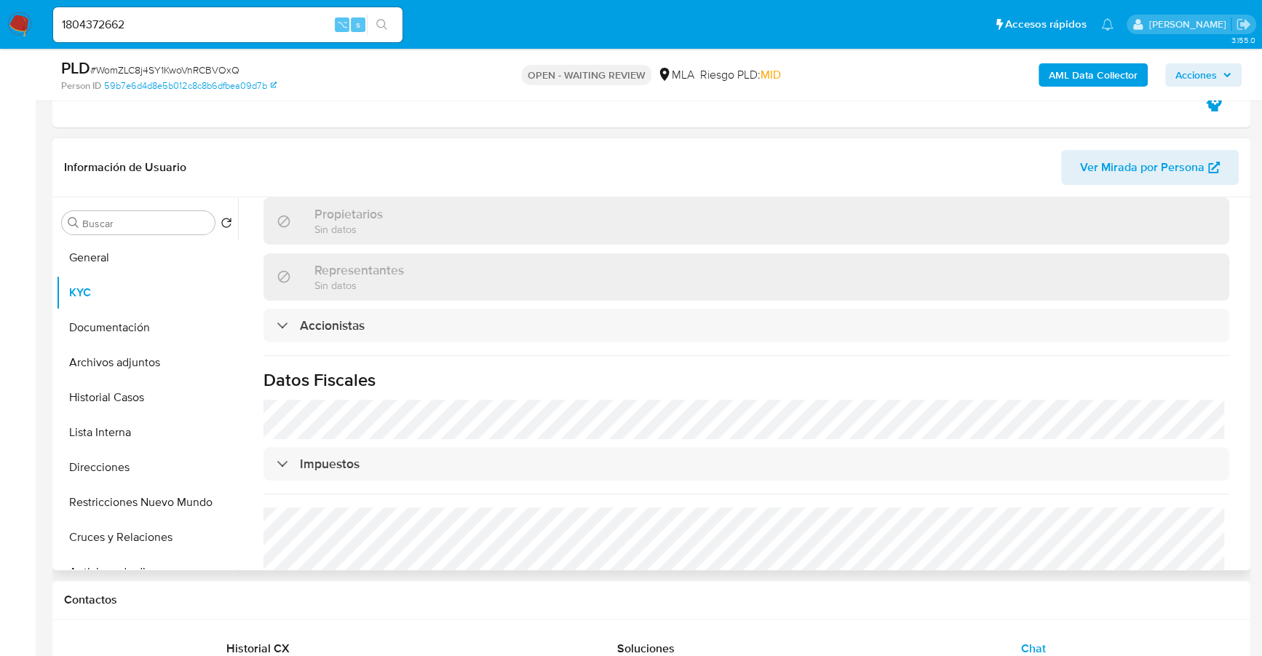
scroll to position [997, 0]
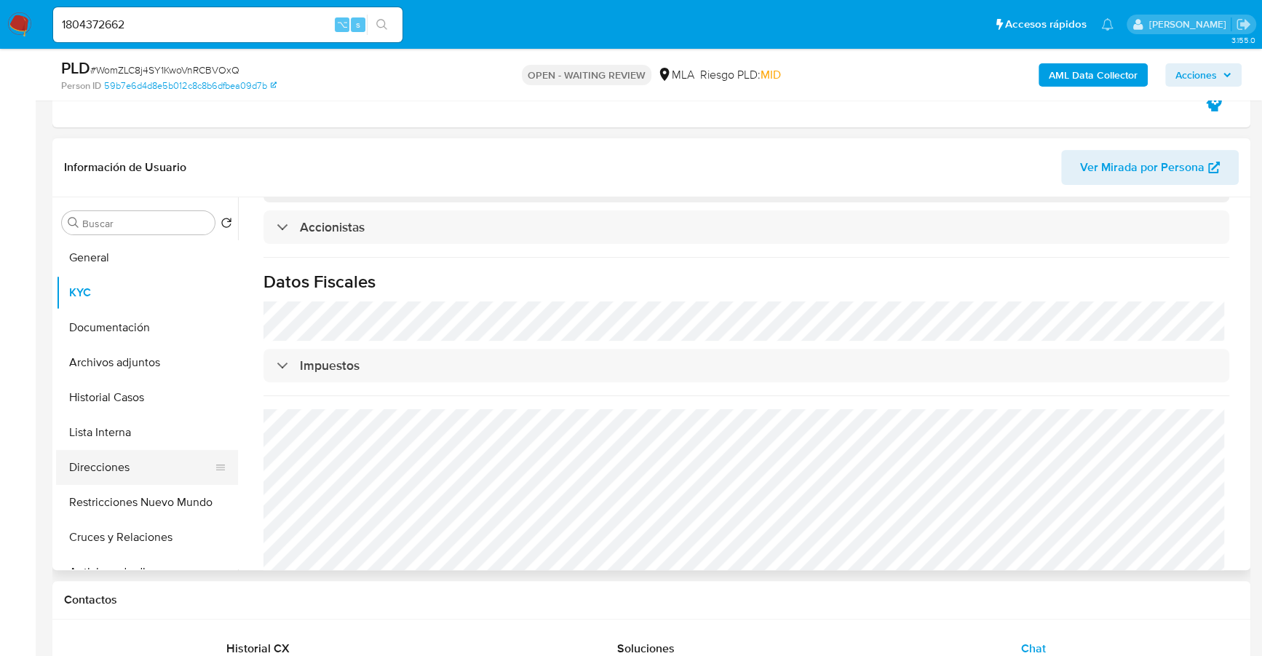
click at [141, 464] on button "Direcciones" at bounding box center [141, 467] width 170 height 35
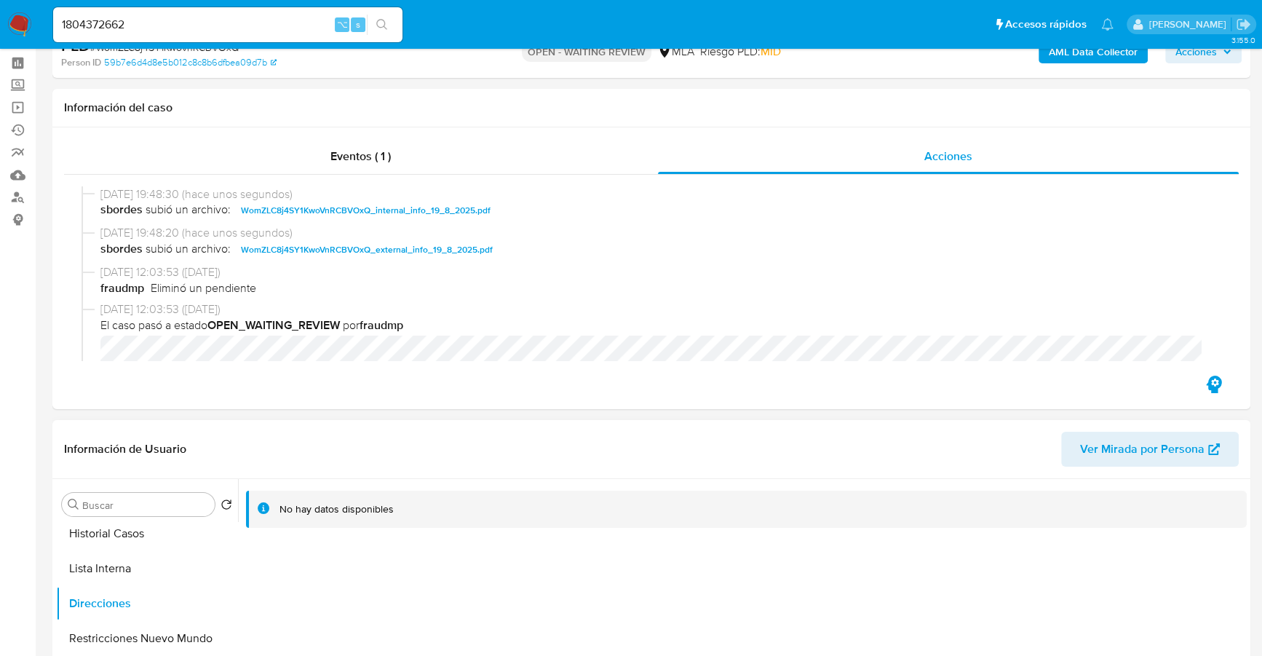
scroll to position [339, 0]
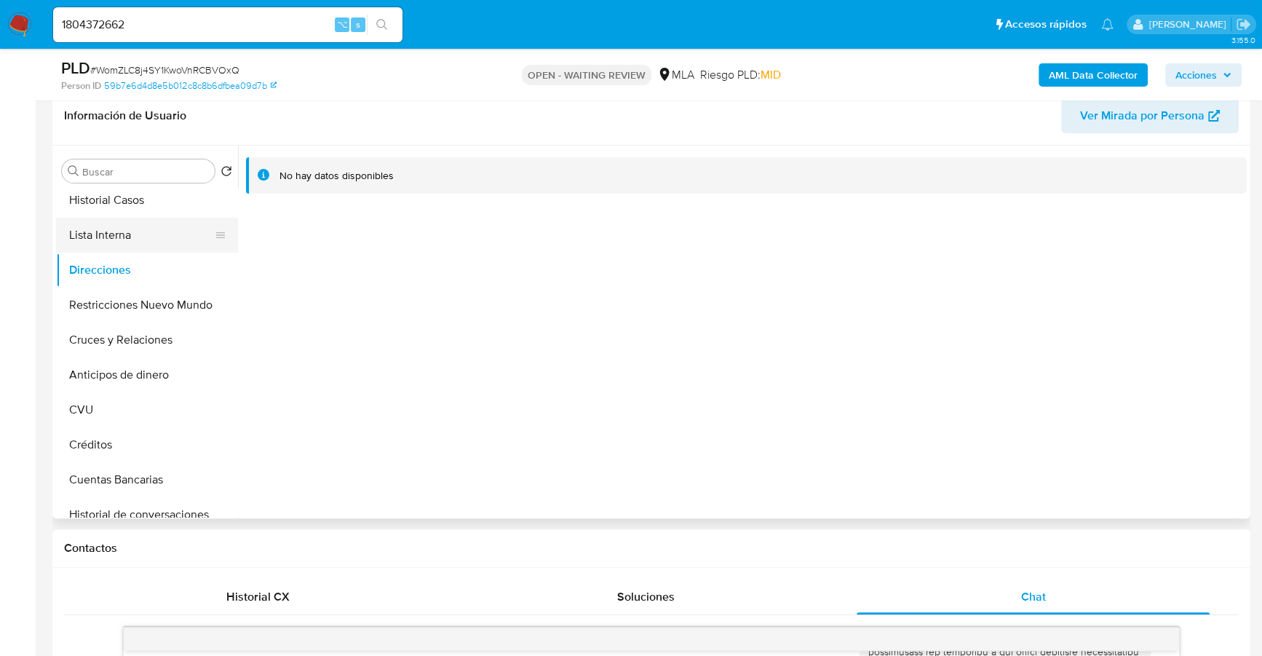
click at [129, 228] on button "Lista Interna" at bounding box center [141, 235] width 170 height 35
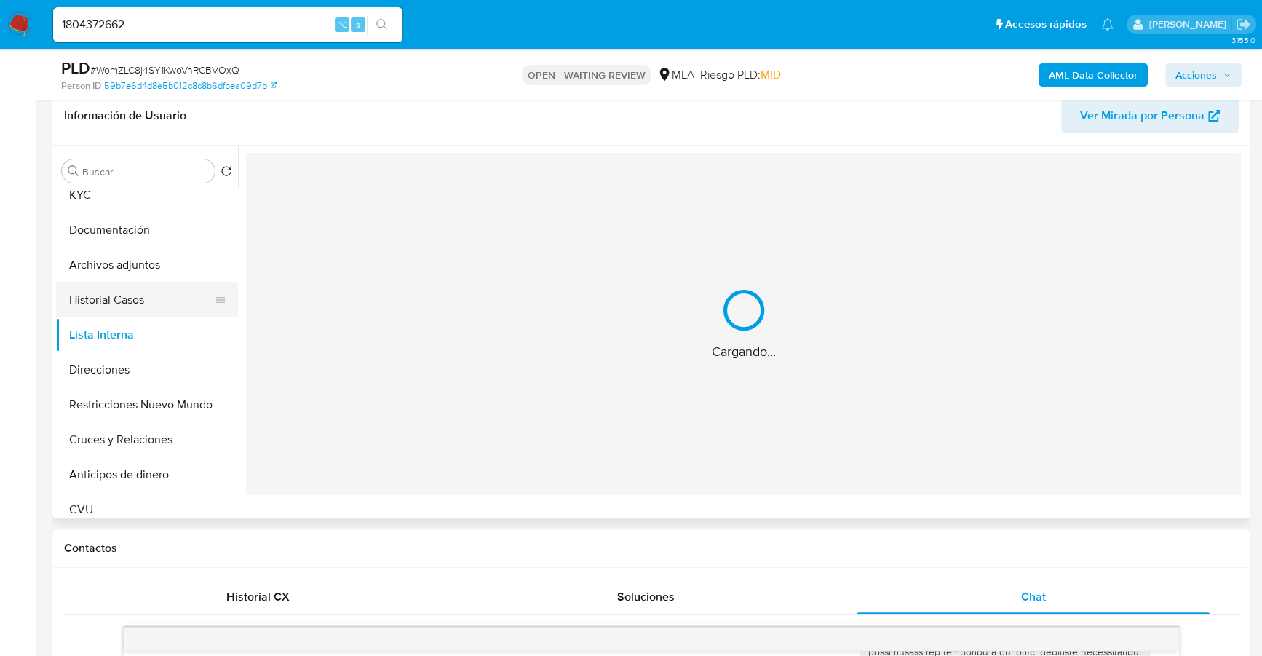
scroll to position [0, 0]
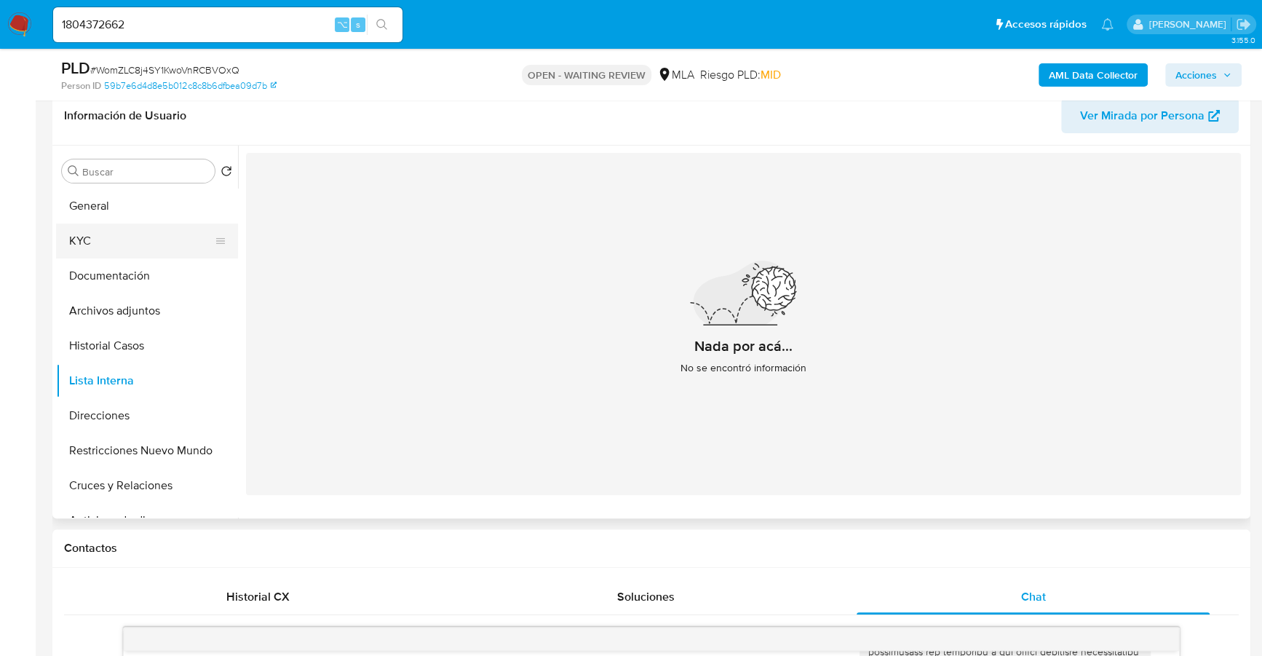
click at [108, 230] on button "KYC" at bounding box center [141, 240] width 170 height 35
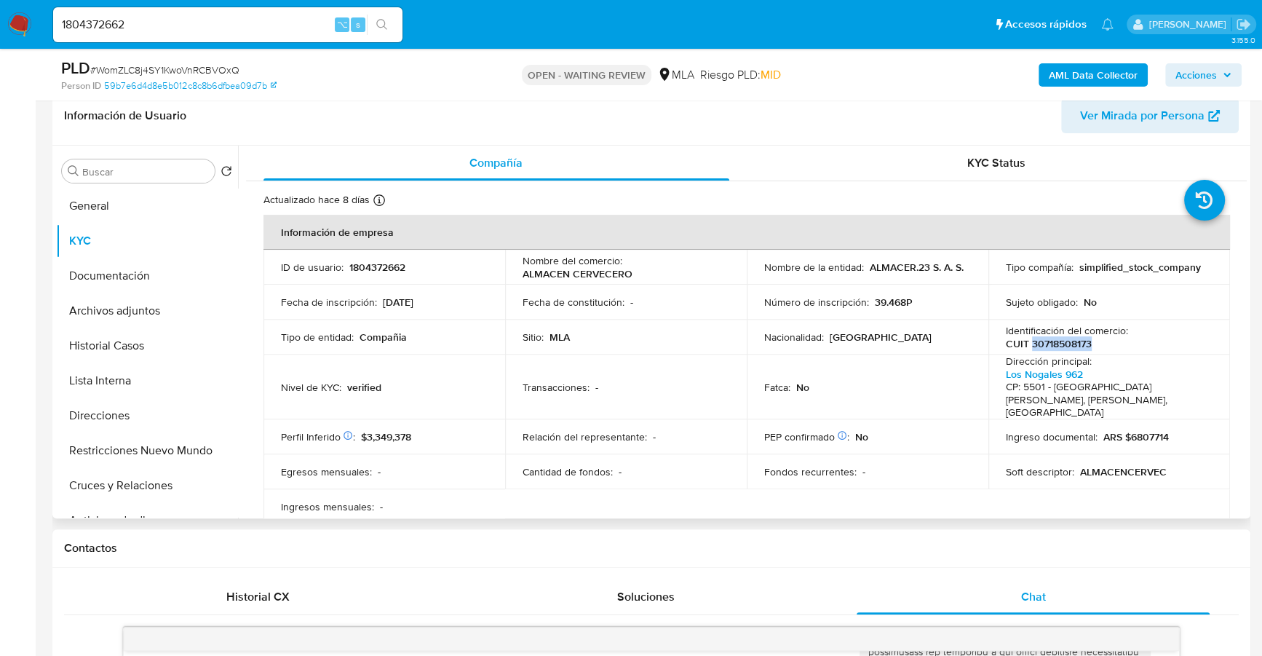
copy p "30718508173"
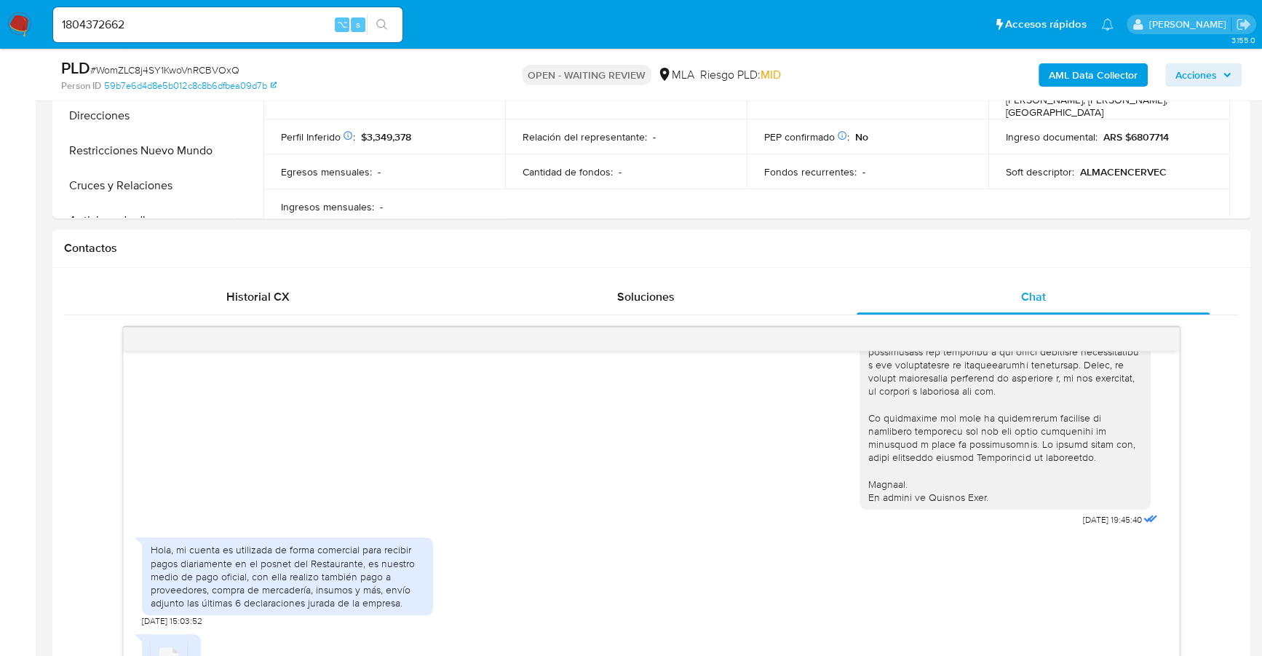
scroll to position [291, 0]
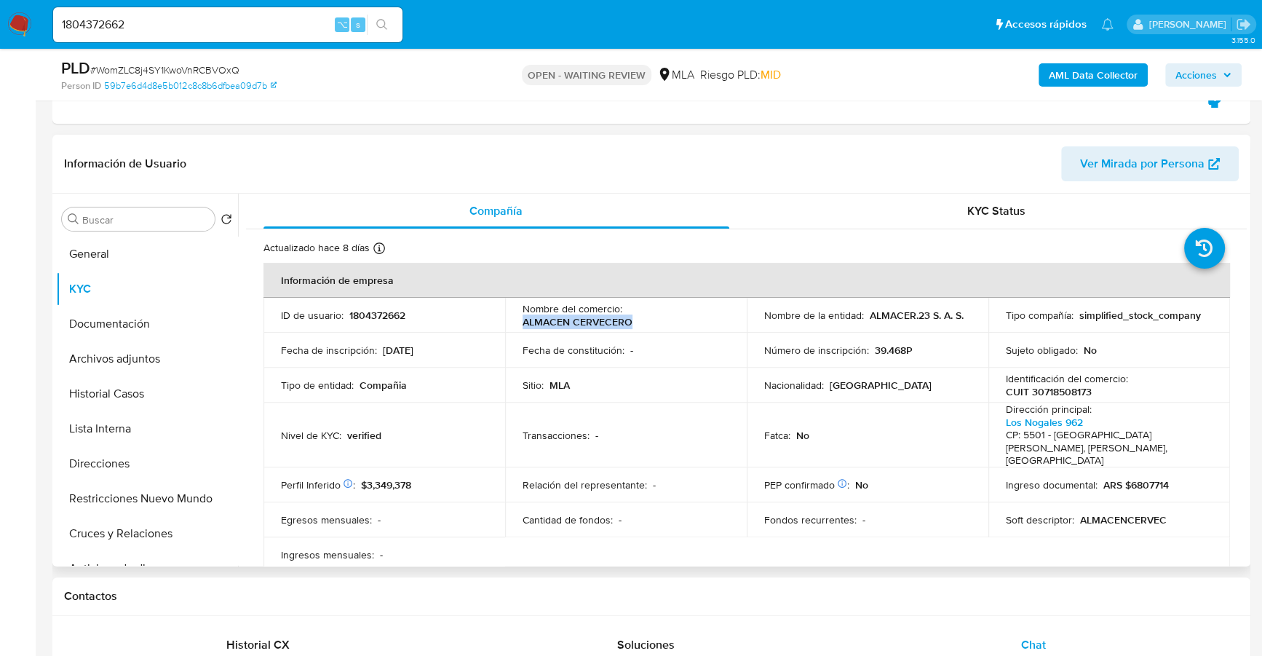
drag, startPoint x: 520, startPoint y: 320, endPoint x: 652, endPoint y: 321, distance: 131.8
click at [652, 321] on div "Nombre del comercio : ALMACEN CERVECERO" at bounding box center [626, 315] width 207 height 26
copy p "ALMACEN CERVECERO"
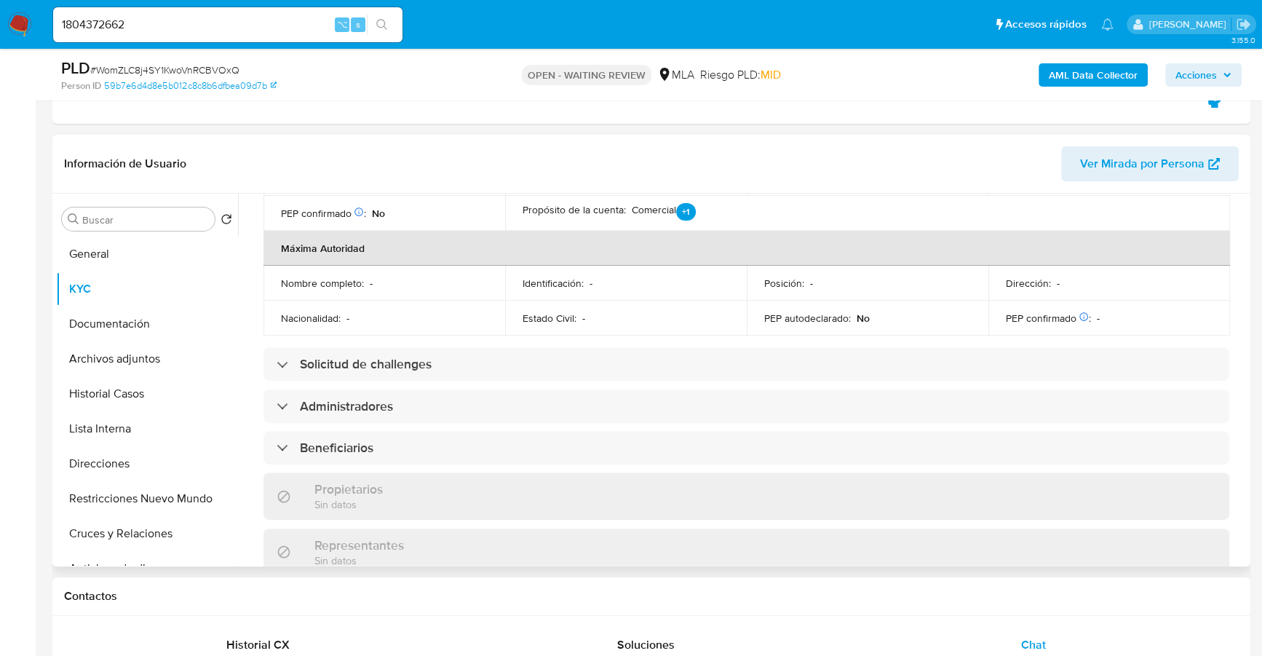
scroll to position [4, 0]
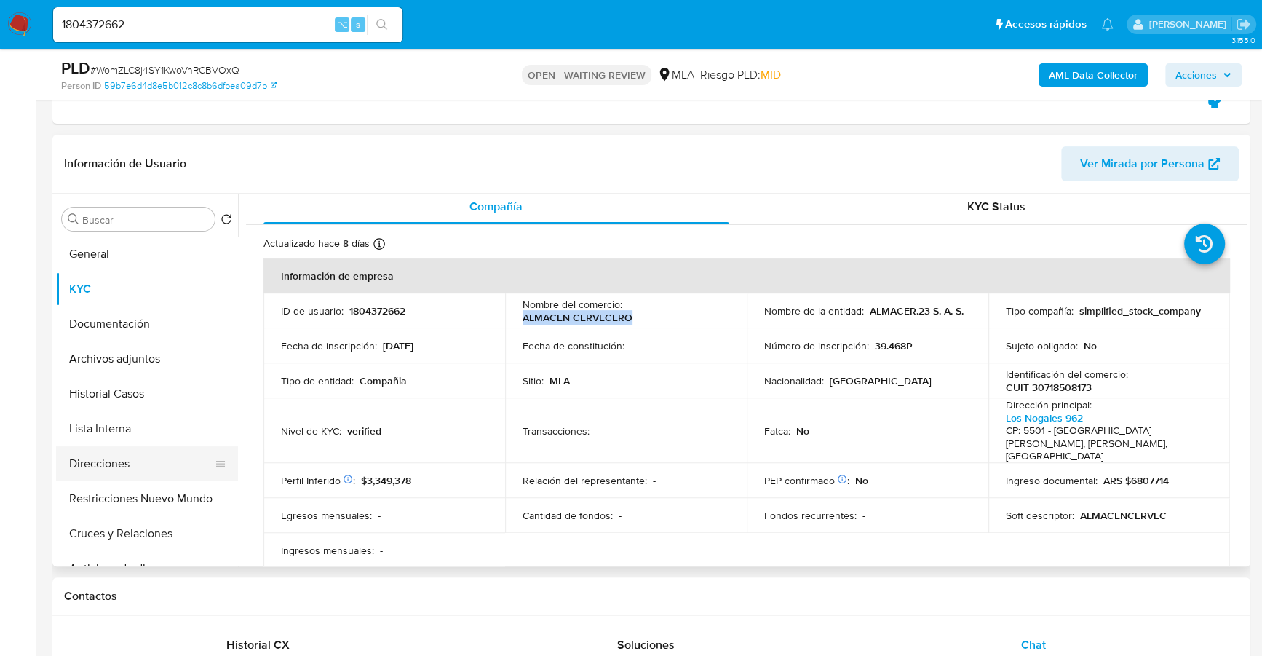
click at [91, 461] on button "Direcciones" at bounding box center [141, 463] width 170 height 35
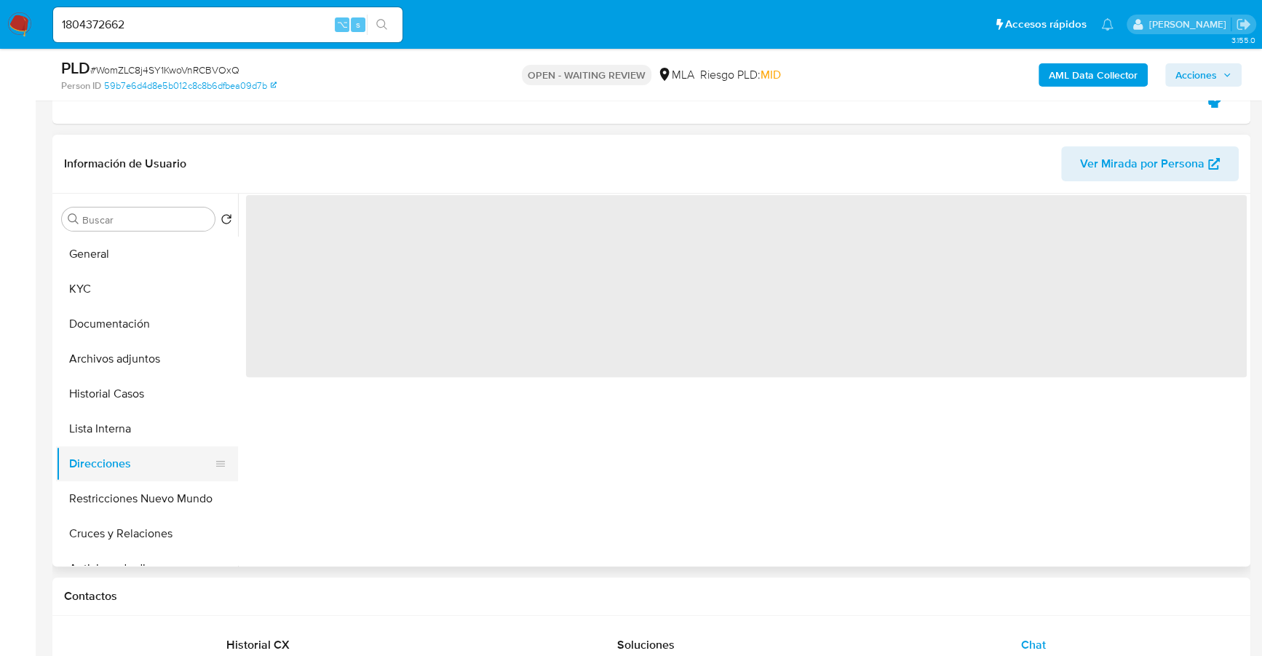
scroll to position [0, 0]
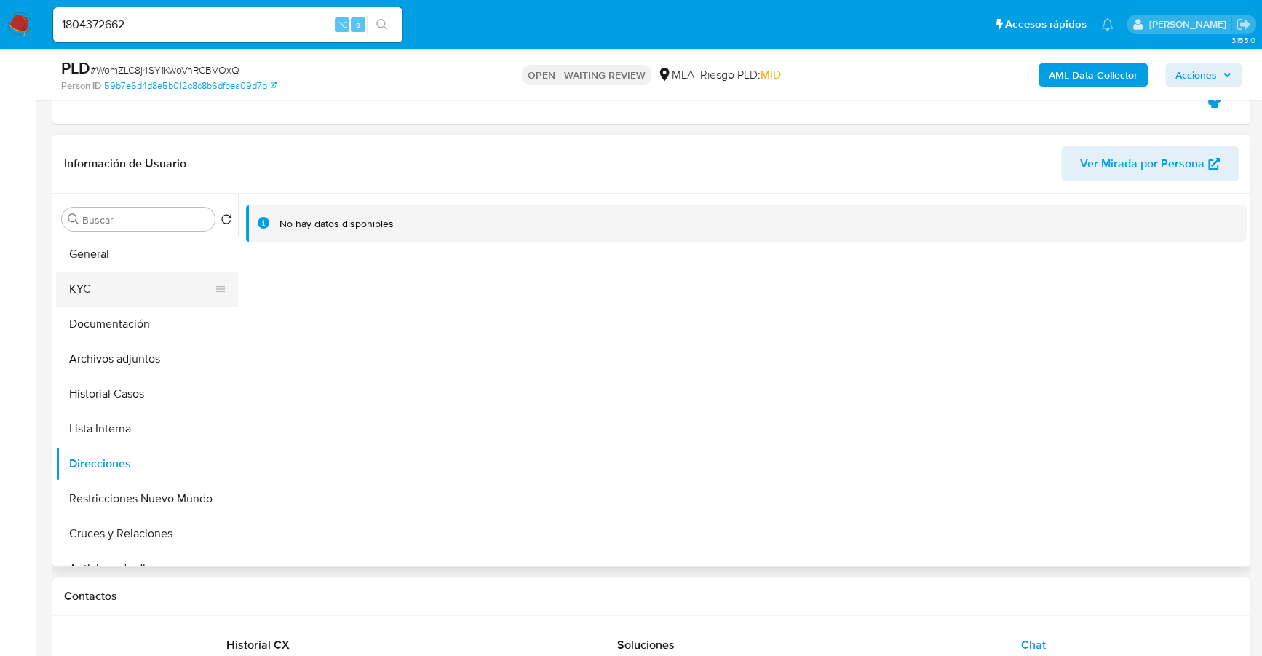
click at [102, 302] on button "KYC" at bounding box center [141, 289] width 170 height 35
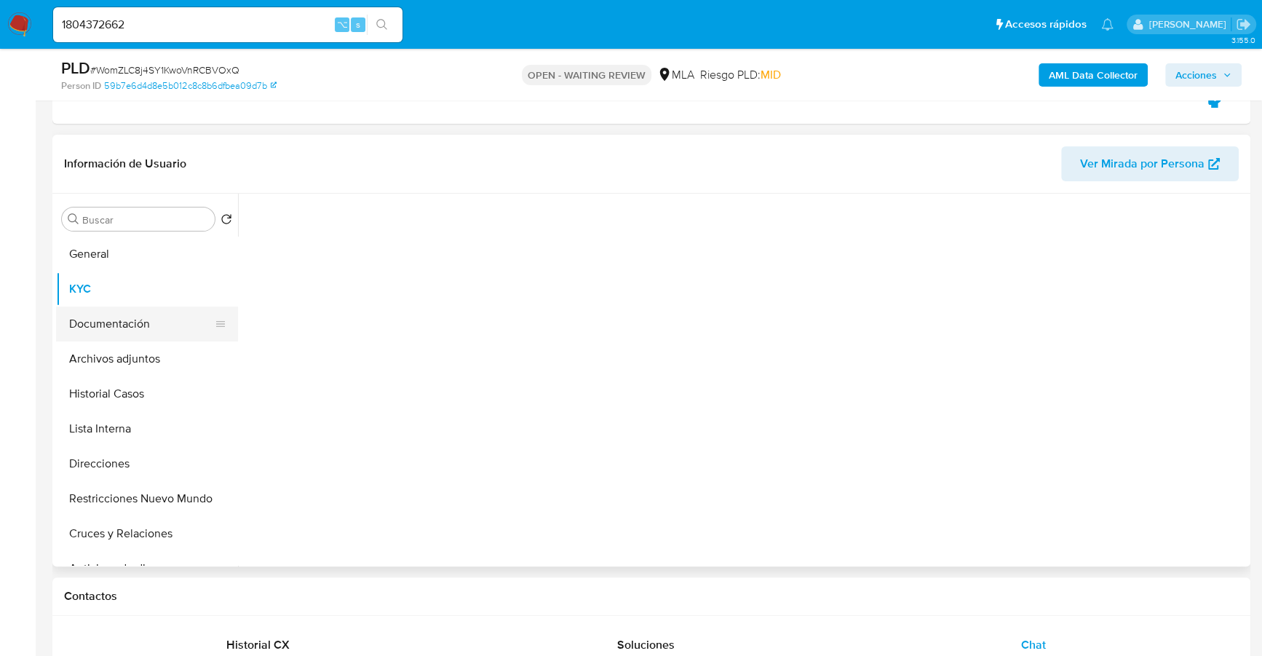
click at [108, 329] on button "Documentación" at bounding box center [141, 323] width 170 height 35
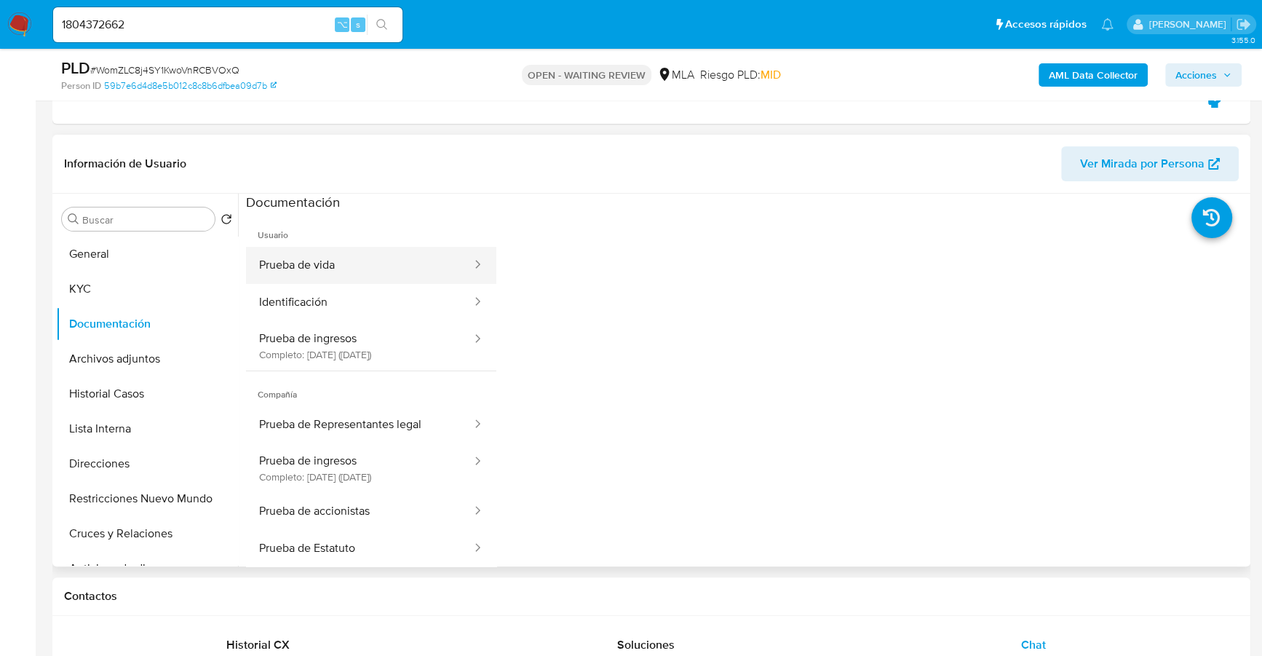
click at [318, 258] on button "Prueba de vida" at bounding box center [359, 265] width 227 height 37
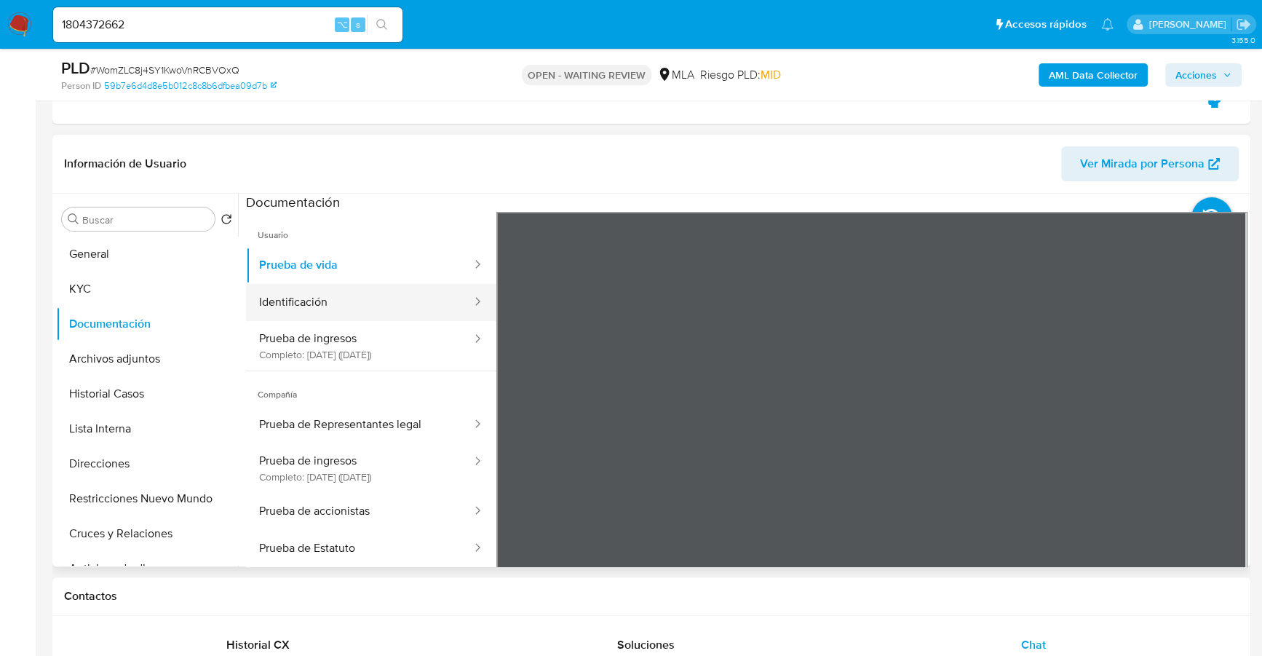
click at [298, 301] on button "Identificación" at bounding box center [359, 302] width 227 height 37
click at [1225, 446] on icon at bounding box center [1228, 448] width 9 height 15
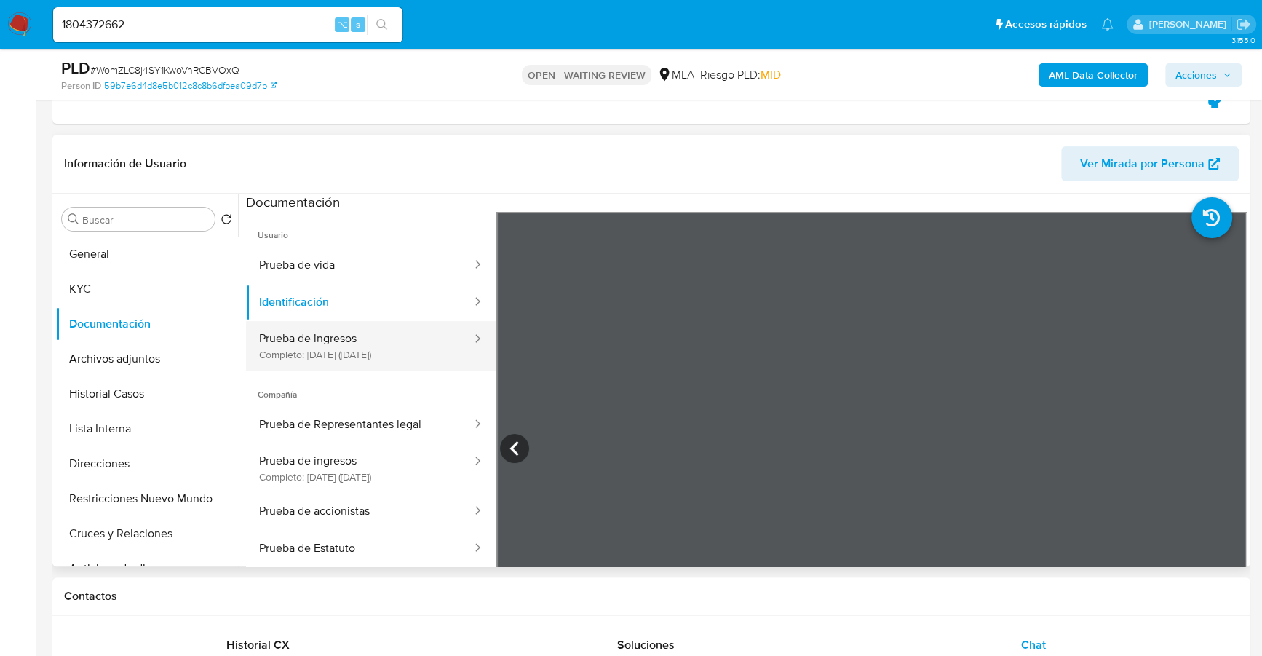
click at [377, 347] on button "Prueba de ingresos Completo: 04/04/2025 (hace 4 meses)" at bounding box center [359, 346] width 227 height 50
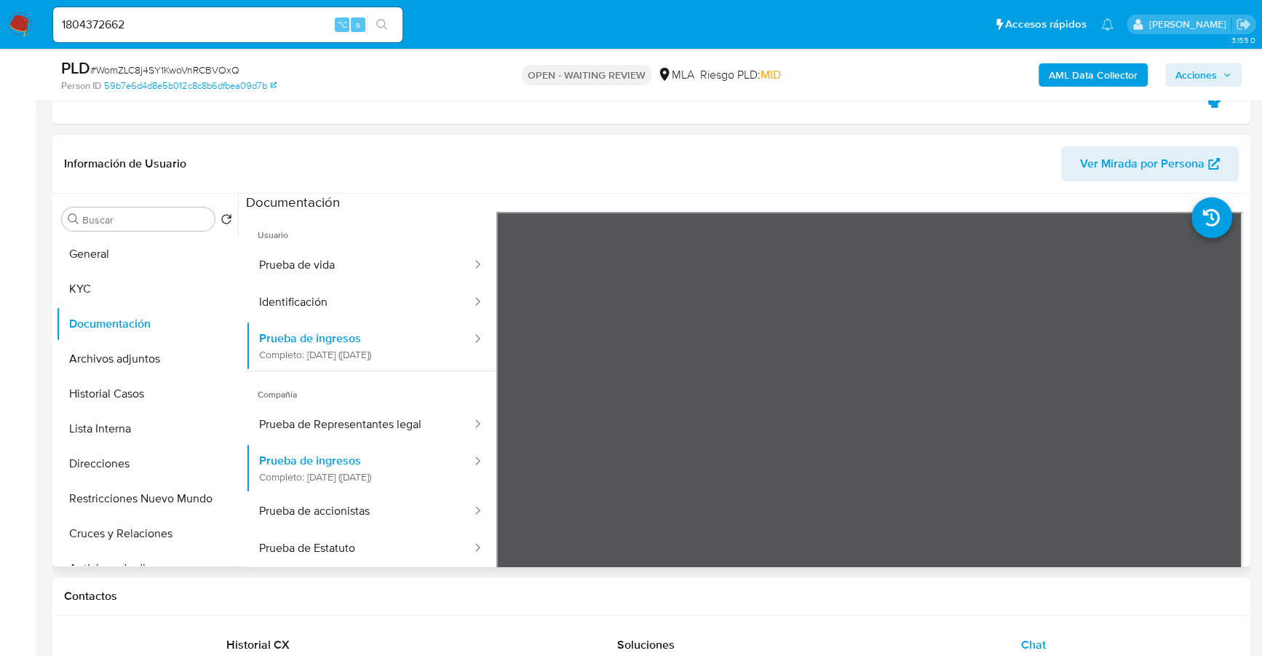
click at [721, 165] on header "Información de Usuario Ver Mirada por Persona" at bounding box center [651, 163] width 1175 height 35
click at [356, 448] on button "Prueba de ingresos Completo: 04/04/2025 (hace 4 meses)" at bounding box center [359, 468] width 227 height 50
click at [357, 518] on button "Prueba de accionistas" at bounding box center [359, 511] width 227 height 37
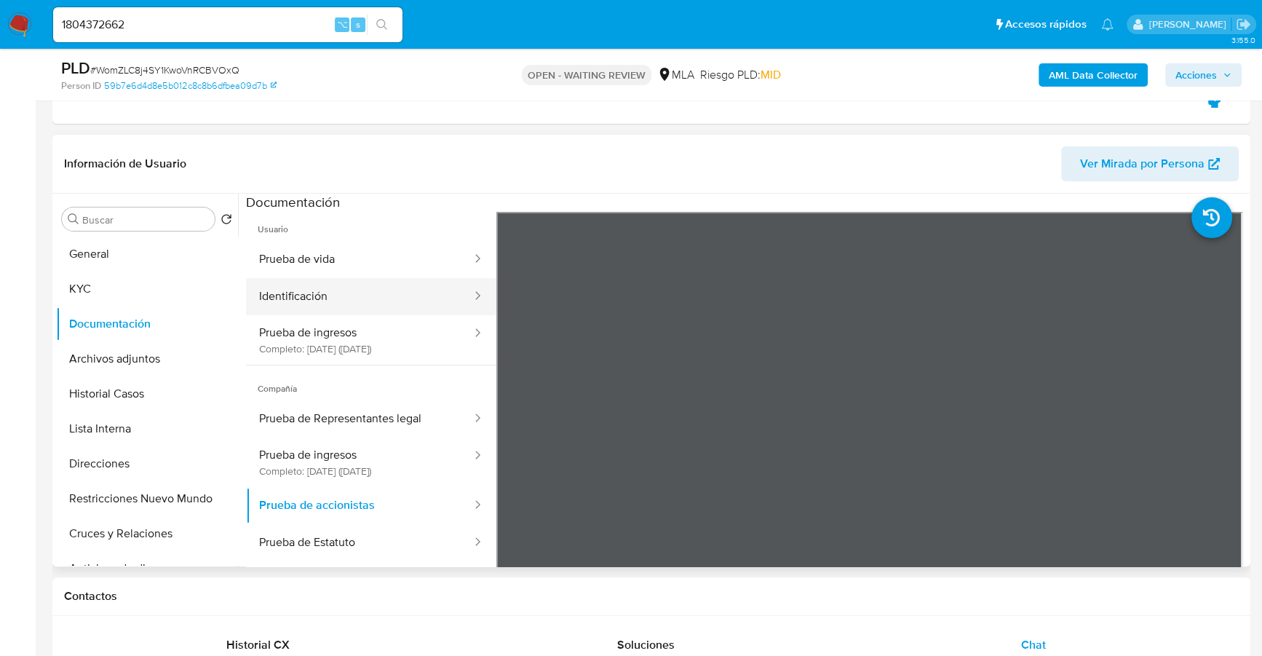
scroll to position [9, 0]
click at [389, 534] on button "Prueba de Estatuto" at bounding box center [359, 538] width 227 height 37
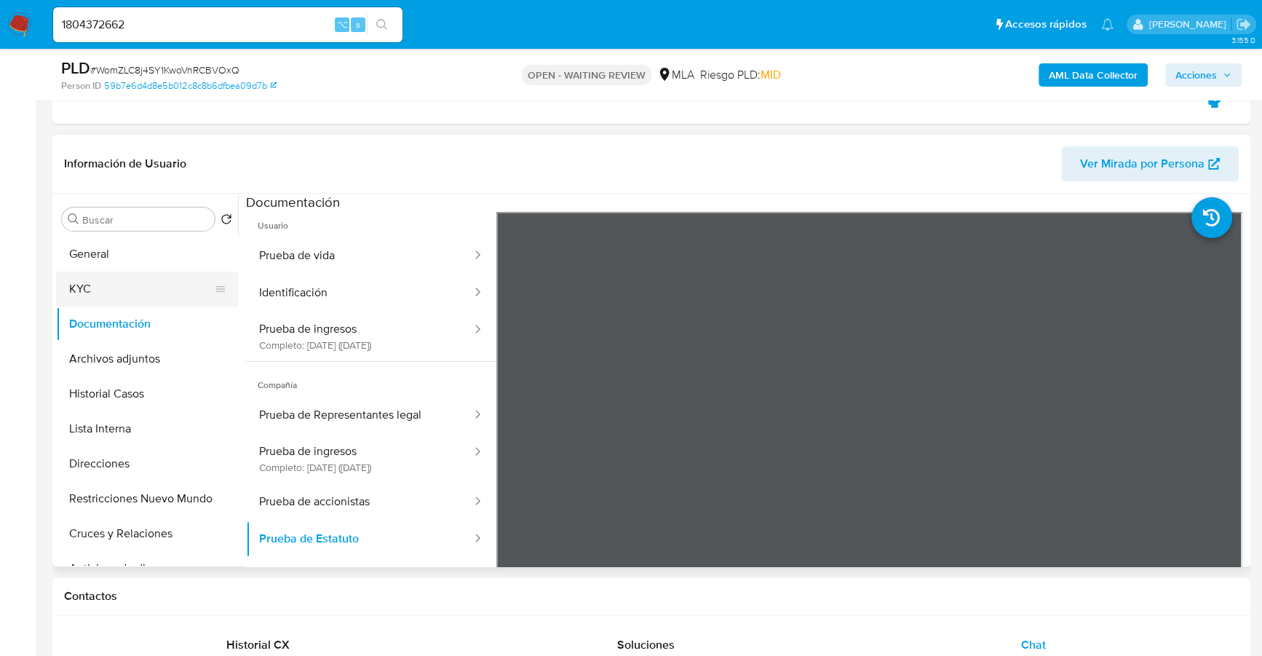
click at [71, 282] on button "KYC" at bounding box center [141, 289] width 170 height 35
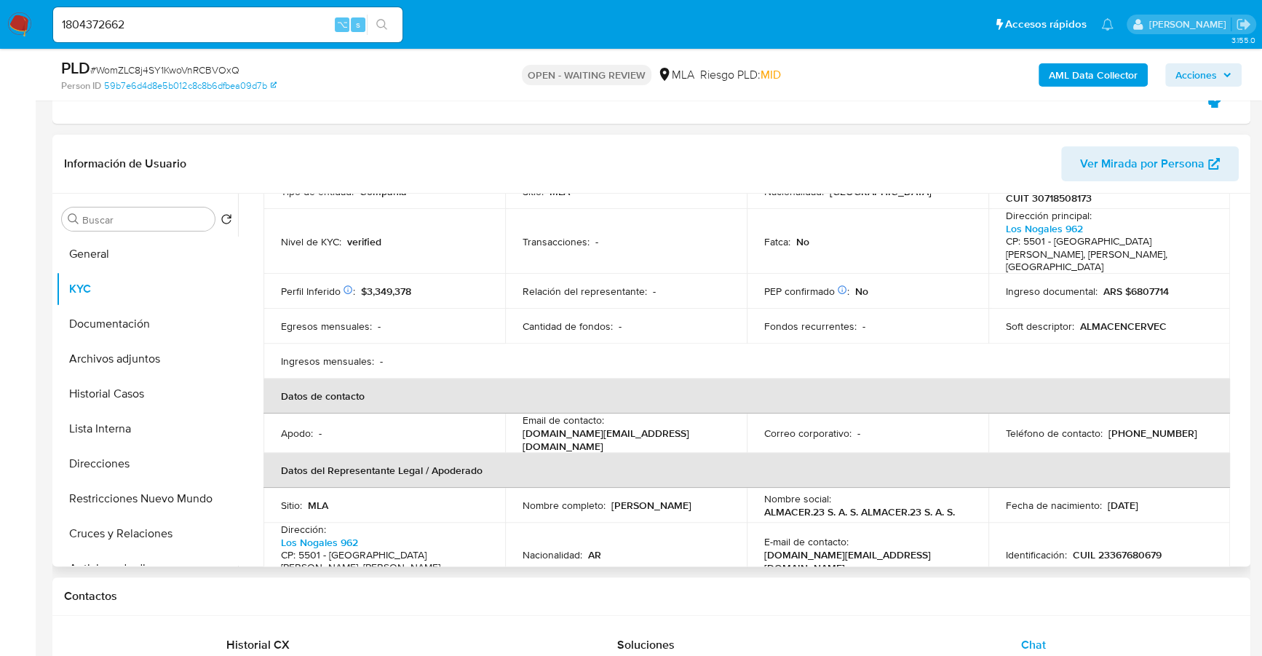
scroll to position [221, 0]
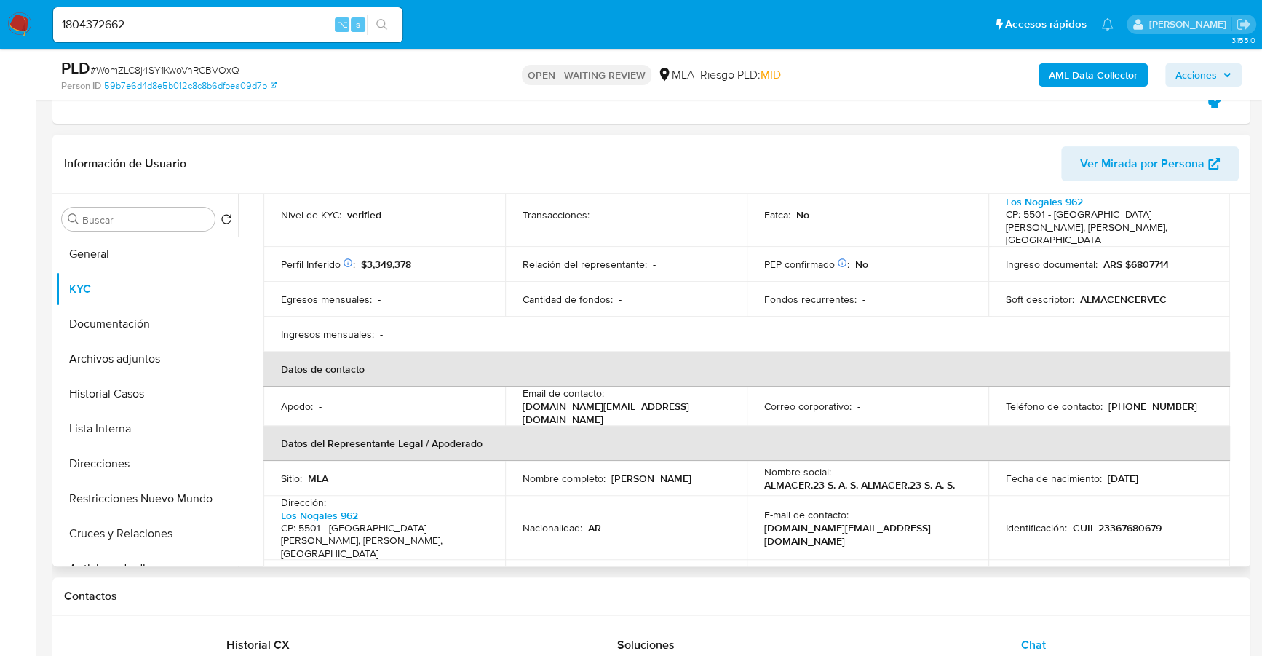
drag, startPoint x: 609, startPoint y: 462, endPoint x: 737, endPoint y: 466, distance: 128.2
click at [737, 466] on td "Nombre completo : Jorge Hector Etchegoin" at bounding box center [626, 478] width 242 height 35
copy p "Jorge Hector Etchegoin"
copy p "23367680679"
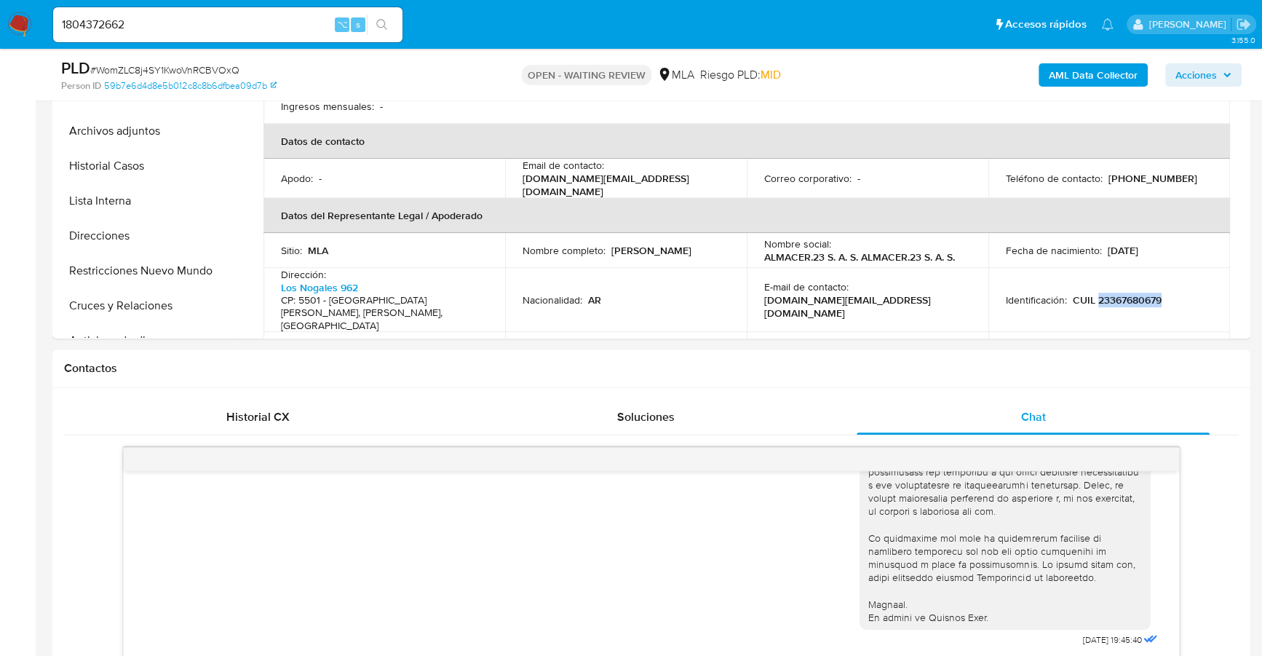
scroll to position [863, 0]
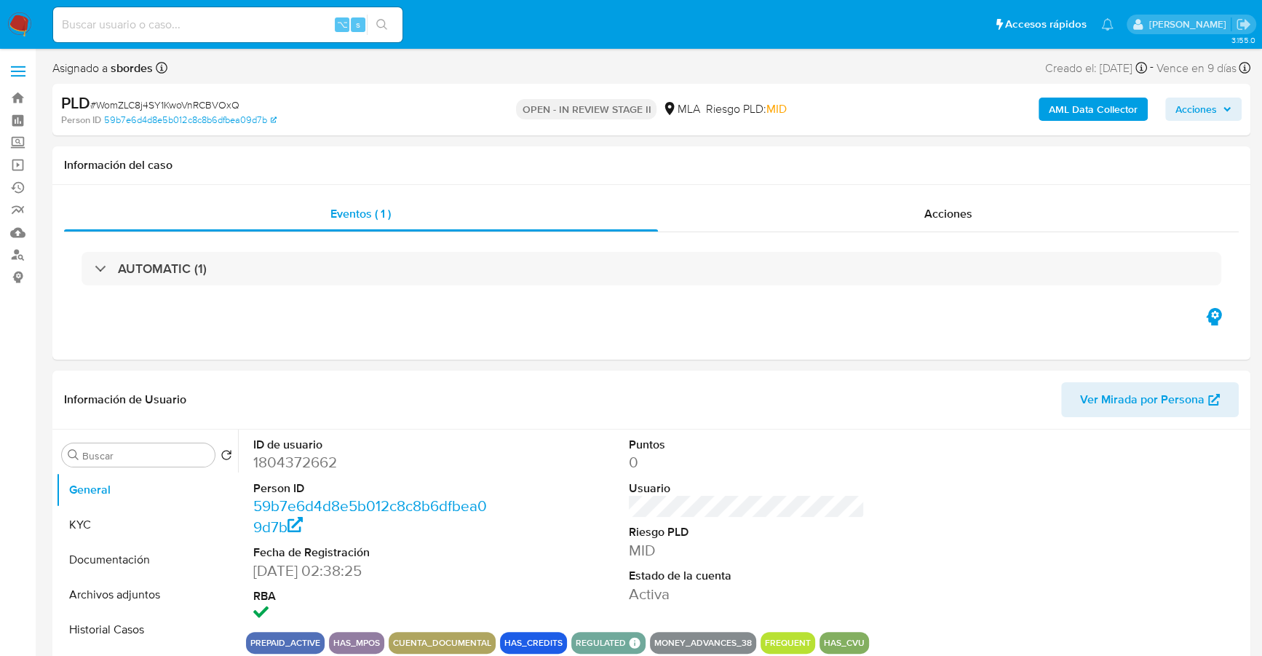
select select "10"
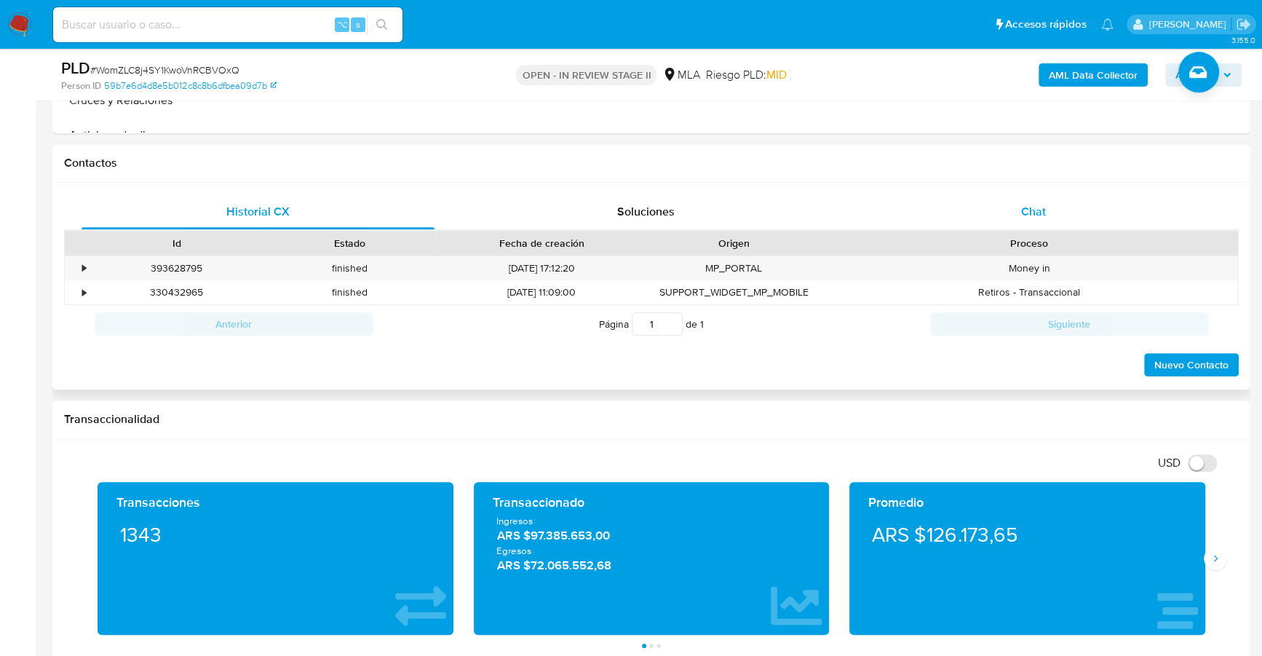
click at [1055, 206] on div "Chat" at bounding box center [1033, 211] width 353 height 35
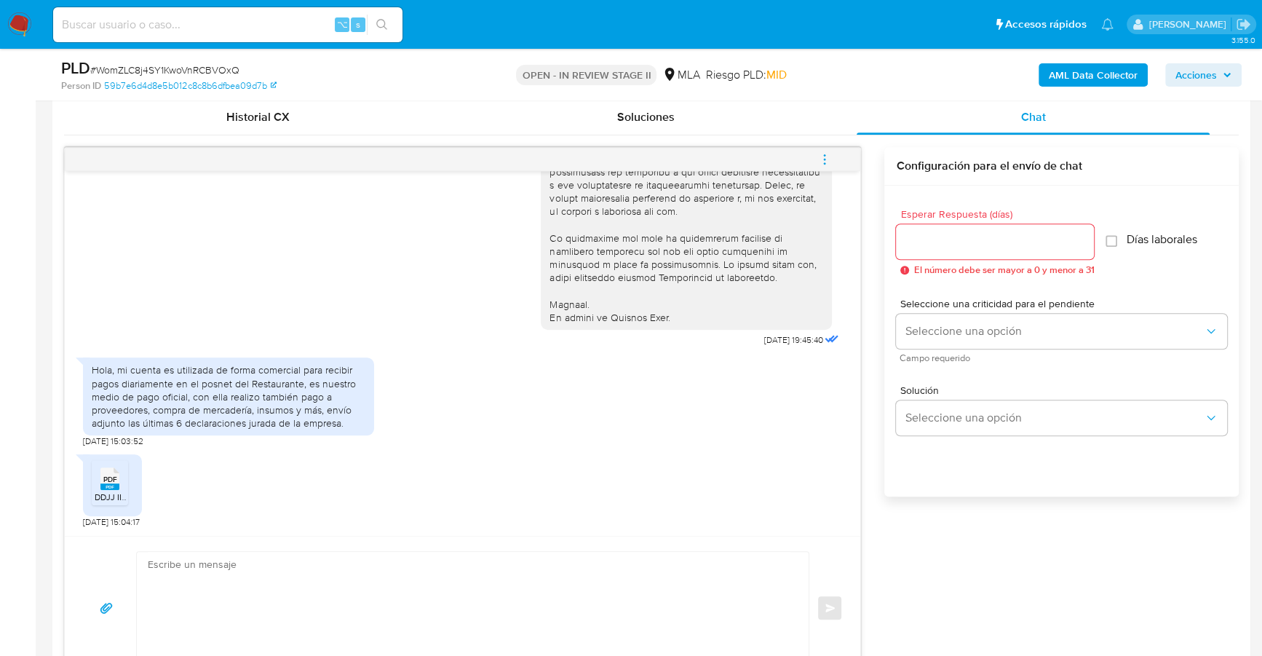
scroll to position [770, 0]
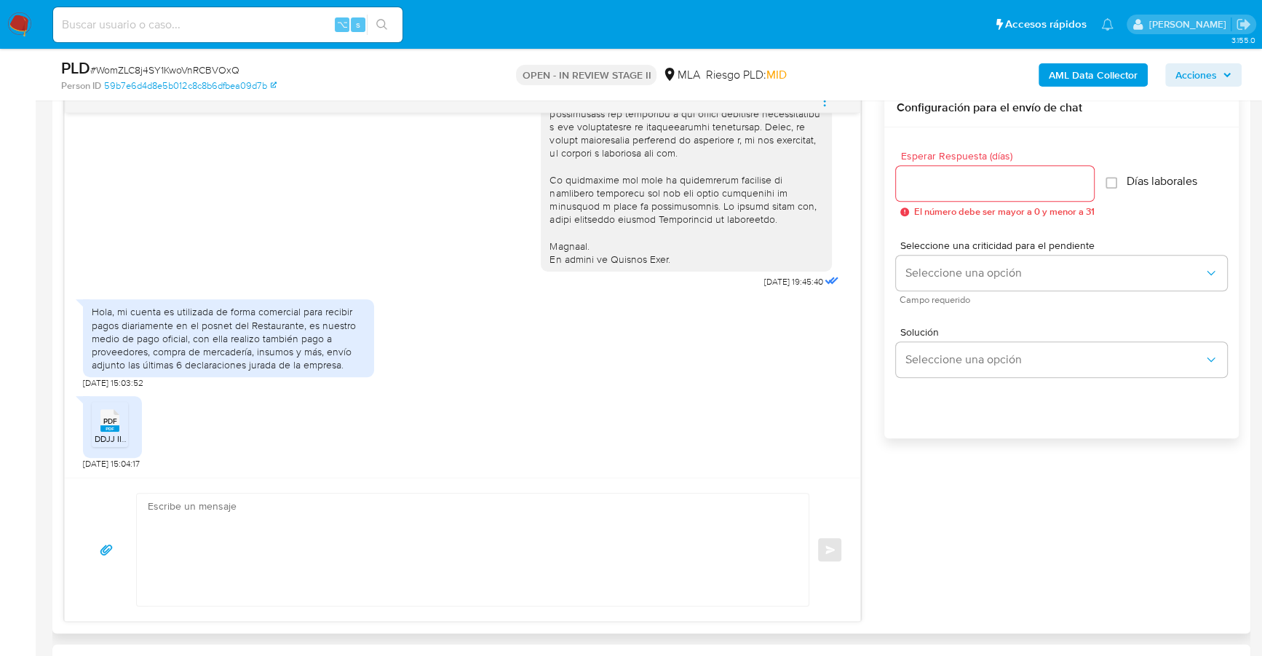
click at [285, 499] on textarea at bounding box center [469, 550] width 643 height 112
paste textarea "Hola, ¡Muchas gracias por tu respuesta! Confirmamos la recepción de la document…"
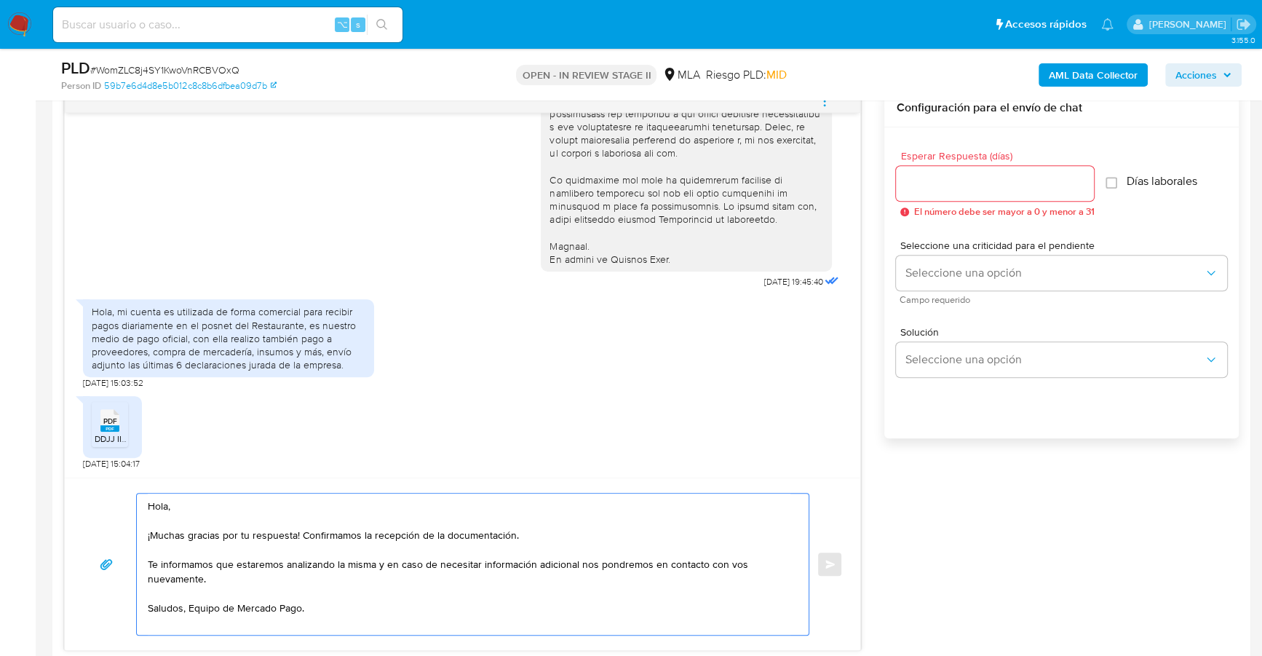
type textarea "Hola, ¡Muchas gracias por tu respuesta! Confirmamos la recepción de la document…"
click at [1012, 170] on div at bounding box center [995, 183] width 198 height 35
click at [1015, 181] on input "Esperar Respuesta (días)" at bounding box center [995, 183] width 198 height 19
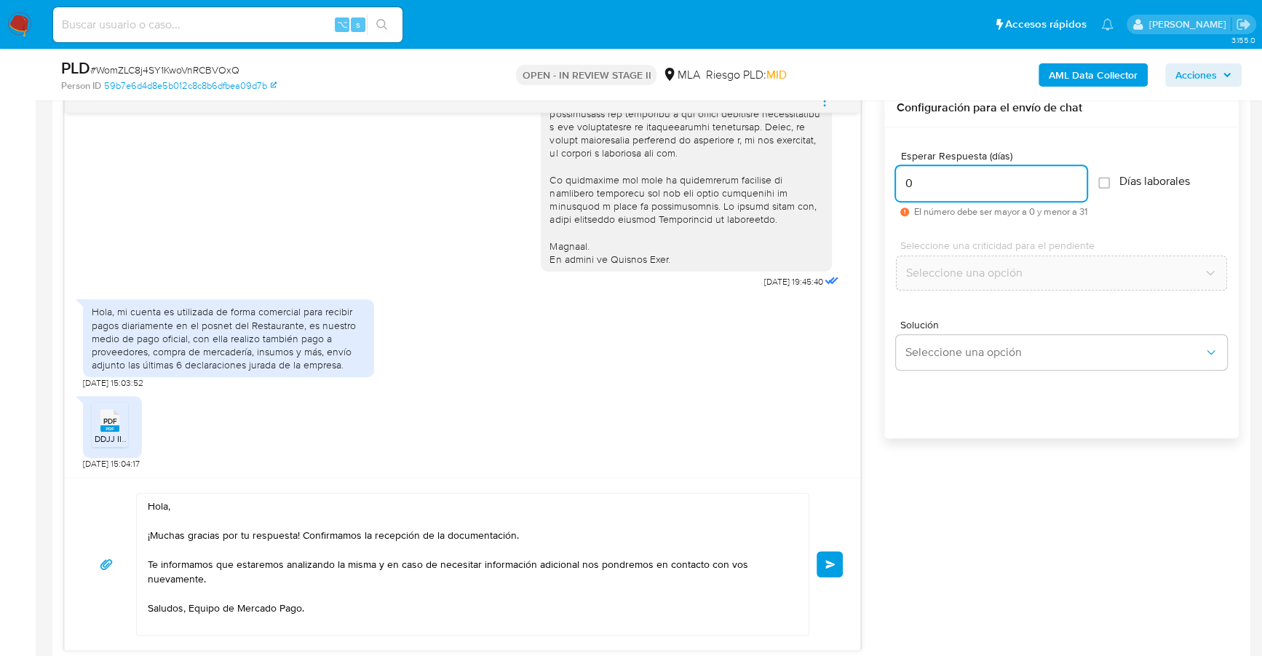
type input "0"
click at [844, 553] on div "Hola, ¡Muchas gracias por tu respuesta! Confirmamos la recepción de la document…" at bounding box center [463, 564] width 796 height 173
click at [839, 562] on button "Enviar" at bounding box center [830, 564] width 26 height 26
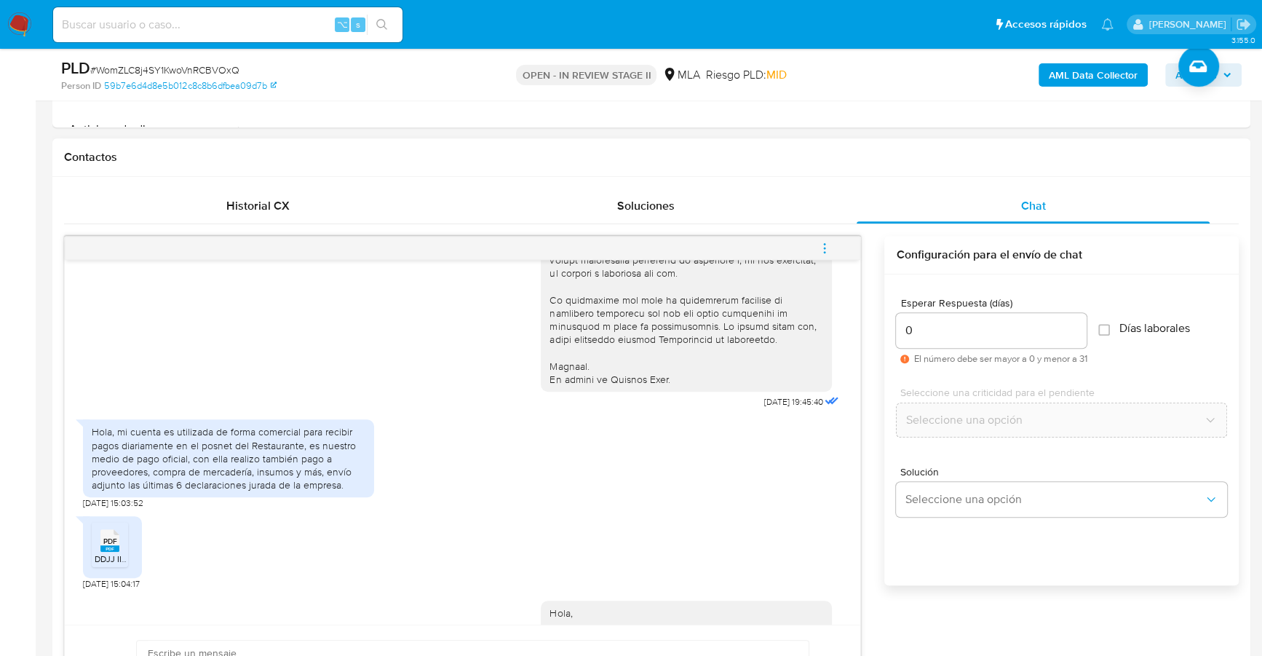
scroll to position [747, 0]
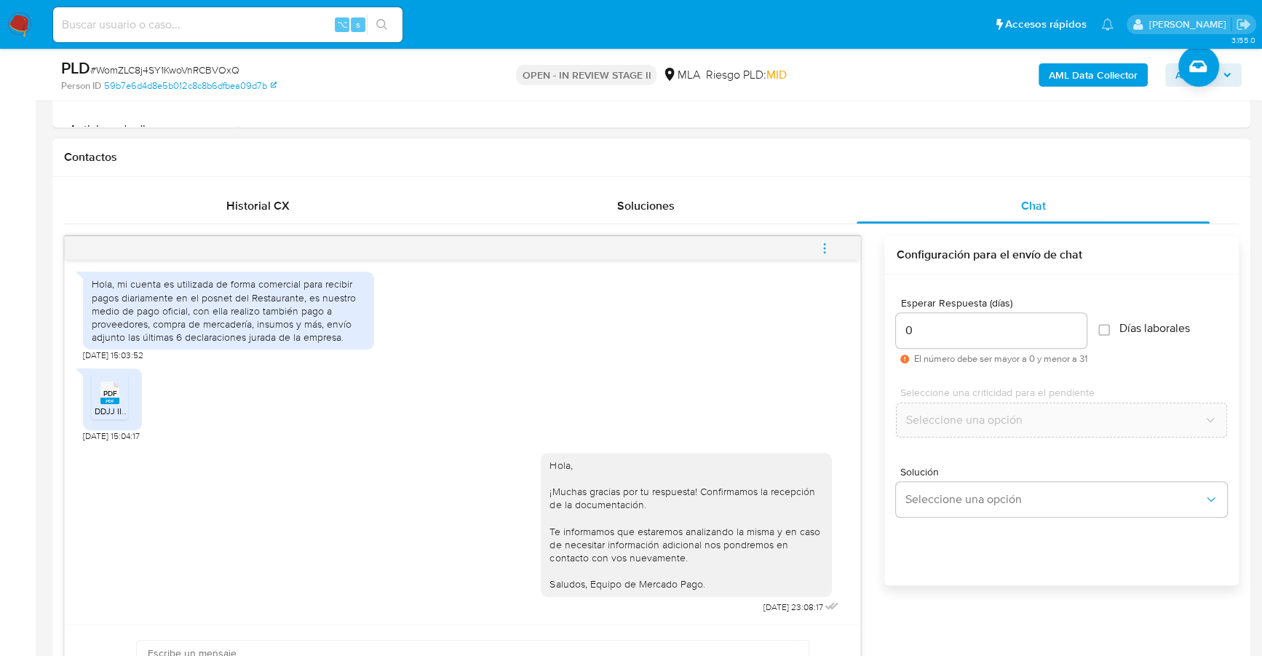
click at [830, 237] on span "menu-action" at bounding box center [824, 248] width 13 height 35
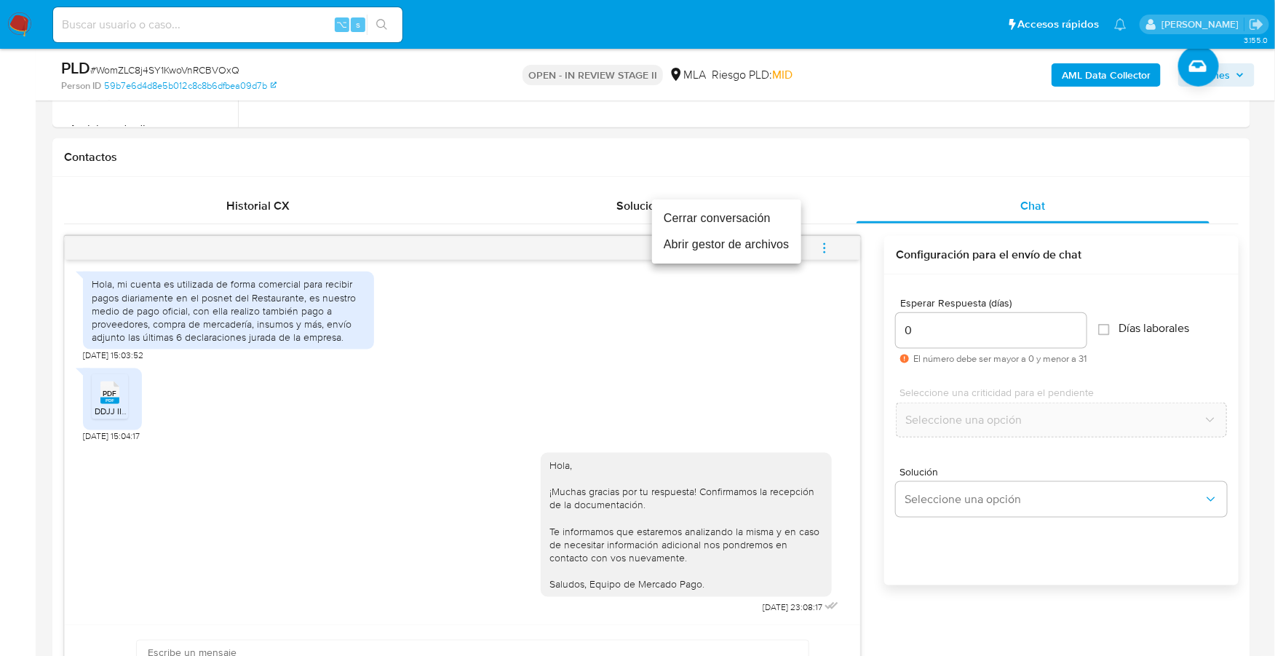
click at [783, 220] on li "Cerrar conversación" at bounding box center [726, 218] width 149 height 26
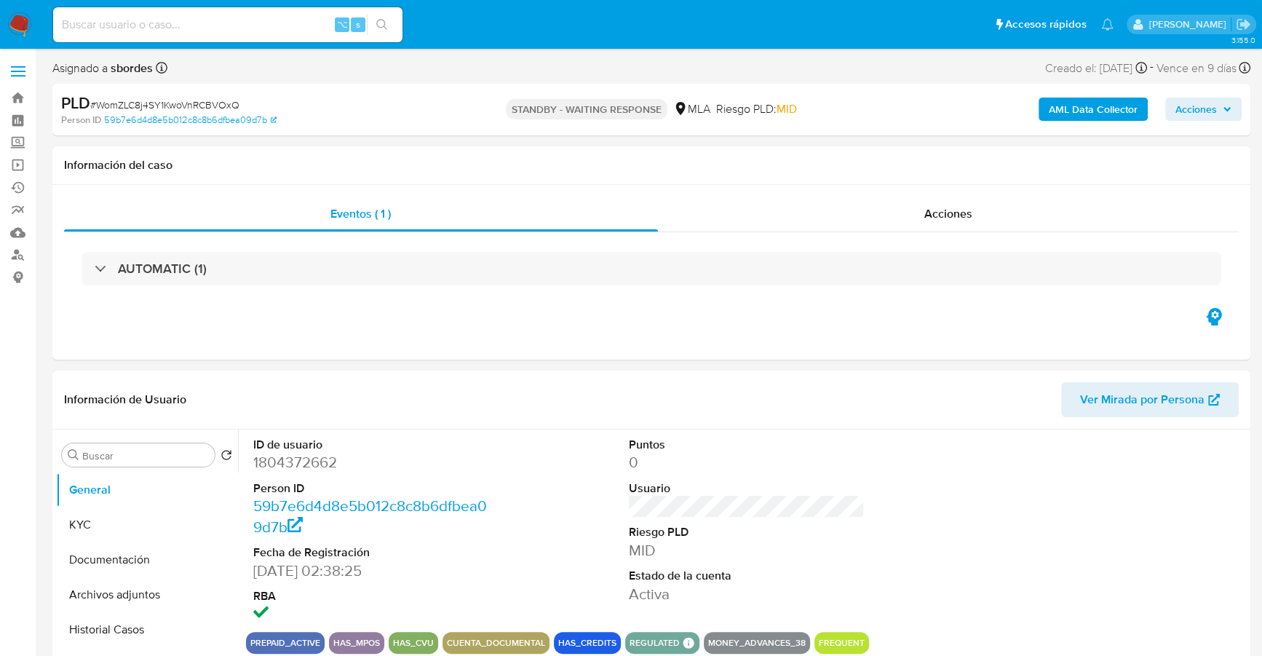
select select "10"
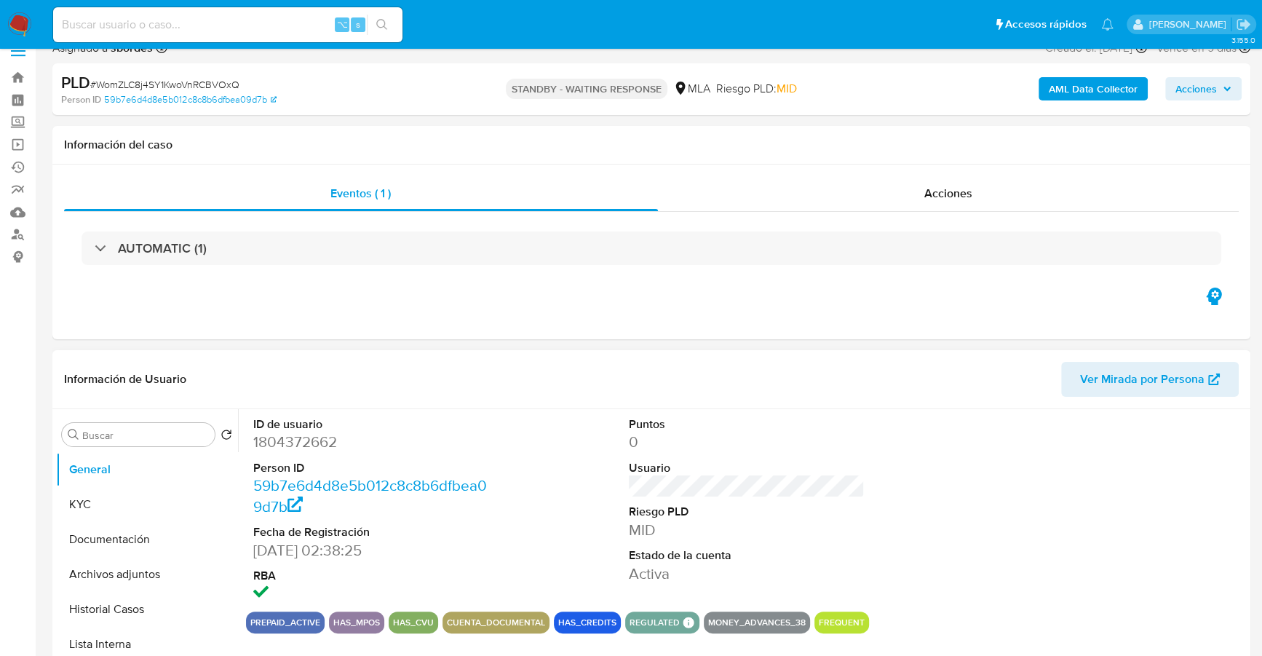
scroll to position [31, 0]
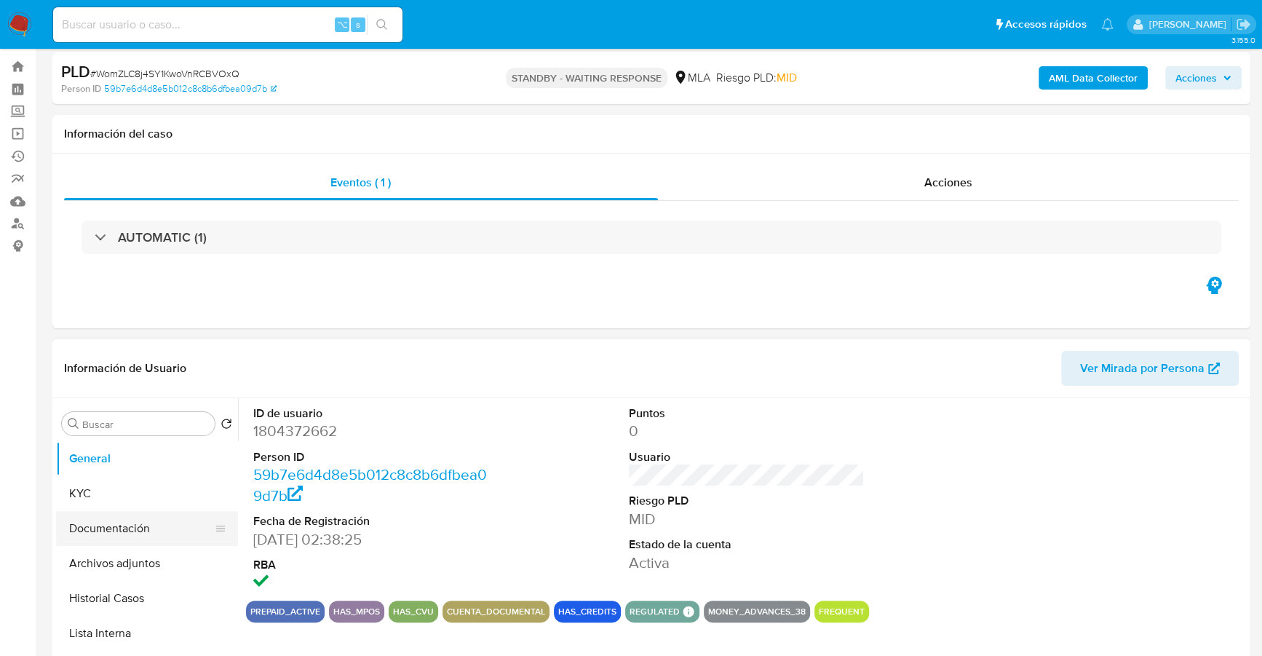
click at [135, 529] on button "Documentación" at bounding box center [141, 528] width 170 height 35
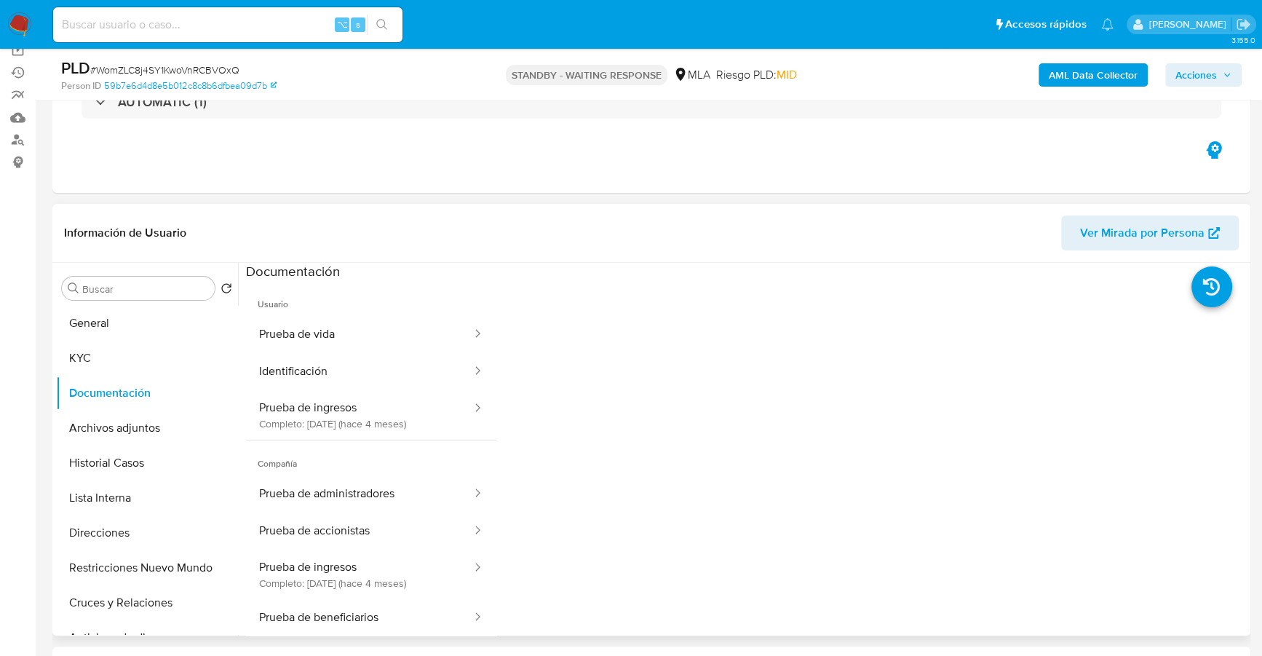
scroll to position [102, 0]
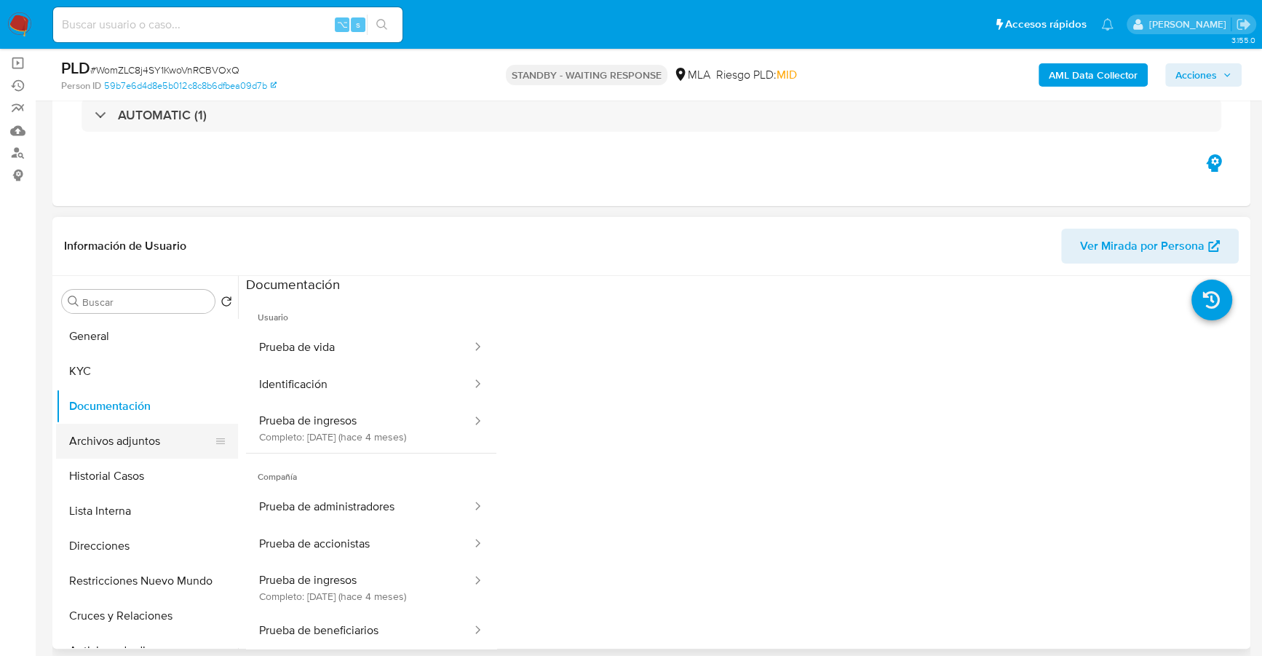
click at [132, 432] on button "Archivos adjuntos" at bounding box center [141, 441] width 170 height 35
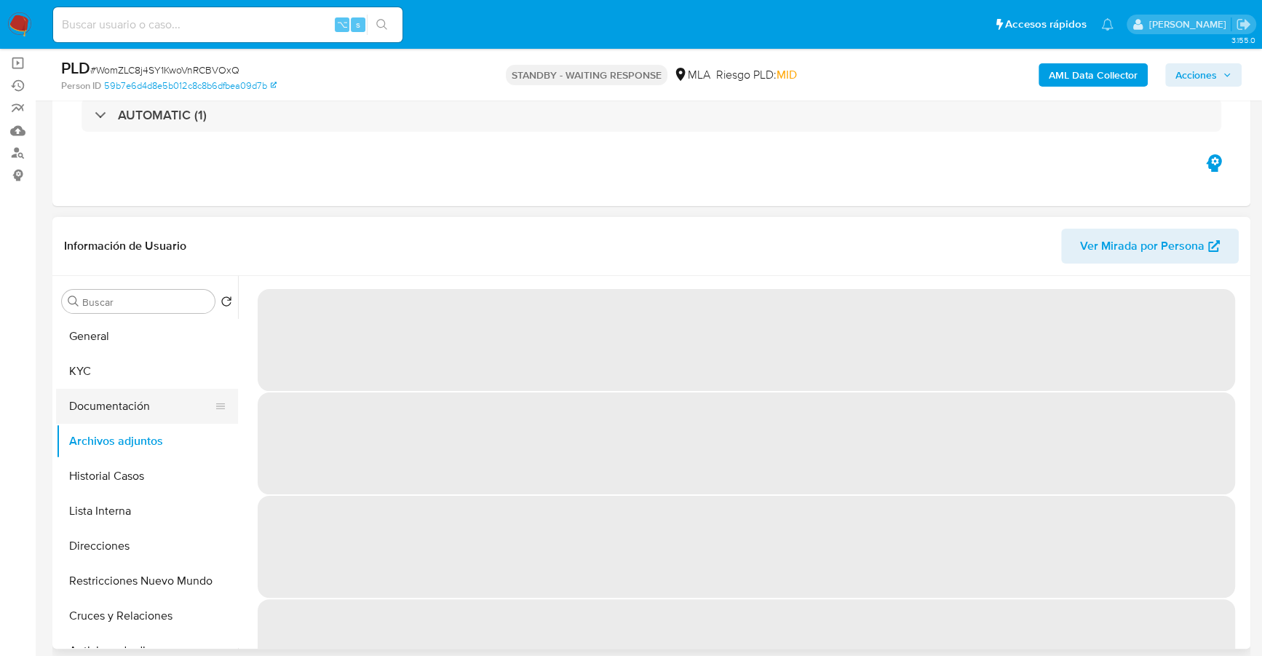
click at [136, 405] on button "Documentación" at bounding box center [141, 406] width 170 height 35
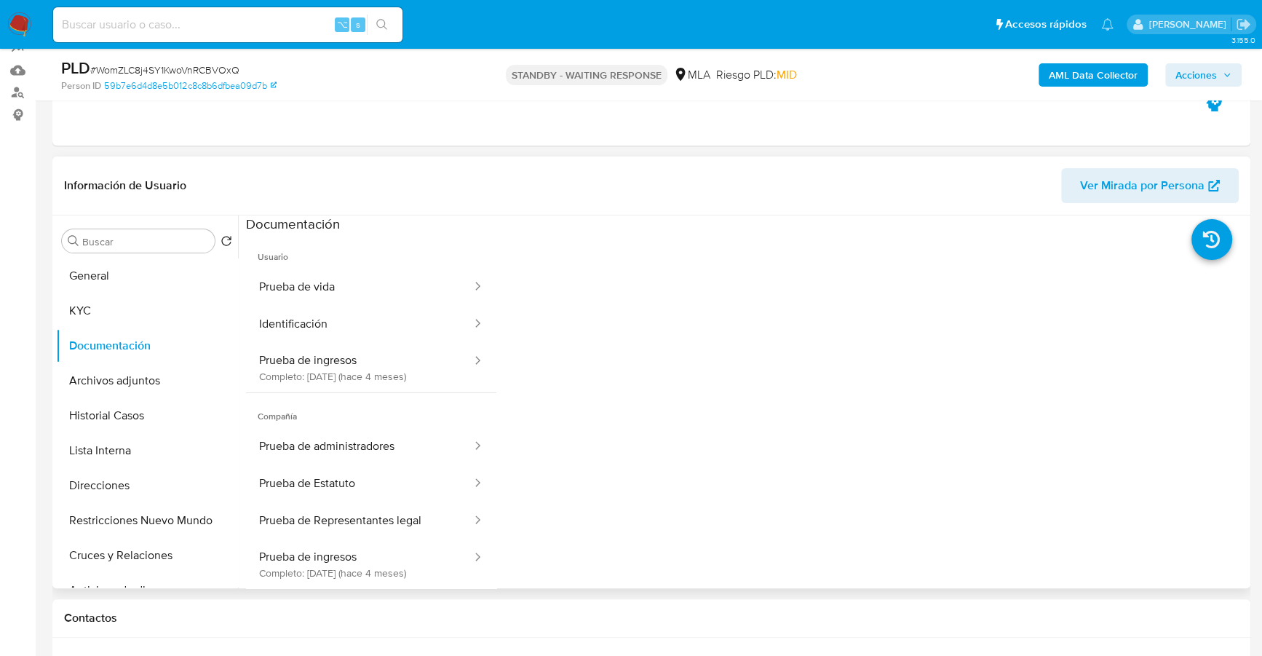
scroll to position [244, 0]
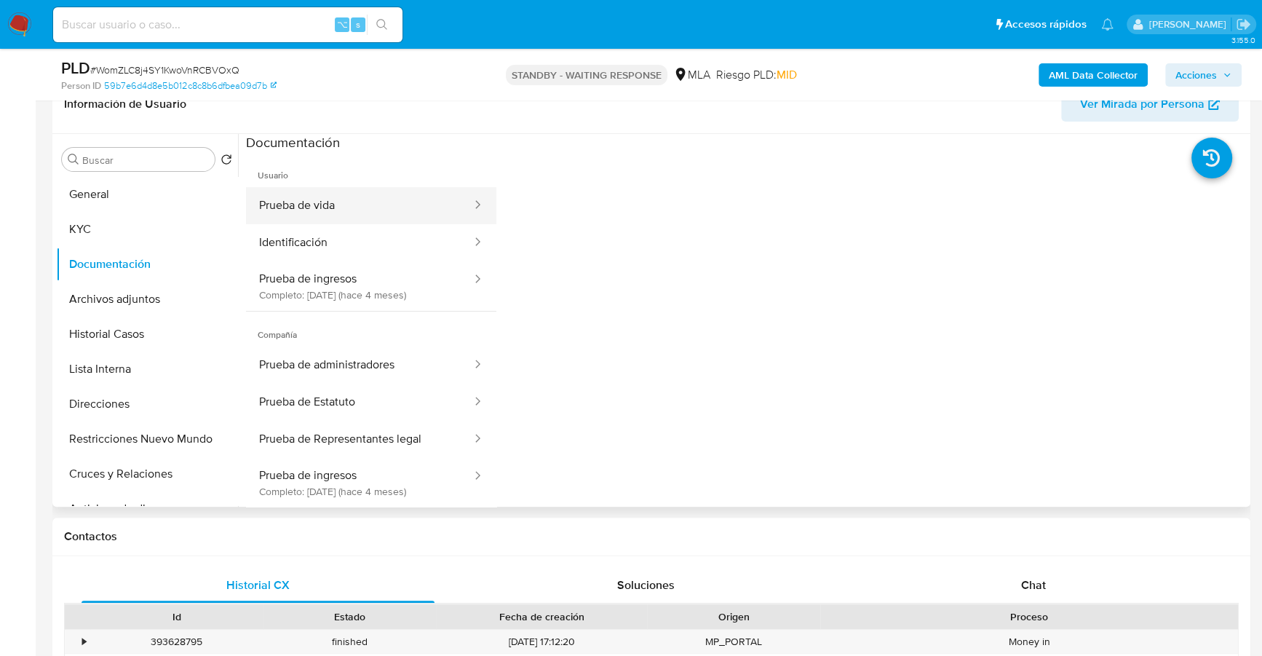
click at [331, 209] on button "Prueba de vida" at bounding box center [359, 205] width 227 height 37
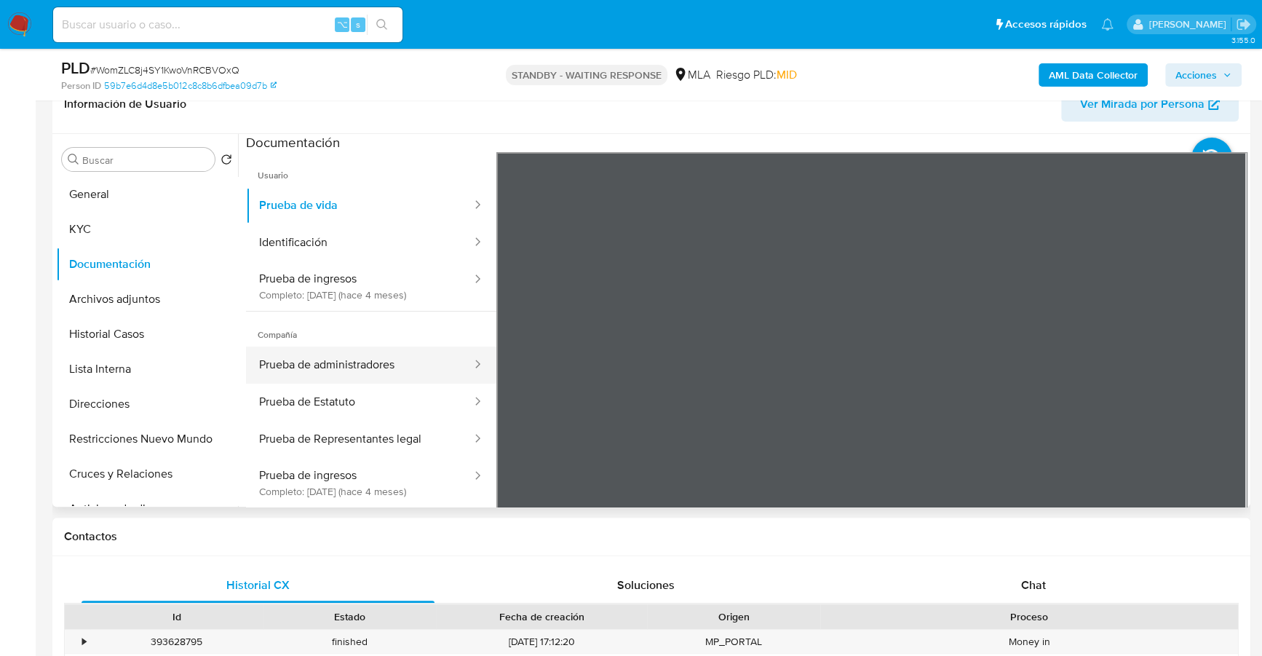
click at [353, 365] on button "Prueba de administradores" at bounding box center [359, 365] width 227 height 37
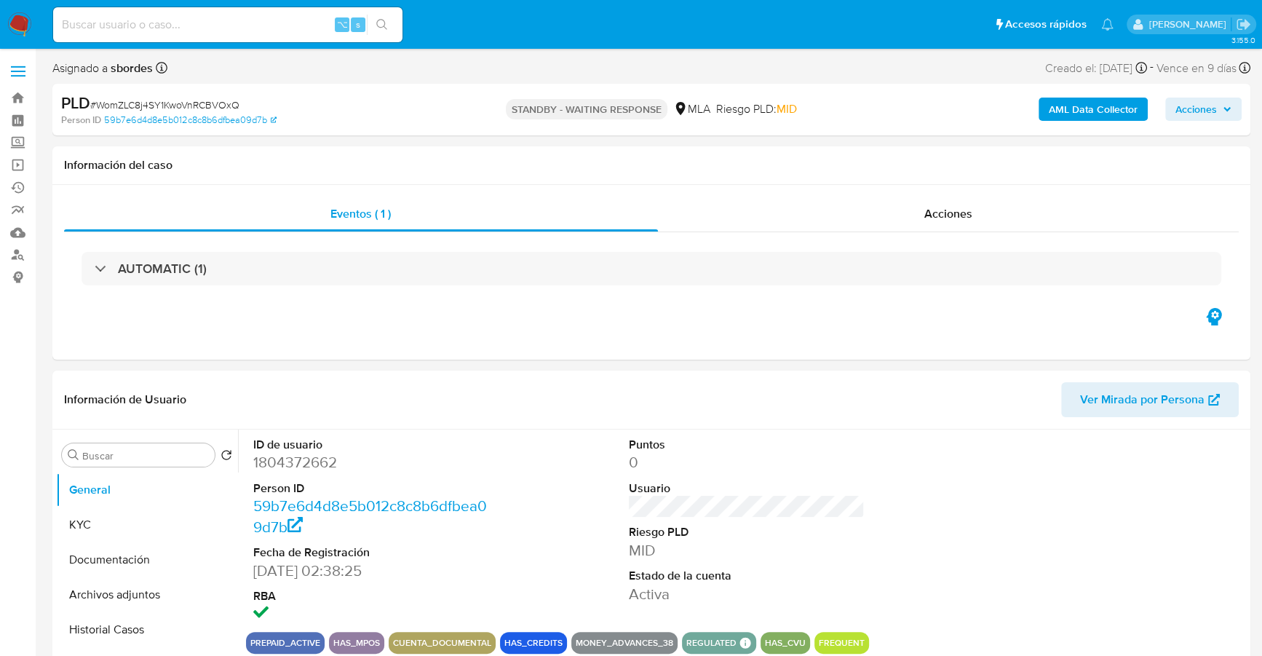
select select "10"
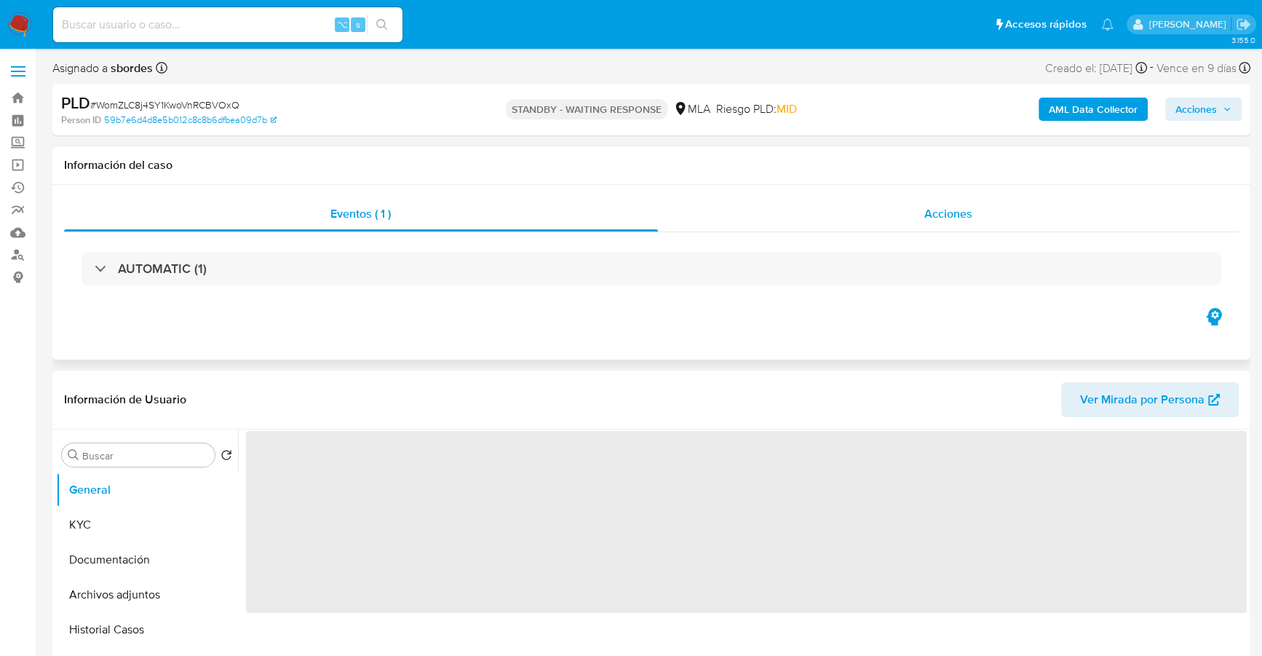
click at [983, 215] on div "Acciones" at bounding box center [949, 214] width 582 height 35
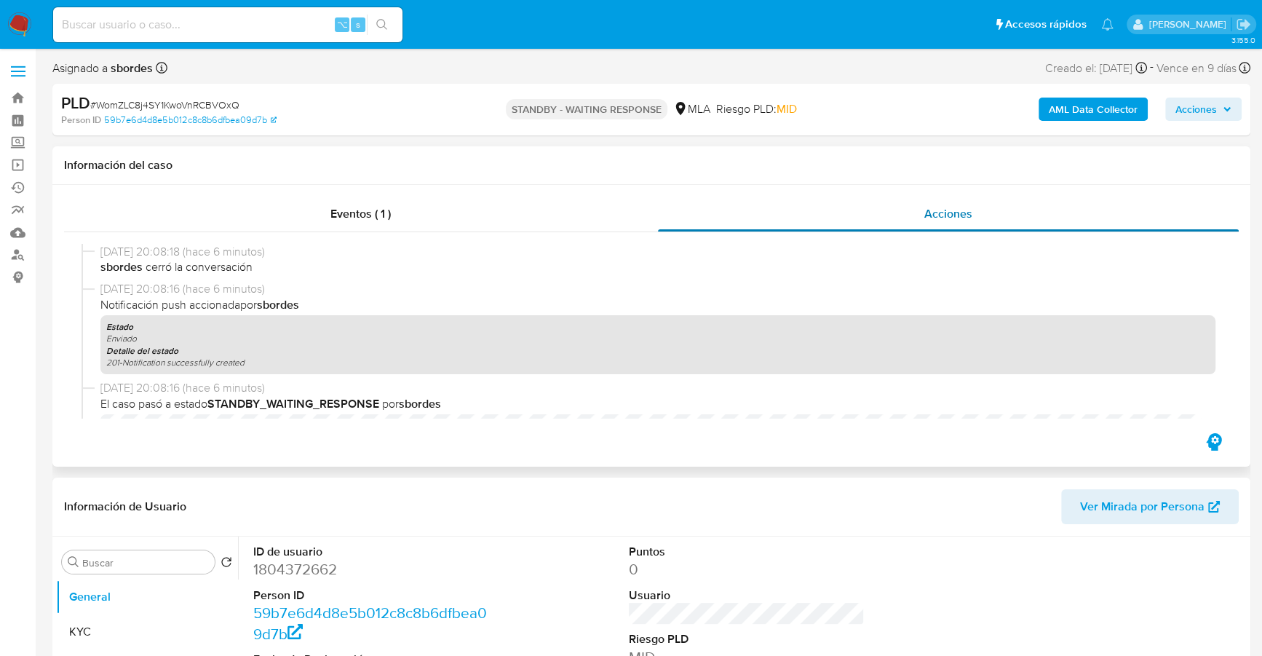
select select "10"
click at [348, 211] on span "Eventos ( 1 )" at bounding box center [360, 213] width 60 height 17
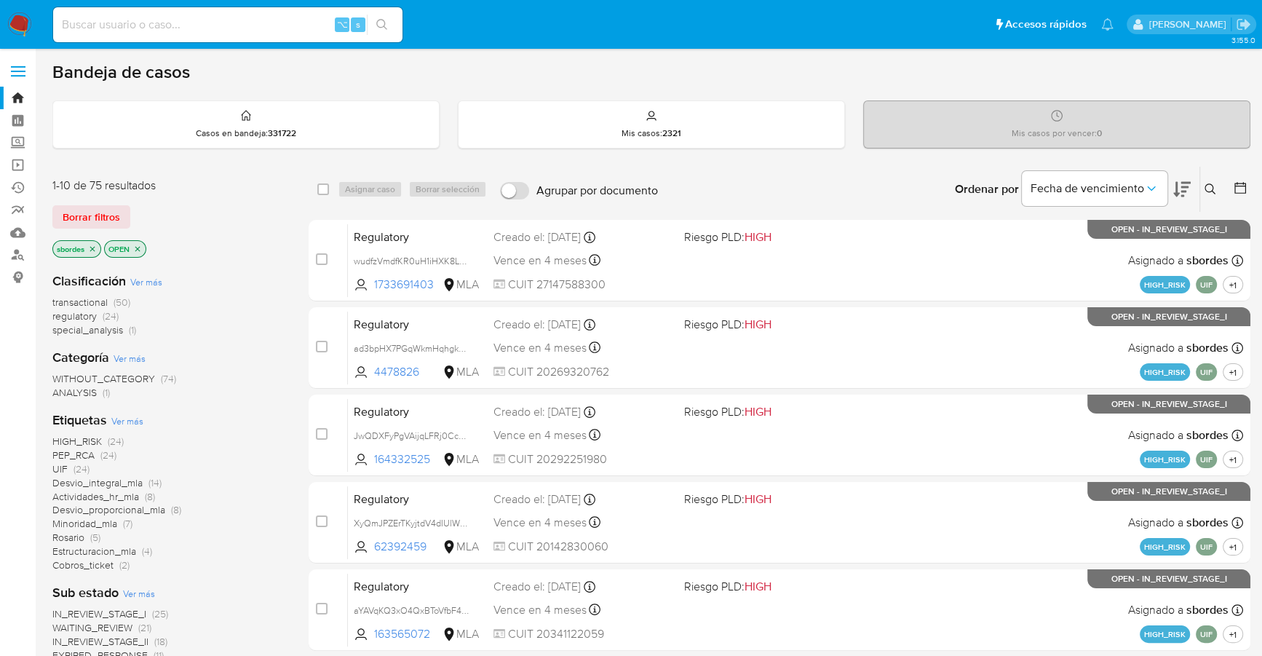
click at [92, 247] on icon "close-filter" at bounding box center [92, 249] width 9 height 9
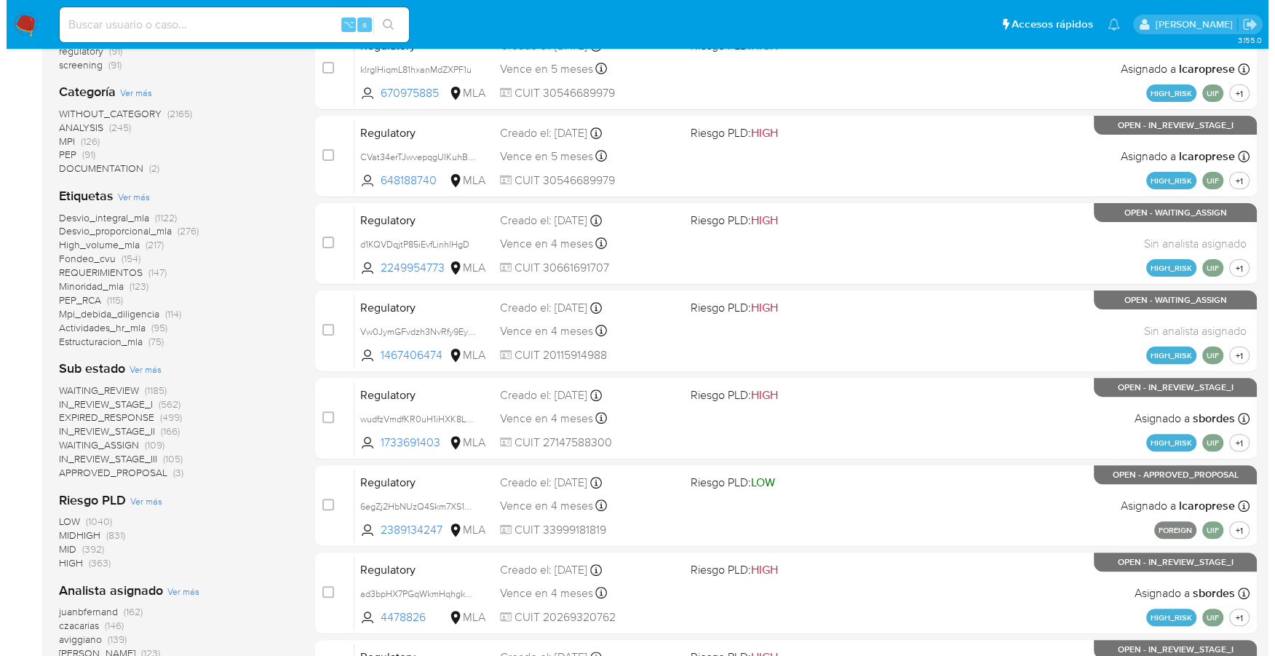
scroll to position [492, 0]
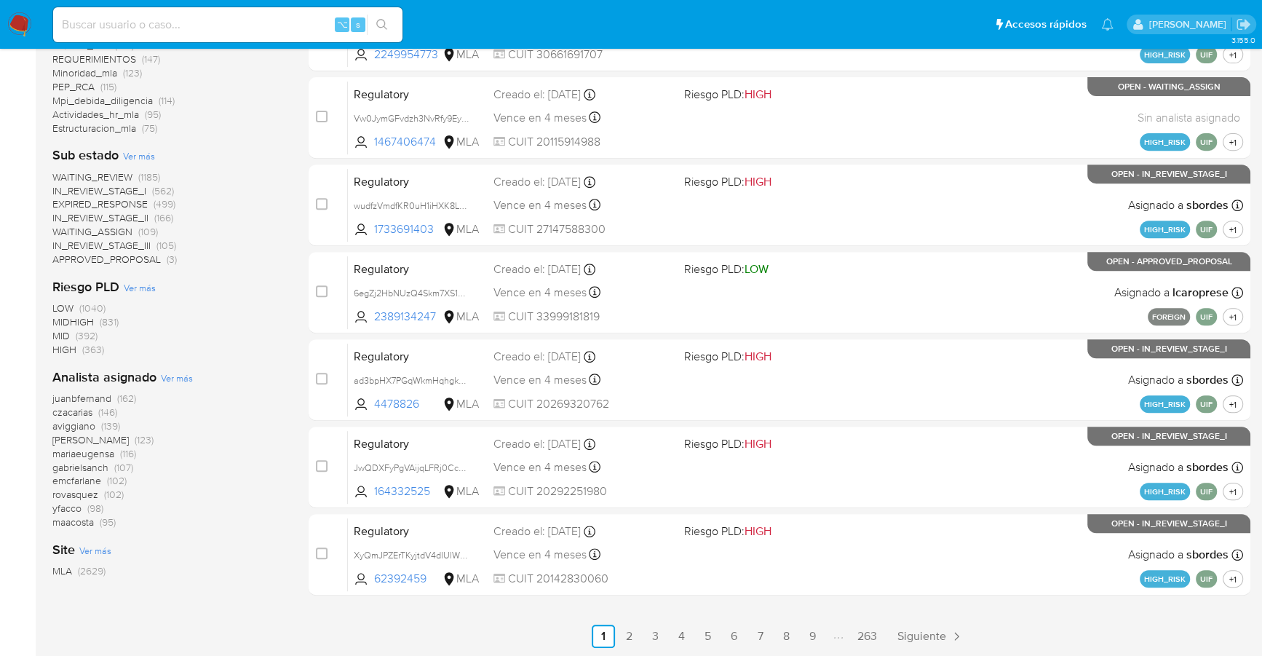
click at [183, 377] on span "Ver más" at bounding box center [177, 377] width 32 height 13
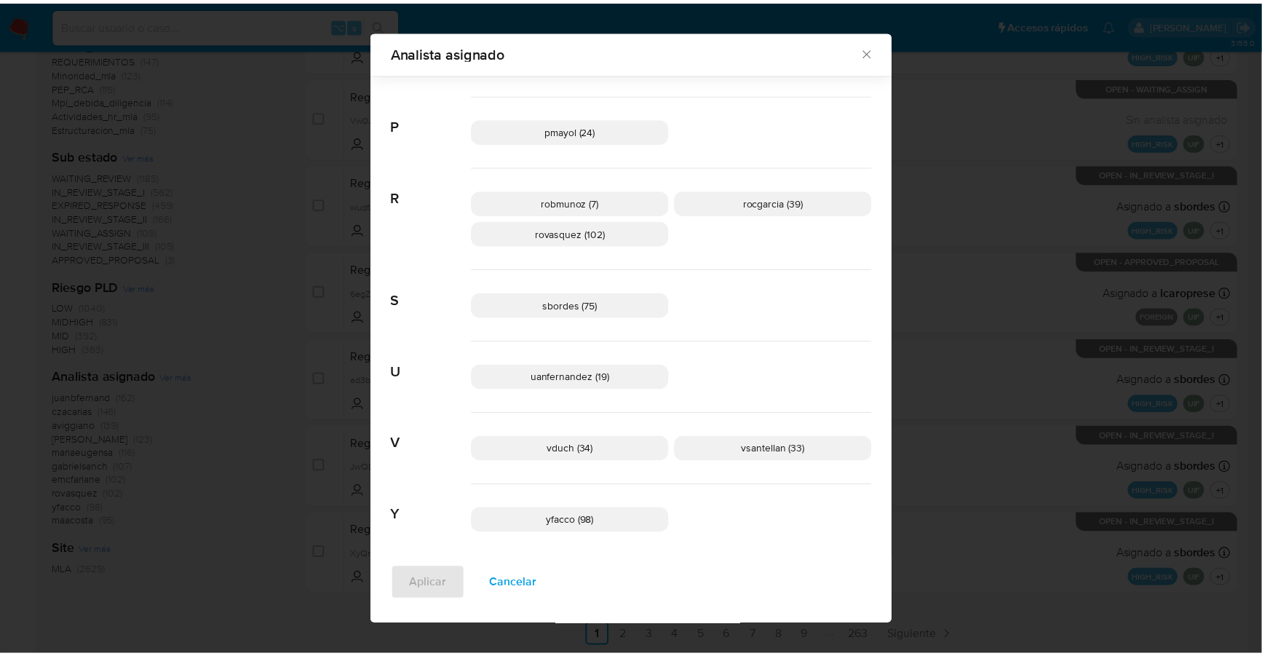
scroll to position [1035, 0]
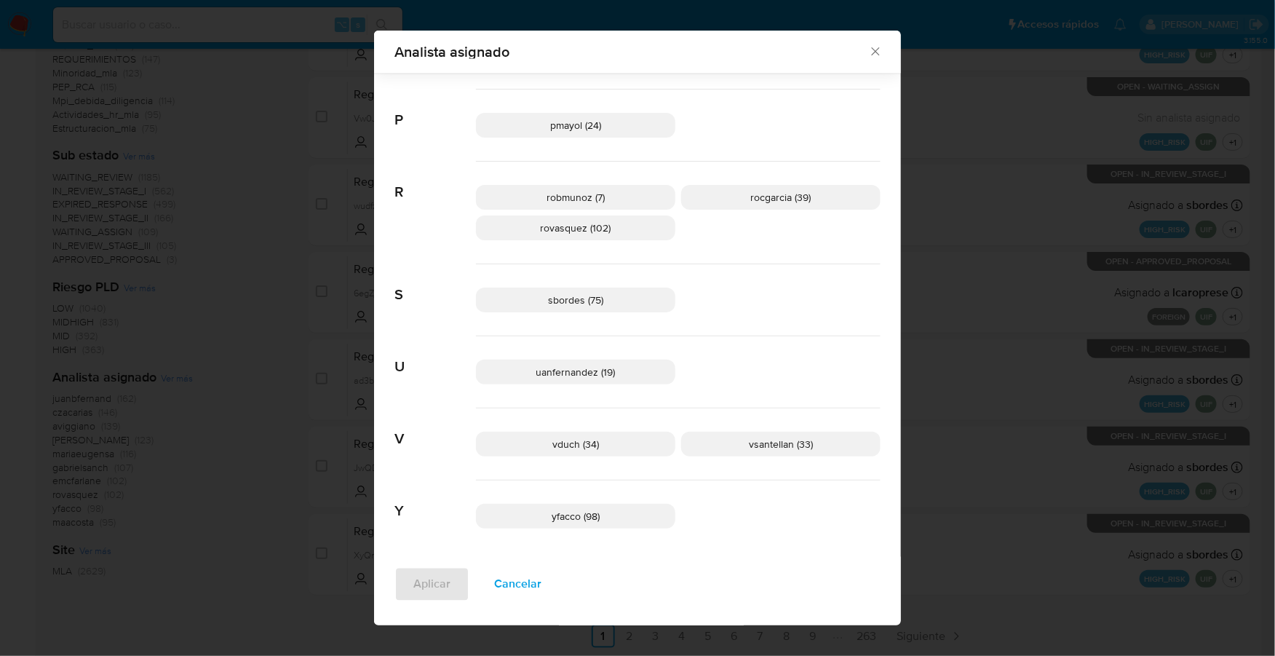
click at [871, 54] on icon "Cerrar" at bounding box center [875, 52] width 8 height 8
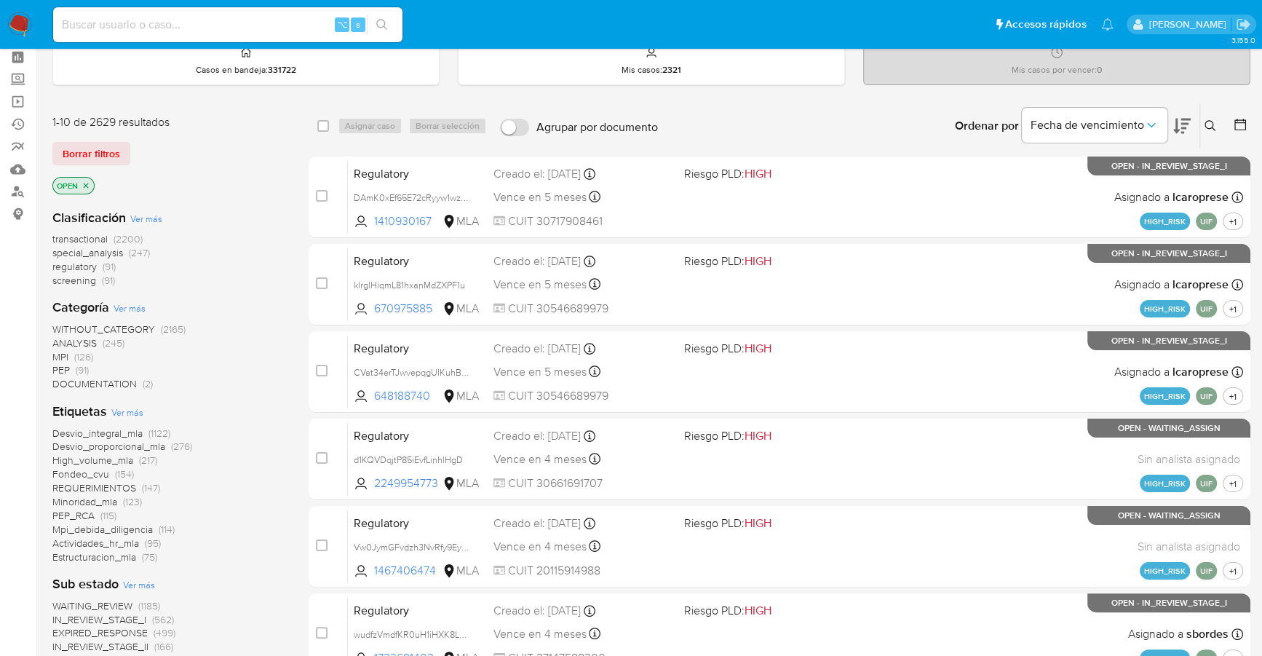
scroll to position [0, 0]
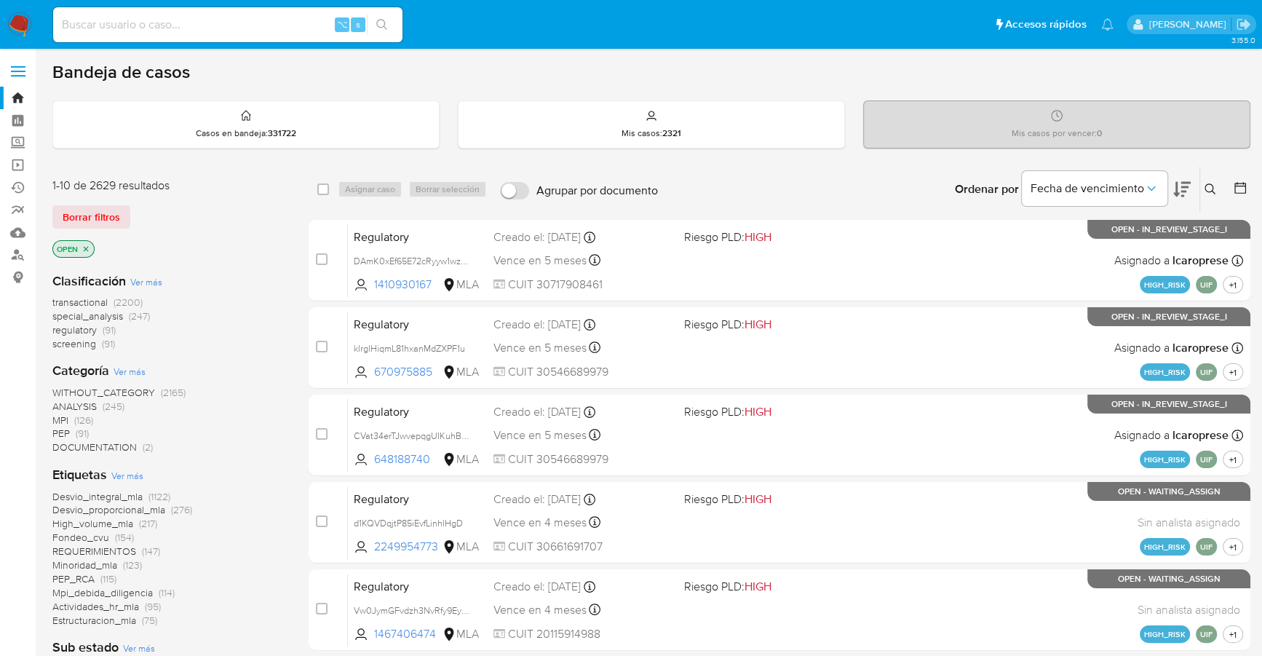
click at [1210, 183] on icon at bounding box center [1211, 189] width 12 height 12
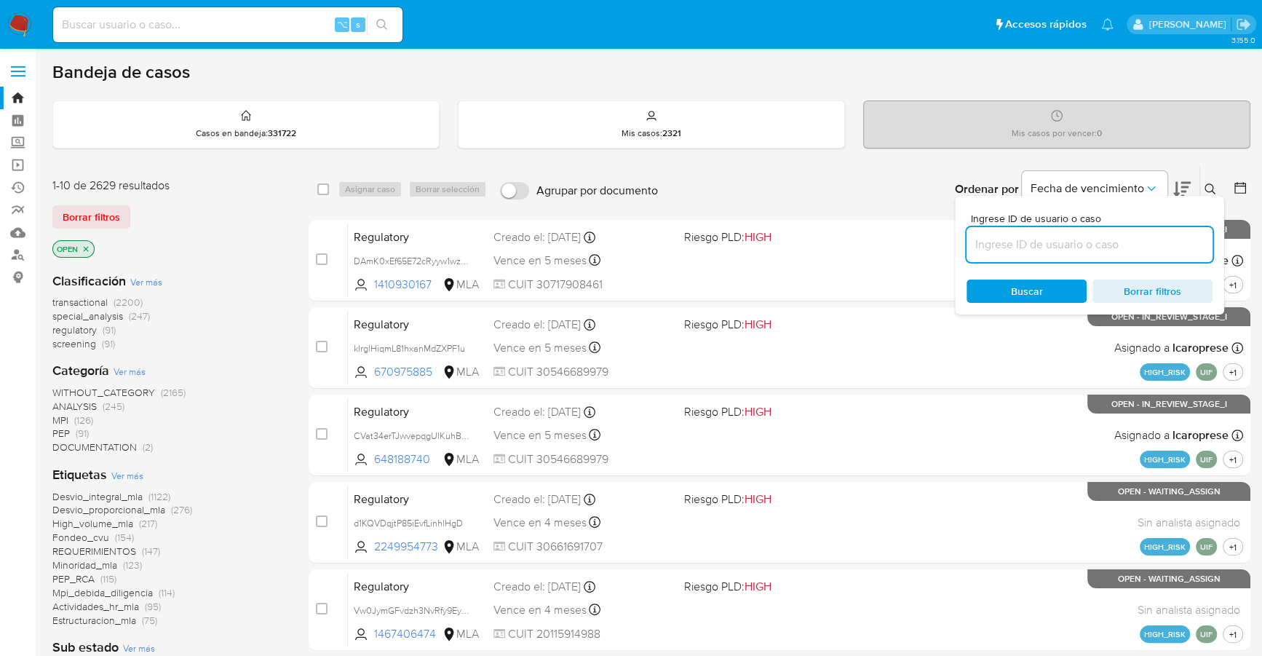
click at [1042, 247] on input at bounding box center [1090, 244] width 246 height 19
type input "WomZLC8j4SY1KwoVnRCBVOxQ"
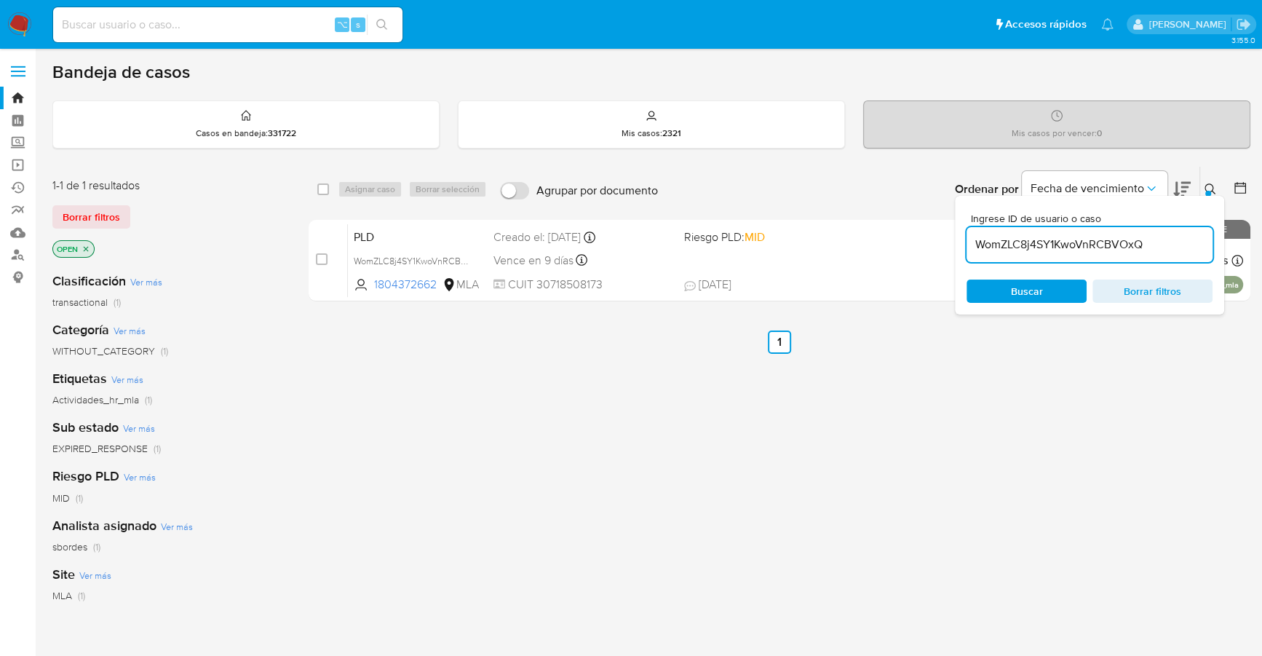
click at [1203, 181] on button at bounding box center [1212, 189] width 24 height 17
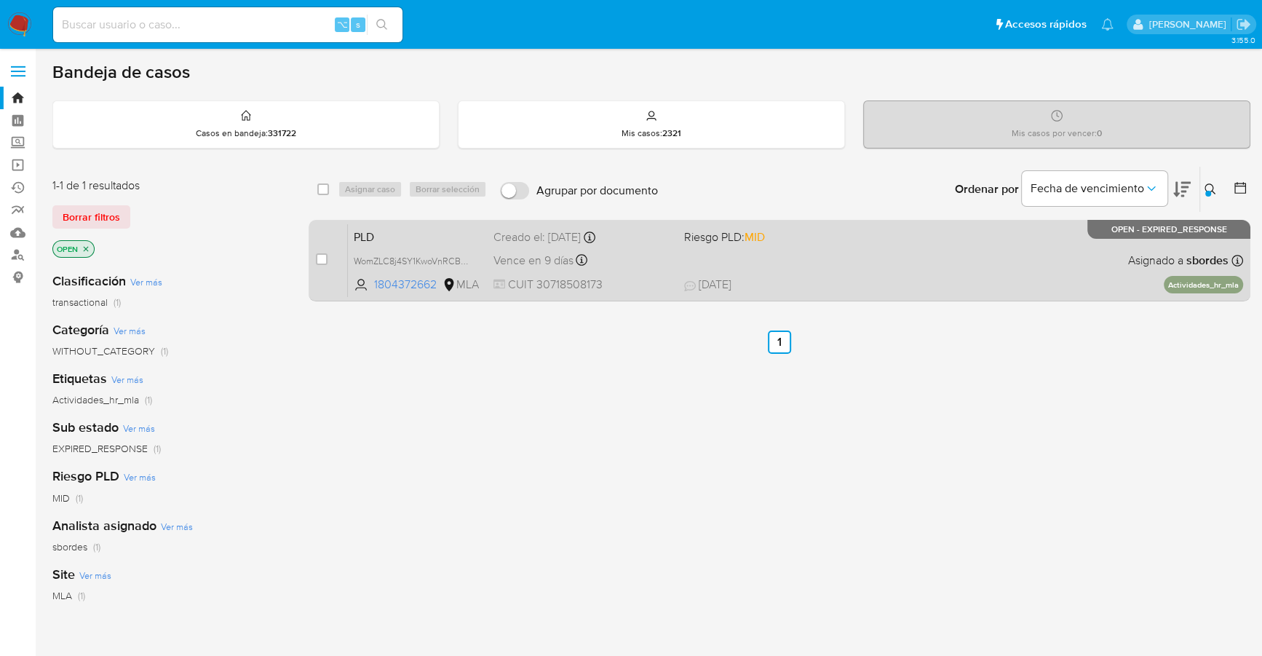
drag, startPoint x: 315, startPoint y: 261, endPoint x: 326, endPoint y: 248, distance: 16.5
click at [316, 261] on input "checkbox" at bounding box center [322, 259] width 12 height 12
checkbox input "true"
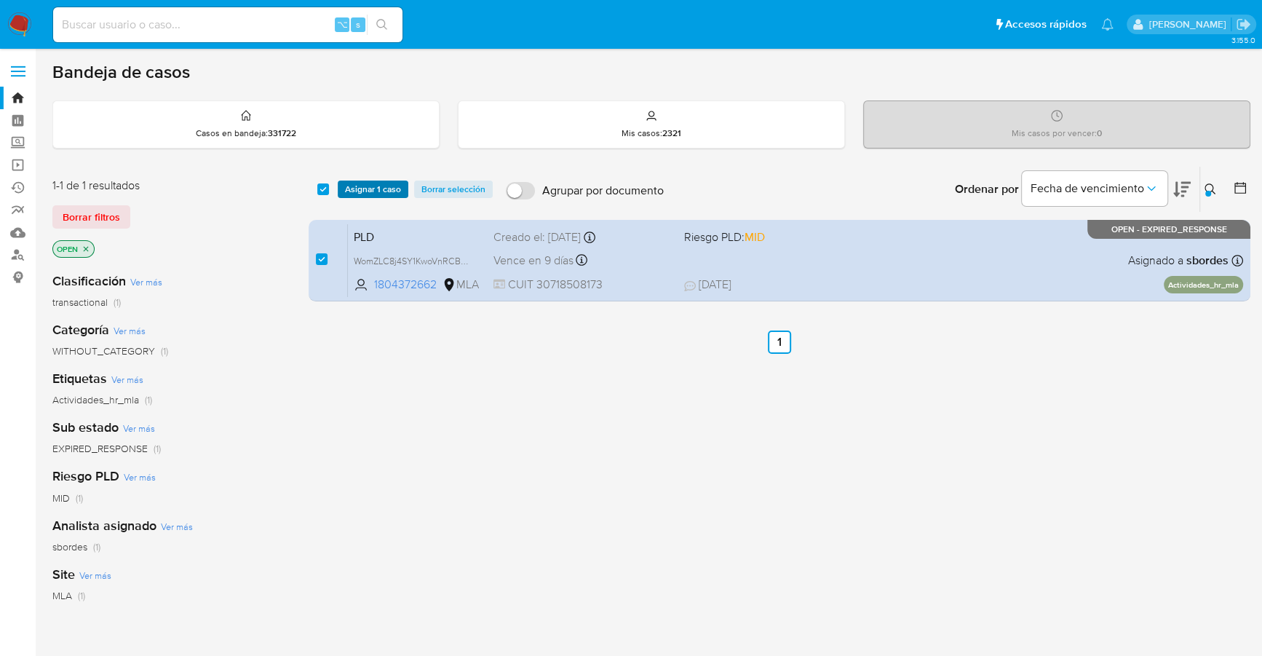
click at [365, 189] on span "Asignar 1 caso" at bounding box center [373, 189] width 56 height 15
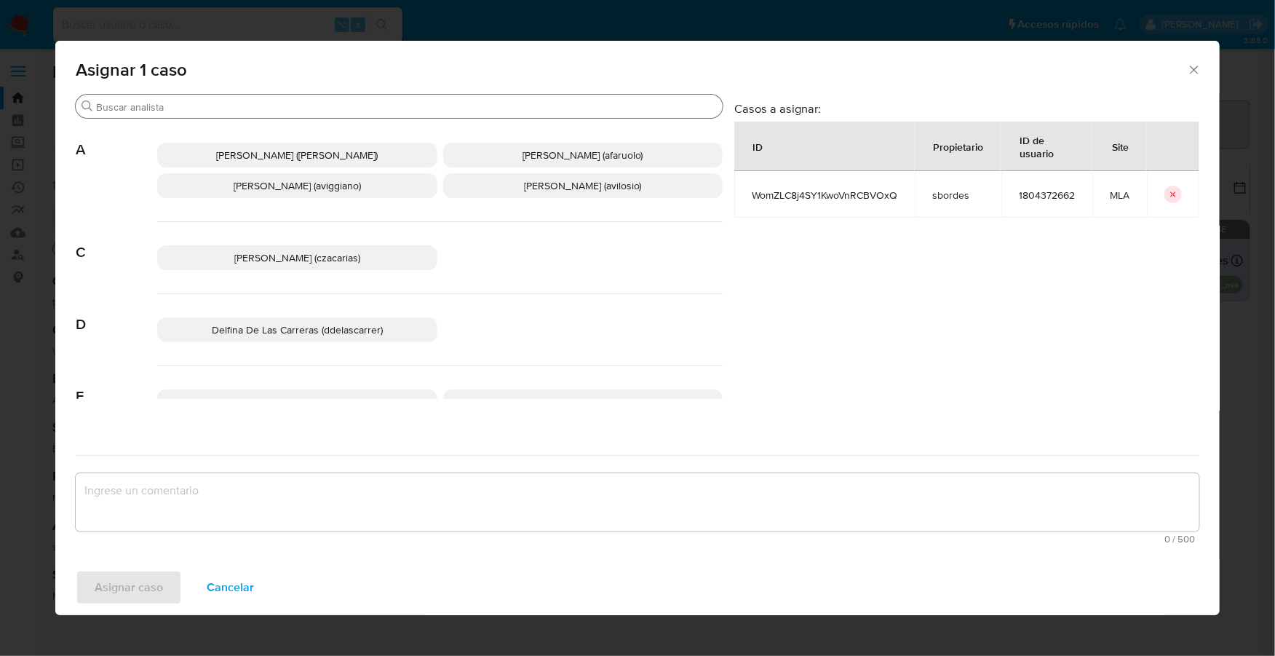
click at [256, 98] on div "Buscar" at bounding box center [399, 106] width 647 height 23
click at [259, 106] on input "Buscar" at bounding box center [406, 106] width 621 height 13
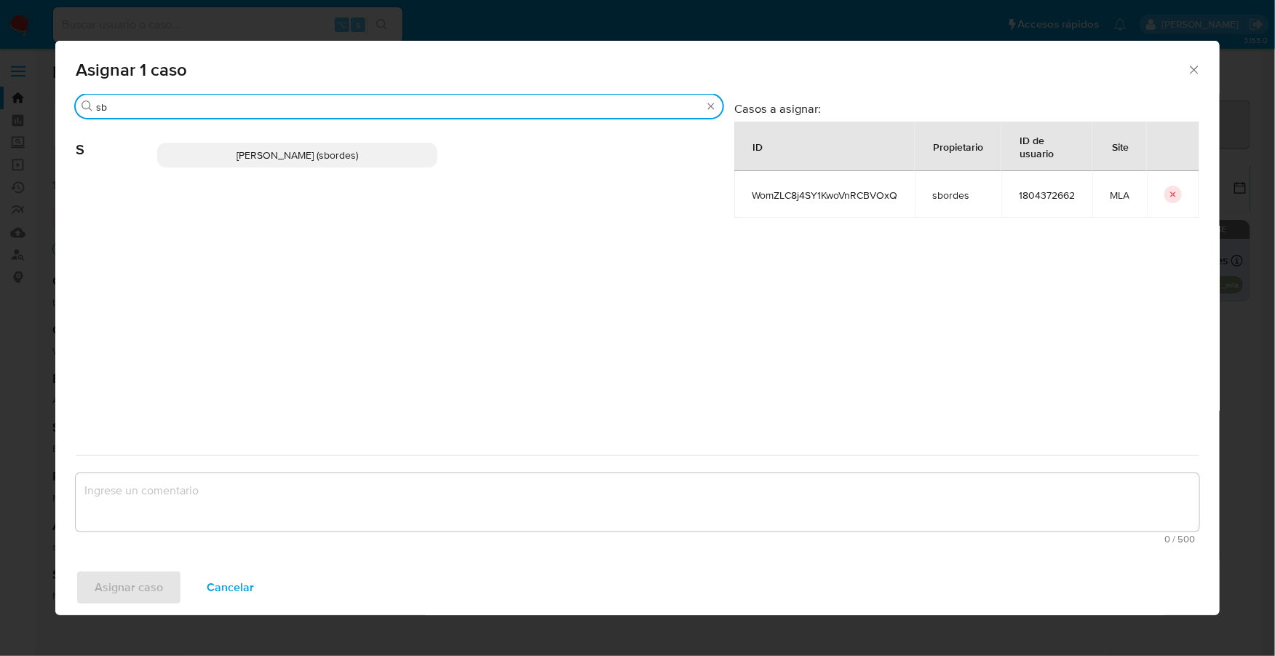
type input "sb"
click at [286, 146] on p "Stefania Bordes (sbordes)" at bounding box center [297, 155] width 280 height 25
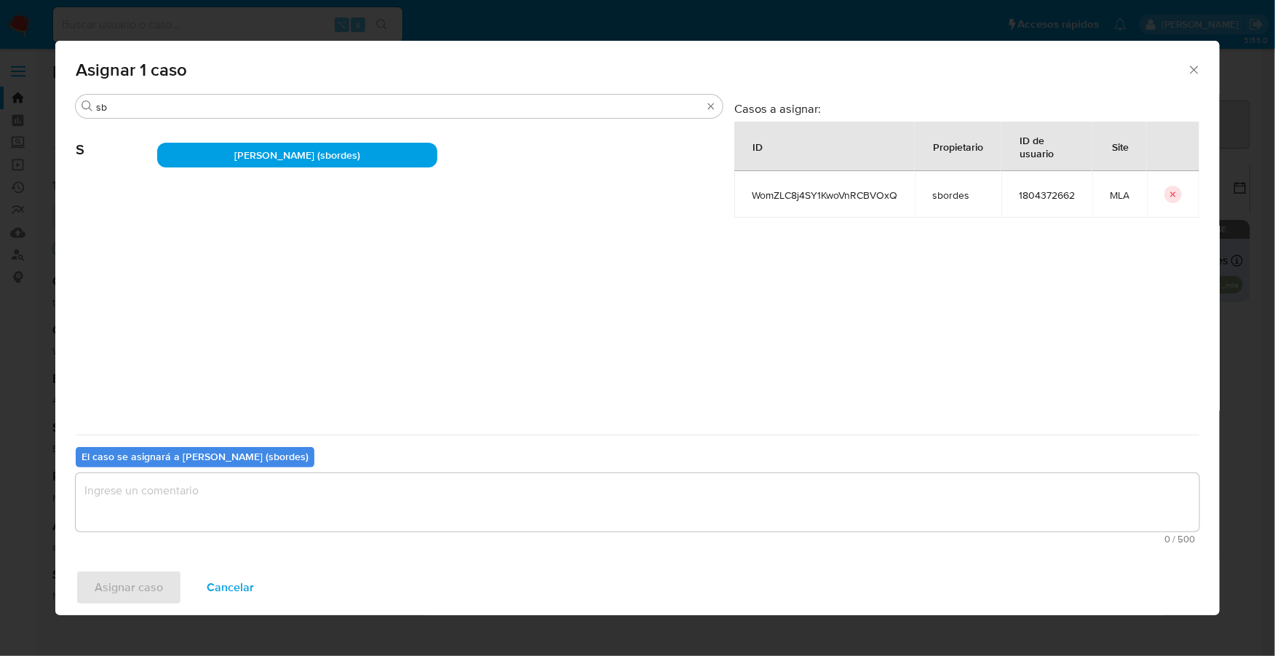
click at [247, 492] on textarea "assign-modal" at bounding box center [638, 502] width 1124 height 58
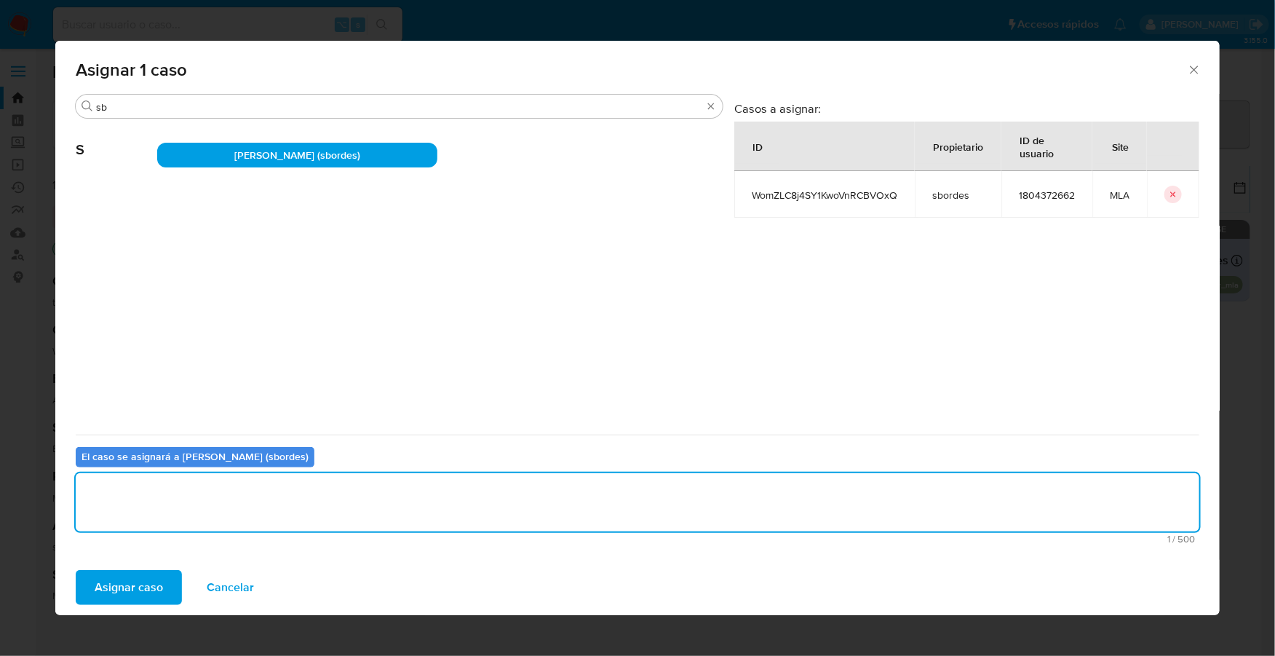
click at [114, 582] on span "Asignar caso" at bounding box center [129, 587] width 68 height 32
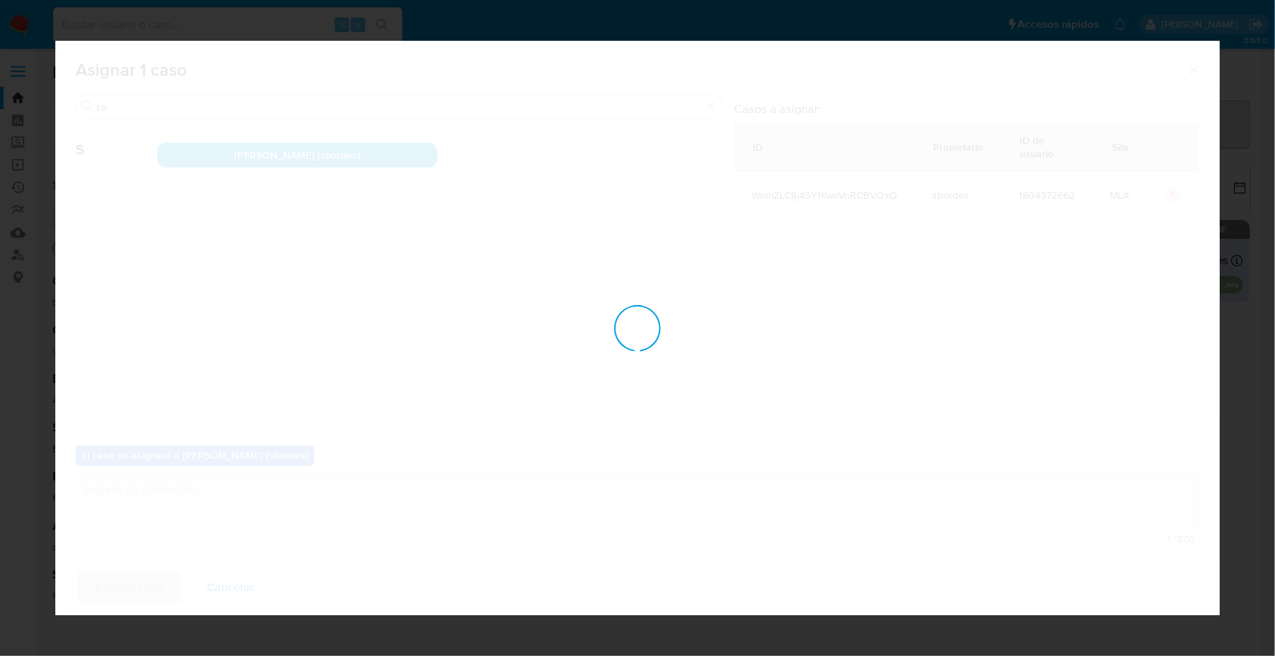
checkbox input "false"
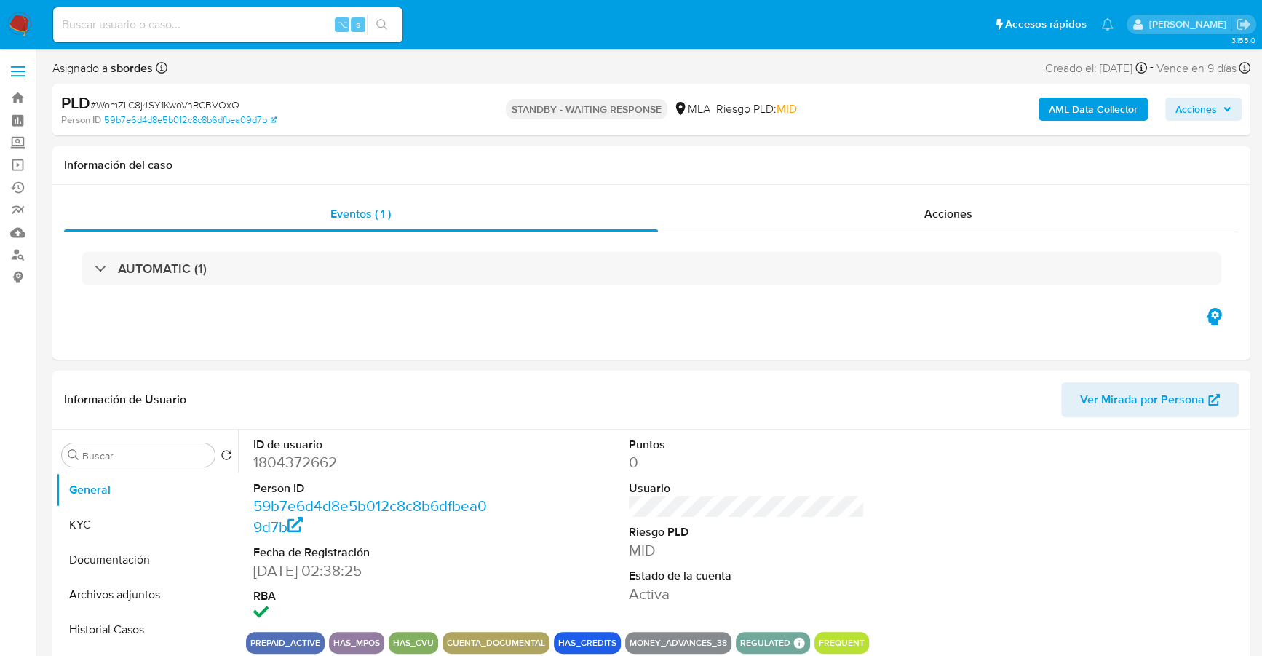
select select "10"
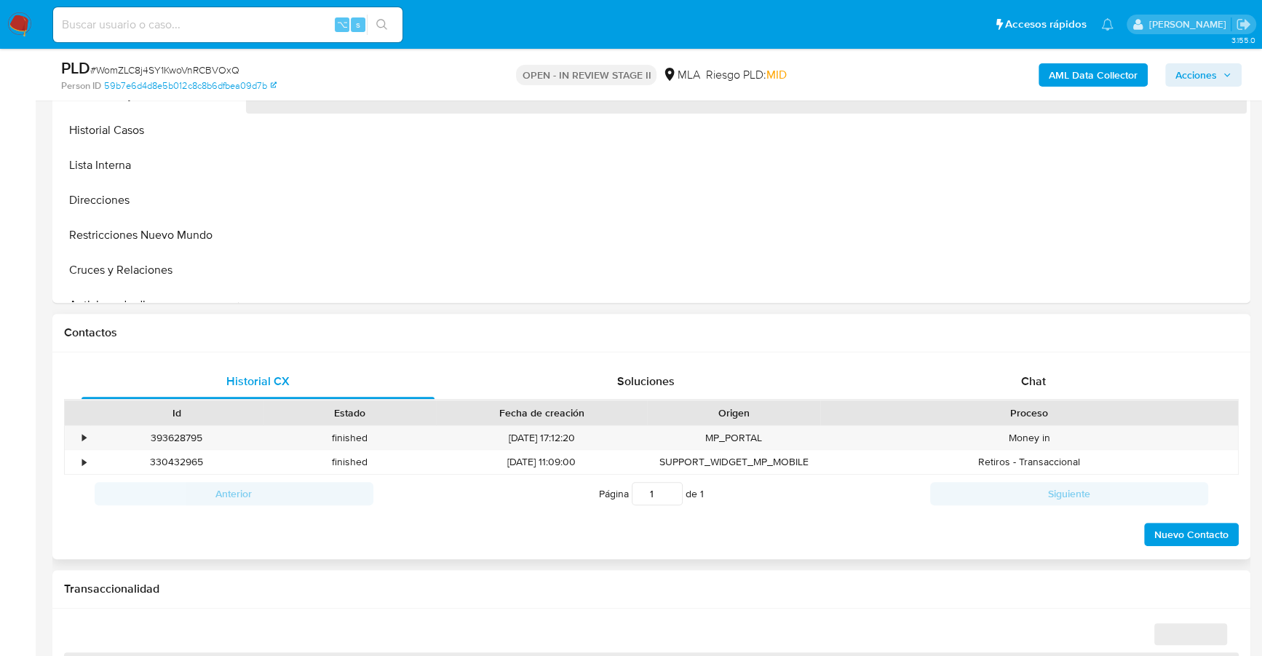
scroll to position [523, 0]
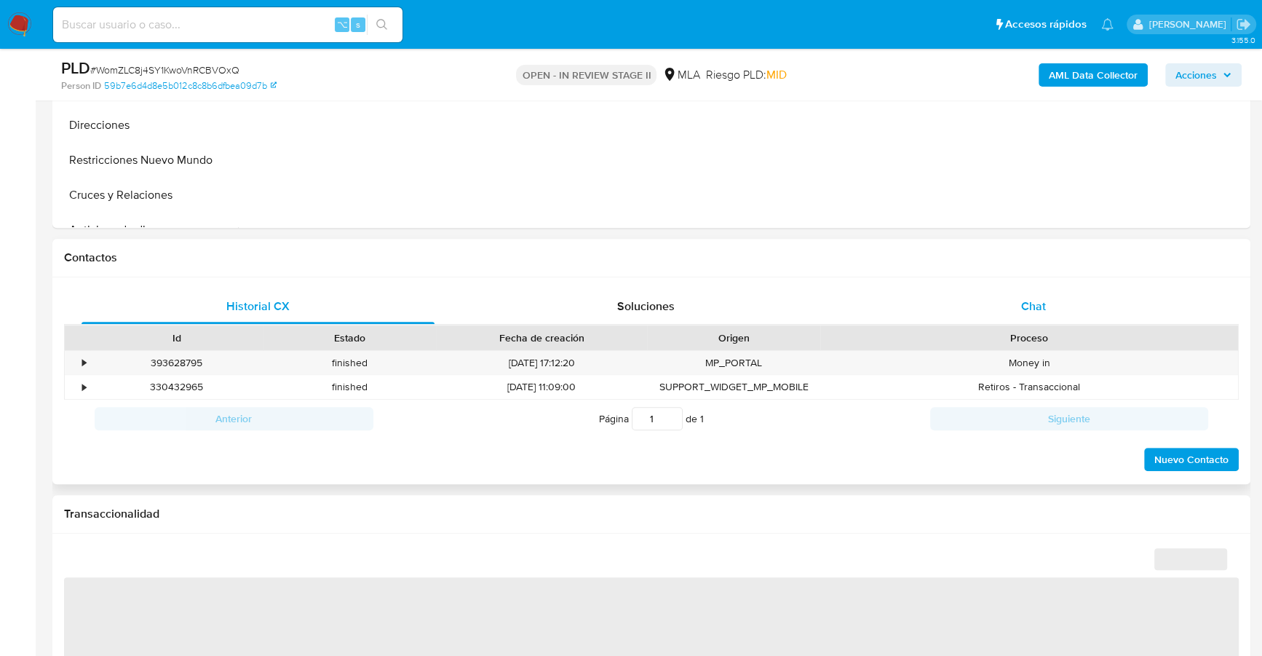
click at [1026, 282] on div "Historial CX Soluciones Chat Id Estado Fecha de creación Origen Proceso • 39362…" at bounding box center [651, 380] width 1198 height 207
click at [1039, 309] on span "Chat" at bounding box center [1033, 306] width 25 height 17
select select "10"
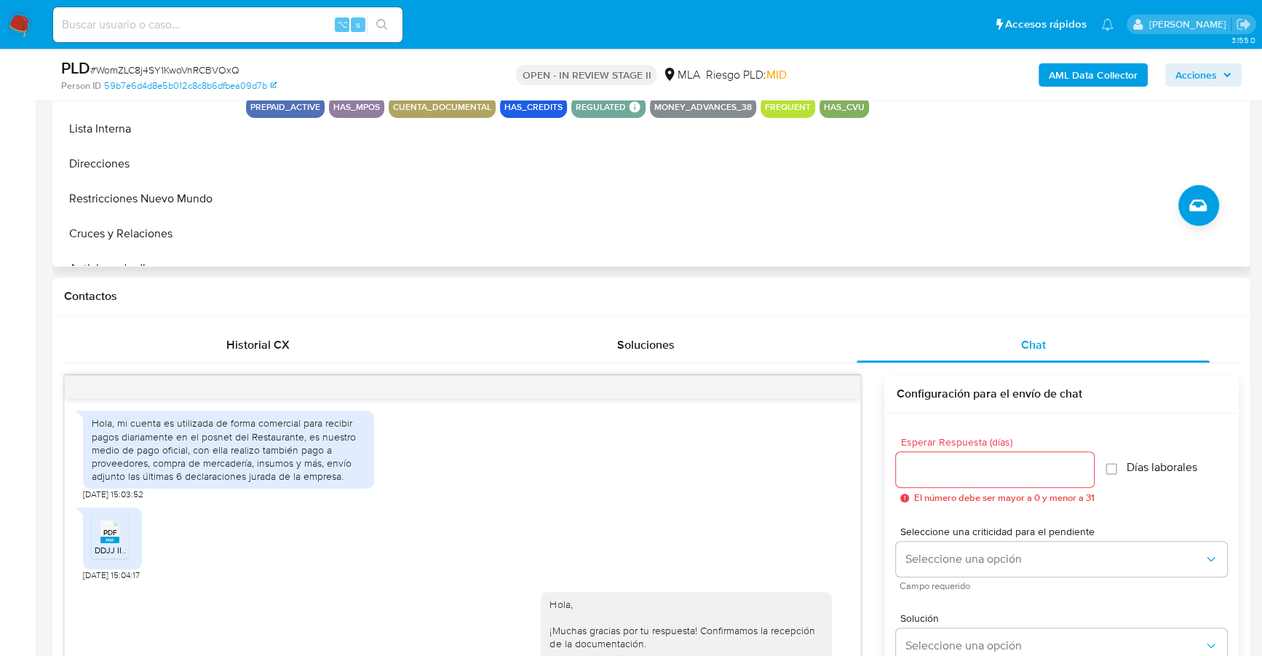
scroll to position [333, 0]
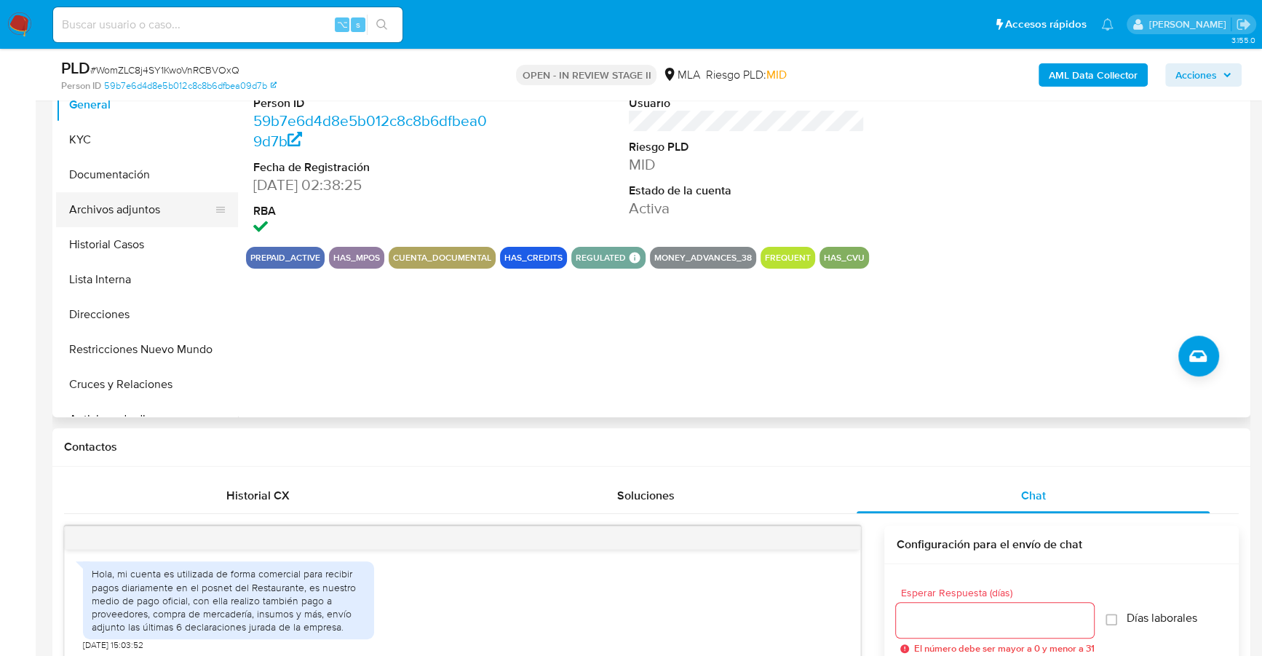
click at [127, 195] on button "Archivos adjuntos" at bounding box center [141, 209] width 170 height 35
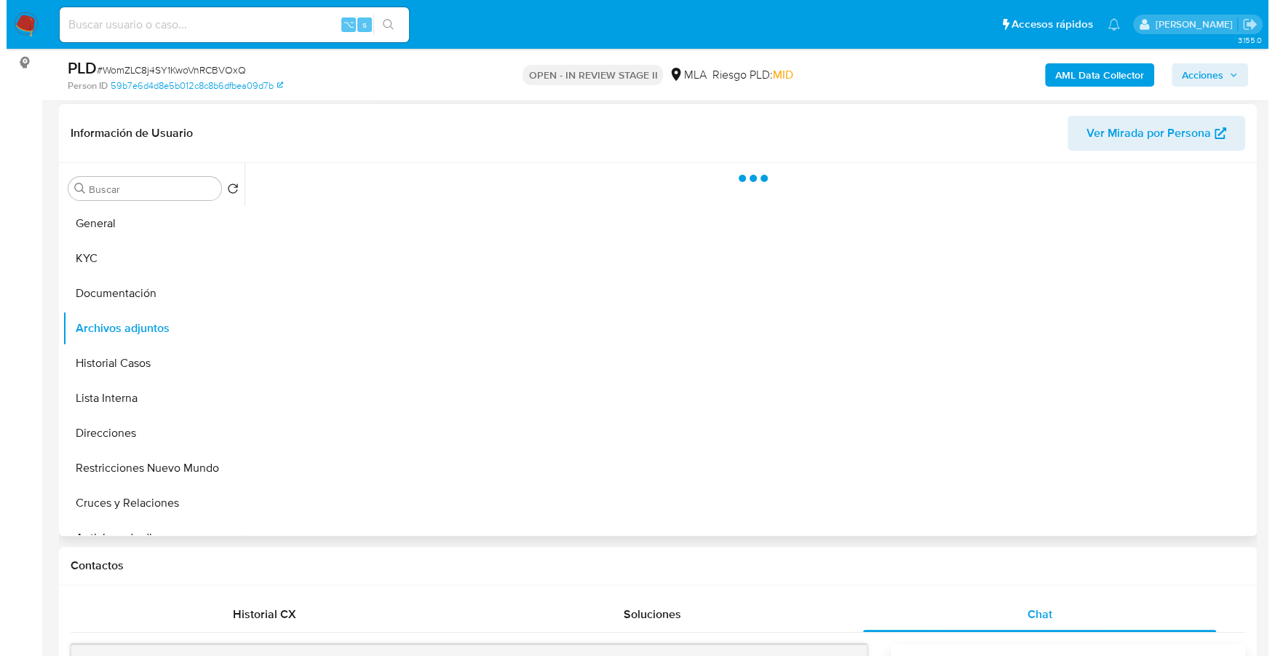
scroll to position [173, 0]
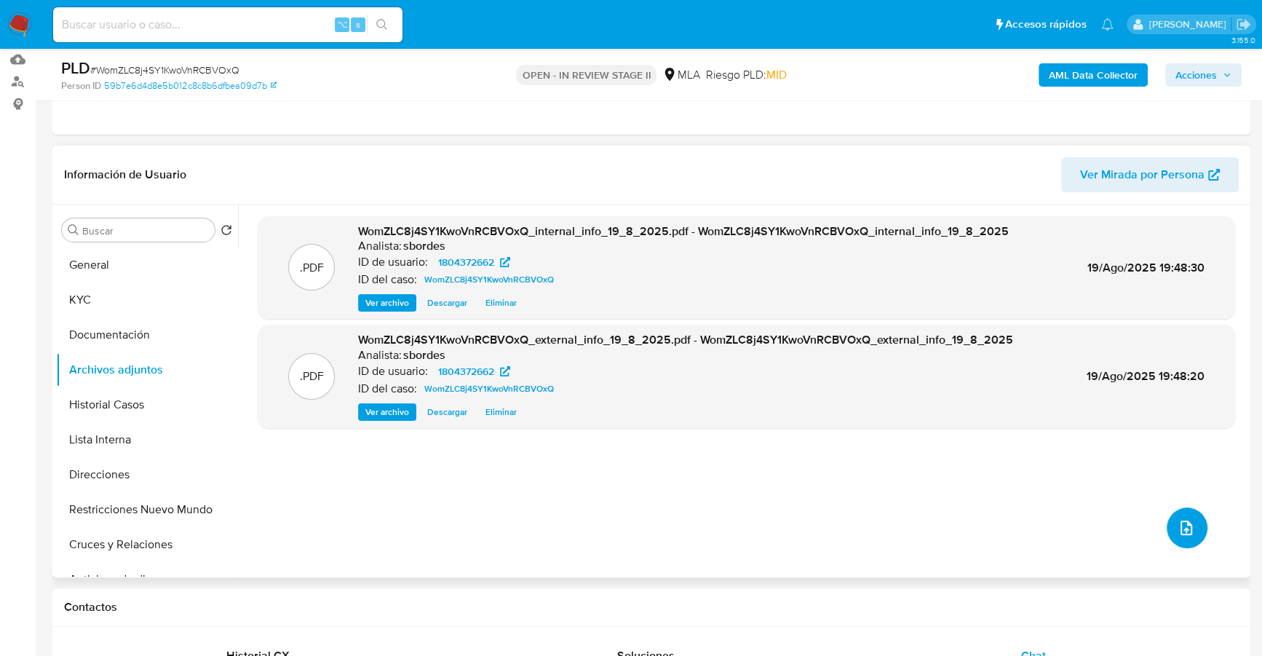
click at [1168, 529] on button "upload-file" at bounding box center [1187, 527] width 41 height 41
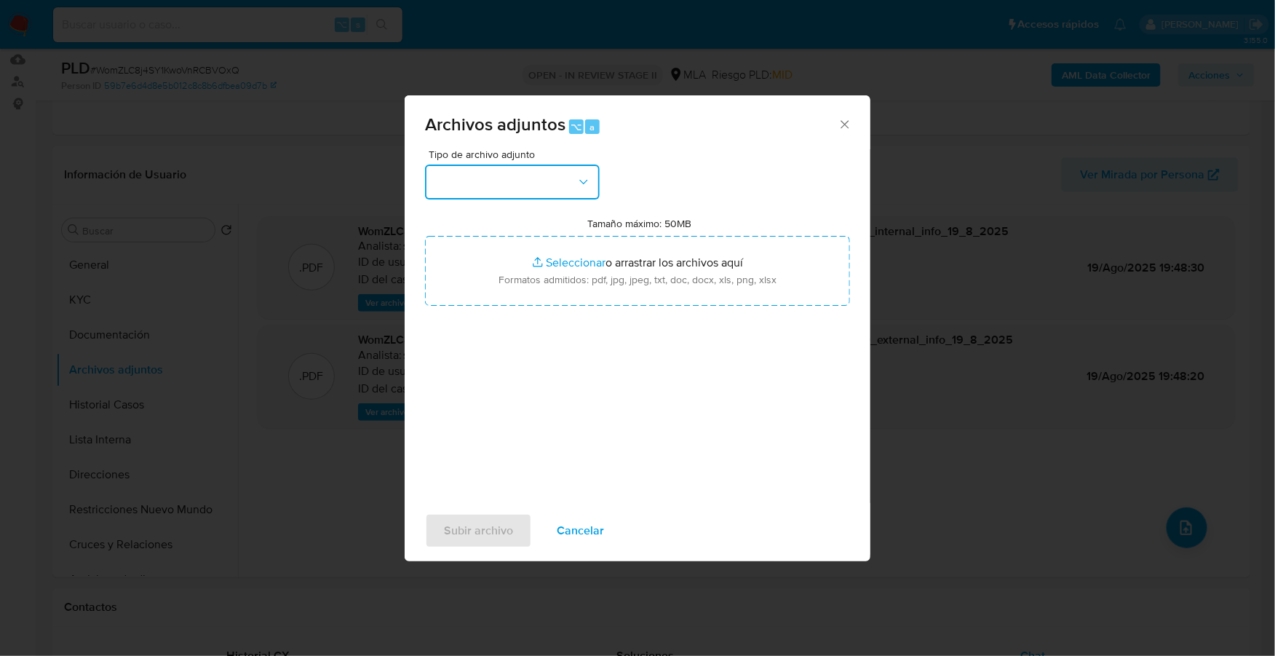
click at [537, 168] on button "button" at bounding box center [512, 182] width 175 height 35
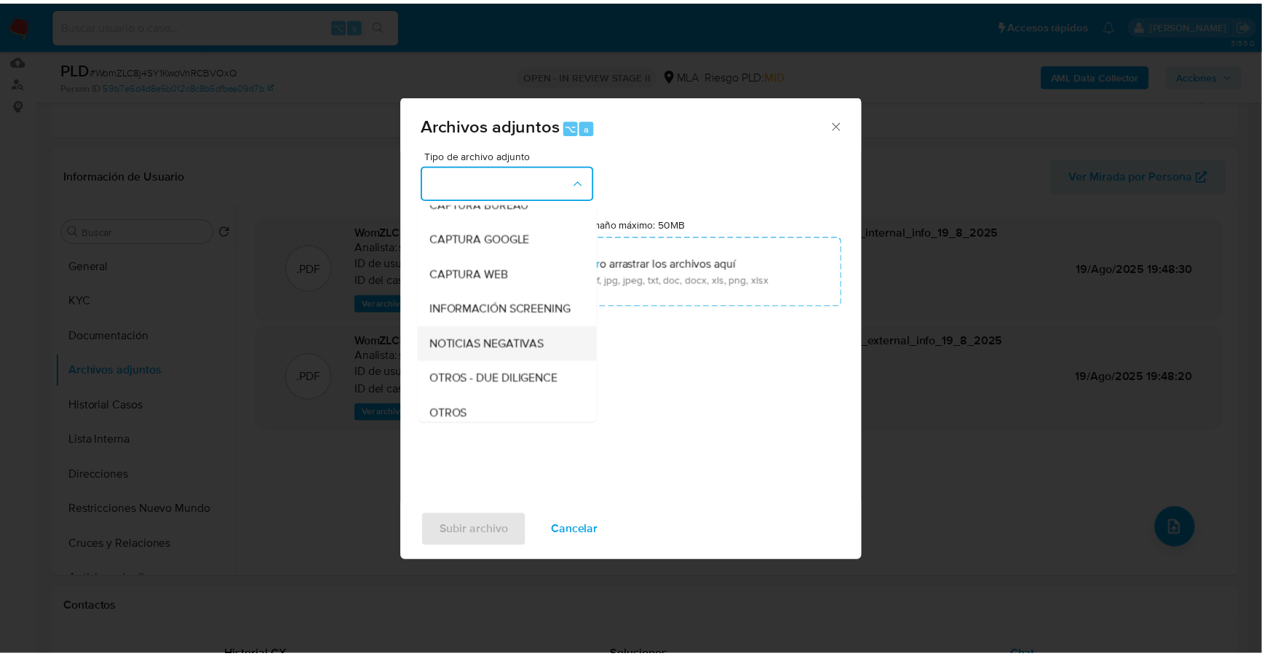
scroll to position [104, 0]
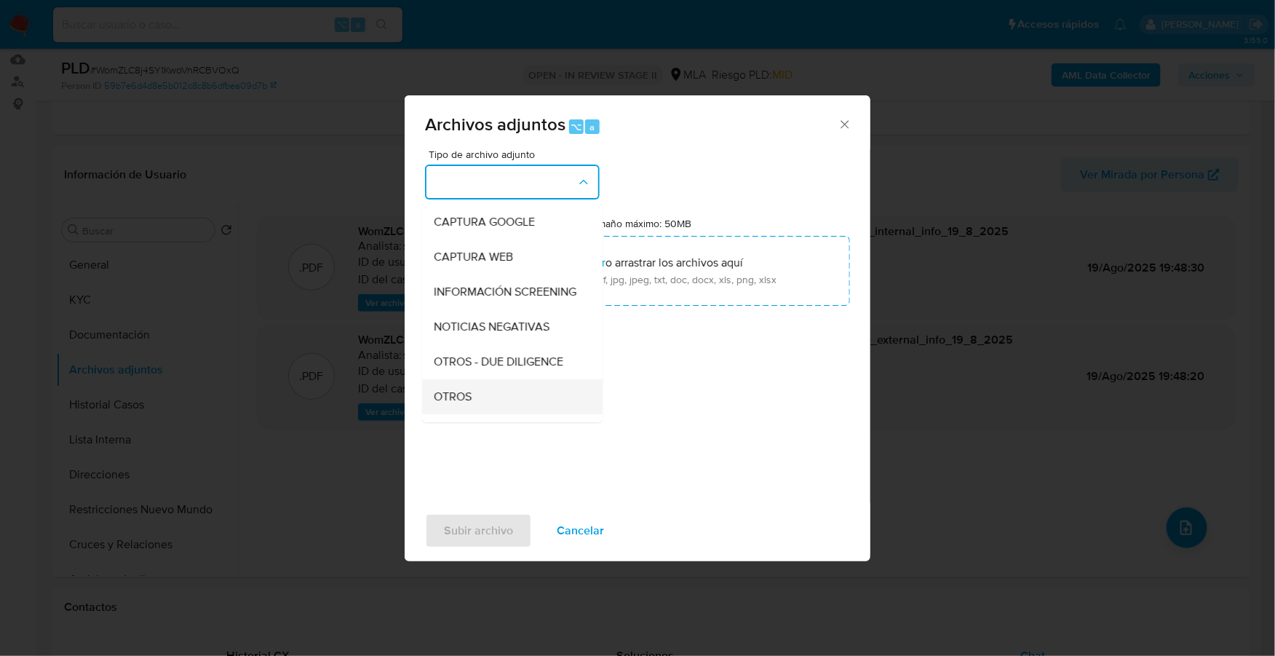
click at [480, 411] on div "OTROS" at bounding box center [508, 396] width 149 height 35
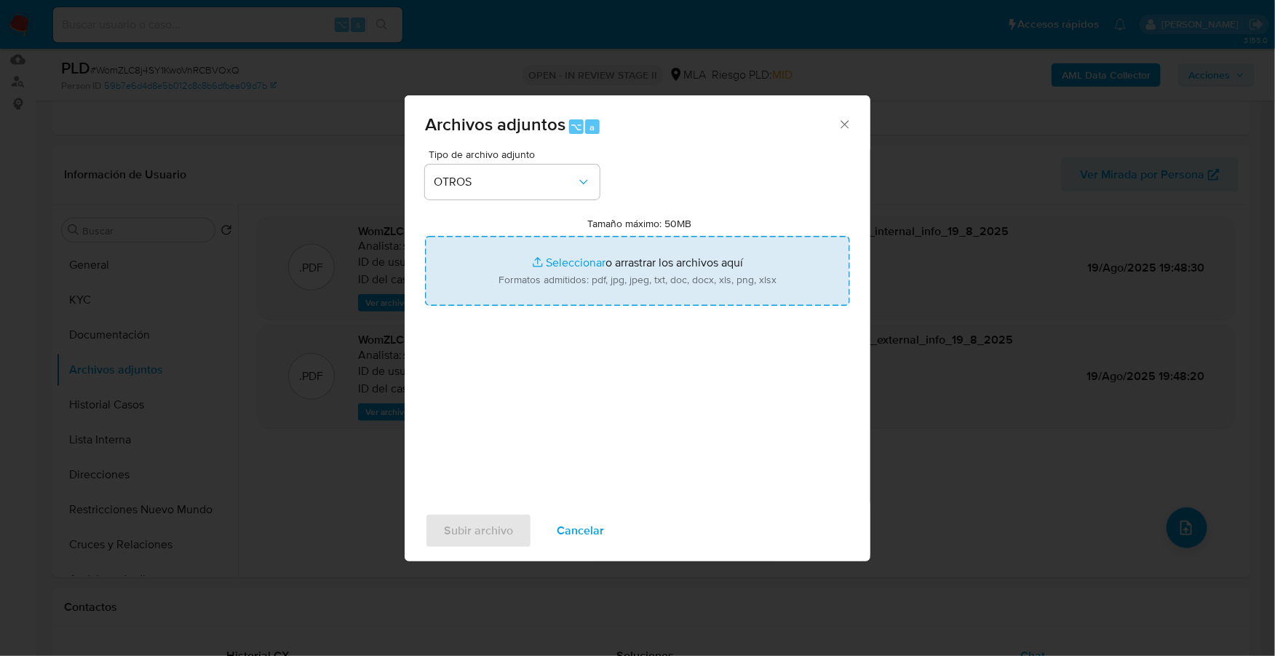
click at [577, 258] on input "Tamaño máximo: 50MB Seleccionar archivos" at bounding box center [637, 271] width 425 height 70
type input "C:\fakepath\Caselog tZjFRSffDn9Xs1yws7vJvZO3_2025_08_14_19_29_29.docx"
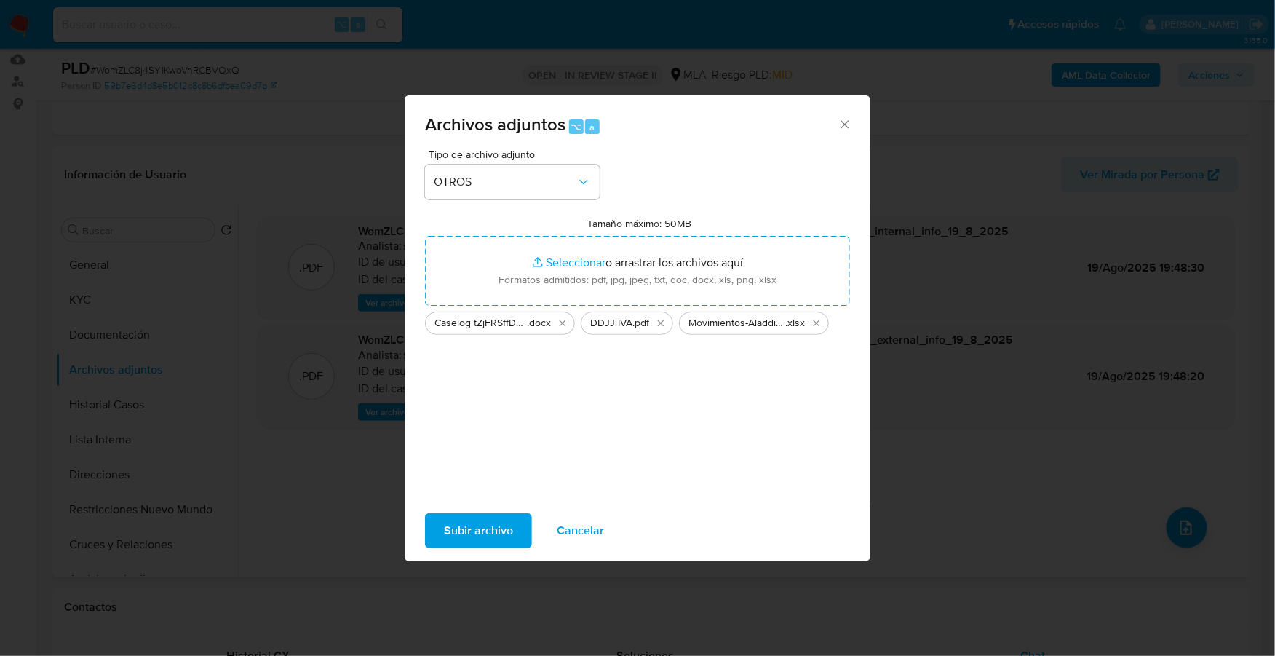
click at [470, 518] on span "Subir archivo" at bounding box center [478, 531] width 69 height 32
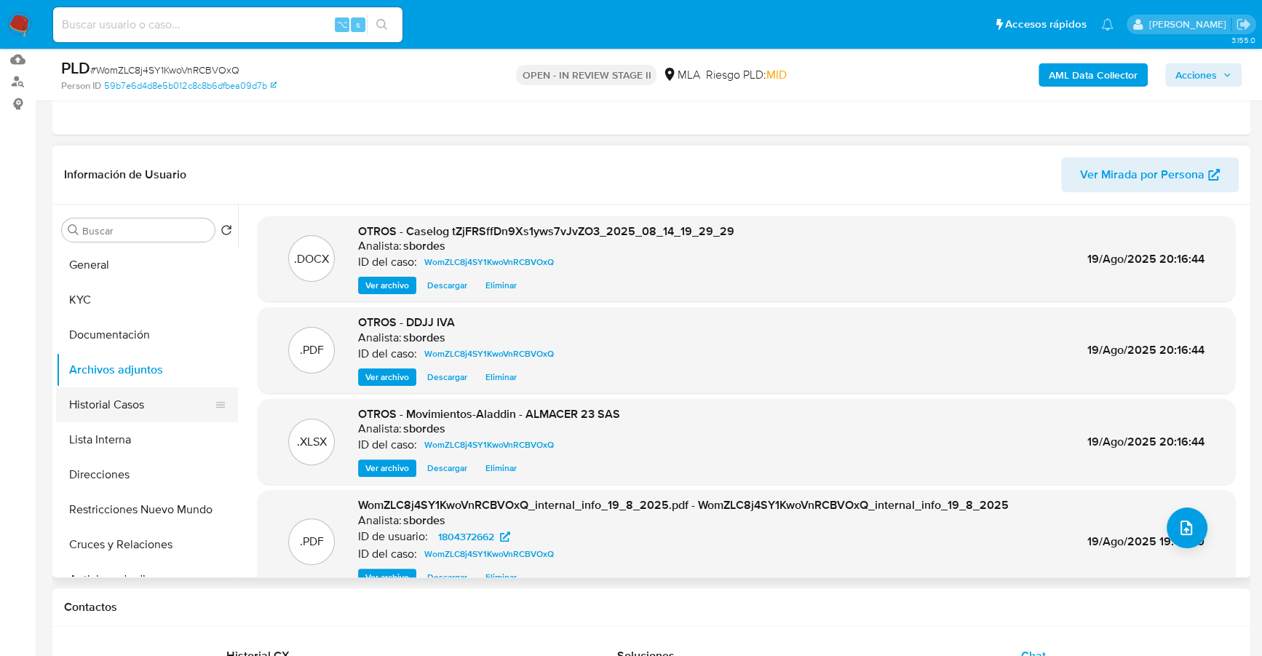
click at [128, 412] on button "Historial Casos" at bounding box center [141, 404] width 170 height 35
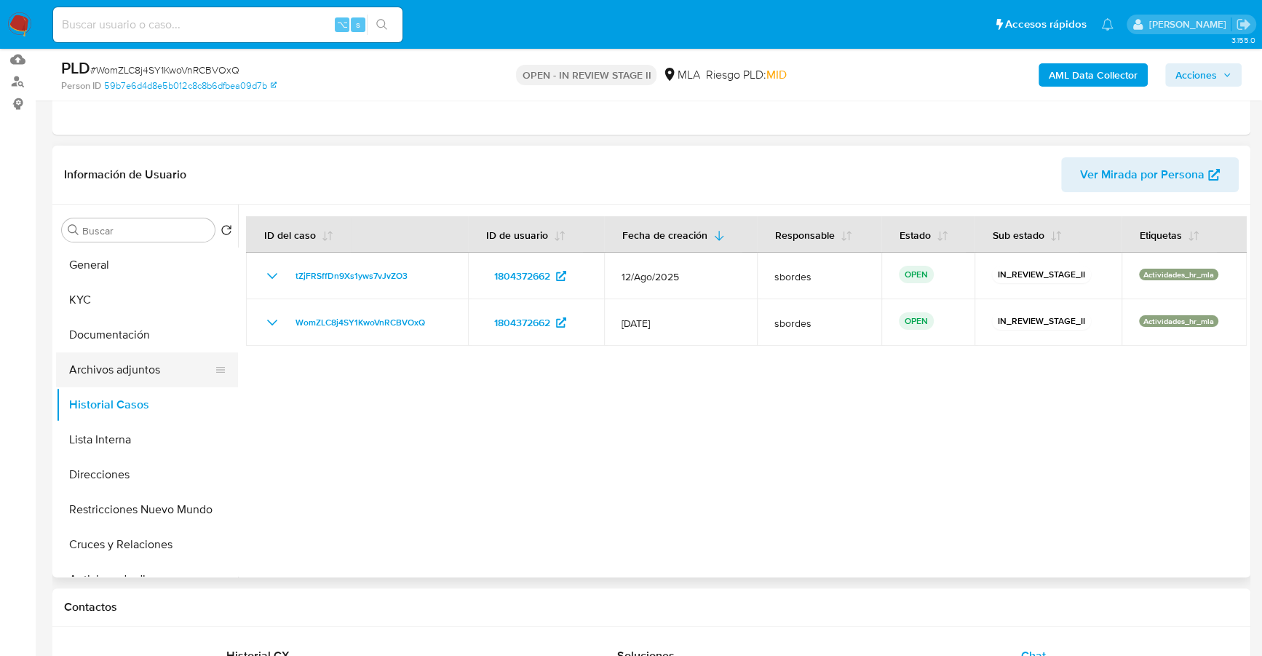
click at [134, 365] on button "Archivos adjuntos" at bounding box center [141, 369] width 170 height 35
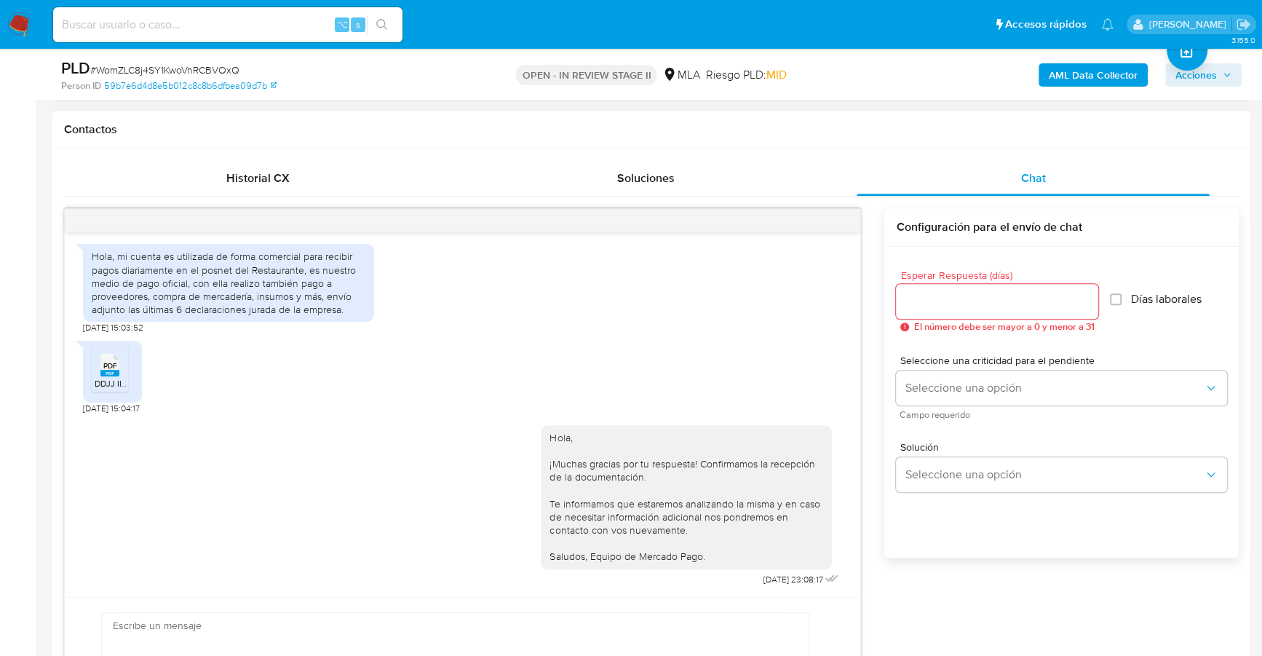
scroll to position [818, 0]
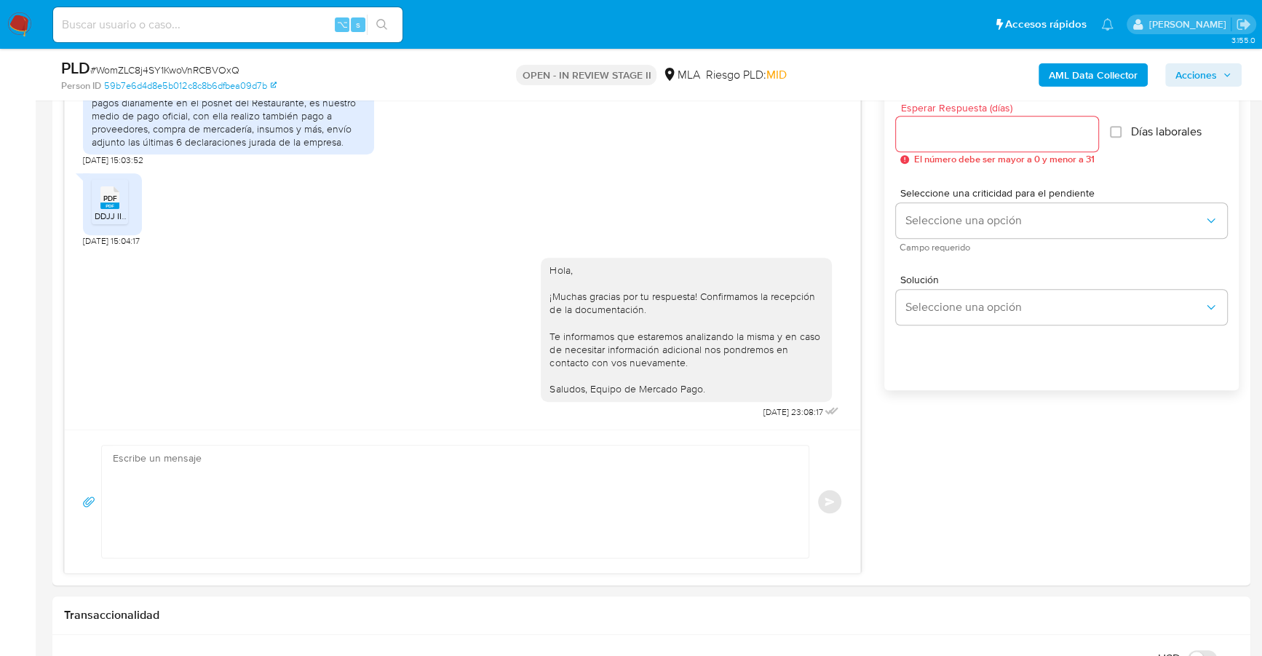
click at [1208, 70] on span "Acciones" at bounding box center [1196, 74] width 41 height 23
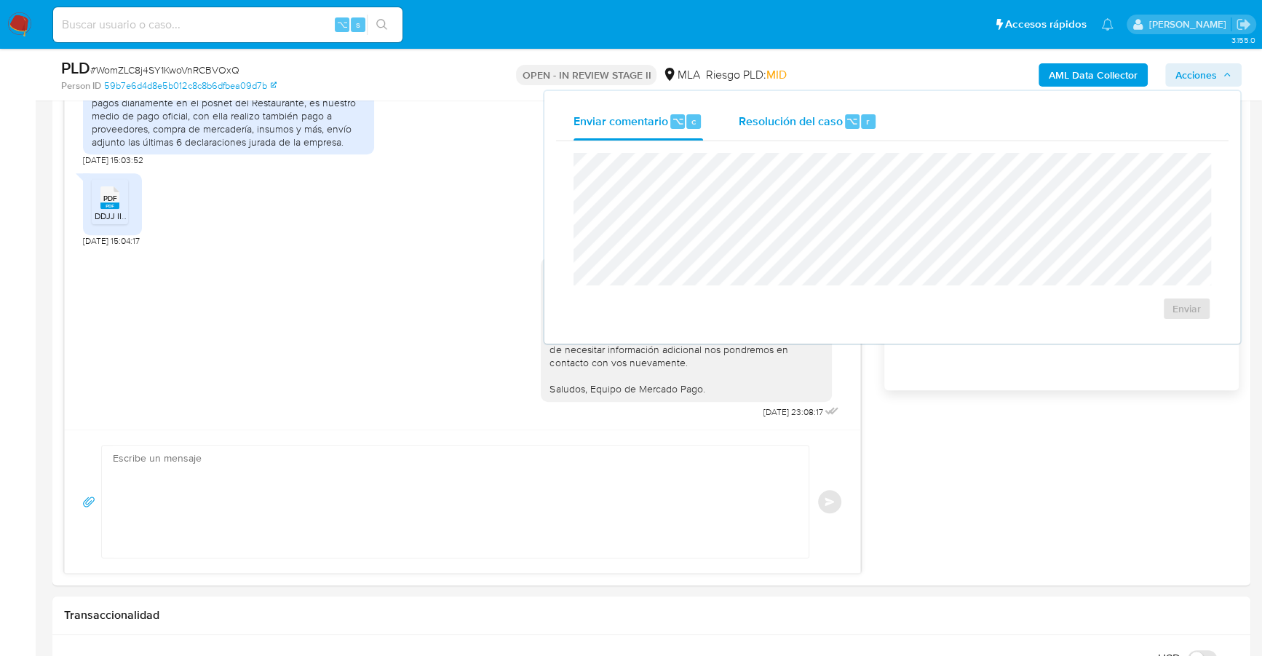
click at [819, 122] on span "Resolución del caso" at bounding box center [790, 120] width 104 height 17
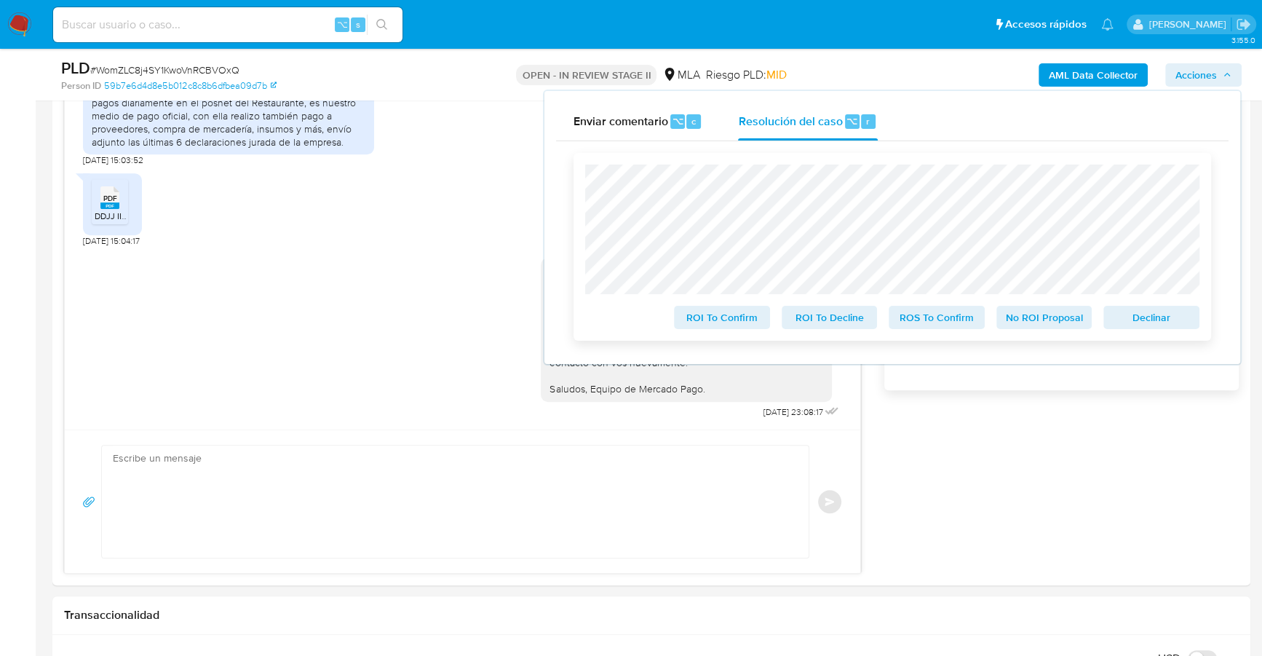
click at [1048, 316] on span "No ROI Proposal" at bounding box center [1045, 317] width 76 height 20
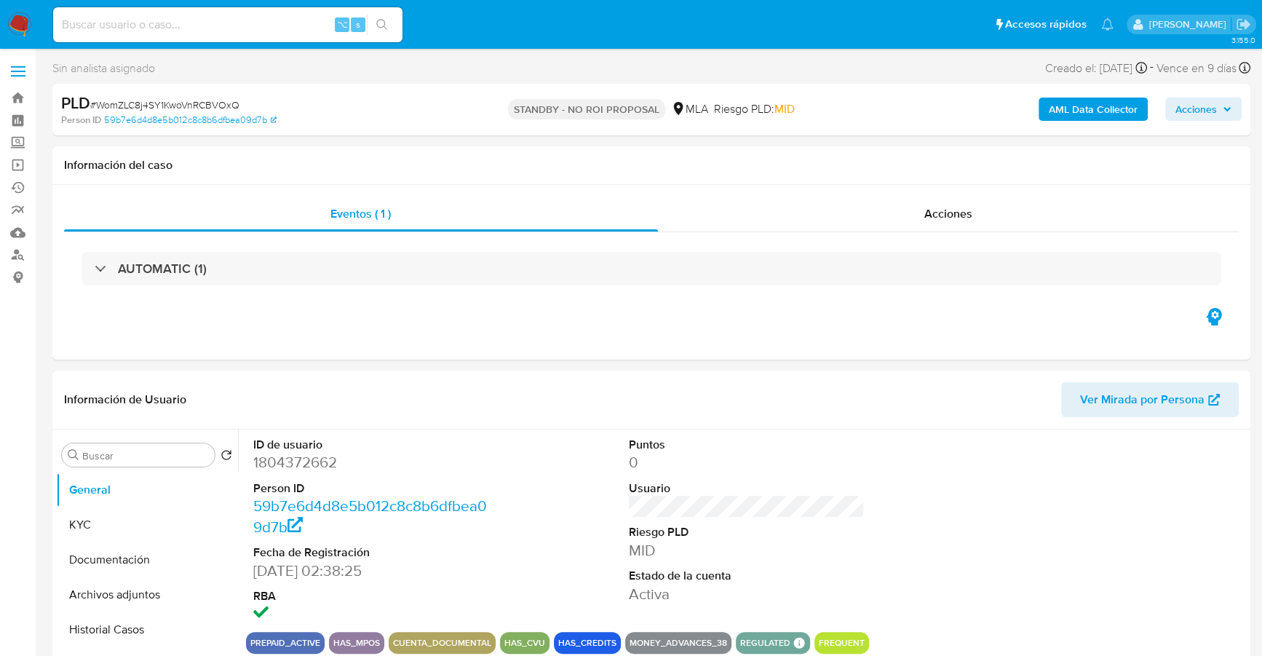
select select "10"
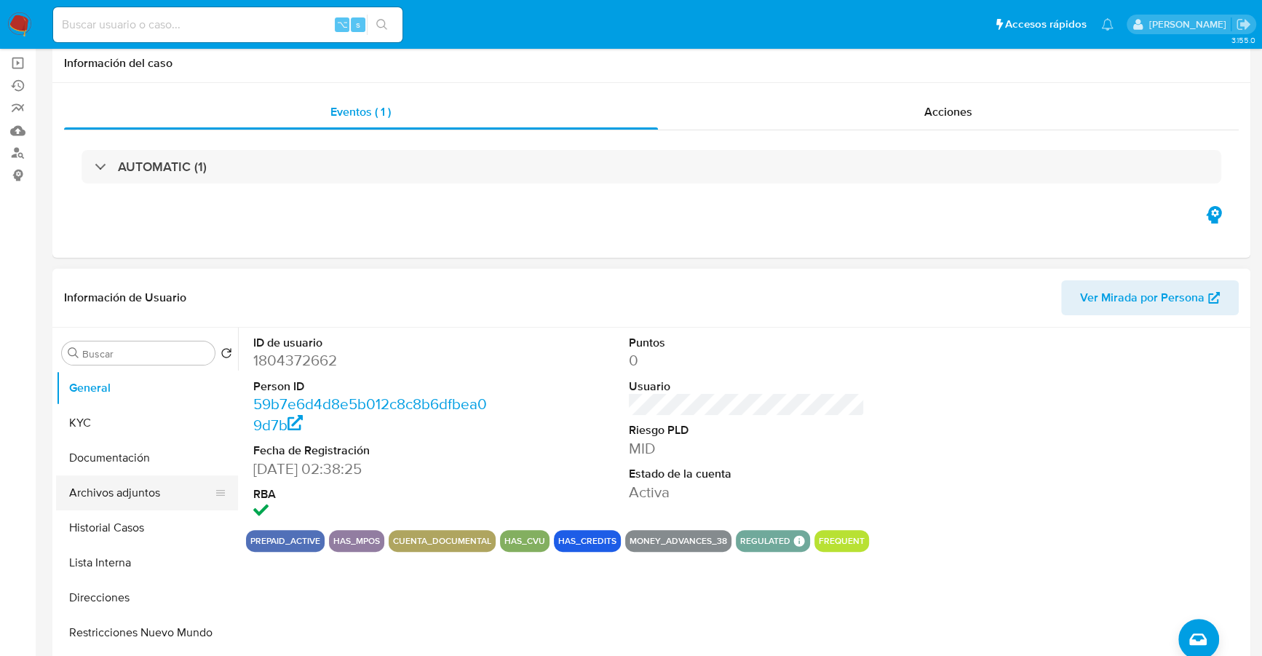
scroll to position [178, 0]
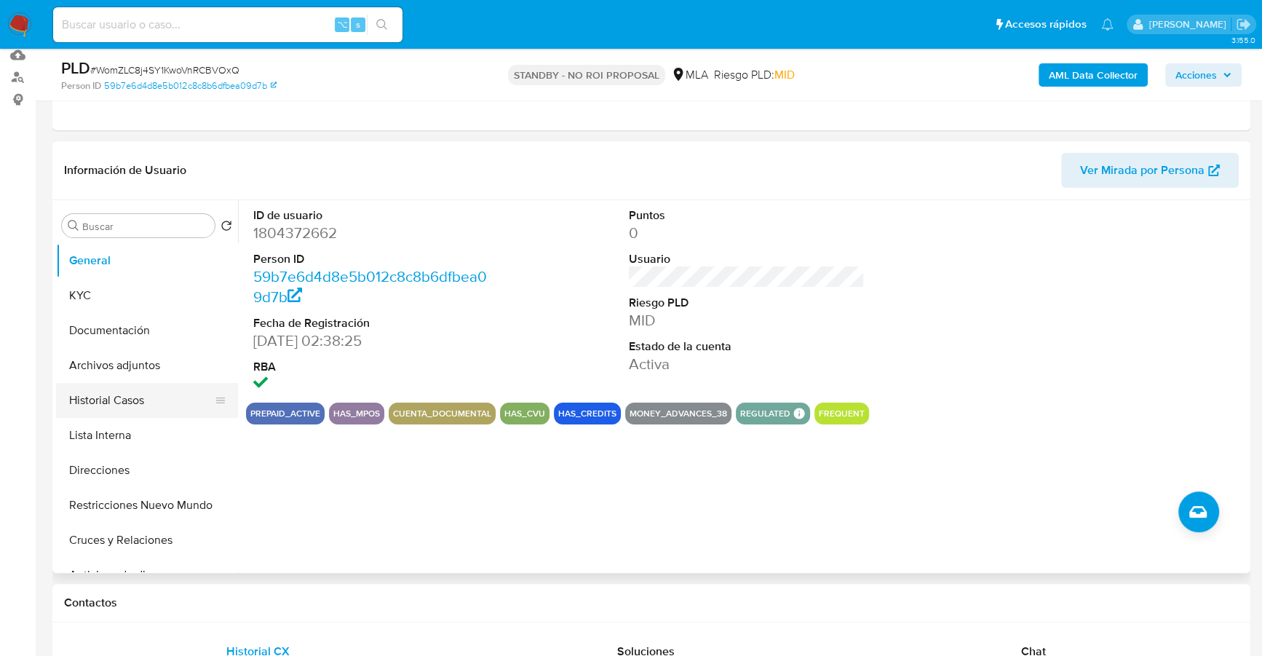
click at [122, 405] on button "Historial Casos" at bounding box center [141, 400] width 170 height 35
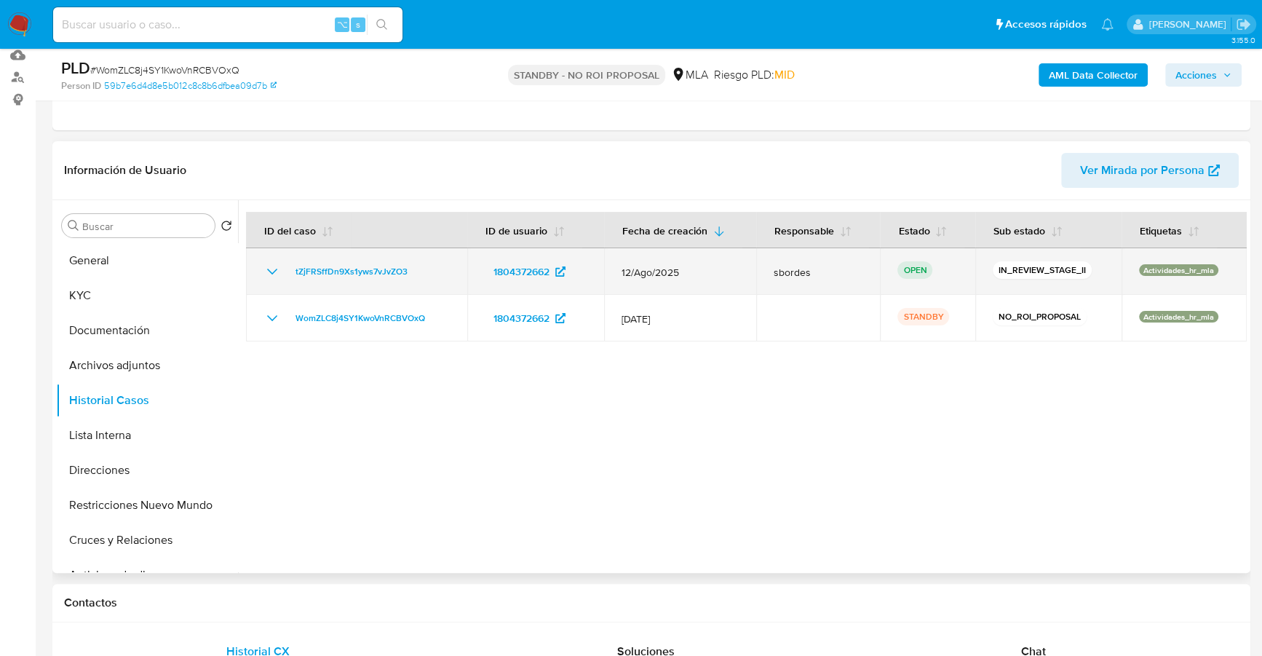
click at [342, 260] on td "tZjFRSffDn9Xs1yws7vJvZO3" at bounding box center [356, 271] width 221 height 47
click at [347, 272] on span "tZjFRSffDn9Xs1yws7vJvZO3" at bounding box center [352, 271] width 112 height 17
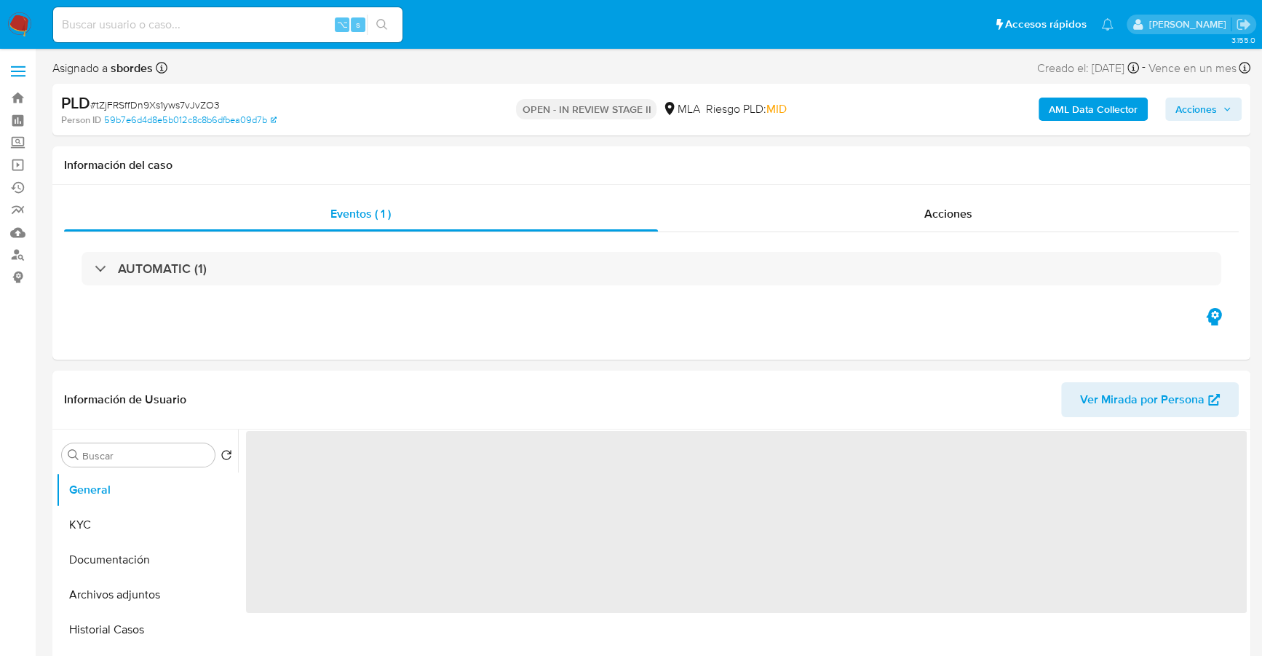
click at [1222, 114] on span "Acciones" at bounding box center [1204, 109] width 56 height 20
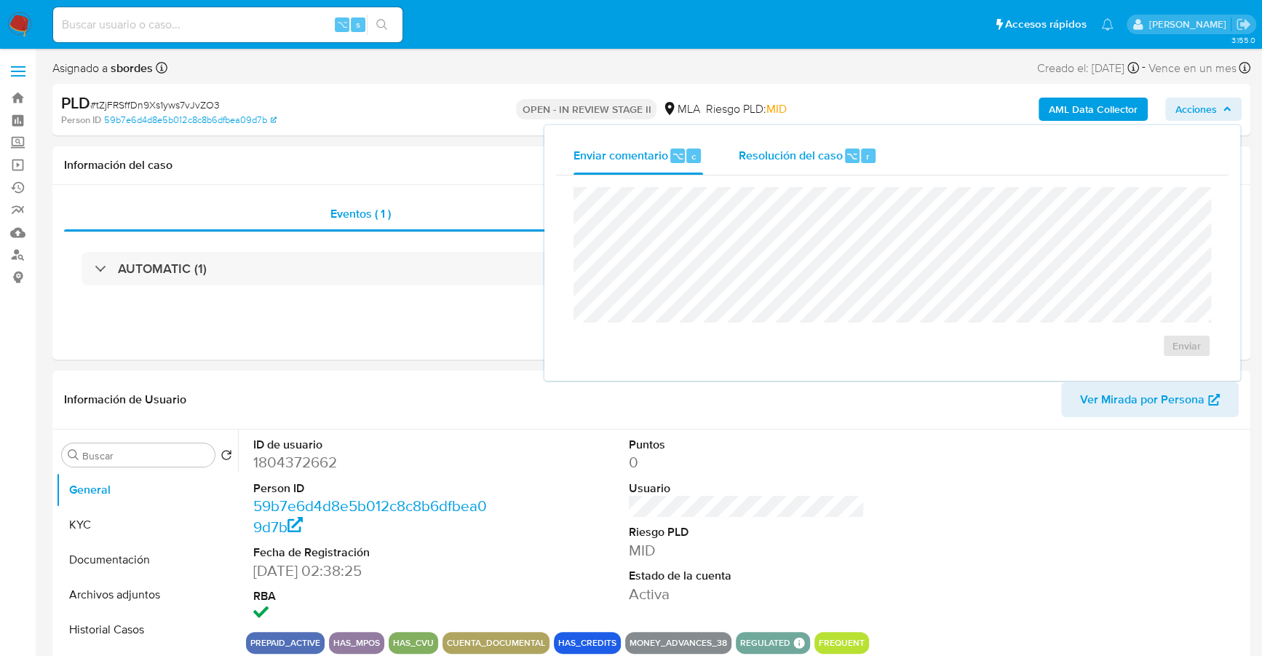
click at [812, 157] on span "Resolución del caso" at bounding box center [790, 155] width 104 height 17
select select "10"
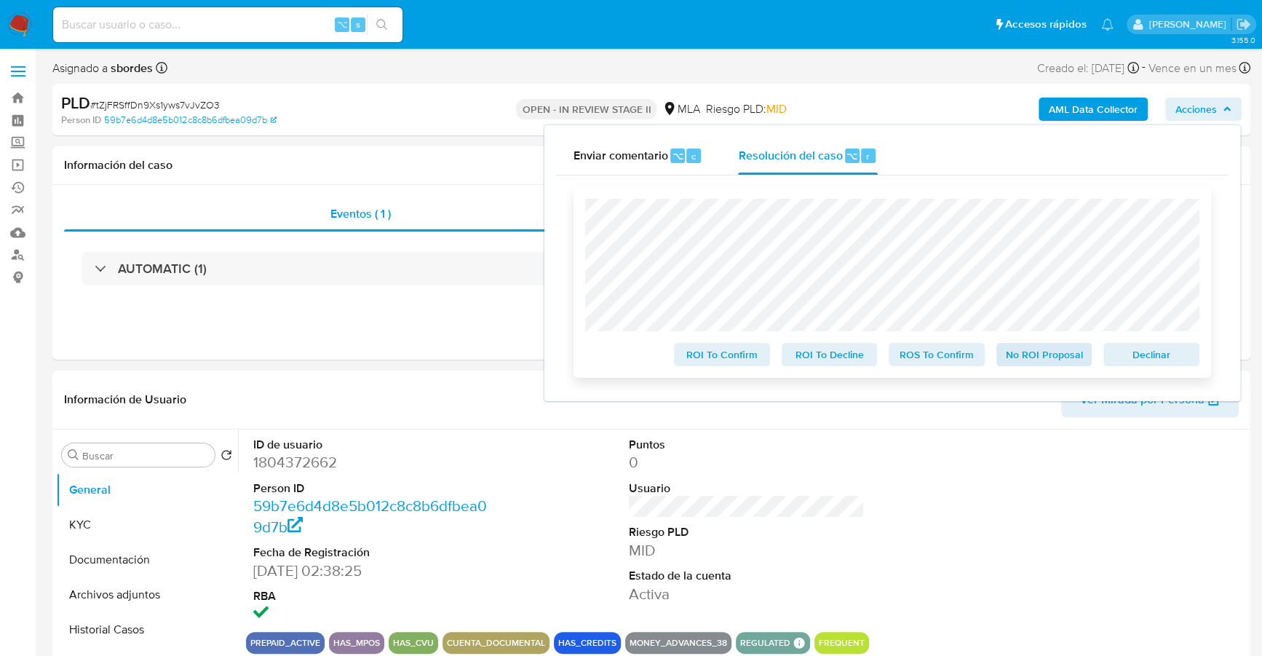
click at [1056, 346] on div "No ROI Proposal" at bounding box center [1045, 351] width 108 height 29
click at [1056, 349] on span "No ROI Proposal" at bounding box center [1045, 354] width 76 height 20
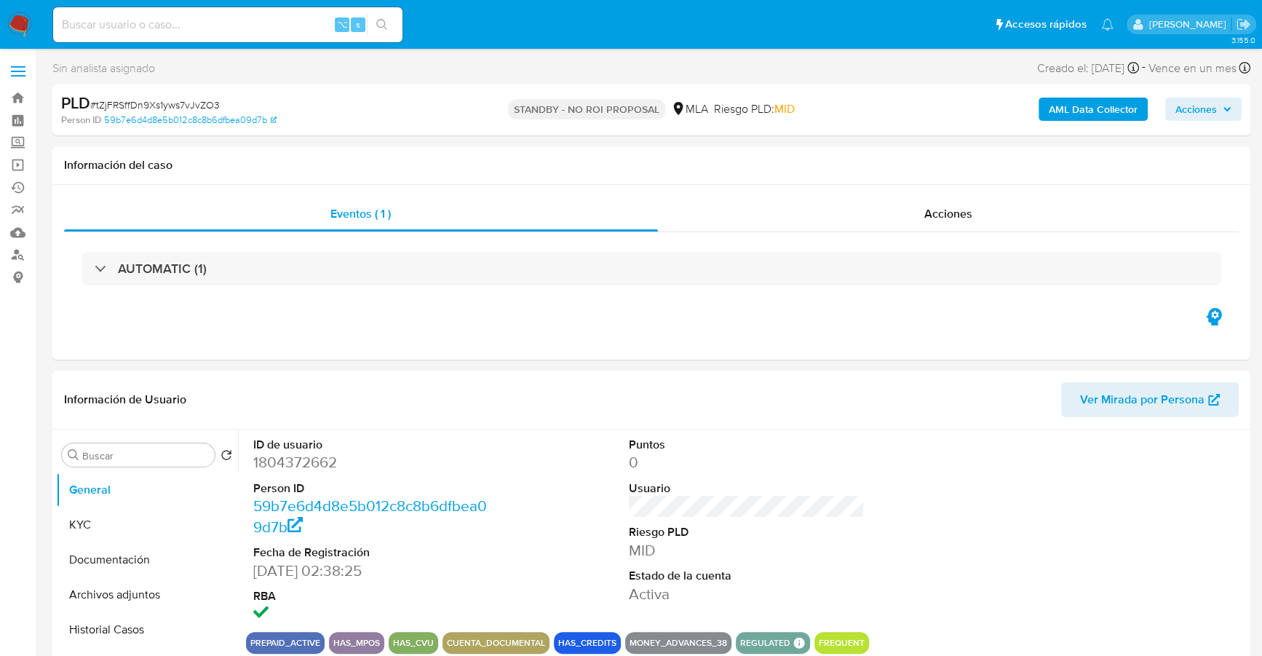
select select "10"
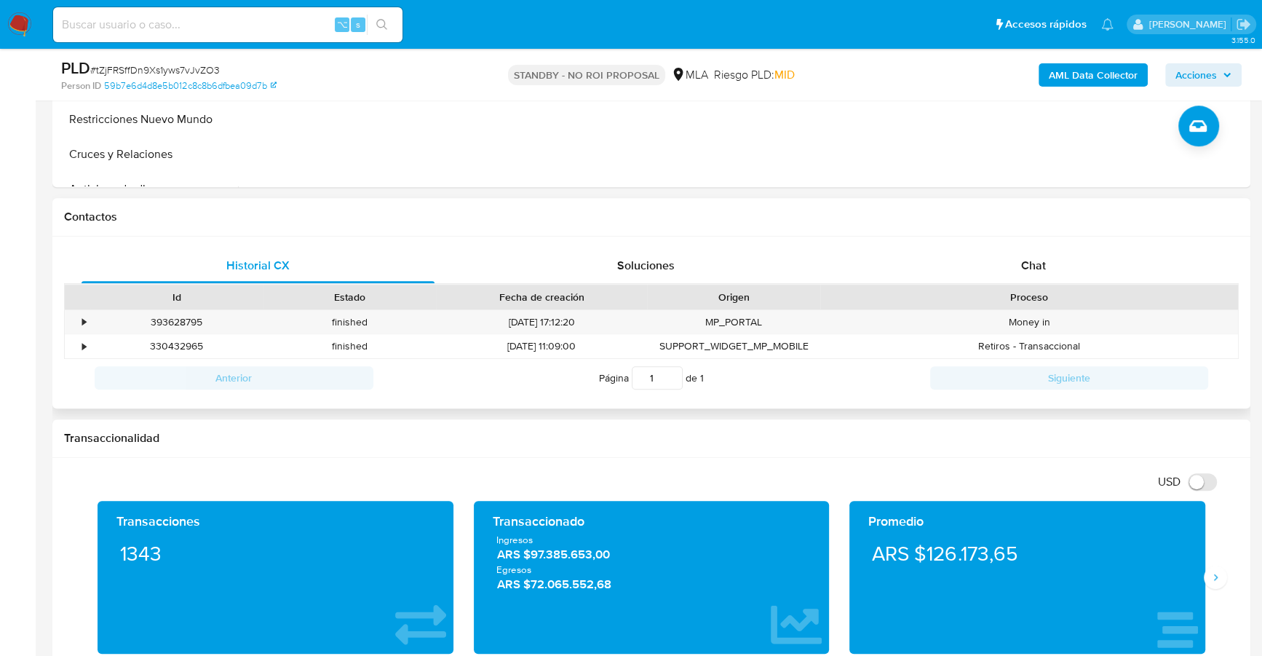
scroll to position [548, 0]
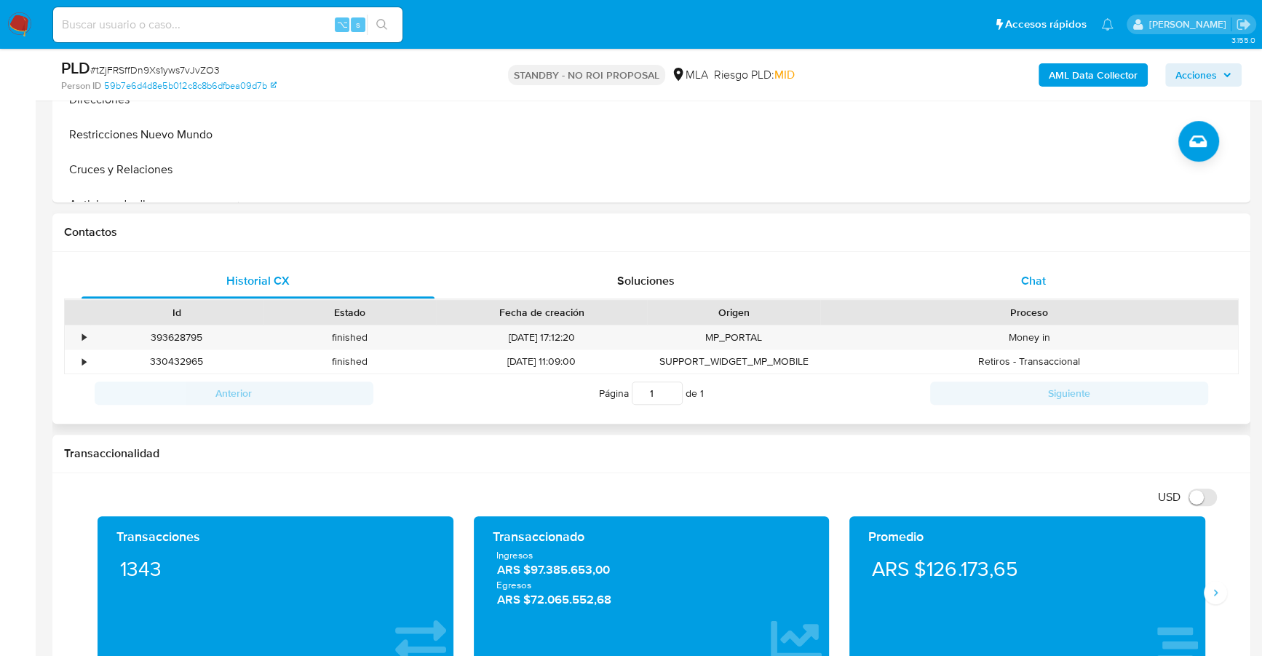
click at [1032, 283] on span "Chat" at bounding box center [1033, 280] width 25 height 17
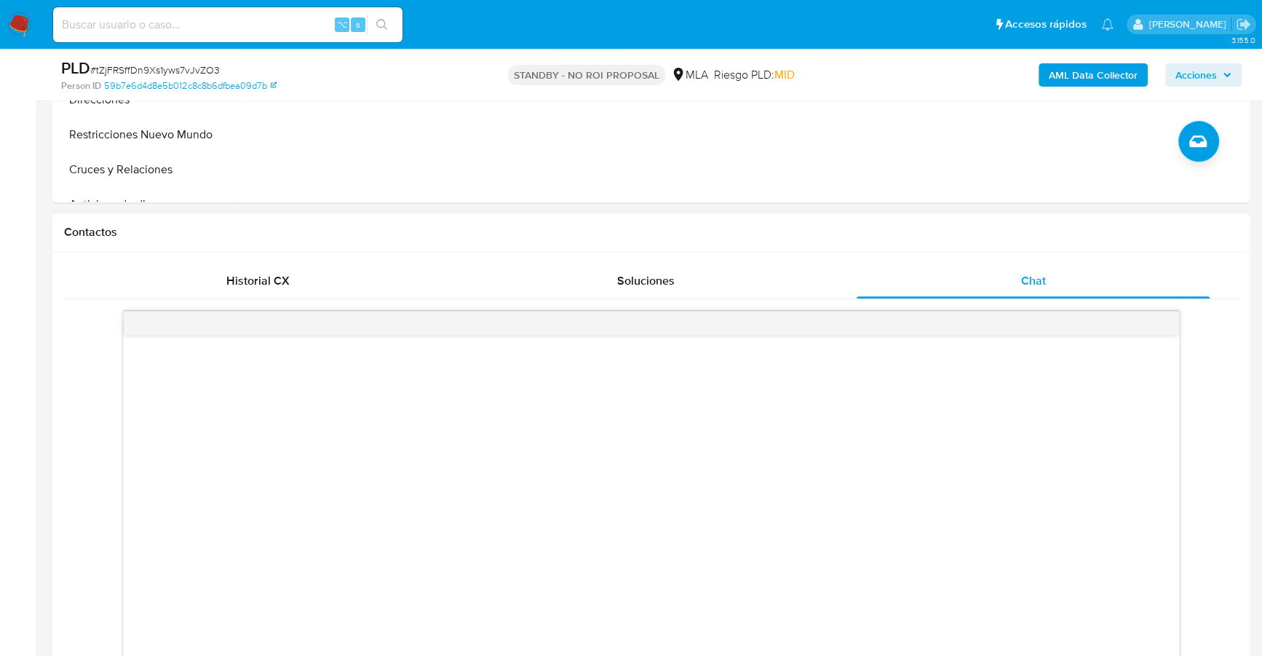
scroll to position [0, 0]
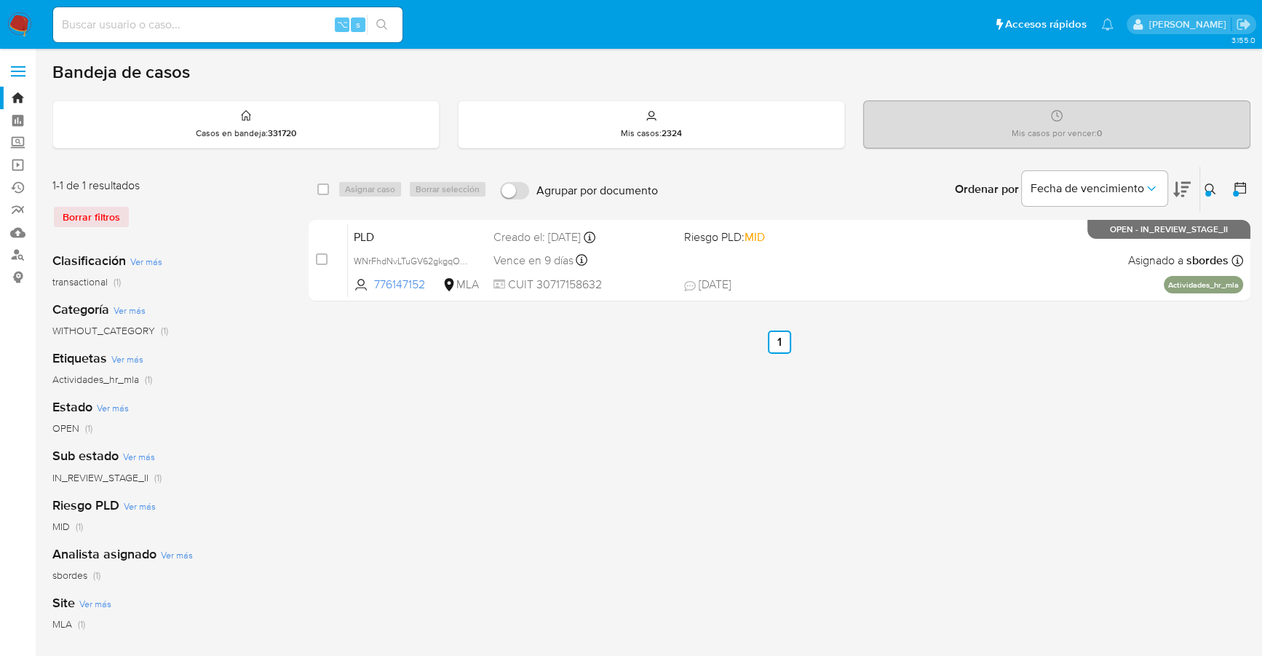
click at [15, 25] on img at bounding box center [19, 24] width 25 height 25
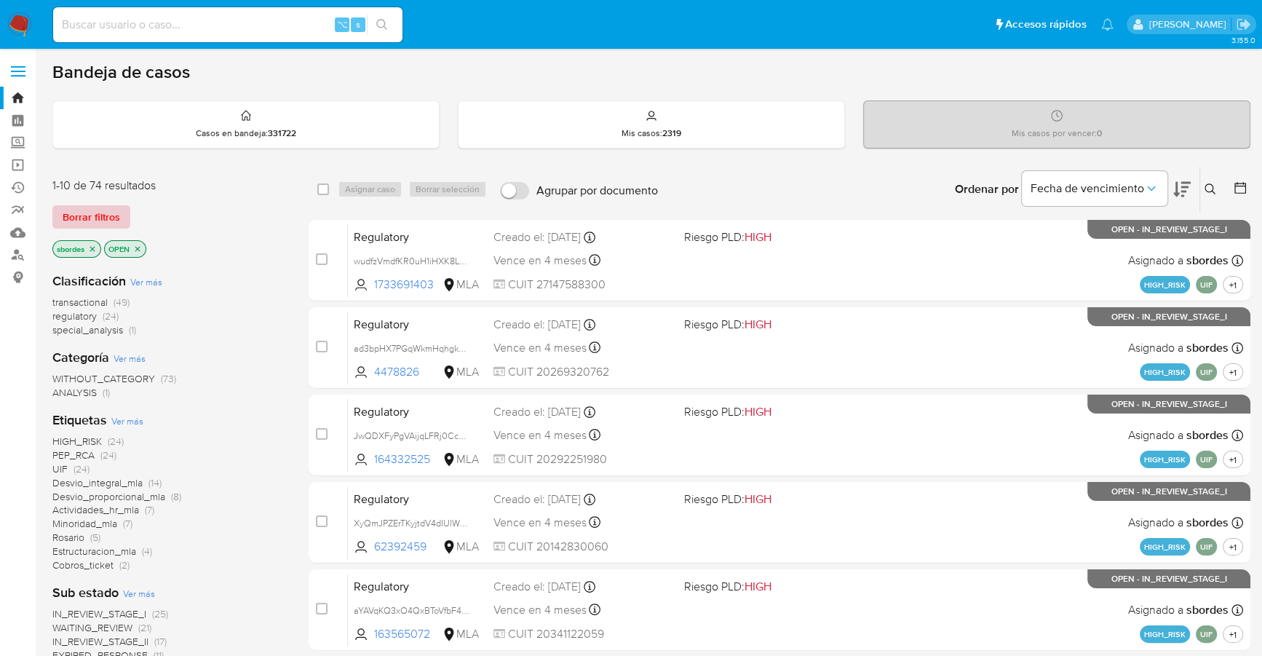
click at [94, 218] on span "Borrar filtros" at bounding box center [92, 217] width 58 height 20
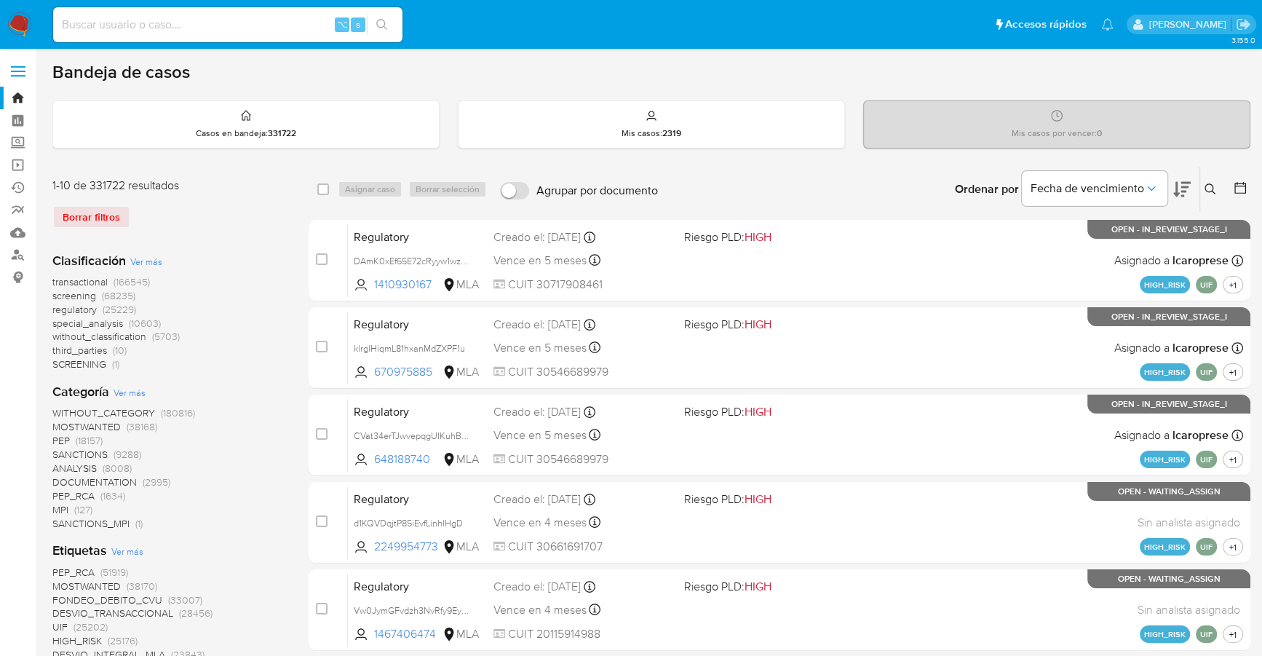
click at [20, 23] on img at bounding box center [19, 24] width 25 height 25
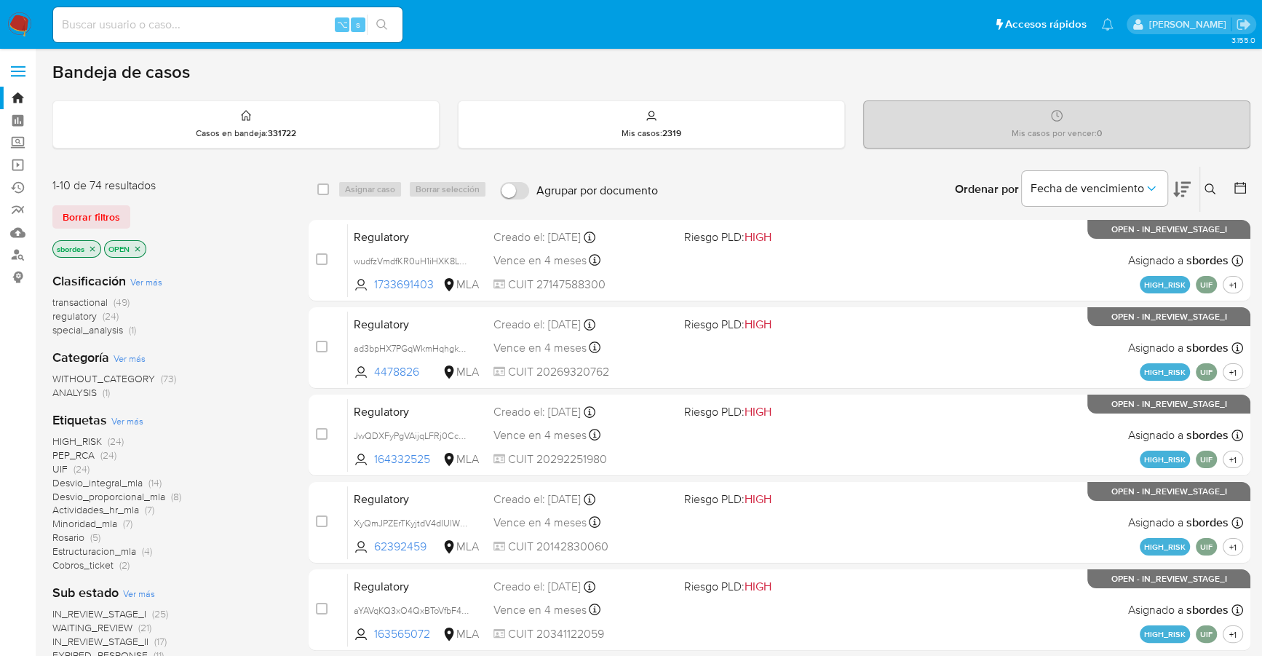
click at [92, 245] on icon "close-filter" at bounding box center [92, 249] width 9 height 9
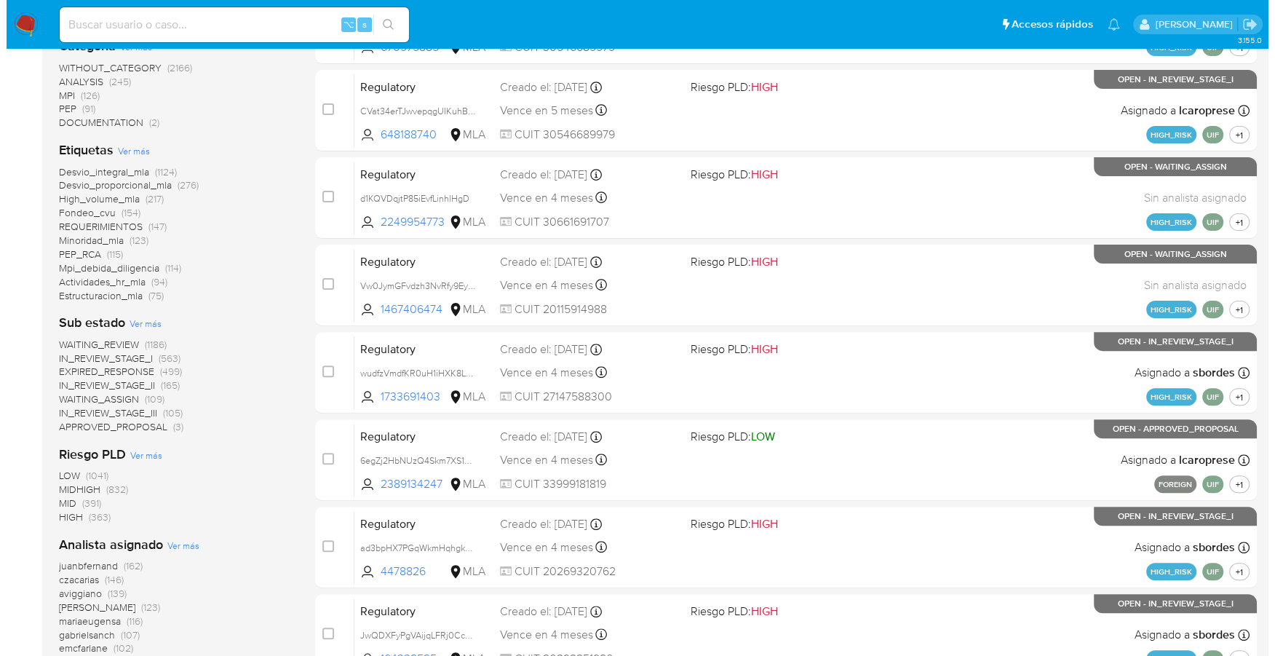
scroll to position [492, 0]
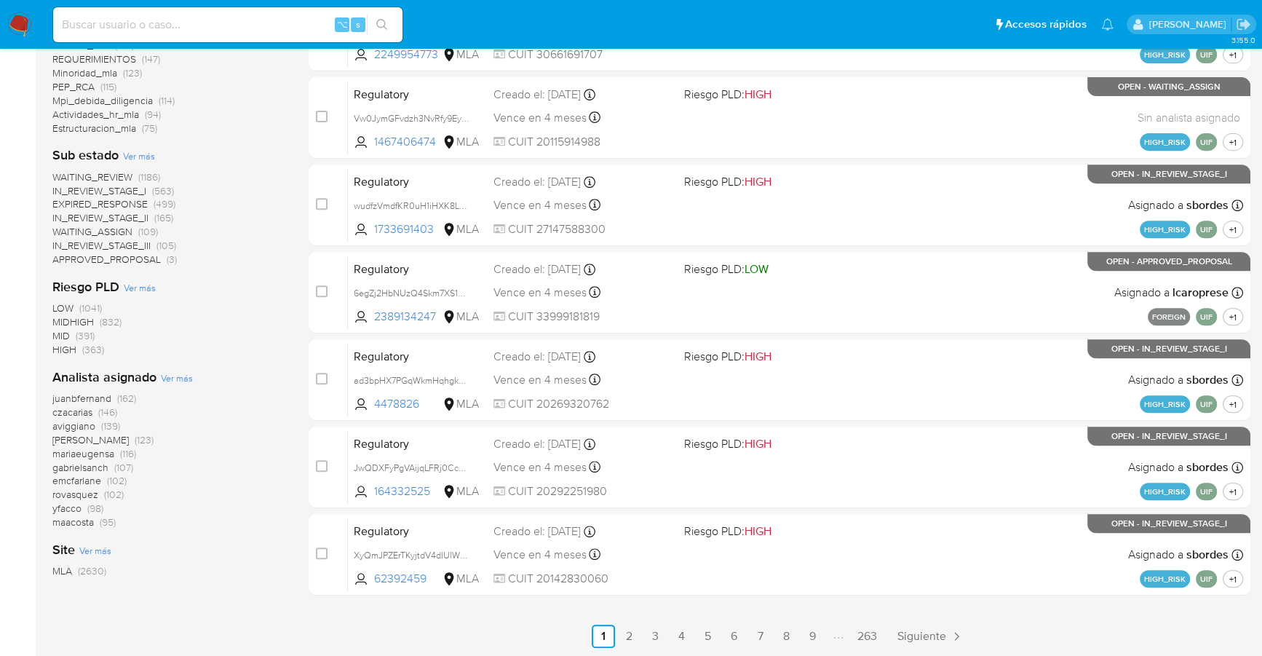
click at [183, 373] on span "Ver más" at bounding box center [177, 377] width 32 height 13
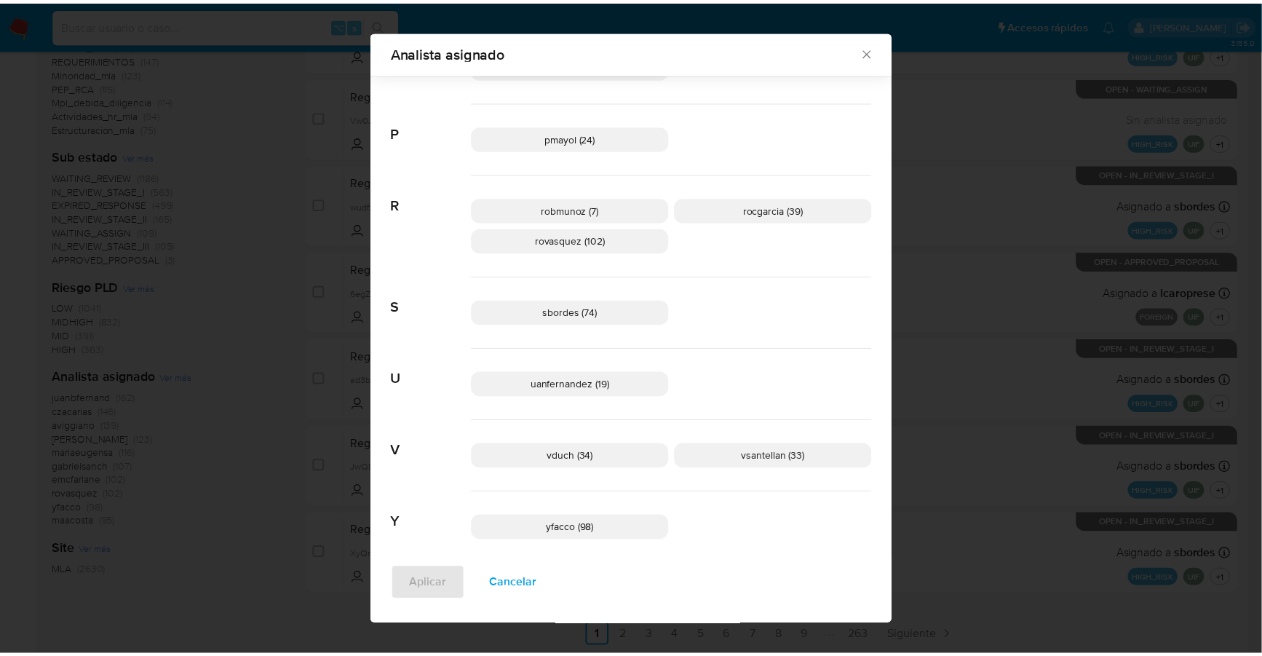
scroll to position [1035, 0]
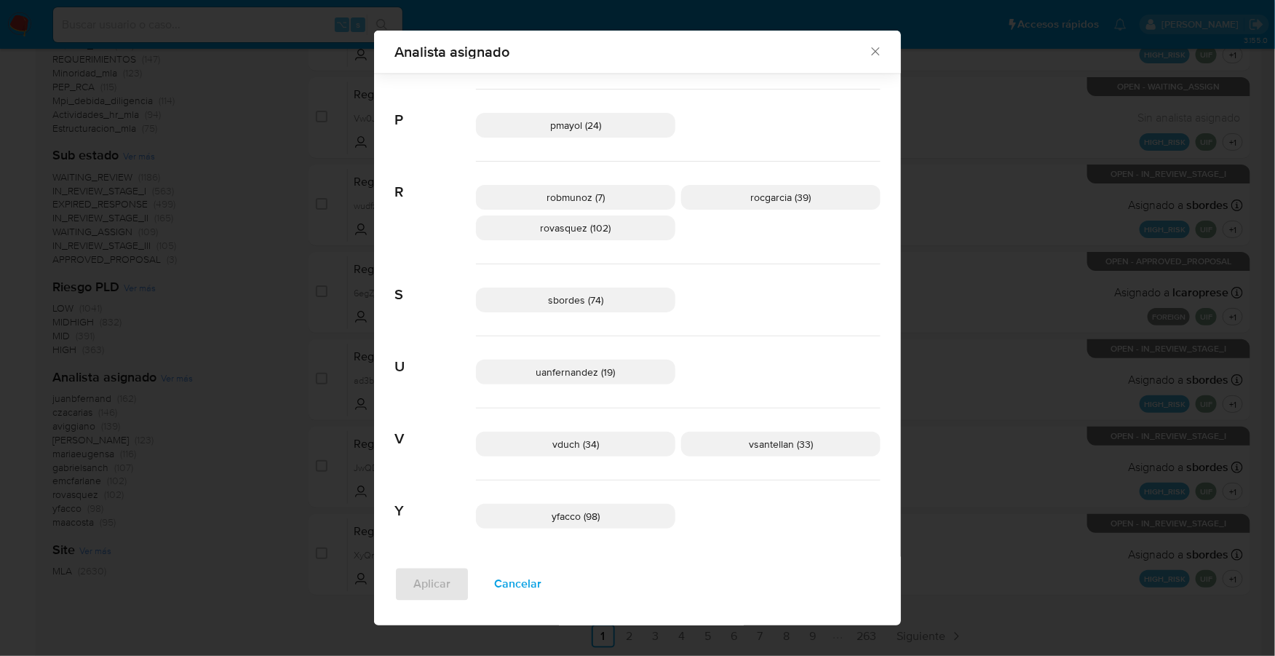
click at [871, 52] on icon "Cerrar" at bounding box center [875, 52] width 8 height 8
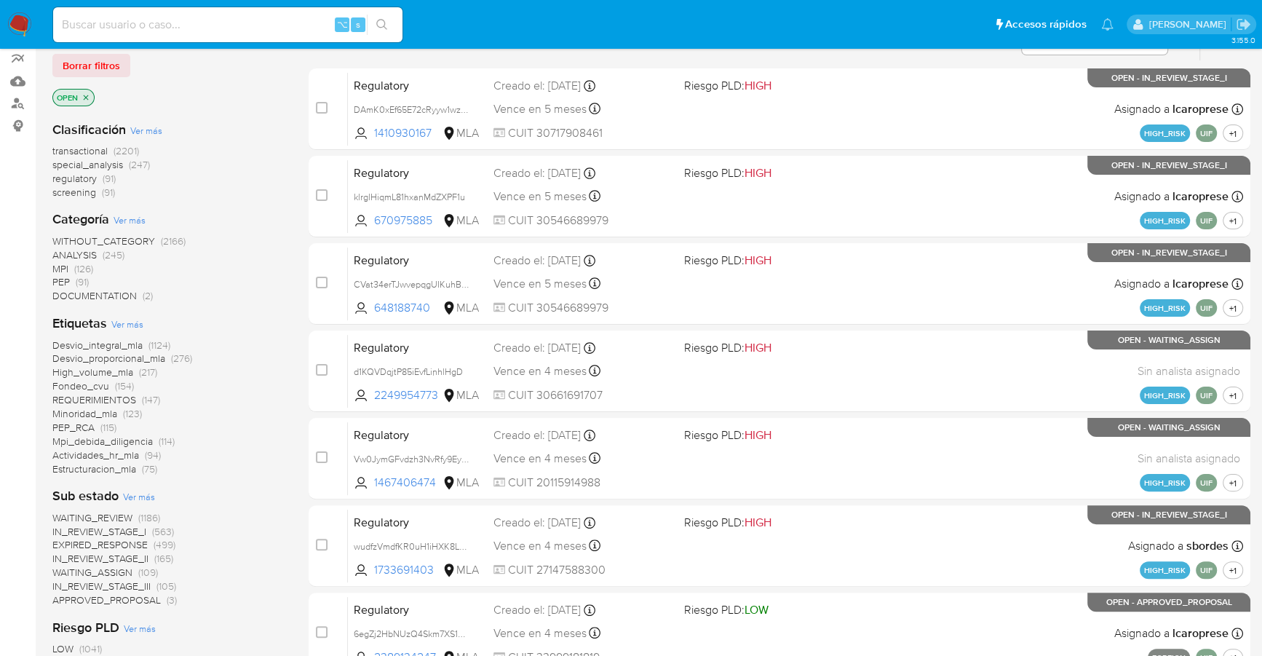
scroll to position [0, 0]
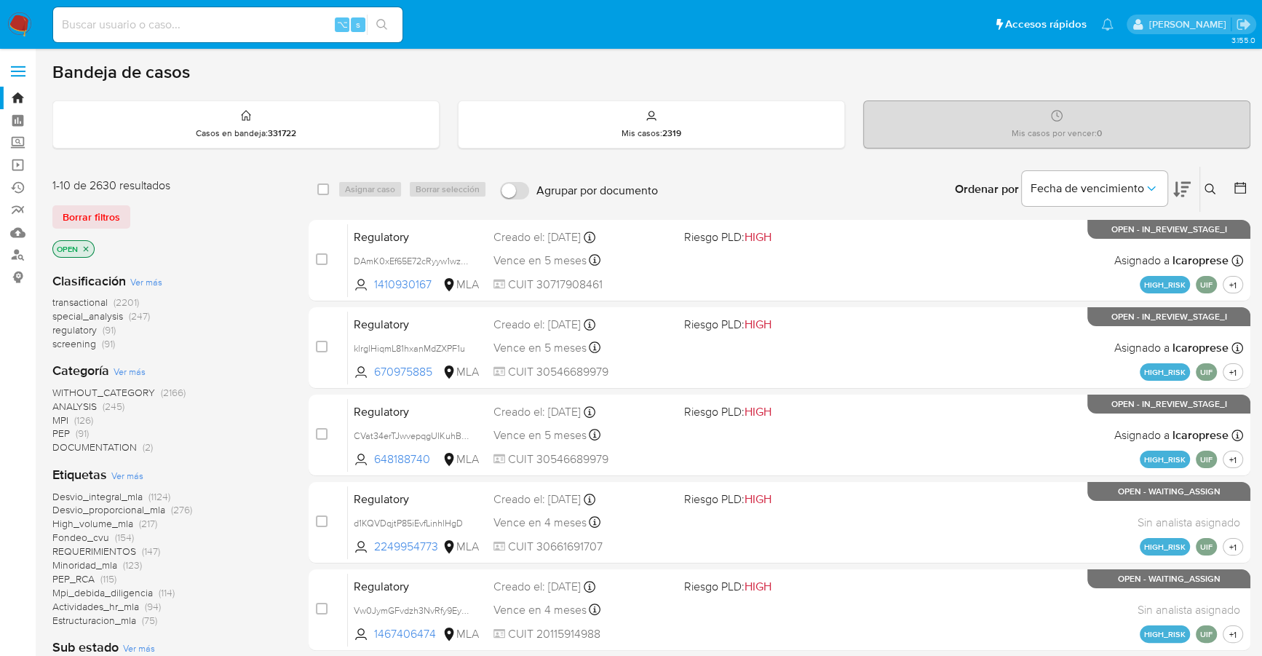
click at [1243, 183] on icon at bounding box center [1241, 188] width 12 height 12
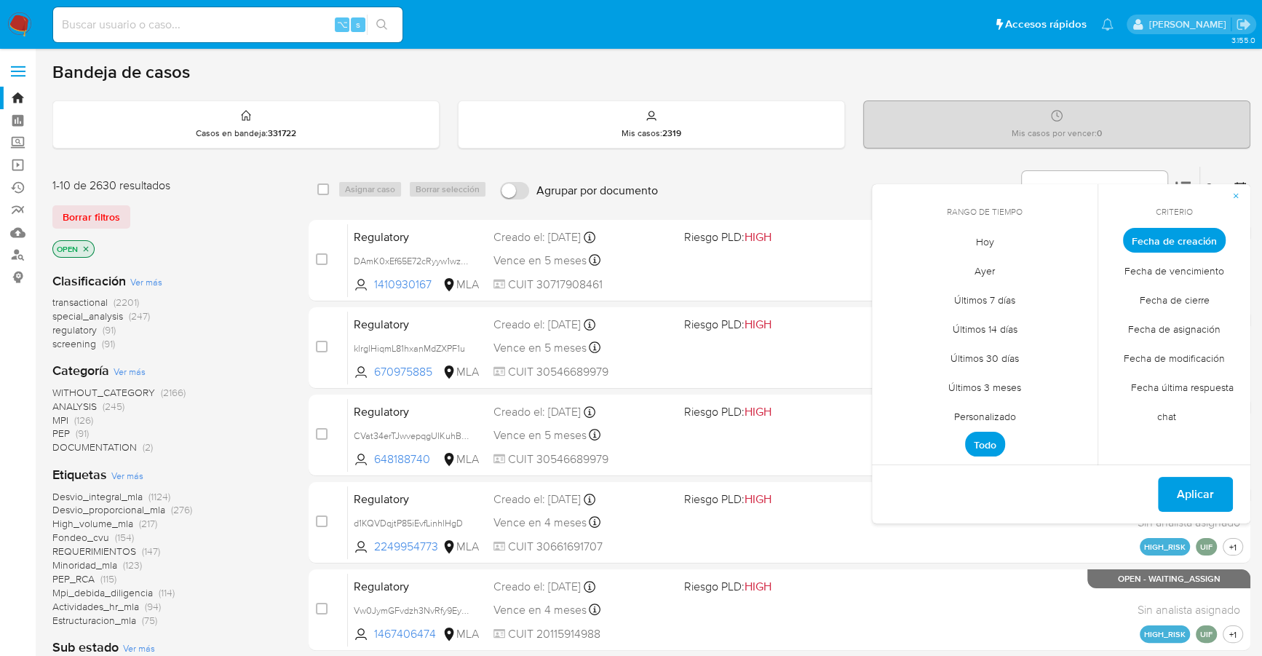
click at [997, 416] on span "Personalizado" at bounding box center [985, 416] width 92 height 30
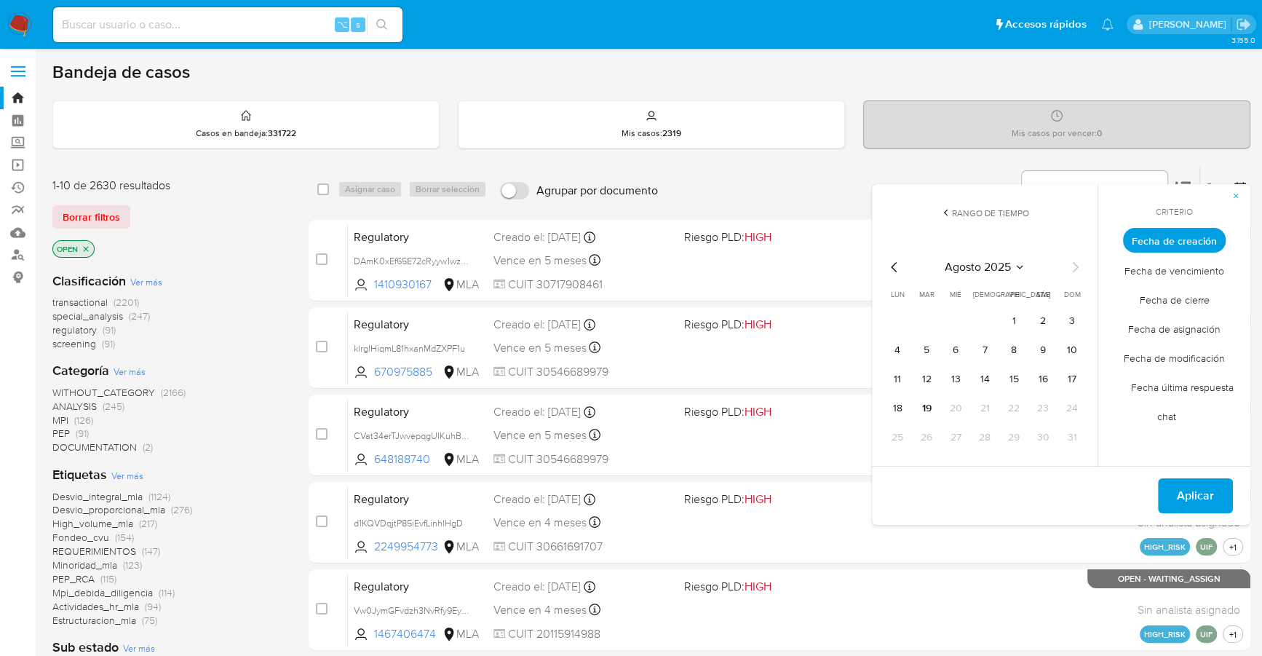
click at [895, 269] on icon "Mes anterior" at bounding box center [894, 267] width 6 height 10
click at [1079, 317] on button "1" at bounding box center [1072, 320] width 23 height 23
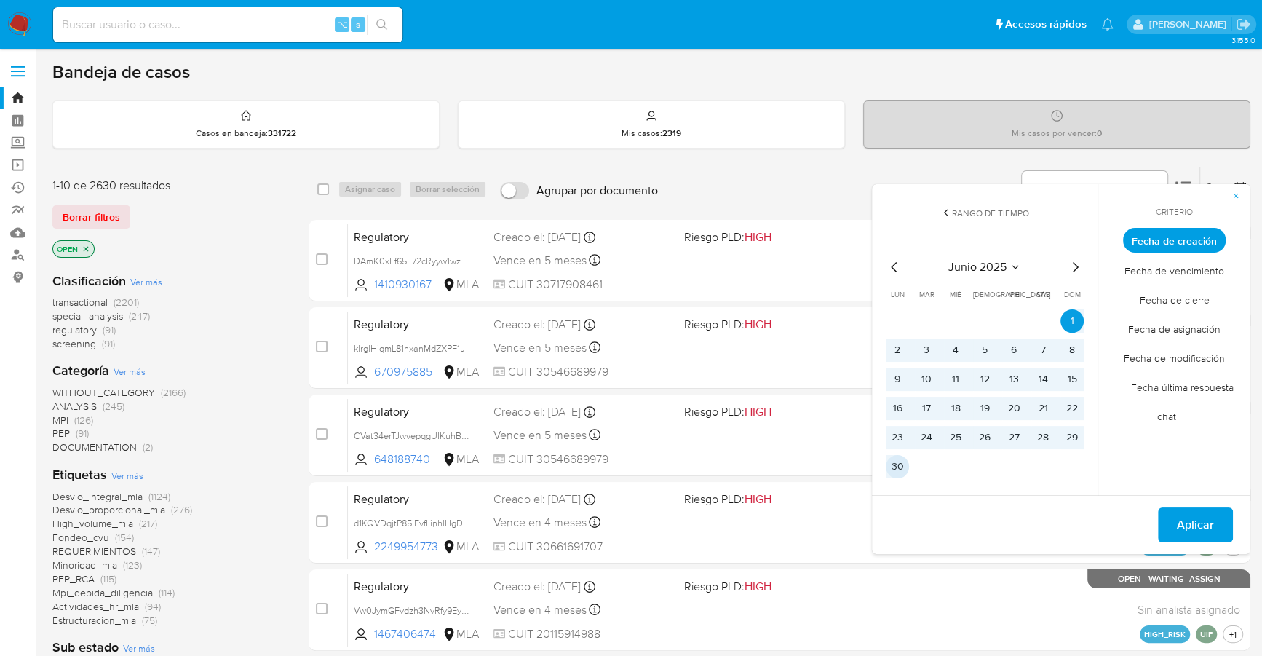
click at [902, 466] on button "30" at bounding box center [897, 466] width 23 height 23
click at [1175, 526] on button "Aplicar" at bounding box center [1195, 524] width 75 height 35
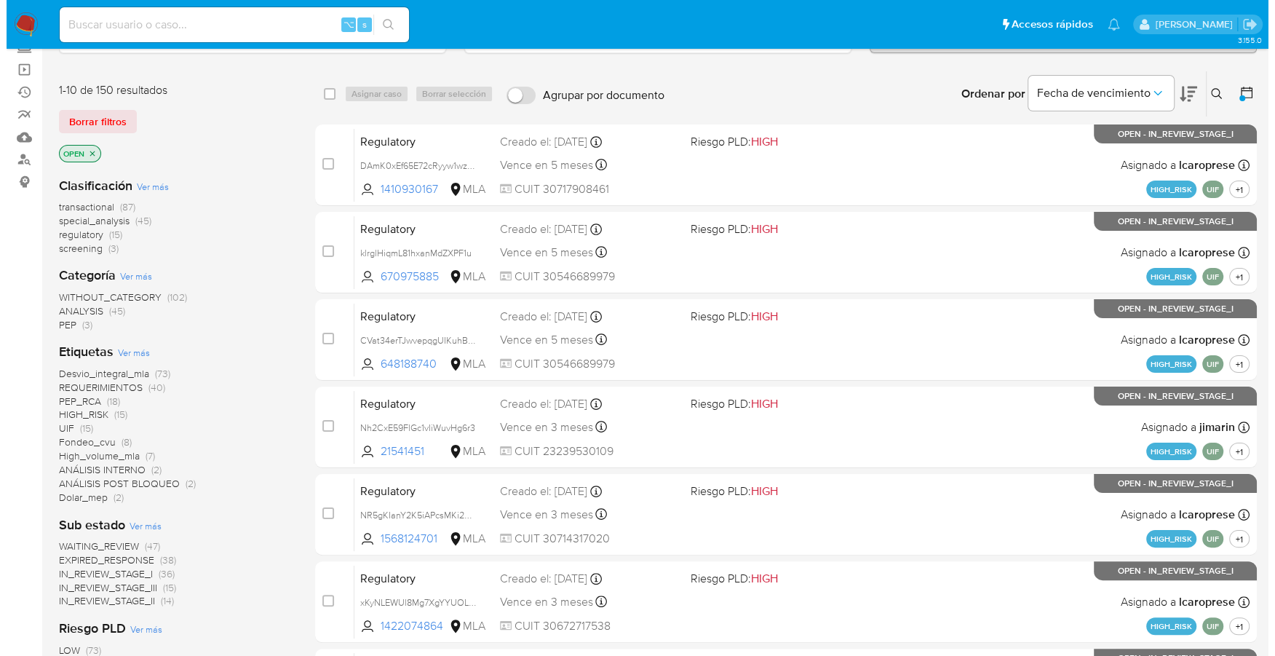
scroll to position [491, 0]
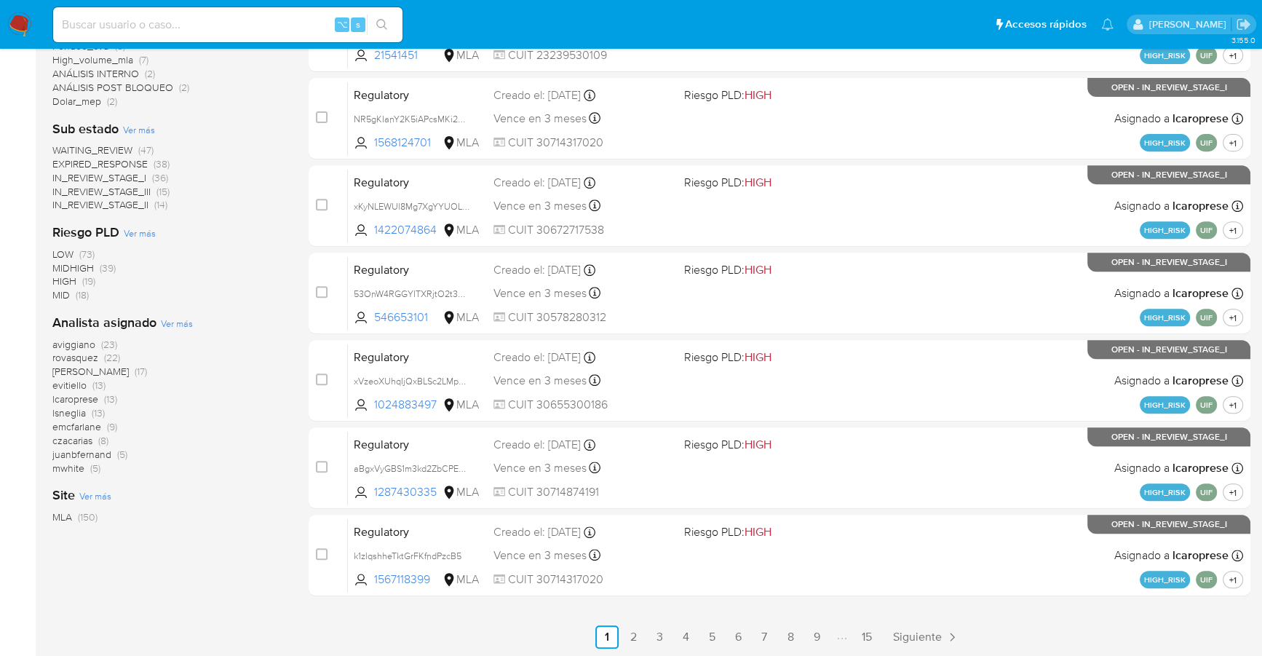
click at [172, 317] on span "Ver más" at bounding box center [177, 323] width 32 height 13
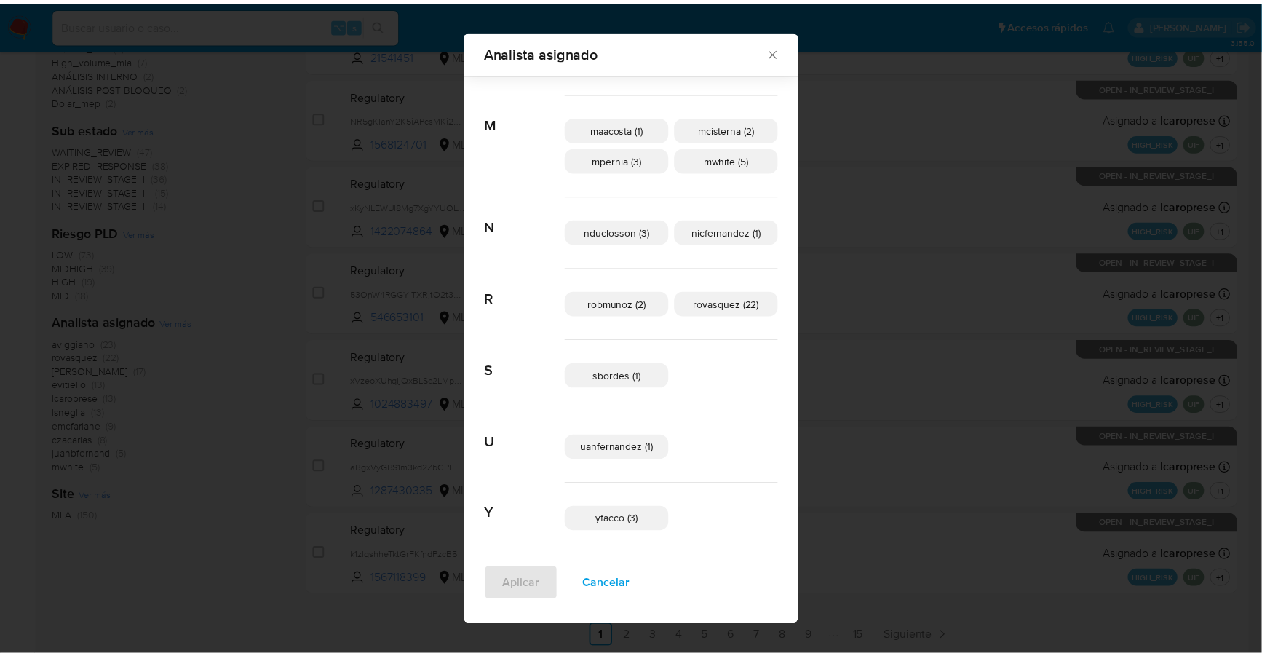
scroll to position [443, 0]
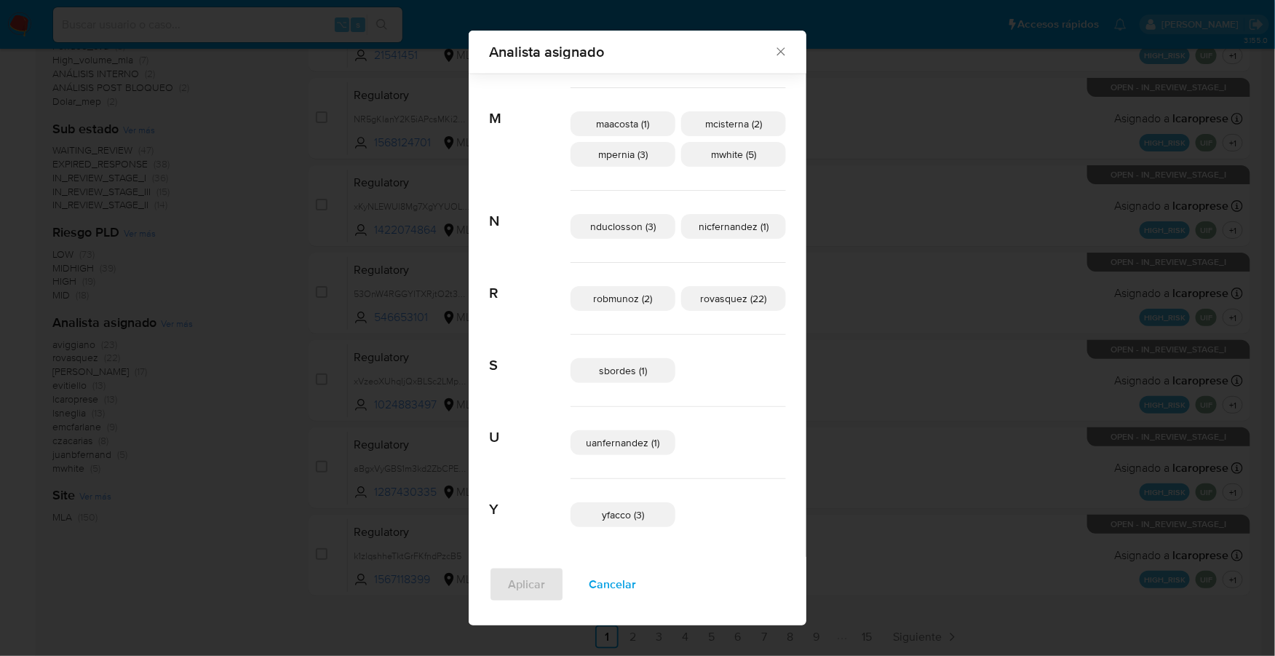
click at [774, 52] on icon "Cerrar" at bounding box center [781, 51] width 15 height 15
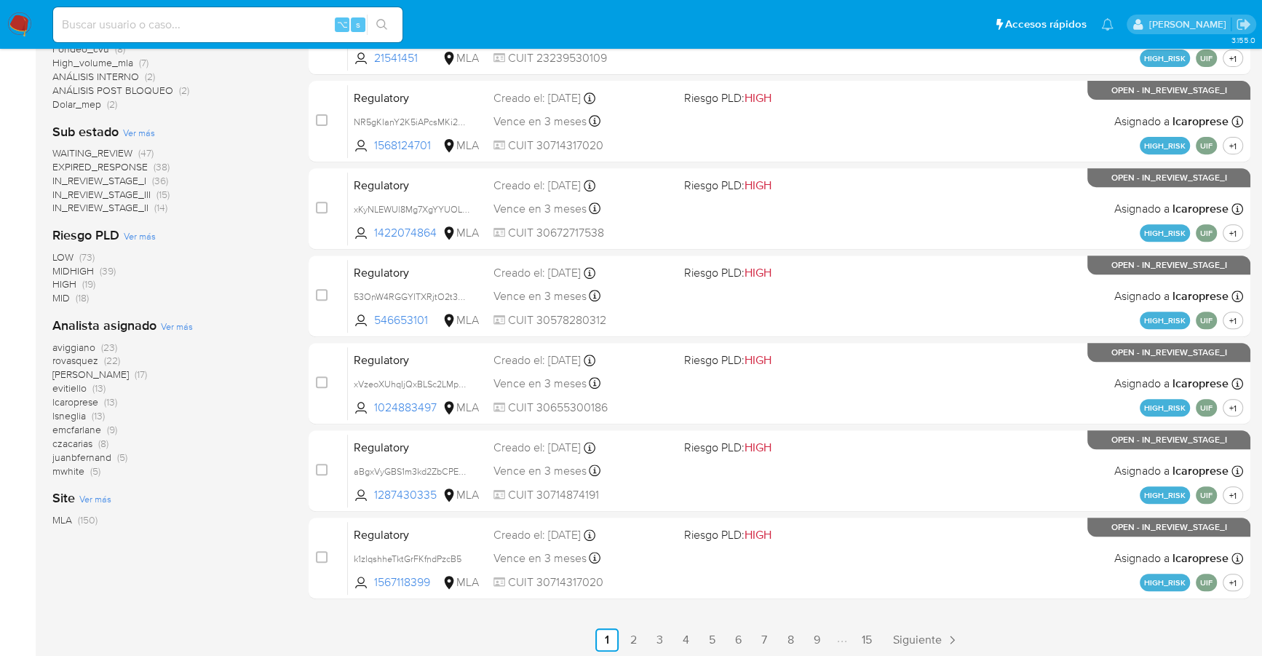
scroll to position [0, 0]
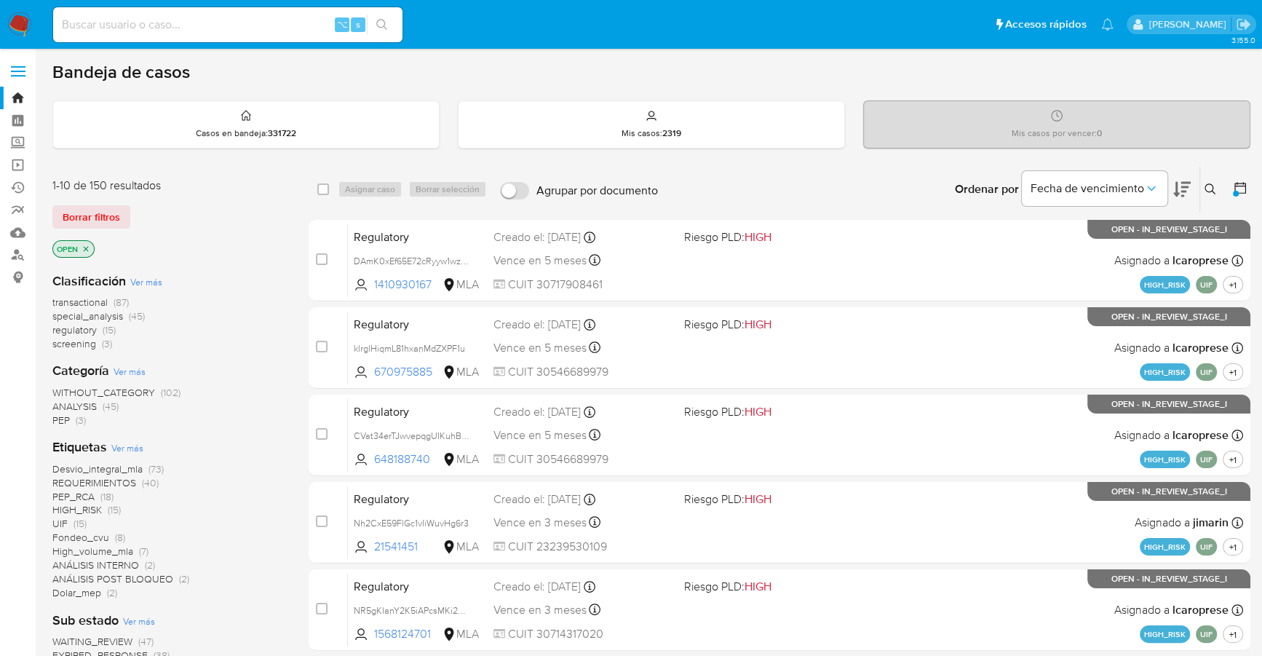
click at [1238, 191] on div at bounding box center [1236, 194] width 6 height 6
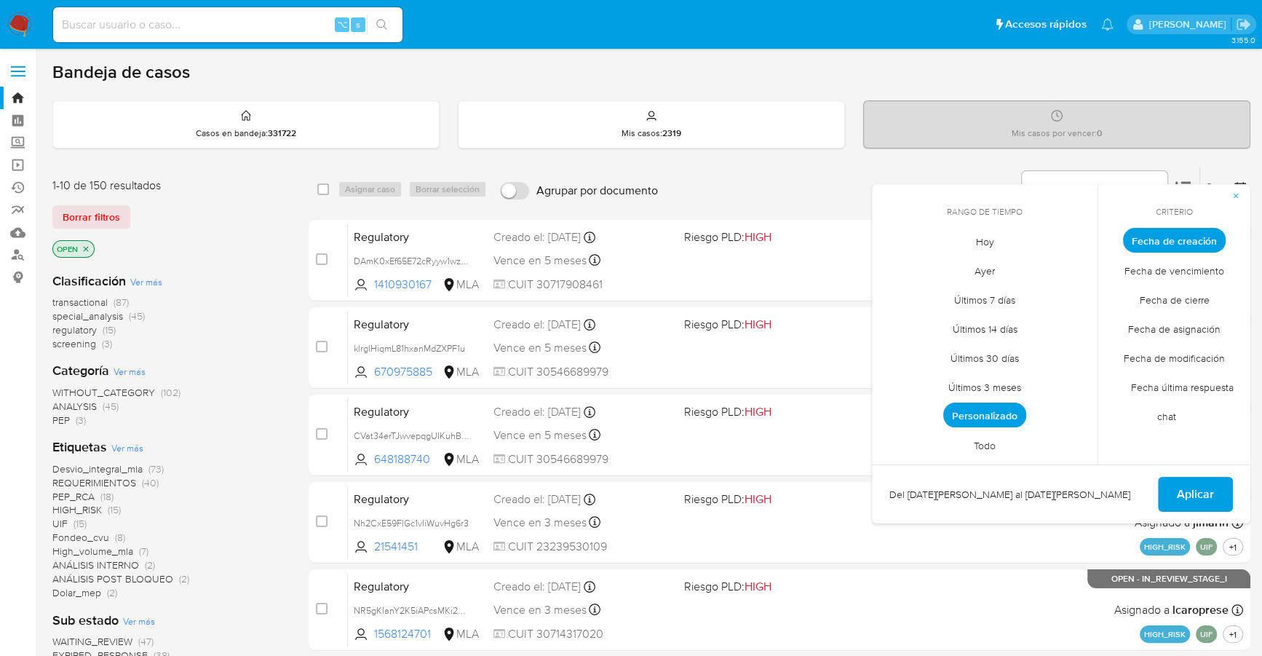
click at [985, 410] on span "Personalizado" at bounding box center [984, 415] width 83 height 25
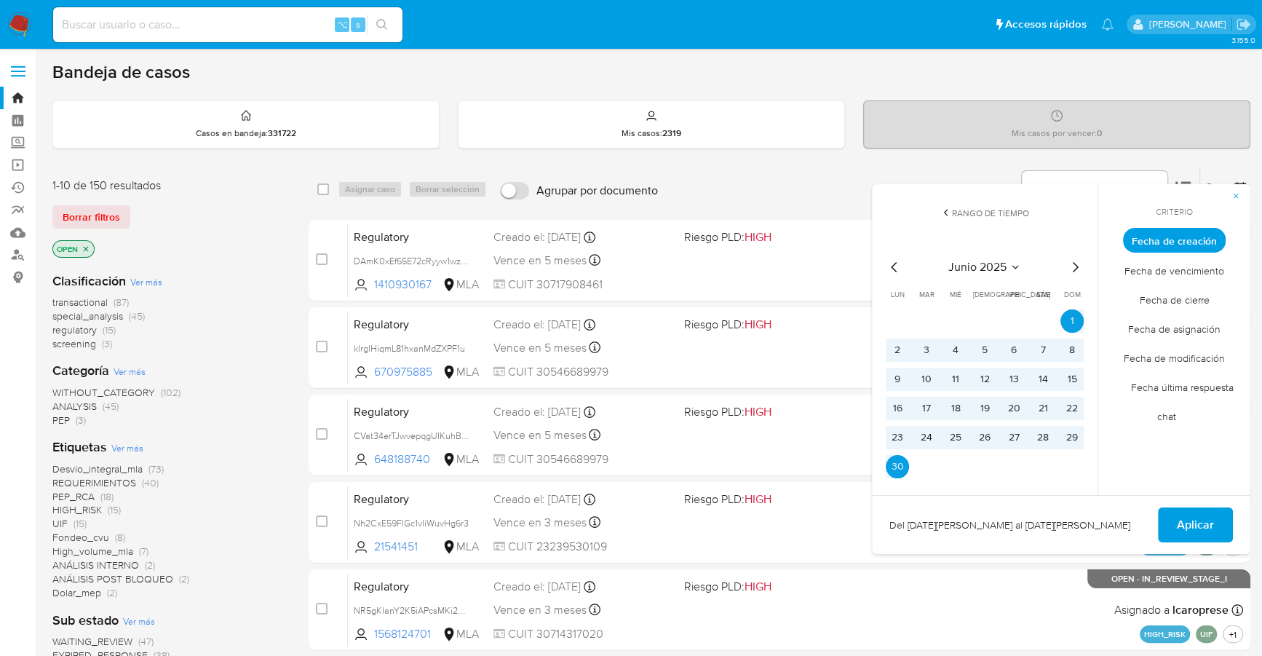
click at [1076, 261] on icon "Mes siguiente" at bounding box center [1074, 266] width 17 height 17
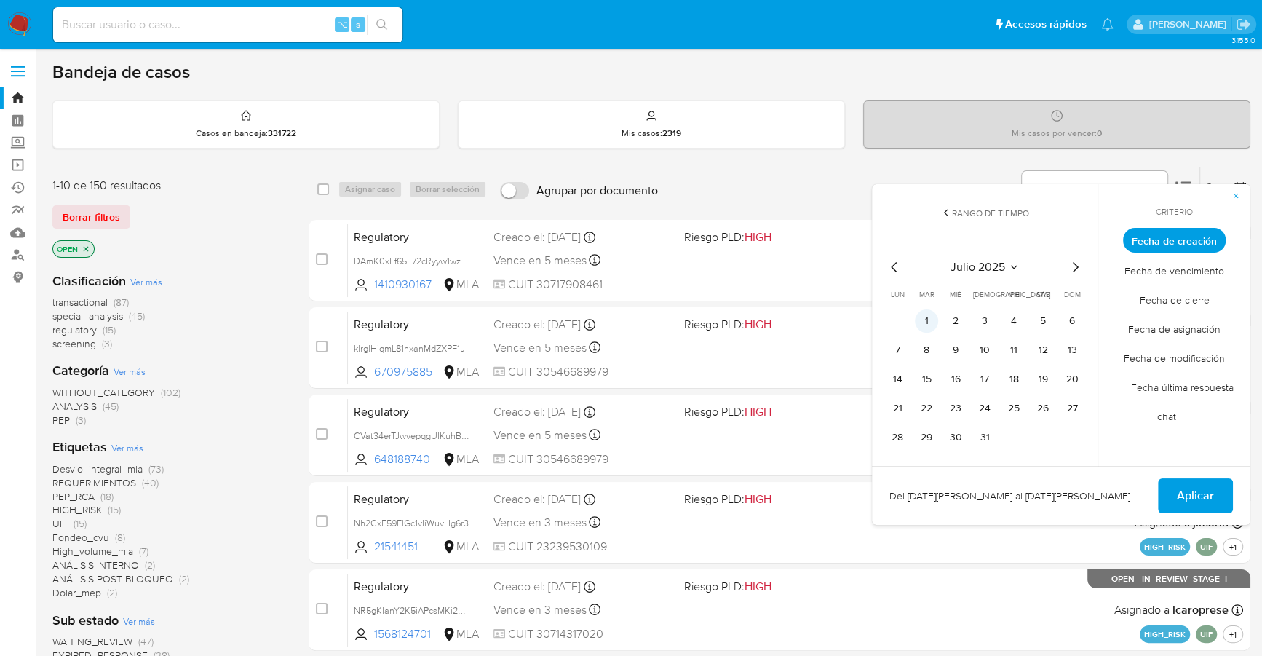
click at [926, 321] on button "1" at bounding box center [926, 320] width 23 height 23
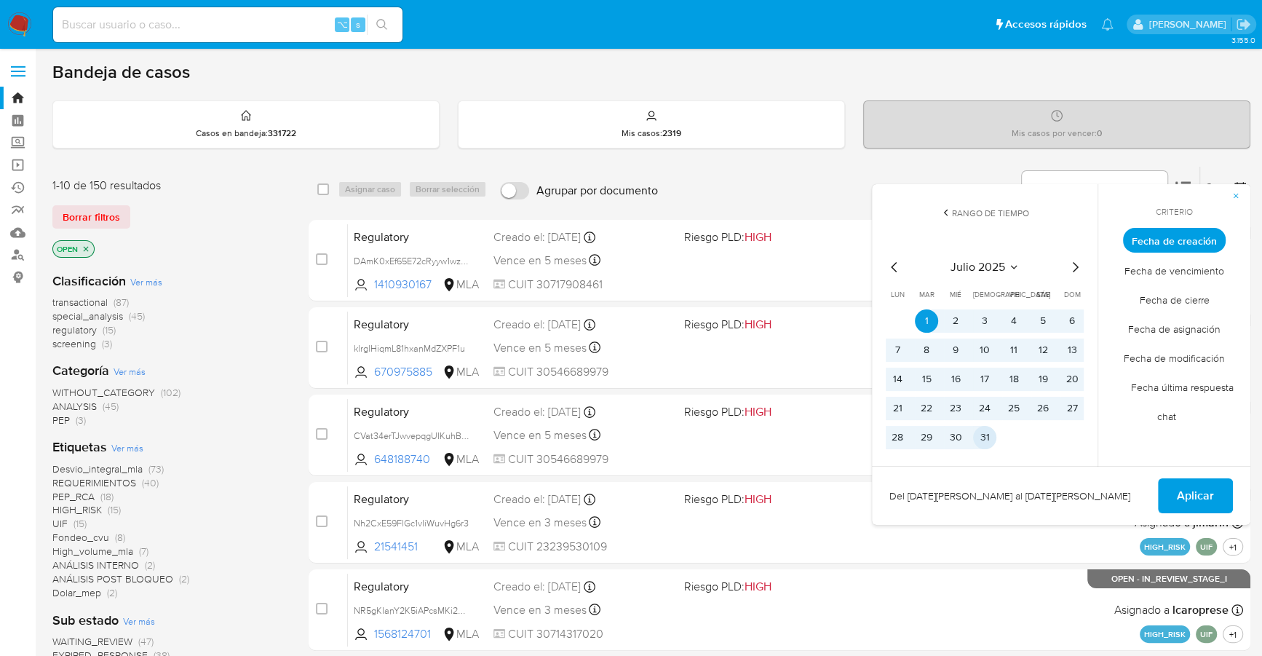
click at [986, 438] on button "31" at bounding box center [984, 437] width 23 height 23
click at [1177, 493] on span "Aplicar" at bounding box center [1195, 496] width 37 height 32
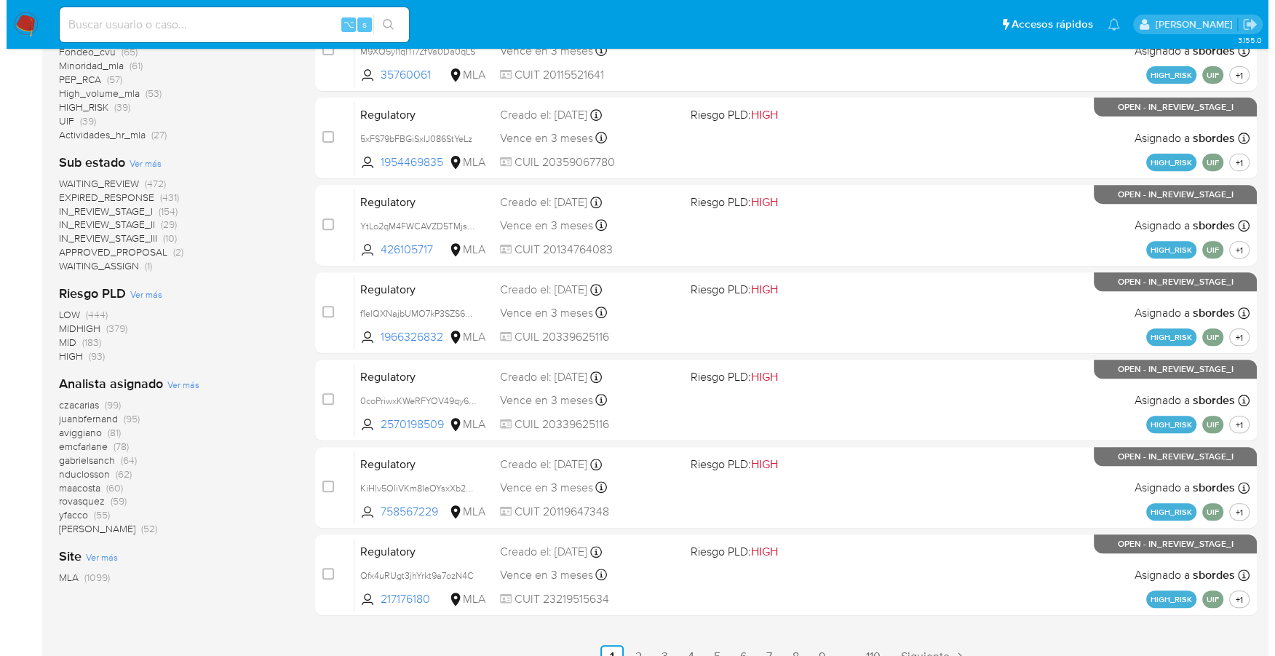
scroll to position [491, 0]
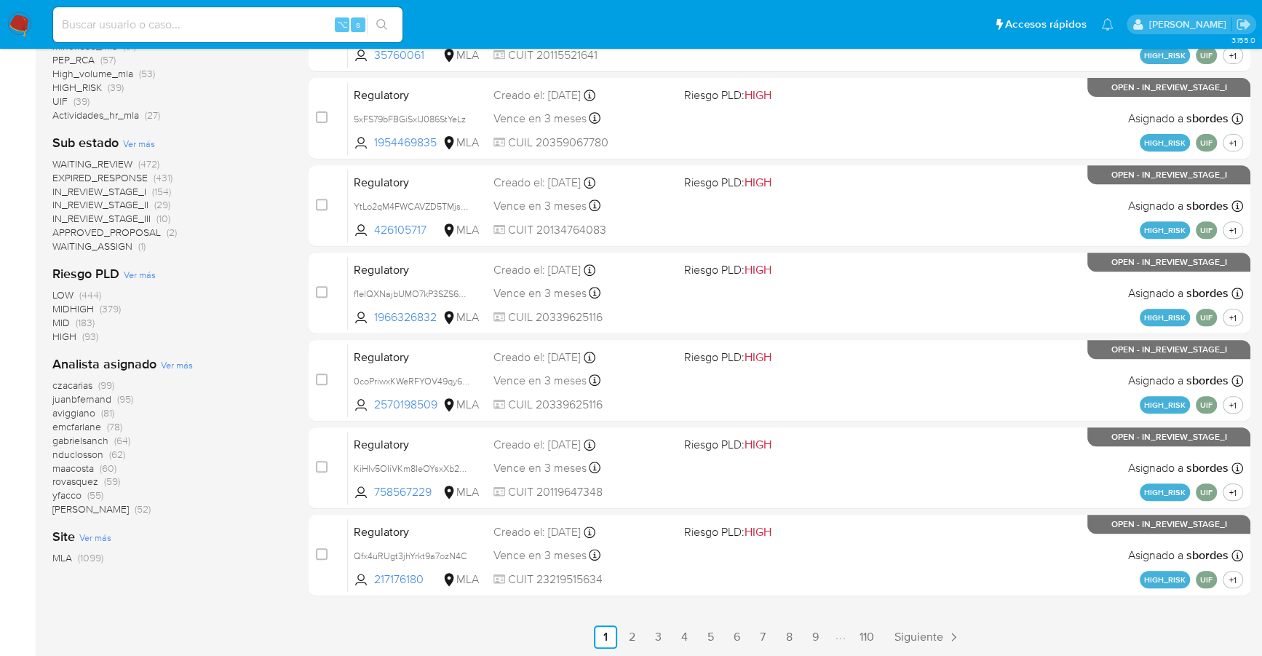
click at [176, 363] on span "Ver más" at bounding box center [177, 364] width 32 height 13
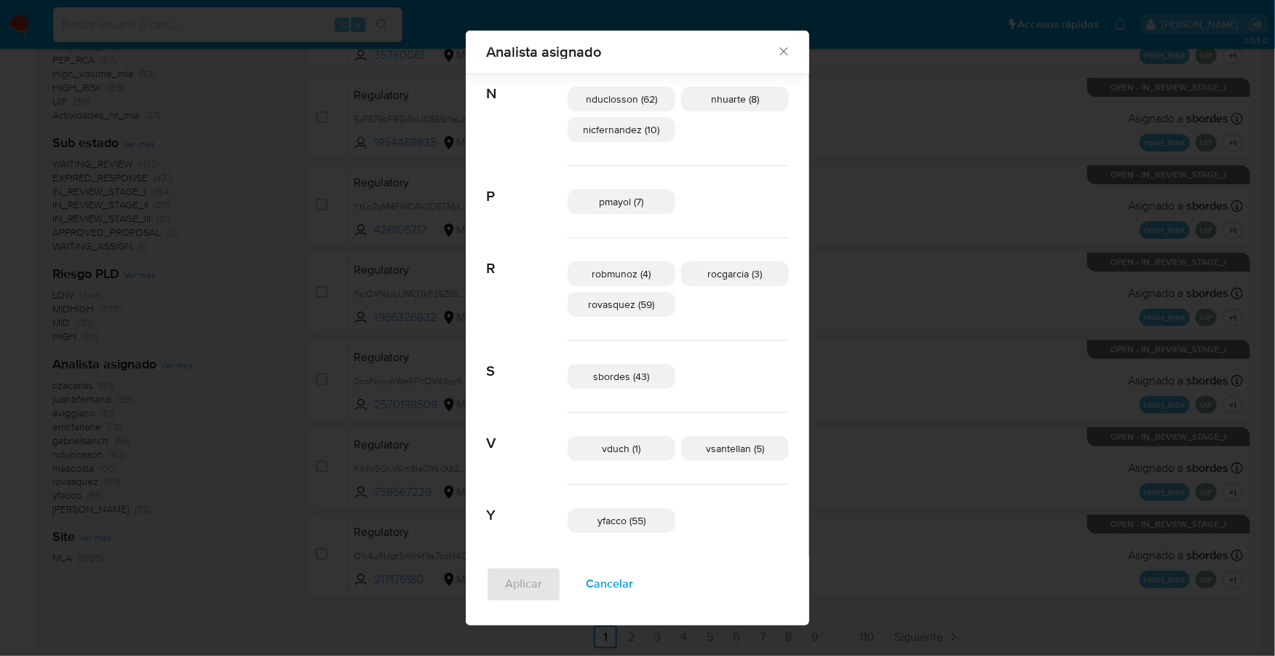
scroll to position [861, 0]
click at [584, 368] on p "sbordes (43)" at bounding box center [622, 371] width 108 height 25
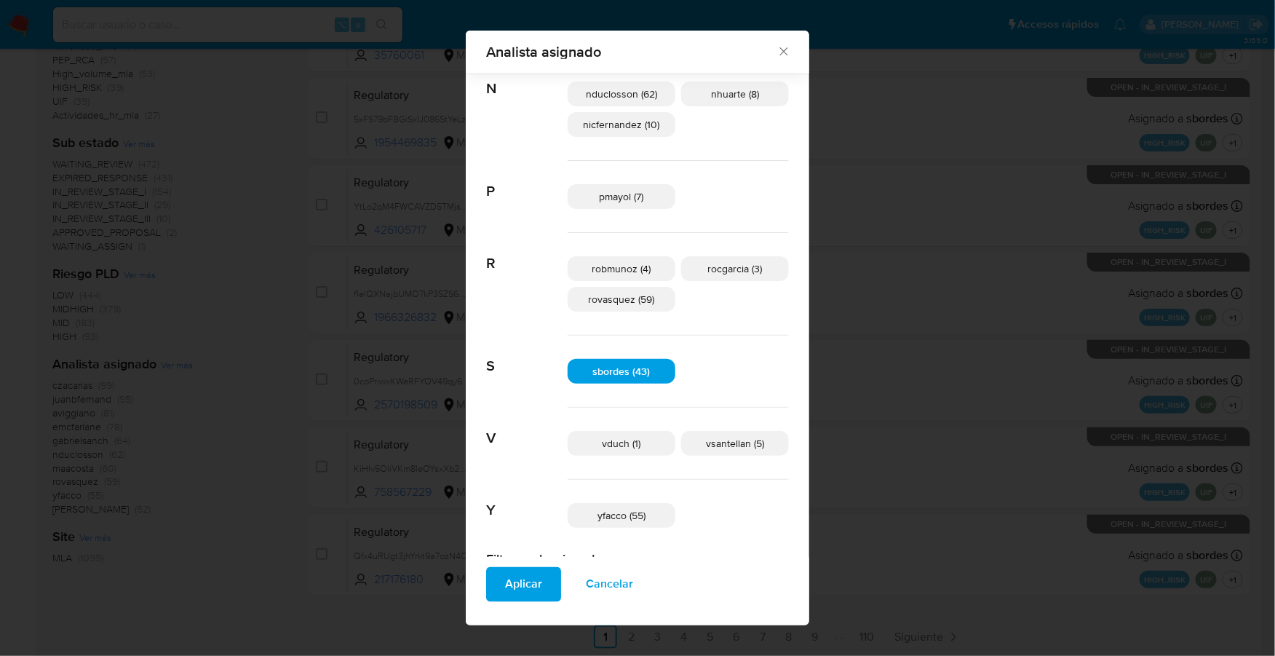
click at [518, 588] on span "Aplicar" at bounding box center [523, 585] width 37 height 32
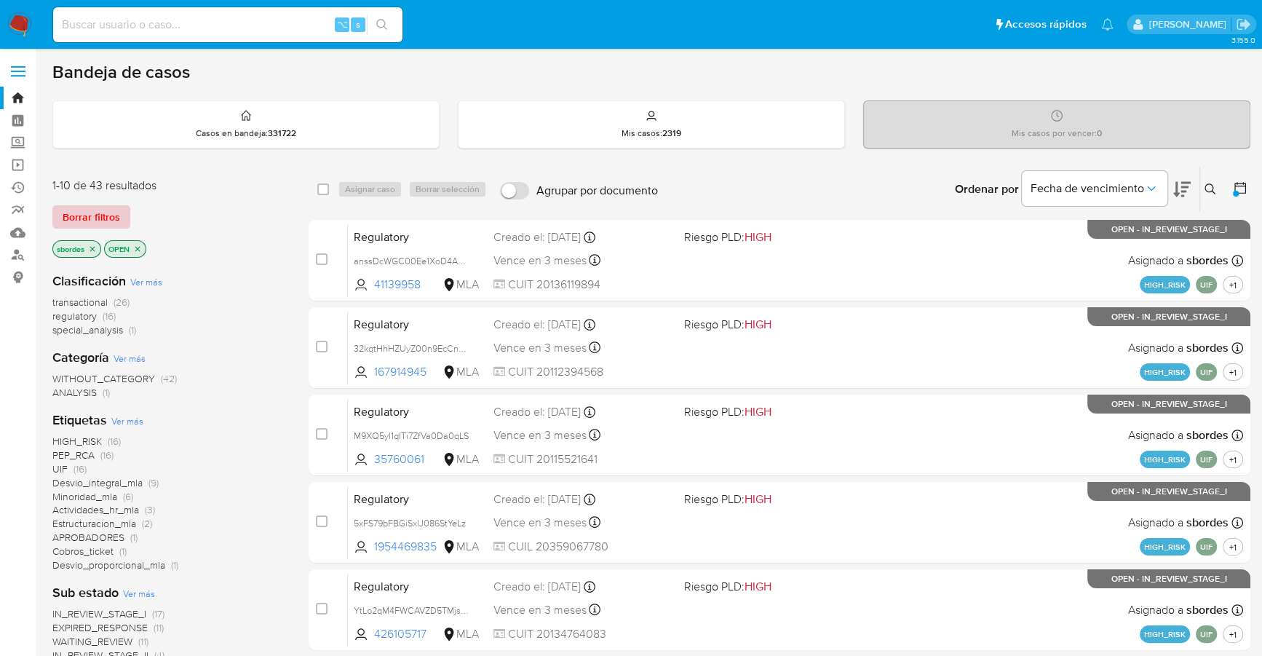
click at [74, 212] on span "Borrar filtros" at bounding box center [92, 217] width 58 height 20
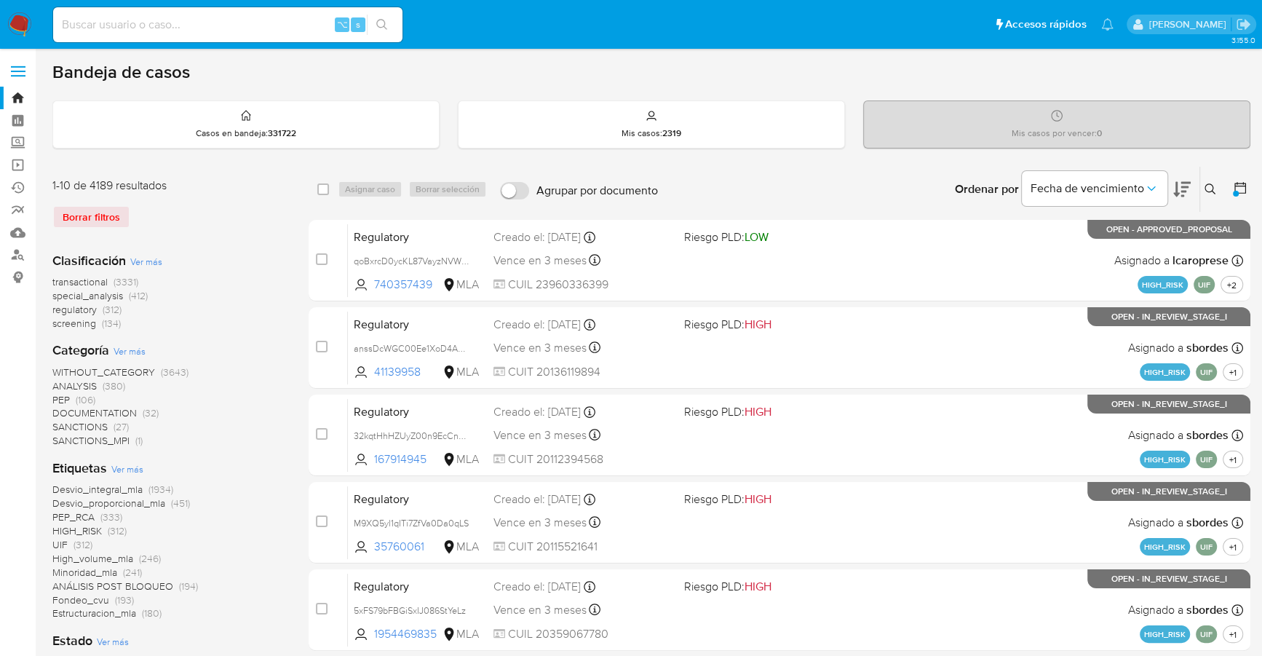
click at [13, 23] on img at bounding box center [19, 24] width 25 height 25
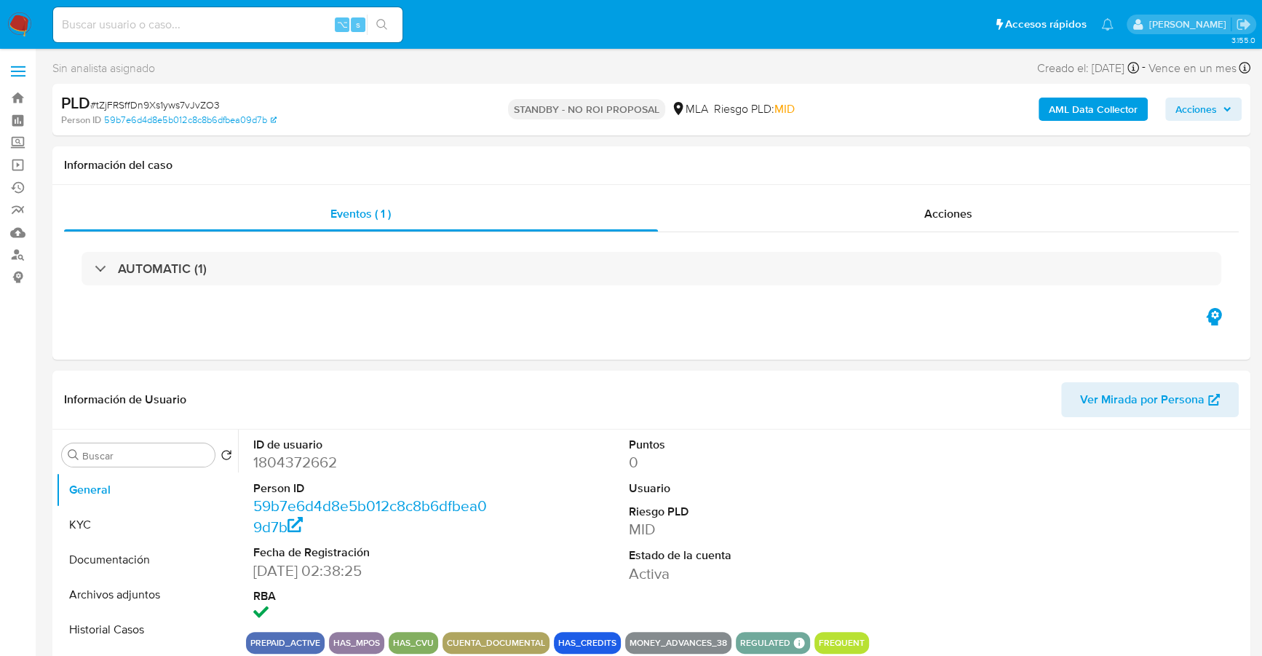
select select "10"
click at [162, 27] on input at bounding box center [227, 24] width 349 height 19
paste input "i5SJN4rhPztUE1mcGIGZ5rn4"
type input "i5SJN4rhPztUE1mcGIGZ5rn4"
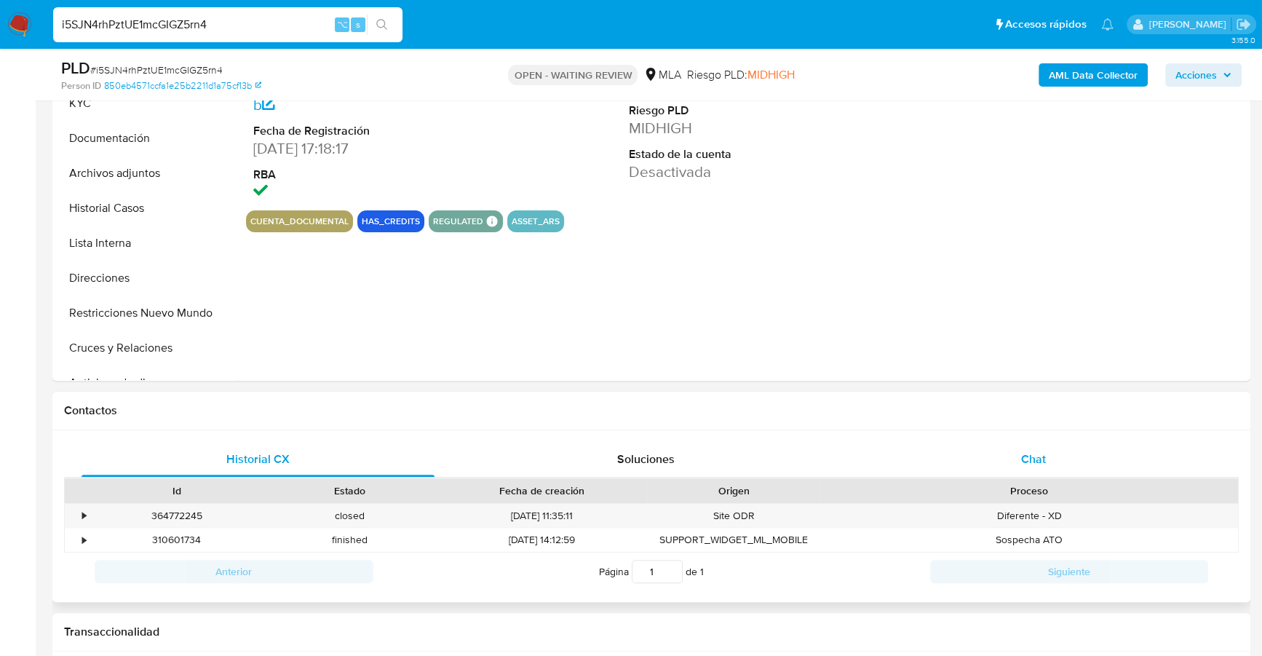
click at [1053, 472] on div "Chat" at bounding box center [1033, 459] width 353 height 35
select select "10"
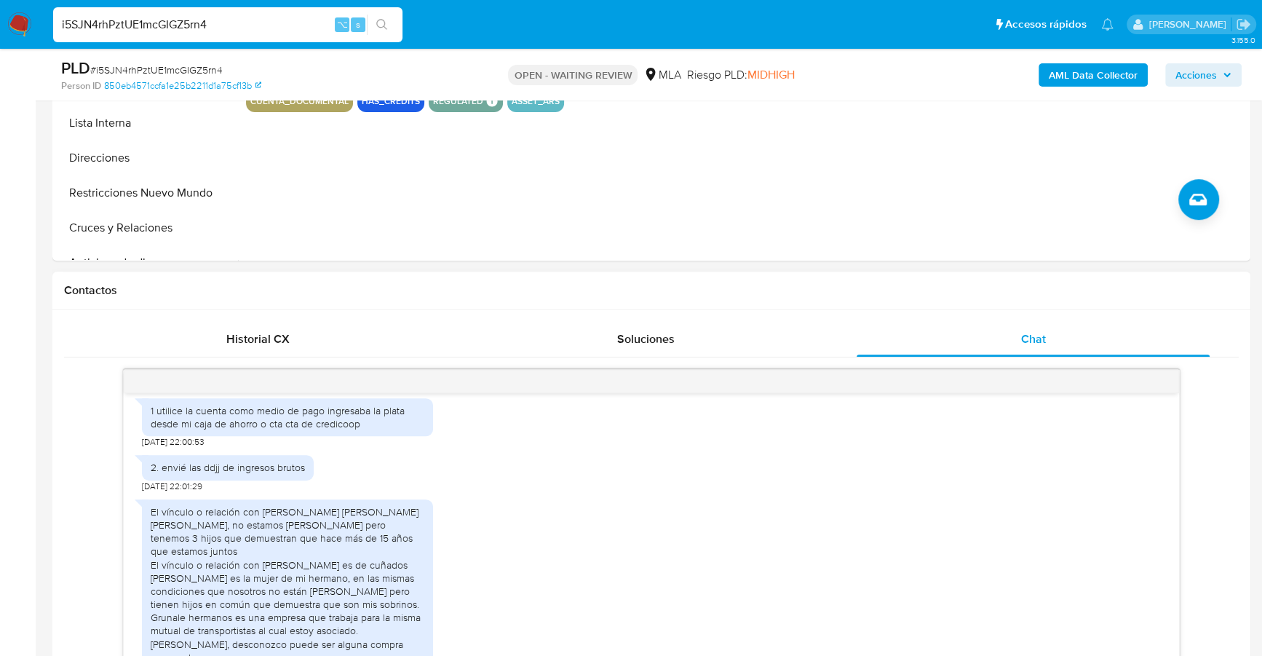
scroll to position [1419, 0]
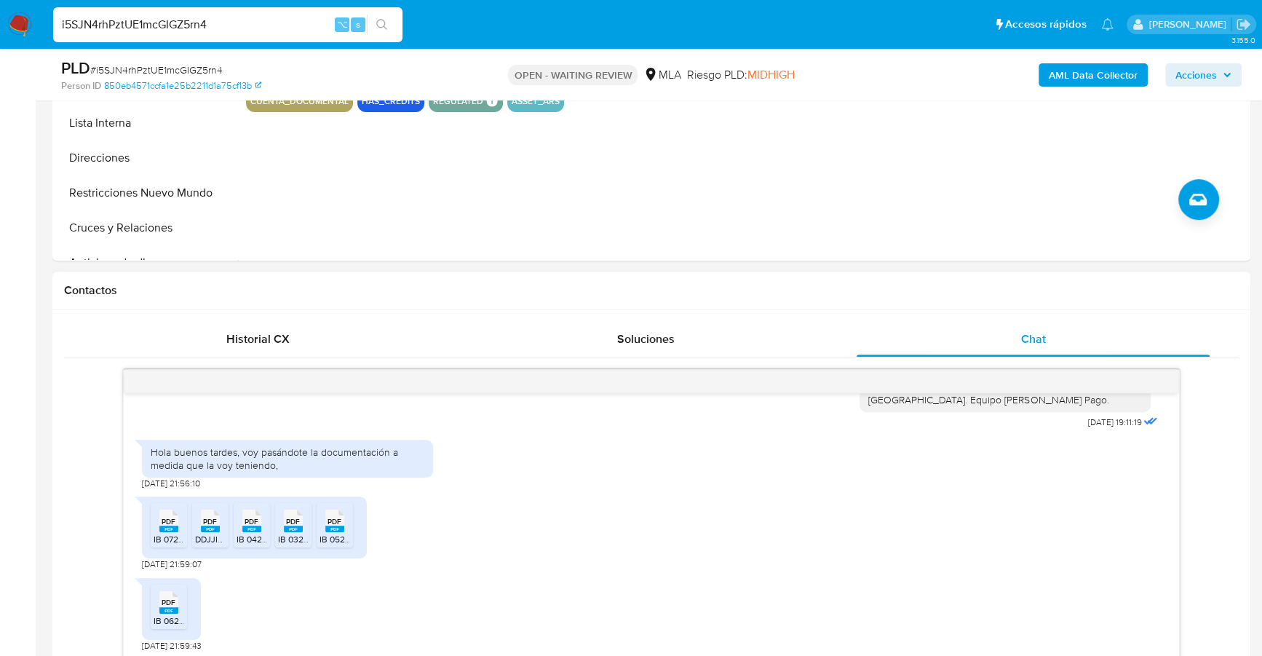
click at [165, 545] on span "IB 0725.pdf" at bounding box center [176, 539] width 44 height 12
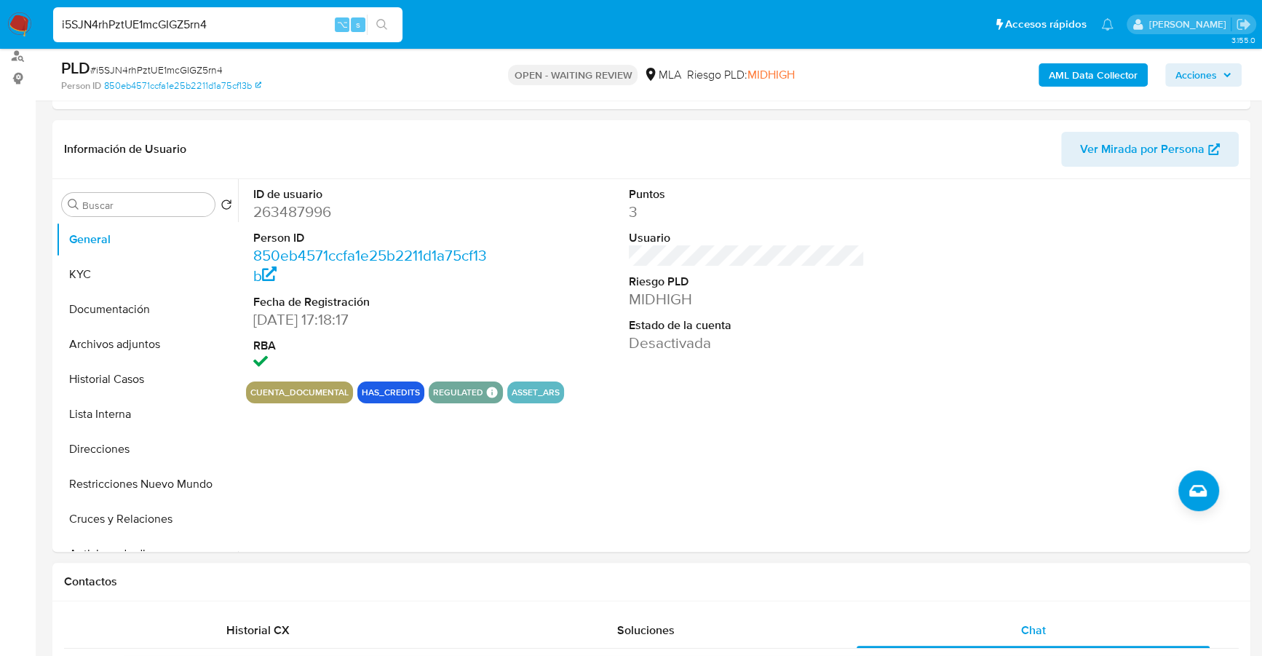
scroll to position [292, 0]
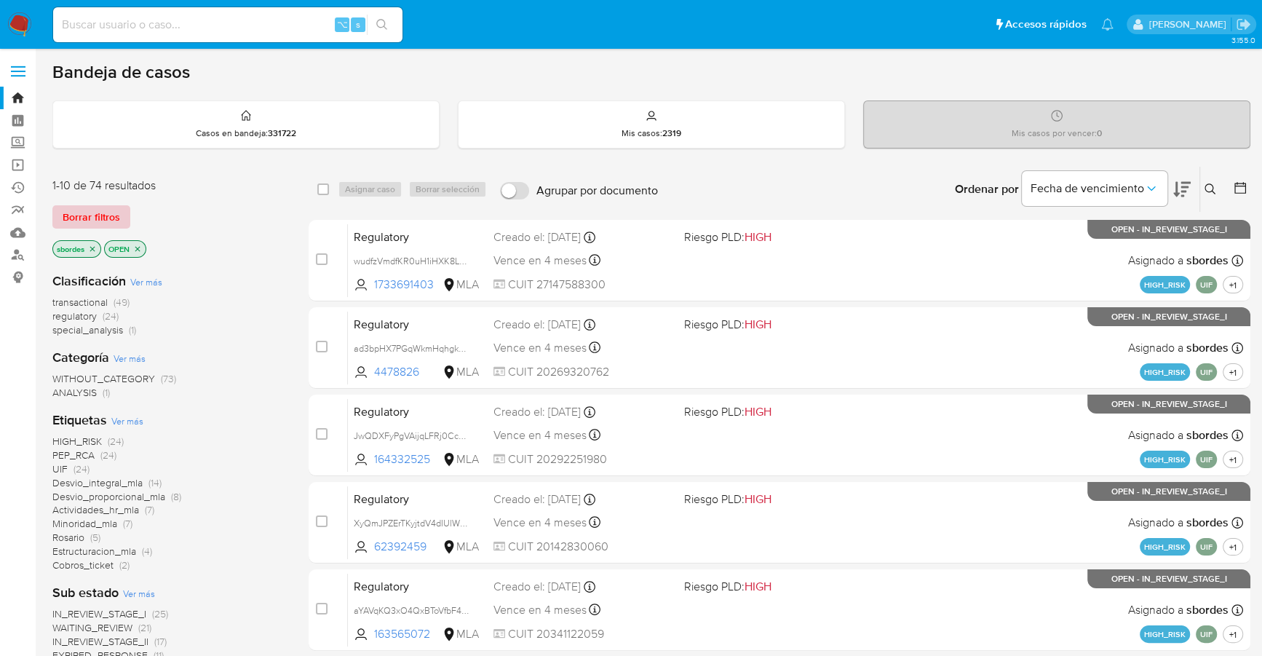
click at [109, 223] on span "Borrar filtros" at bounding box center [92, 217] width 58 height 20
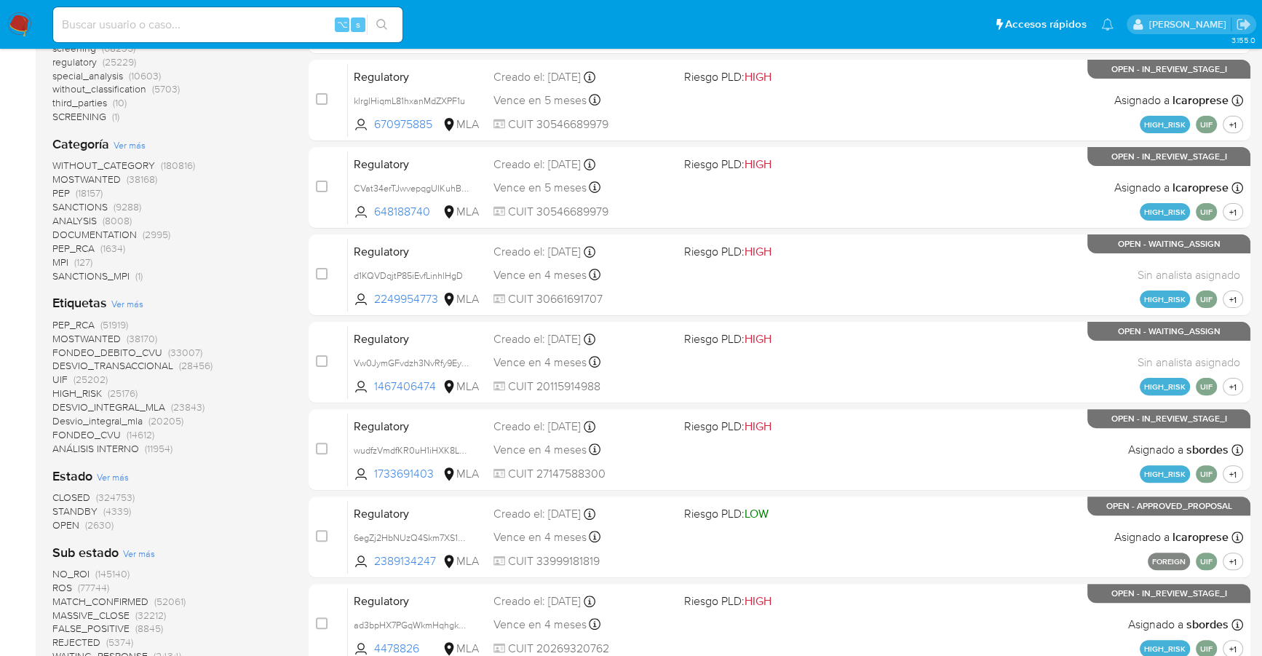
scroll to position [291, 0]
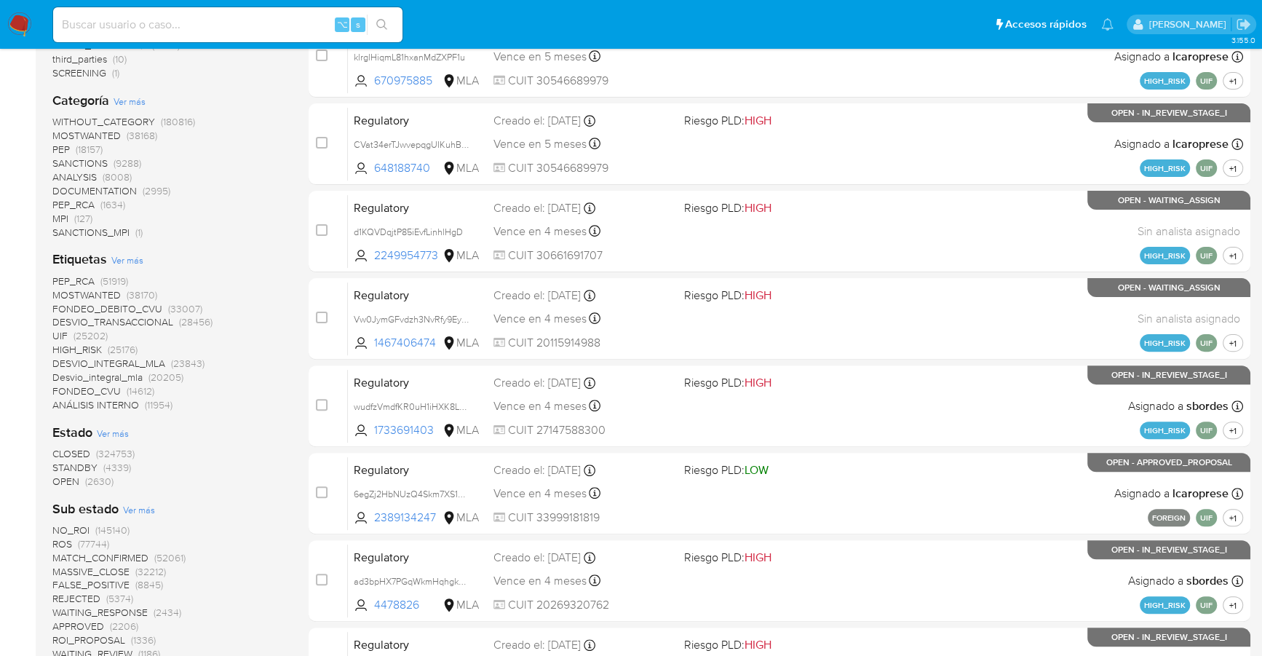
click at [82, 469] on span "STANDBY" at bounding box center [74, 467] width 45 height 15
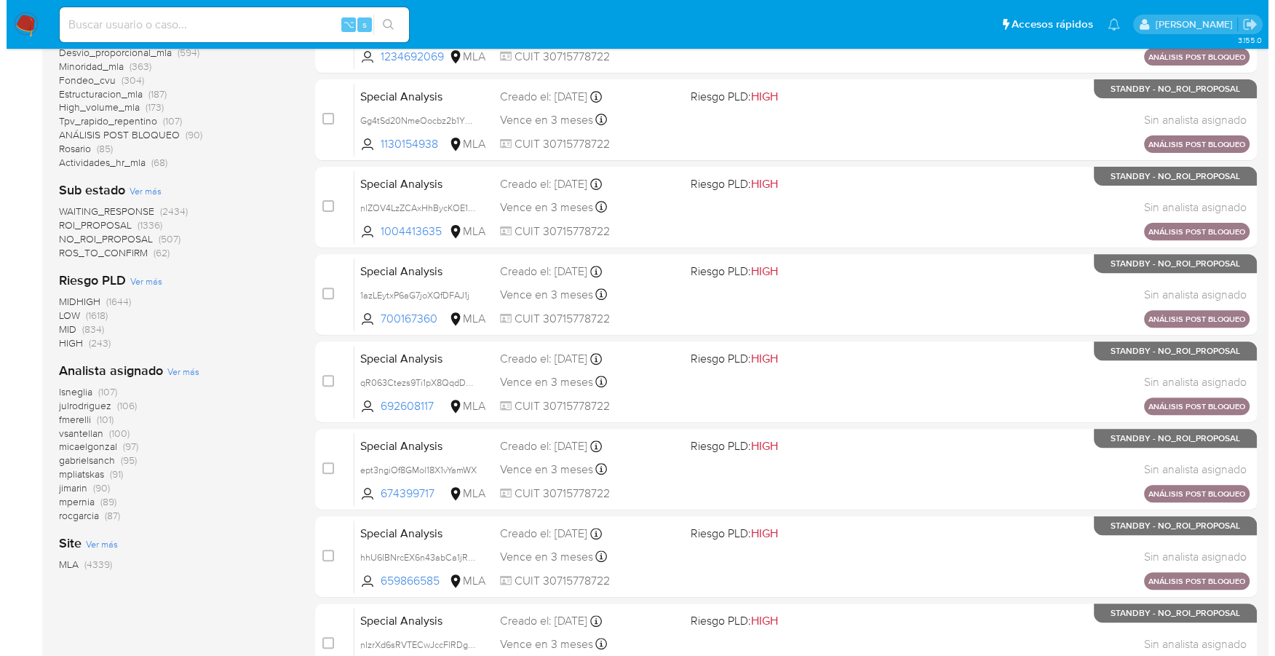
scroll to position [491, 0]
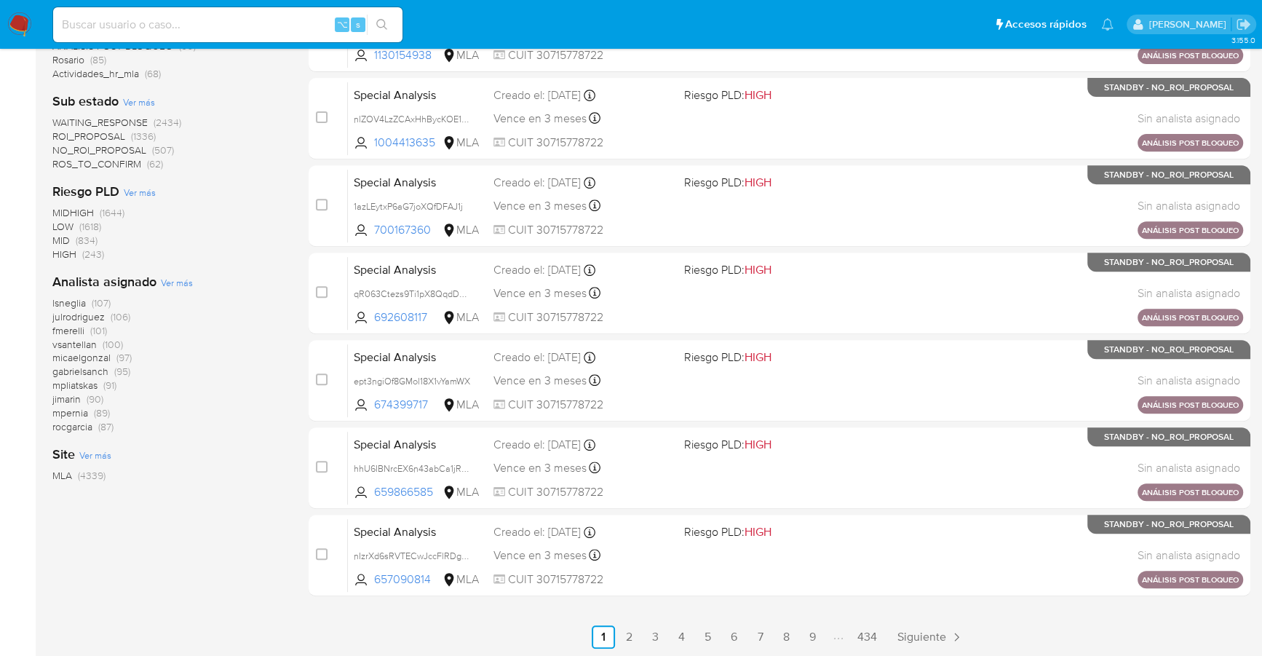
click at [178, 280] on span "Ver más" at bounding box center [177, 282] width 32 height 13
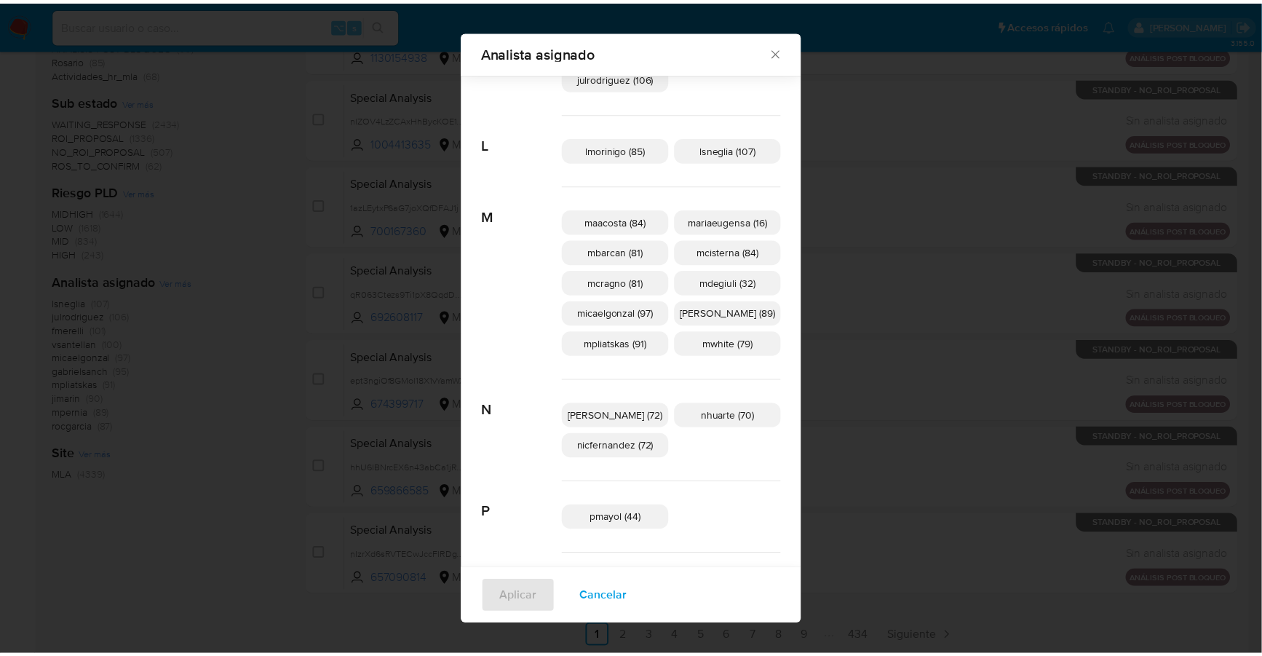
scroll to position [309, 0]
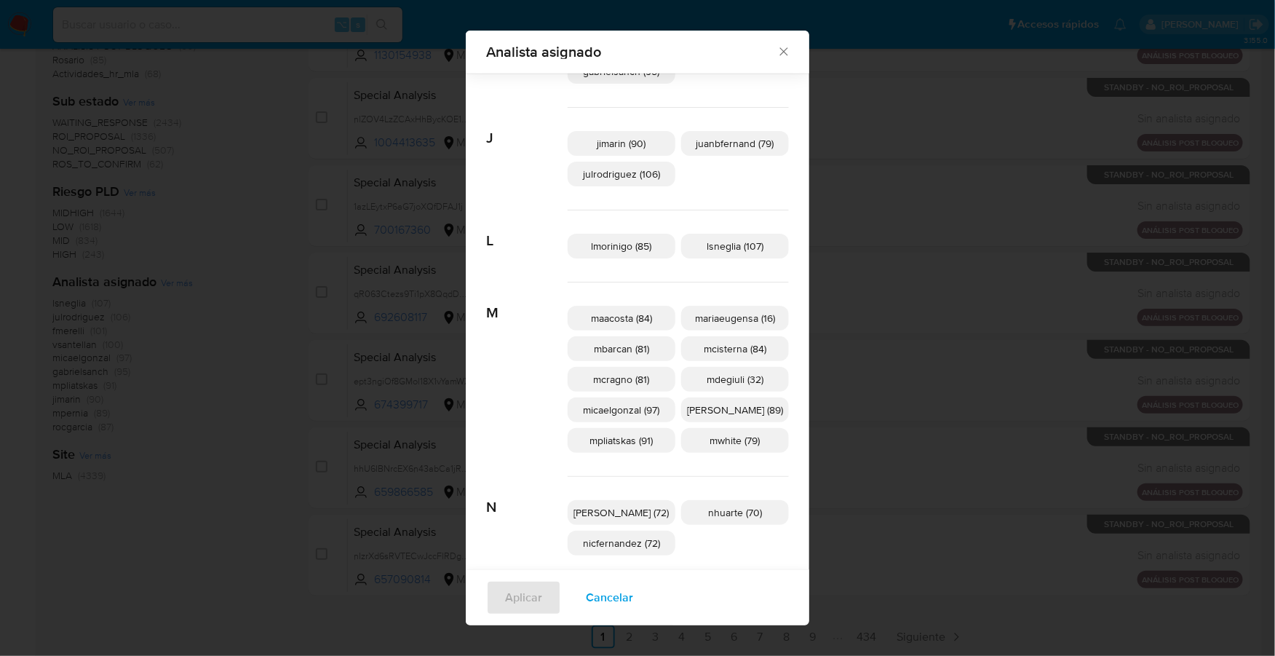
click at [777, 49] on icon "Cerrar" at bounding box center [784, 51] width 15 height 15
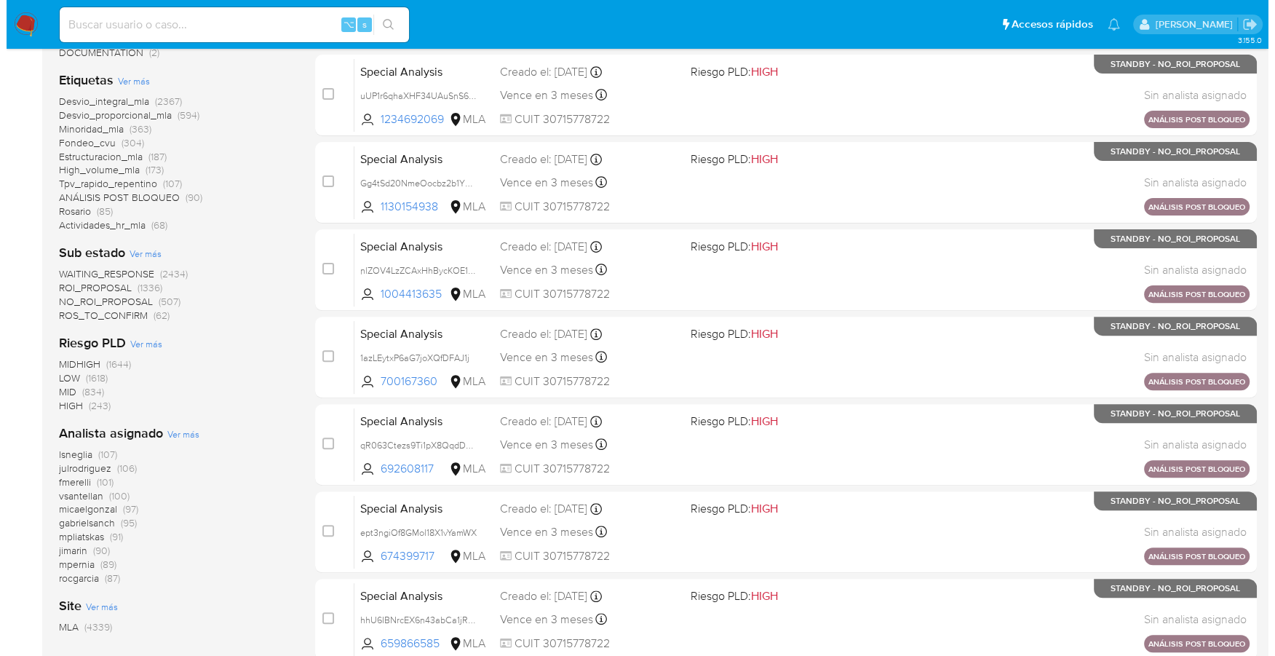
scroll to position [491, 0]
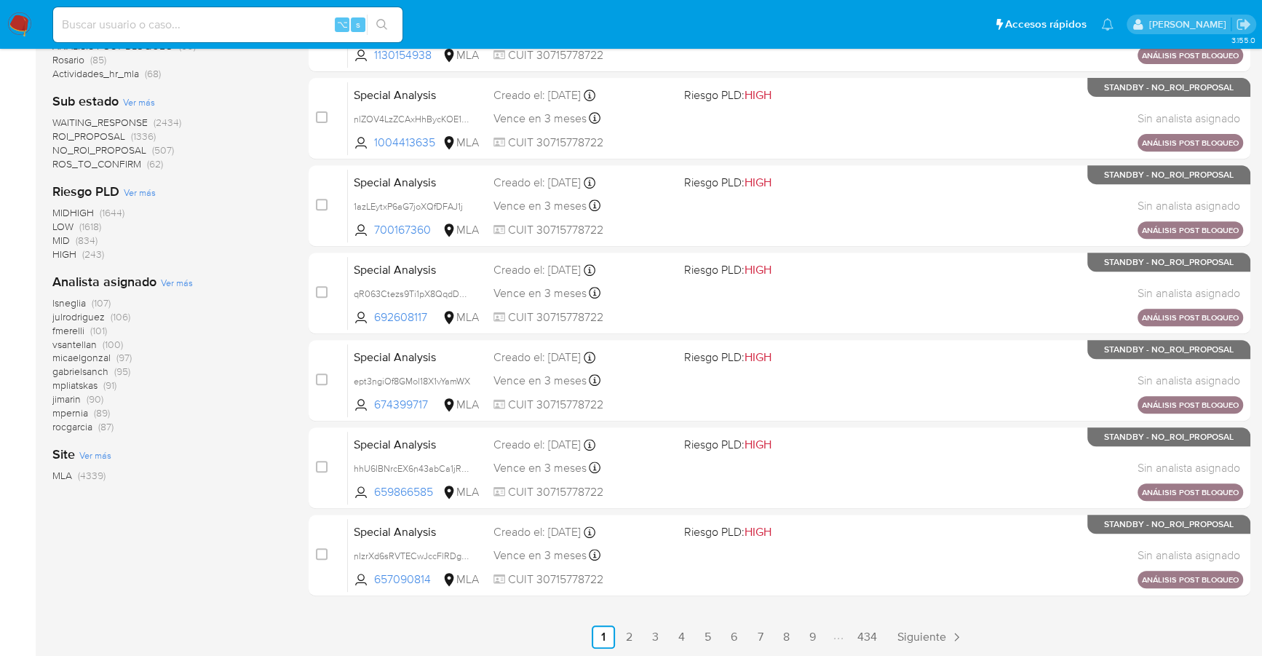
click at [175, 280] on span "Ver más" at bounding box center [177, 282] width 32 height 13
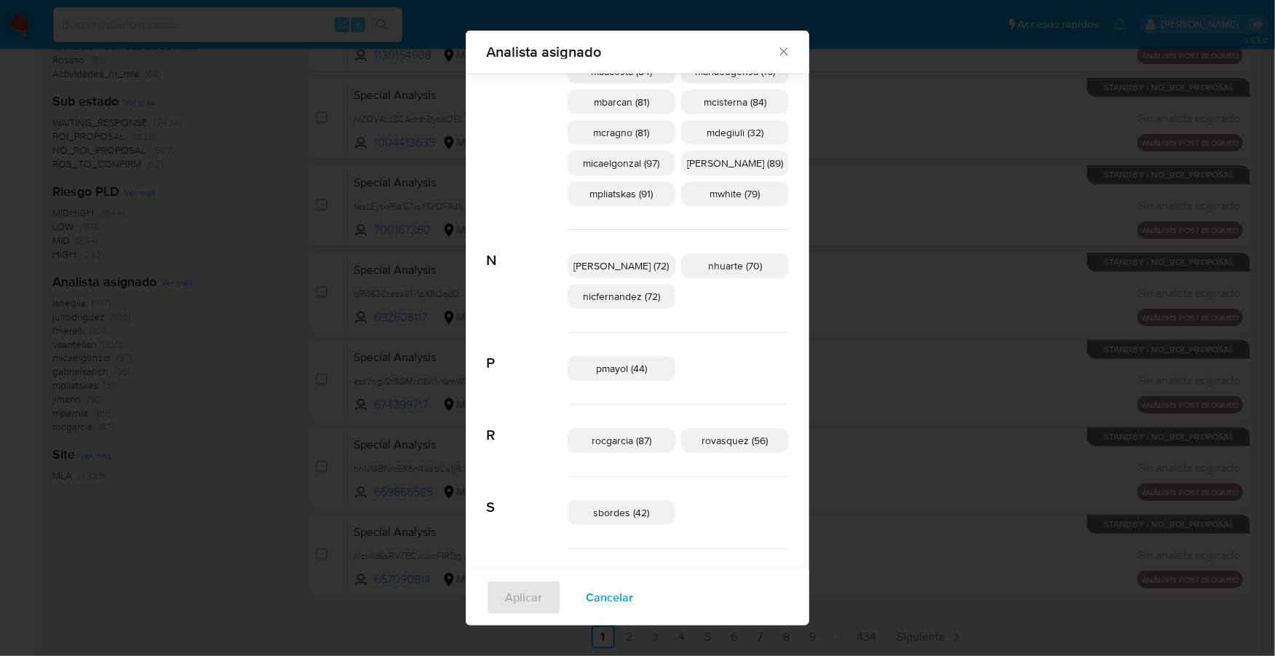
scroll to position [757, 0]
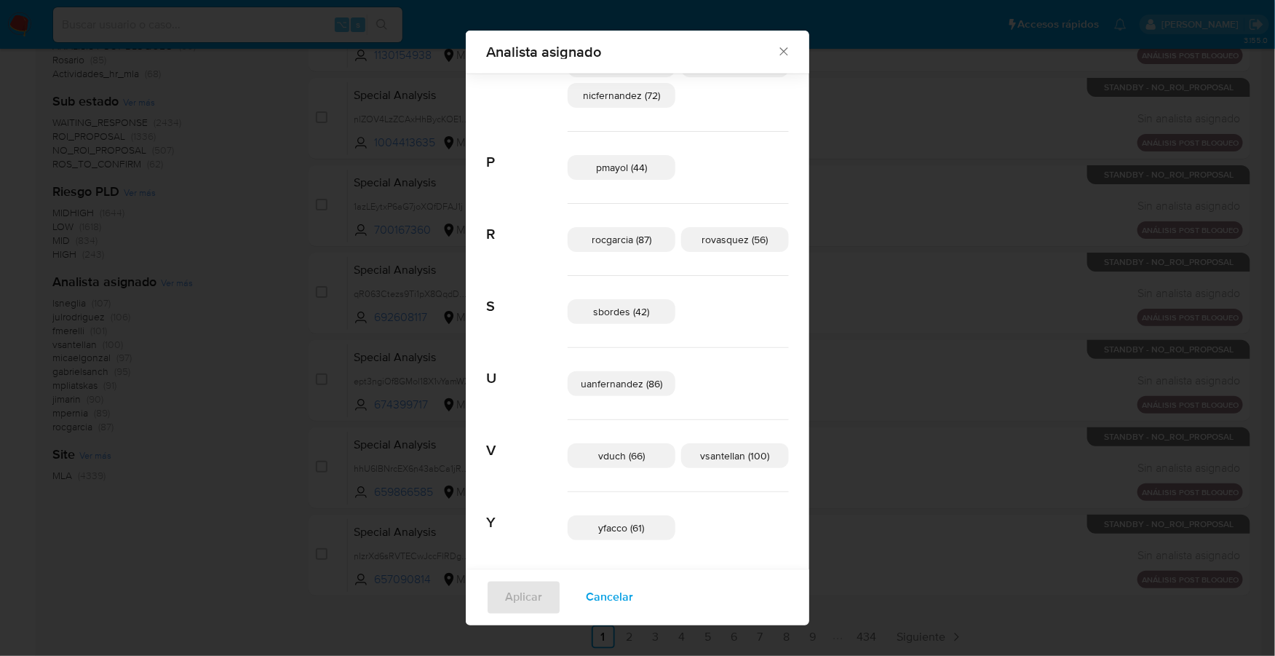
click at [618, 314] on span "sbordes (42)" at bounding box center [622, 311] width 56 height 15
click at [528, 588] on span "Aplicar" at bounding box center [523, 598] width 37 height 32
